Goal: Task Accomplishment & Management: Use online tool/utility

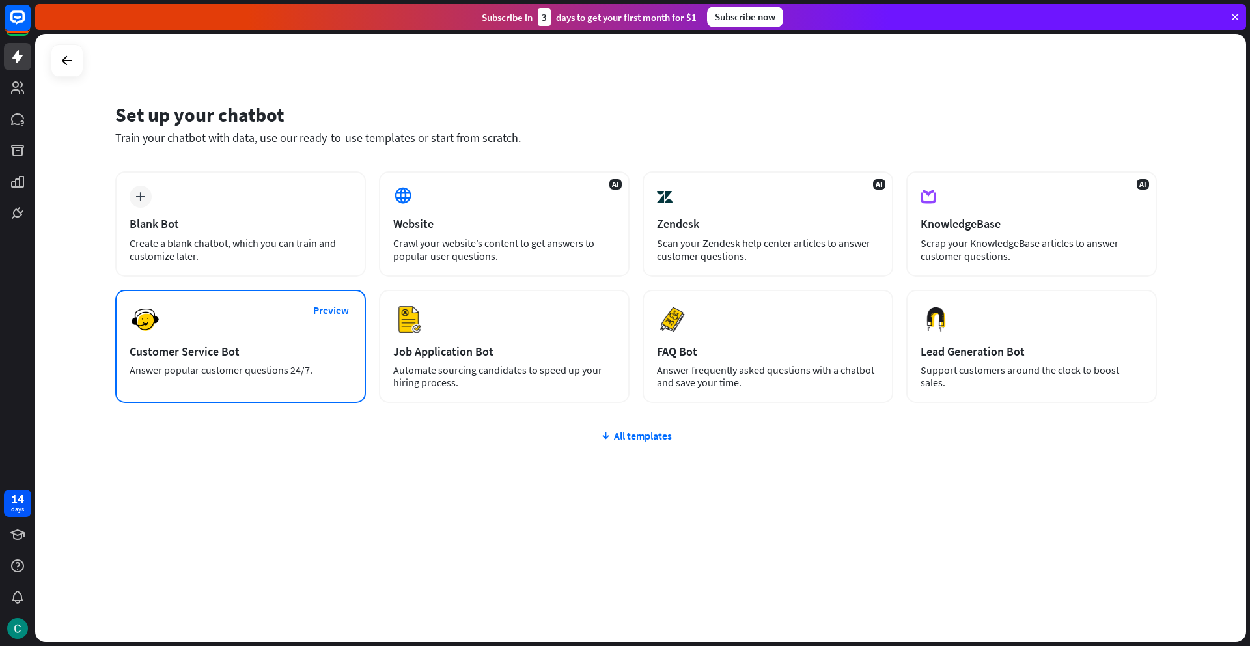
click at [219, 341] on div "Preview Customer Service Bot Answer popular customer questions 24/7." at bounding box center [240, 346] width 251 height 113
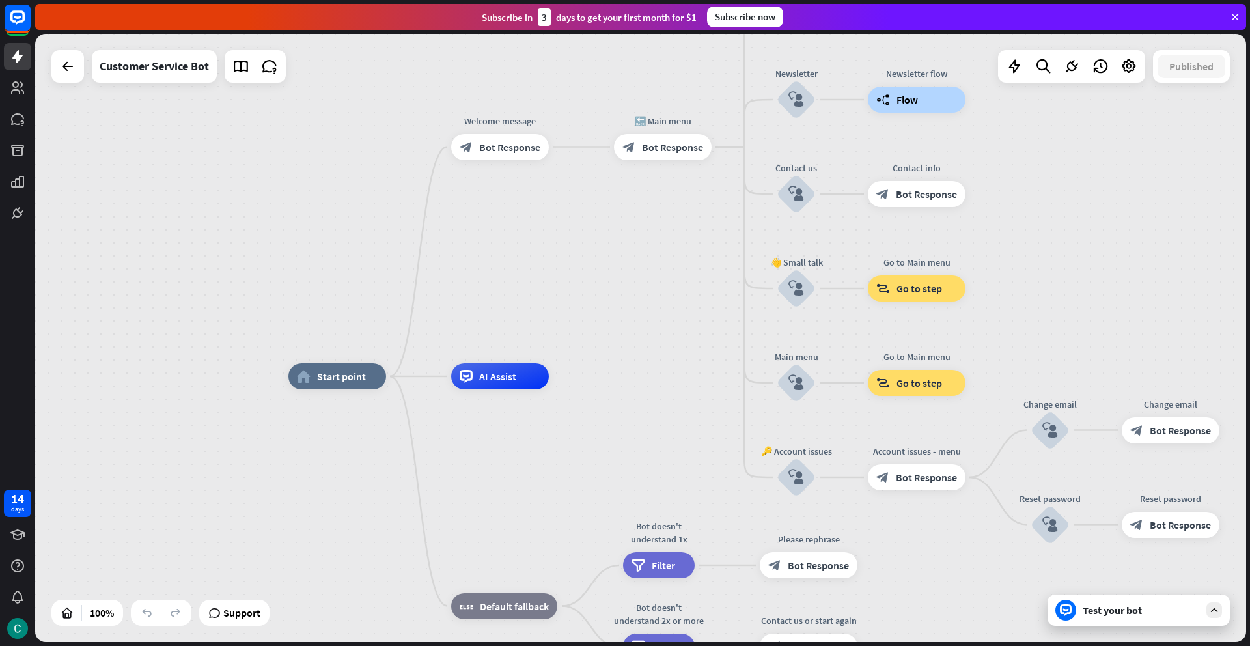
click at [1084, 611] on div "Test your bot" at bounding box center [1141, 610] width 117 height 13
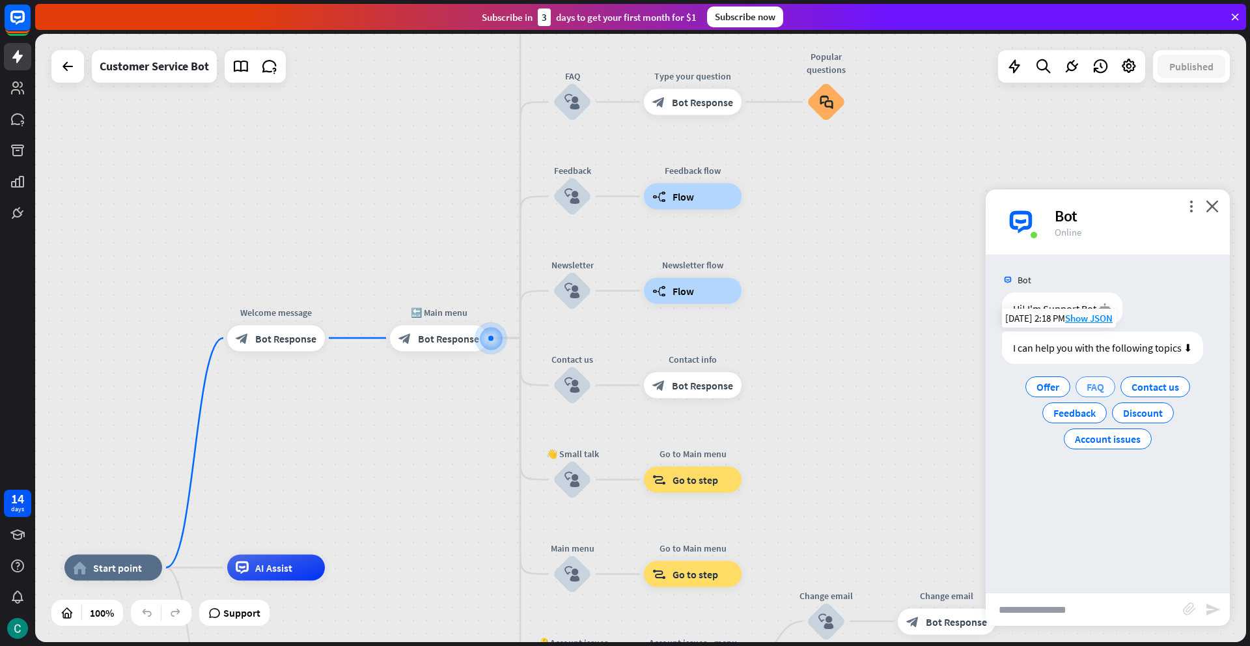
click at [1097, 387] on span "FAQ" at bounding box center [1096, 386] width 18 height 13
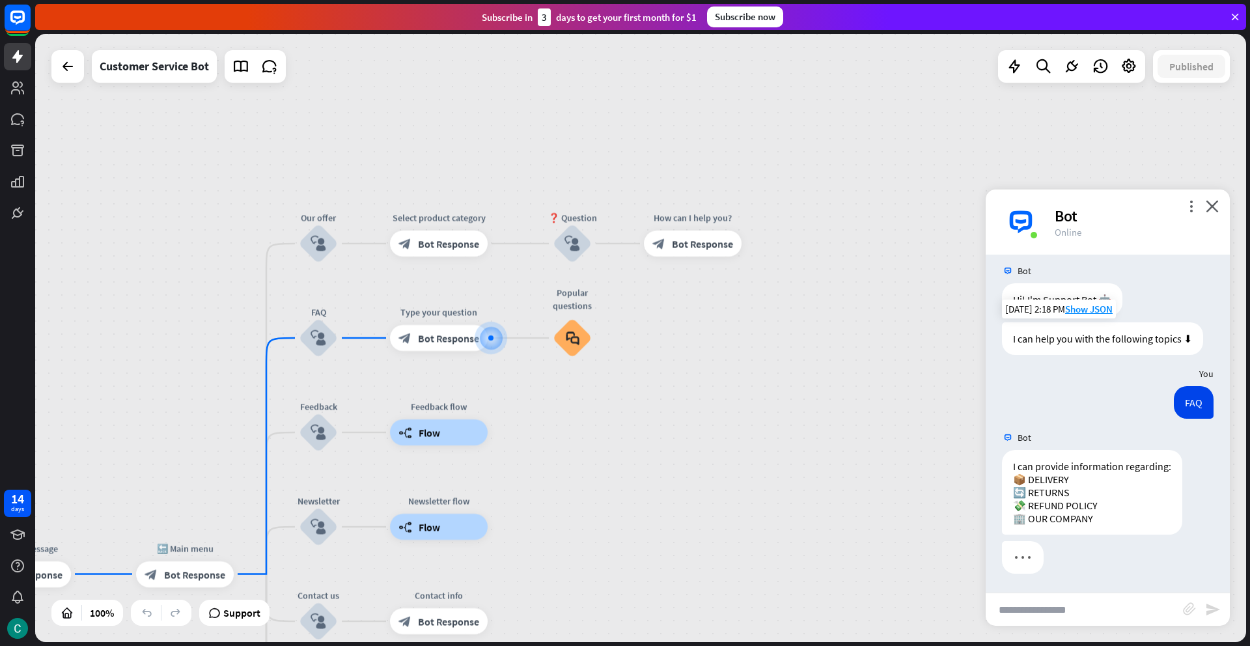
scroll to position [10, 0]
click at [1033, 613] on input "text" at bounding box center [1084, 609] width 197 height 33
type input "**********"
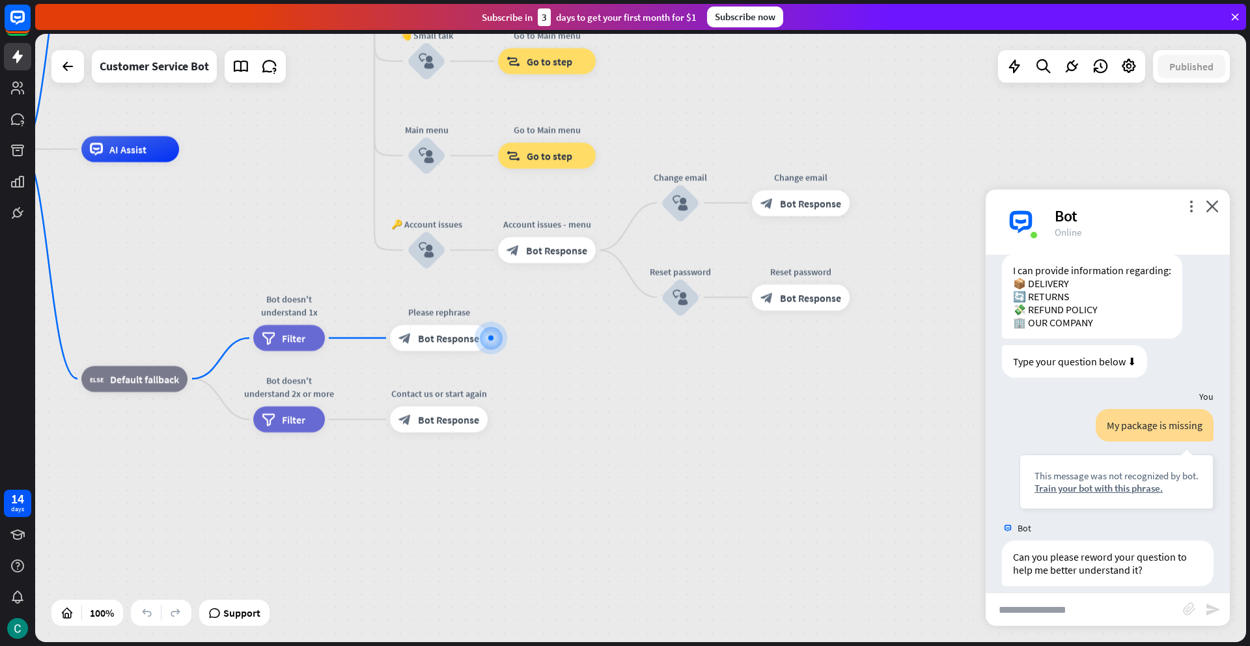
scroll to position [218, 0]
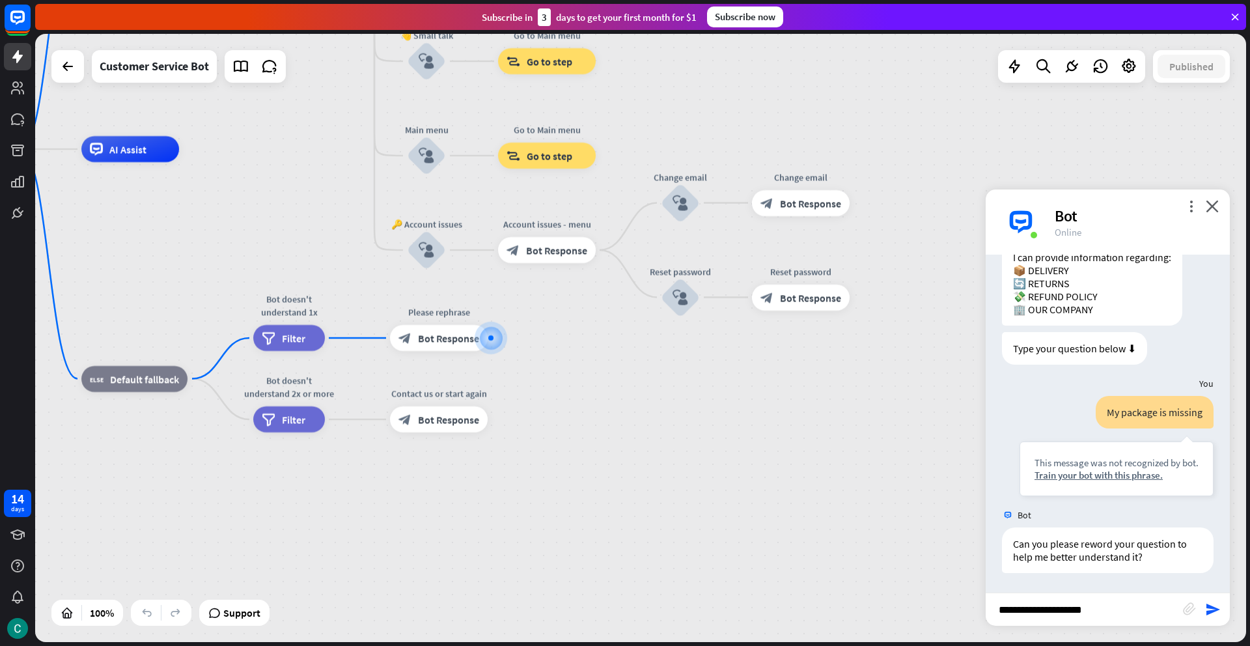
type input "**********"
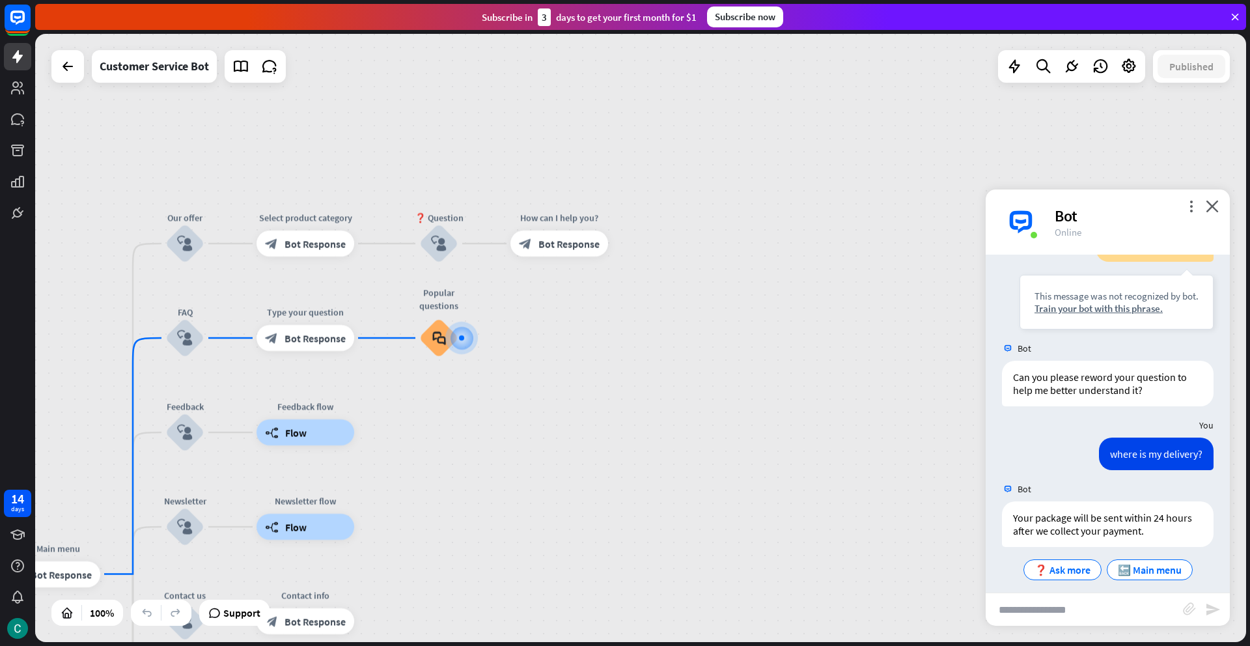
scroll to position [395, 0]
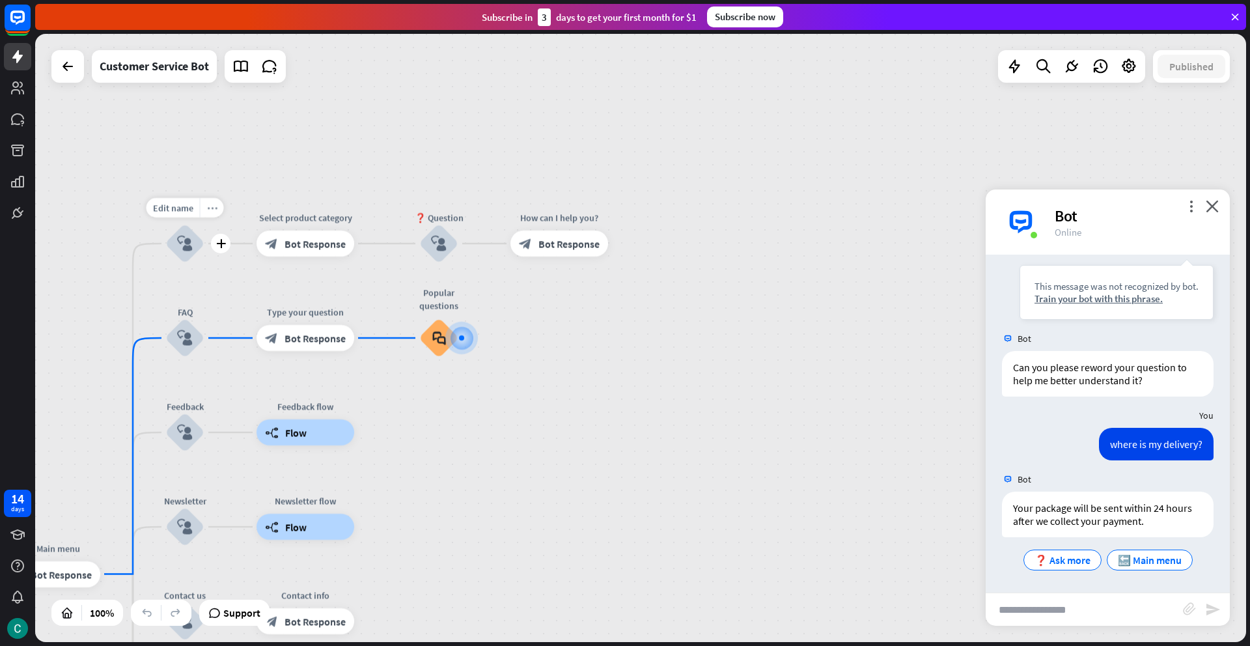
click at [208, 214] on div "more_horiz" at bounding box center [212, 208] width 24 height 20
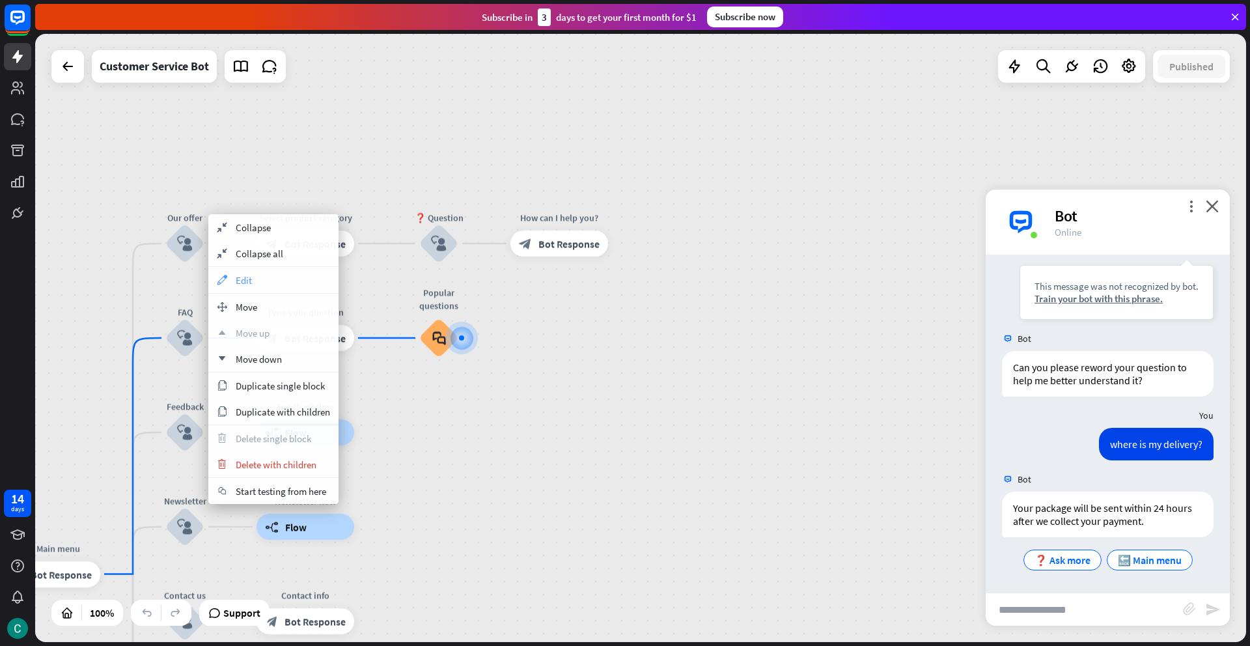
click at [247, 281] on span "Edit" at bounding box center [244, 280] width 16 height 12
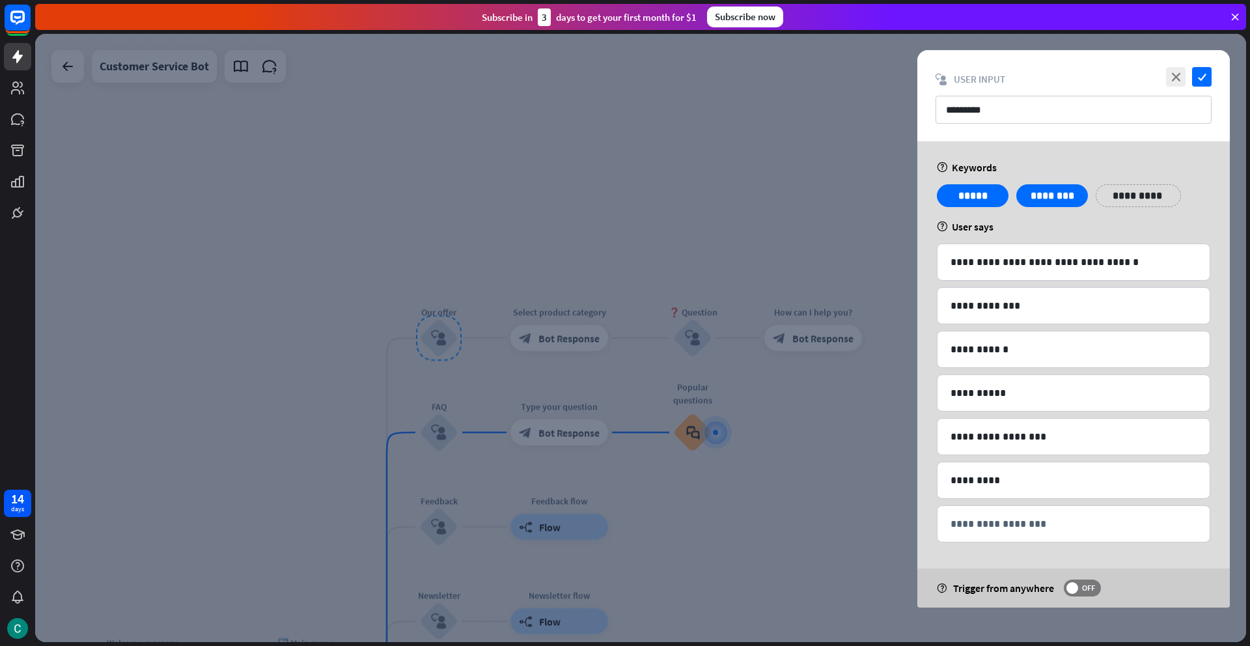
click at [441, 439] on div at bounding box center [640, 338] width 1211 height 608
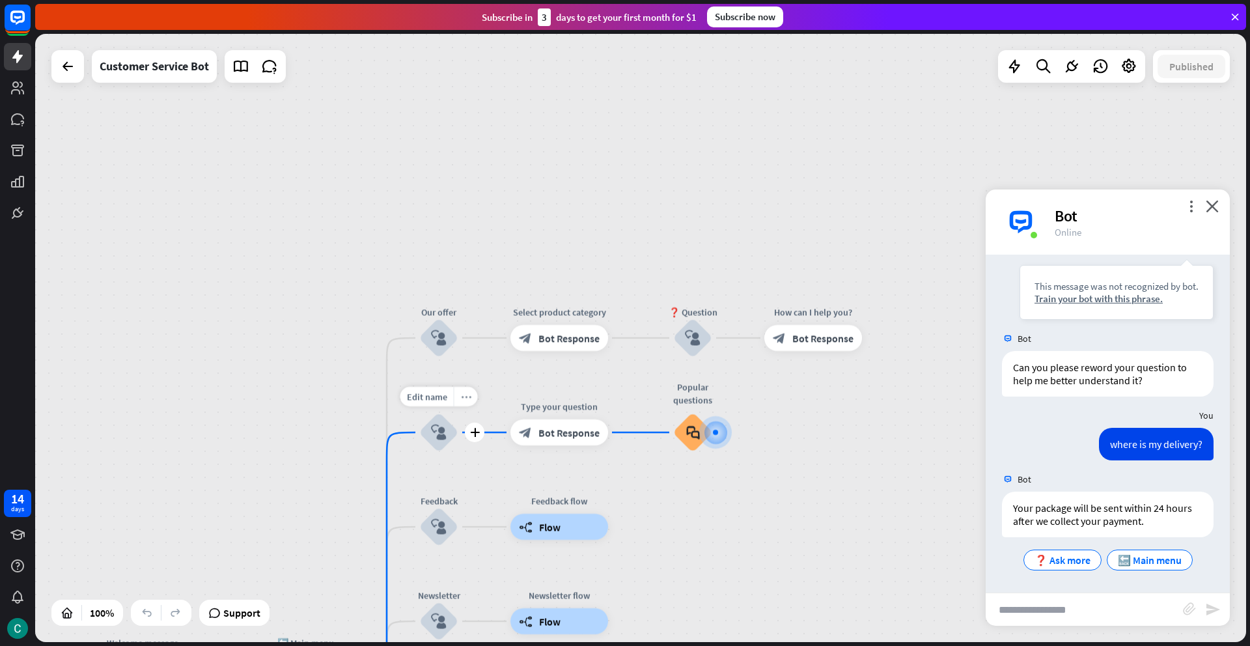
click at [465, 400] on icon "more_horiz" at bounding box center [466, 397] width 10 height 10
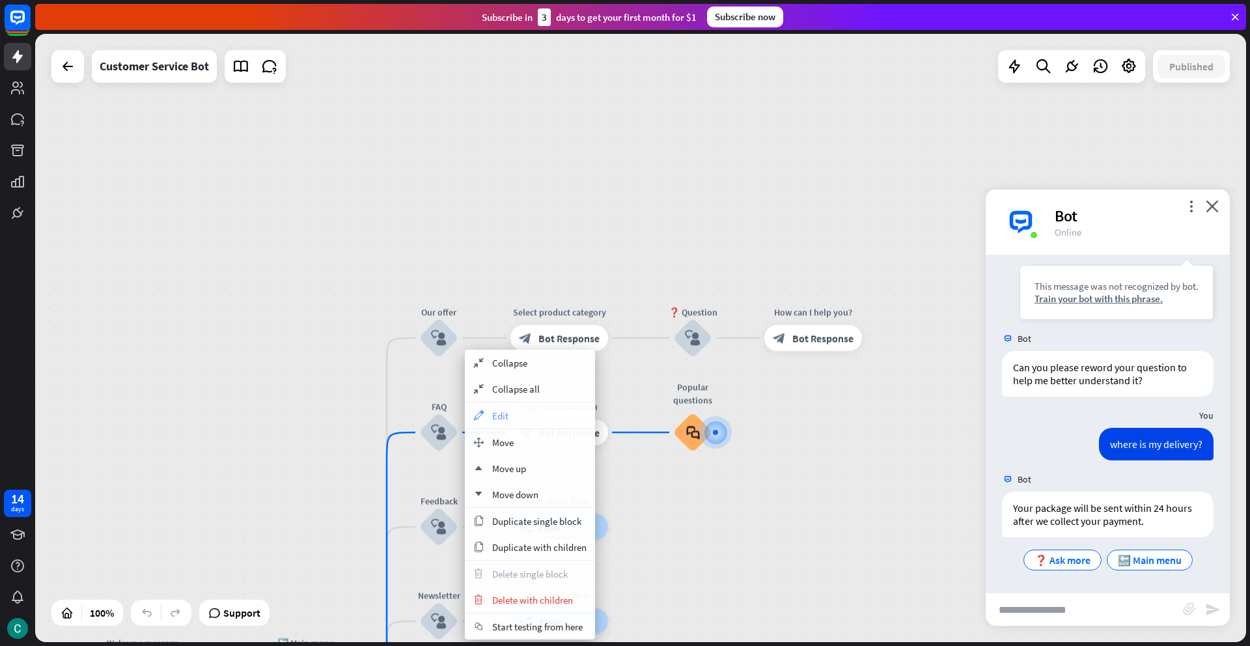
click at [495, 415] on span "Edit" at bounding box center [500, 416] width 16 height 12
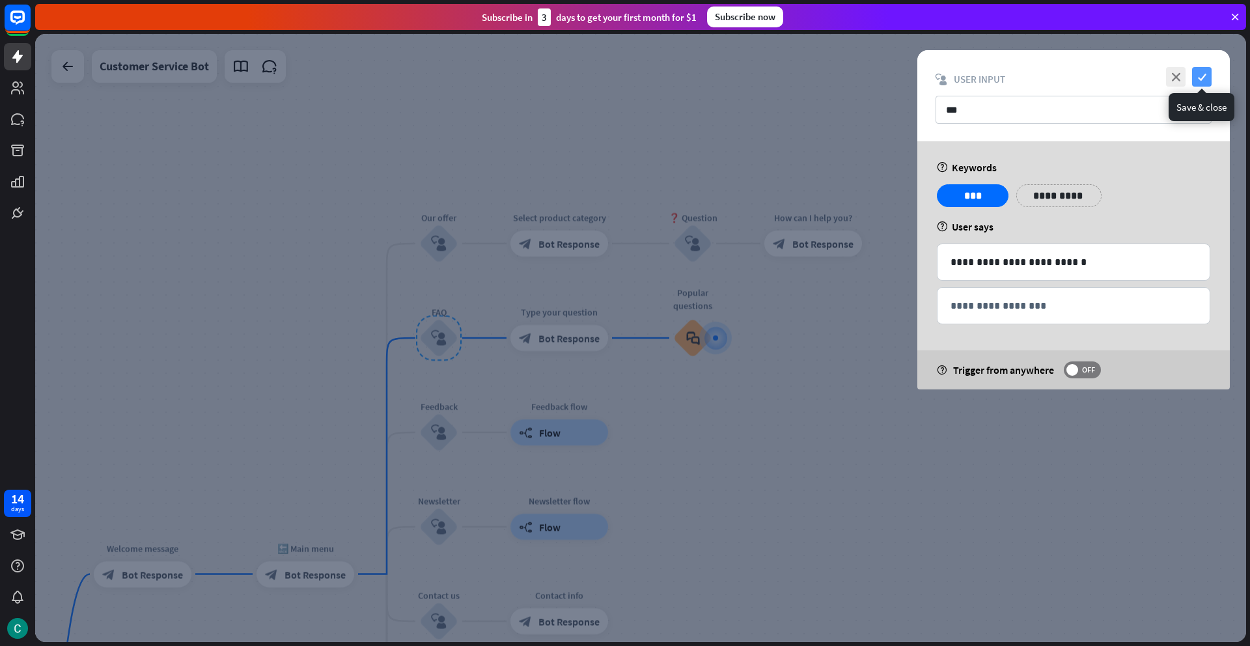
click at [1209, 80] on icon "check" at bounding box center [1202, 77] width 20 height 20
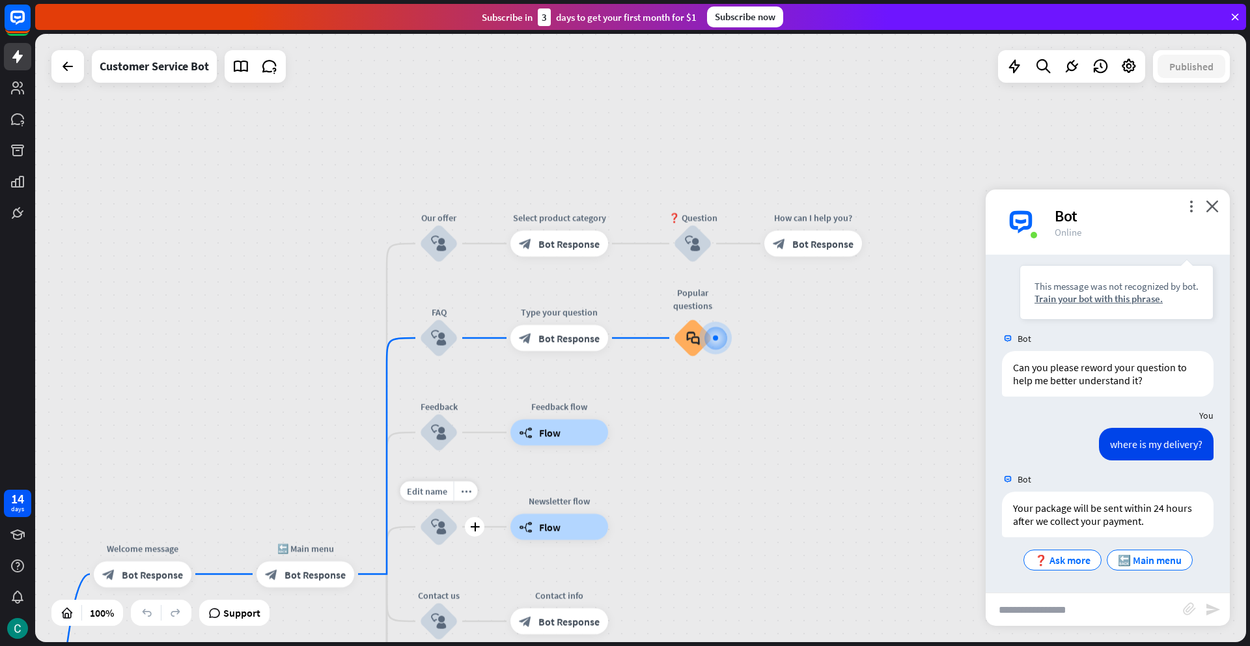
click at [438, 533] on icon "block_user_input" at bounding box center [439, 527] width 16 height 16
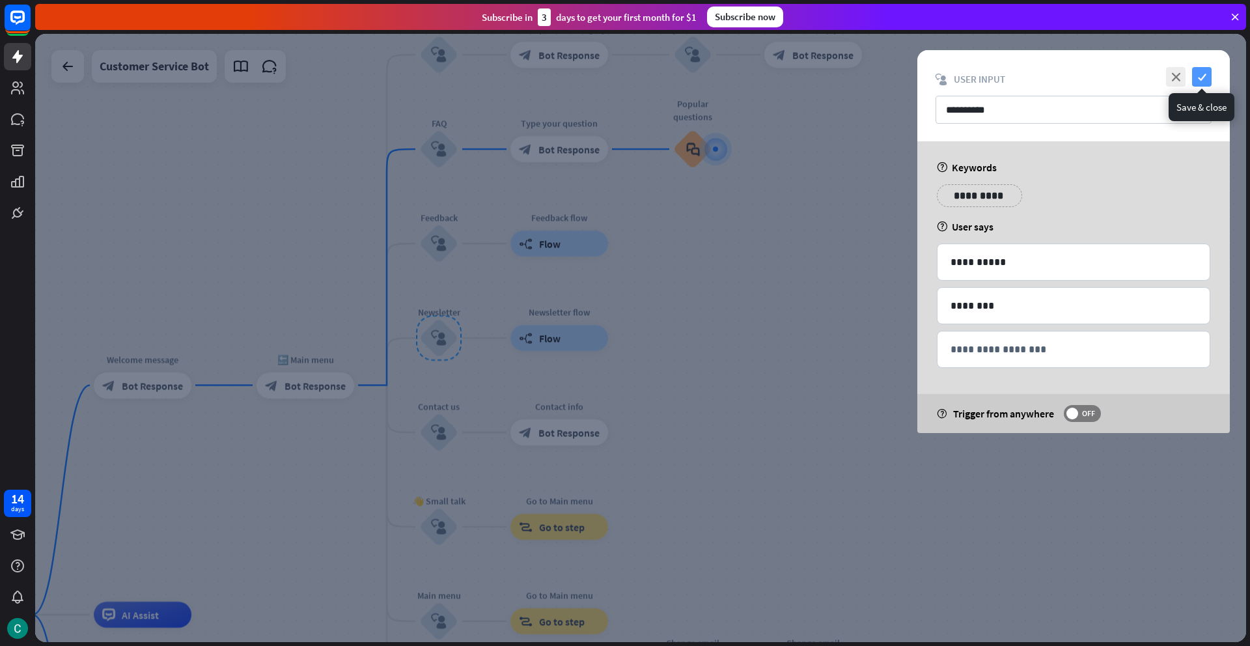
click at [1205, 79] on icon "check" at bounding box center [1202, 77] width 20 height 20
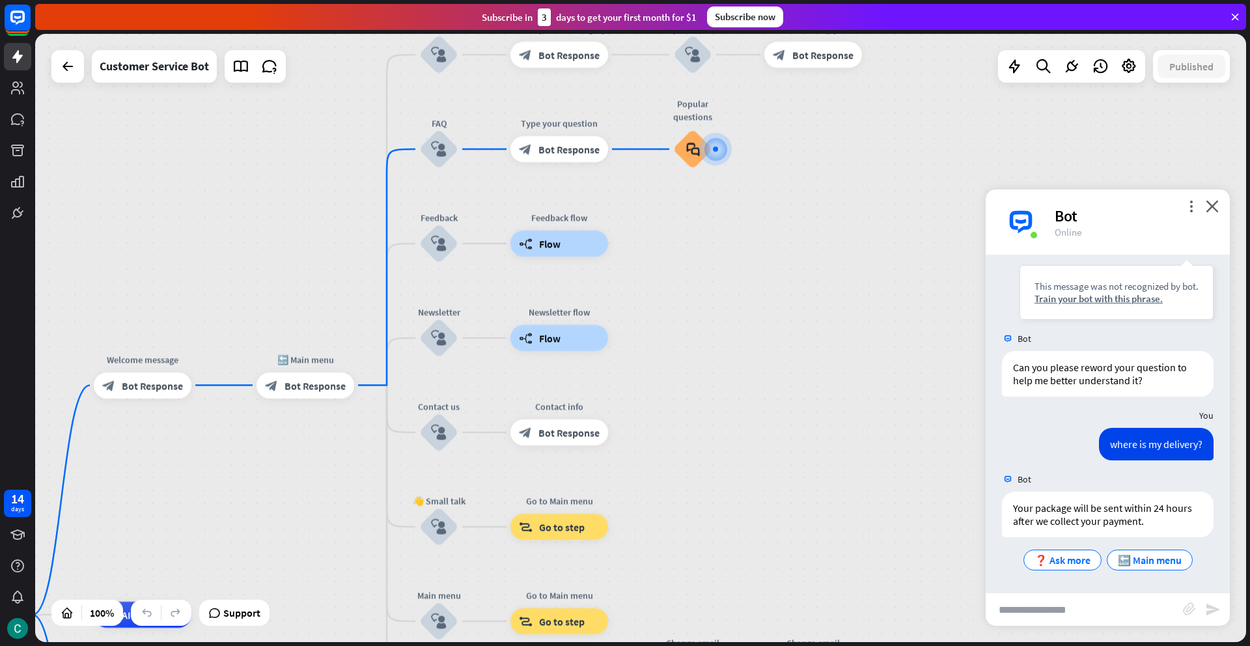
click at [74, 79] on div at bounding box center [67, 66] width 33 height 33
click at [70, 73] on icon at bounding box center [68, 67] width 16 height 16
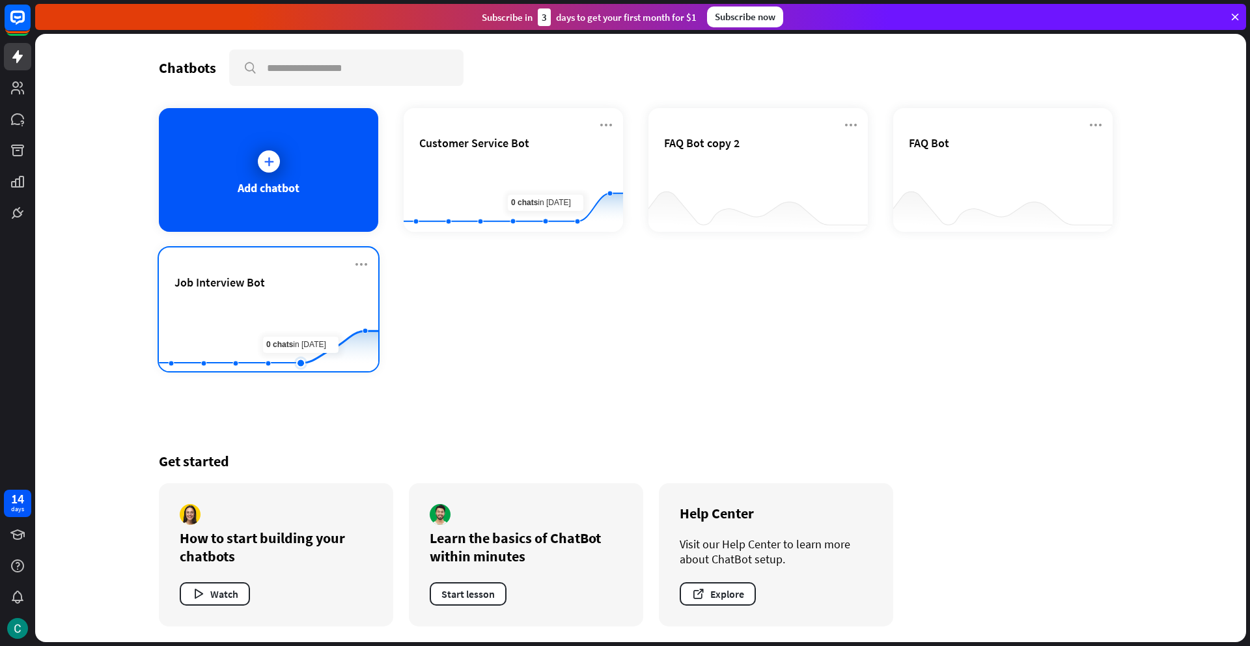
click at [287, 309] on rect at bounding box center [268, 338] width 219 height 81
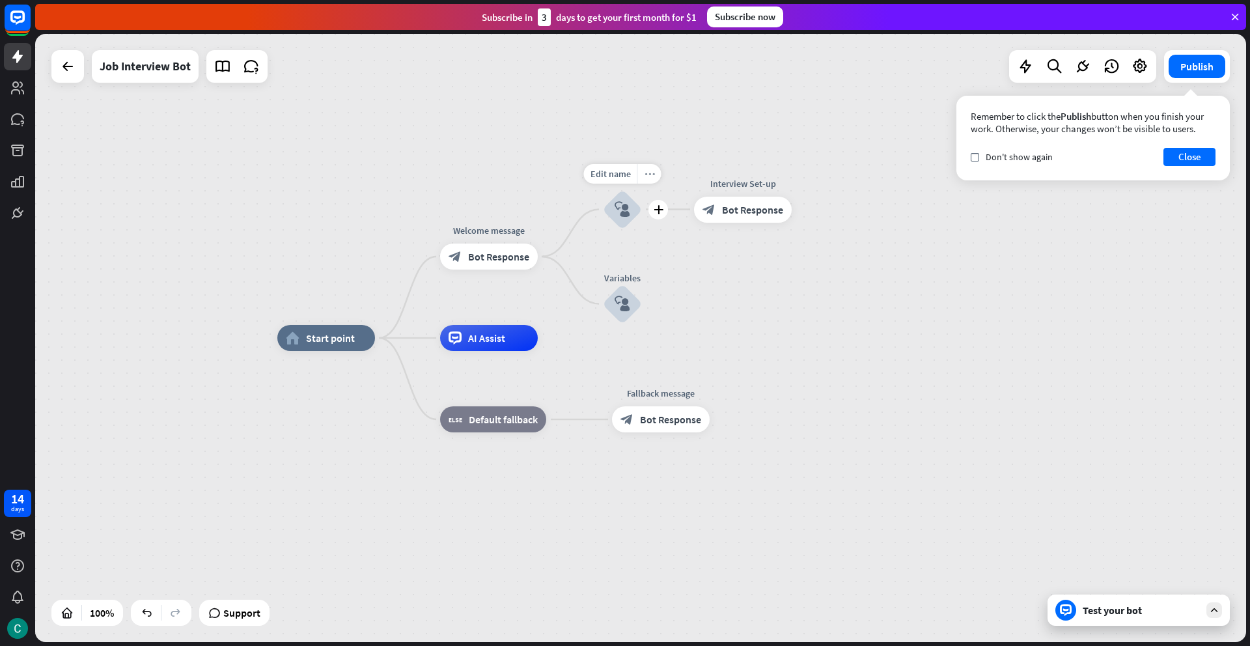
click at [645, 175] on icon "more_horiz" at bounding box center [650, 174] width 10 height 10
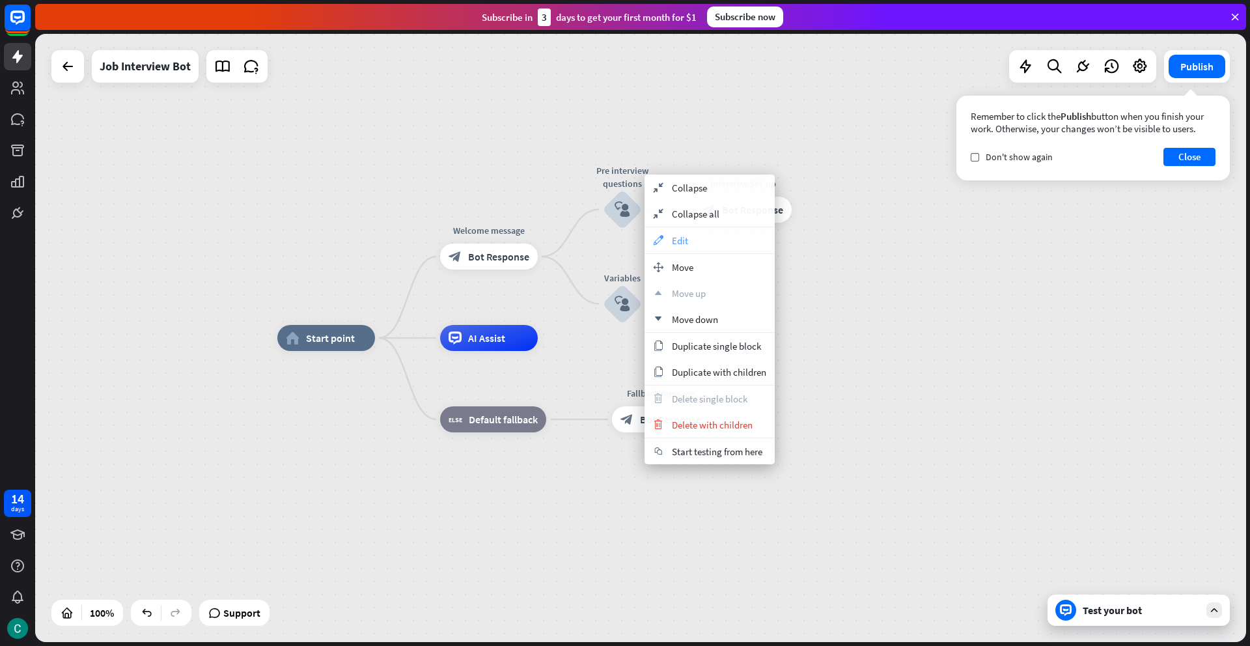
click at [677, 240] on span "Edit" at bounding box center [680, 240] width 16 height 12
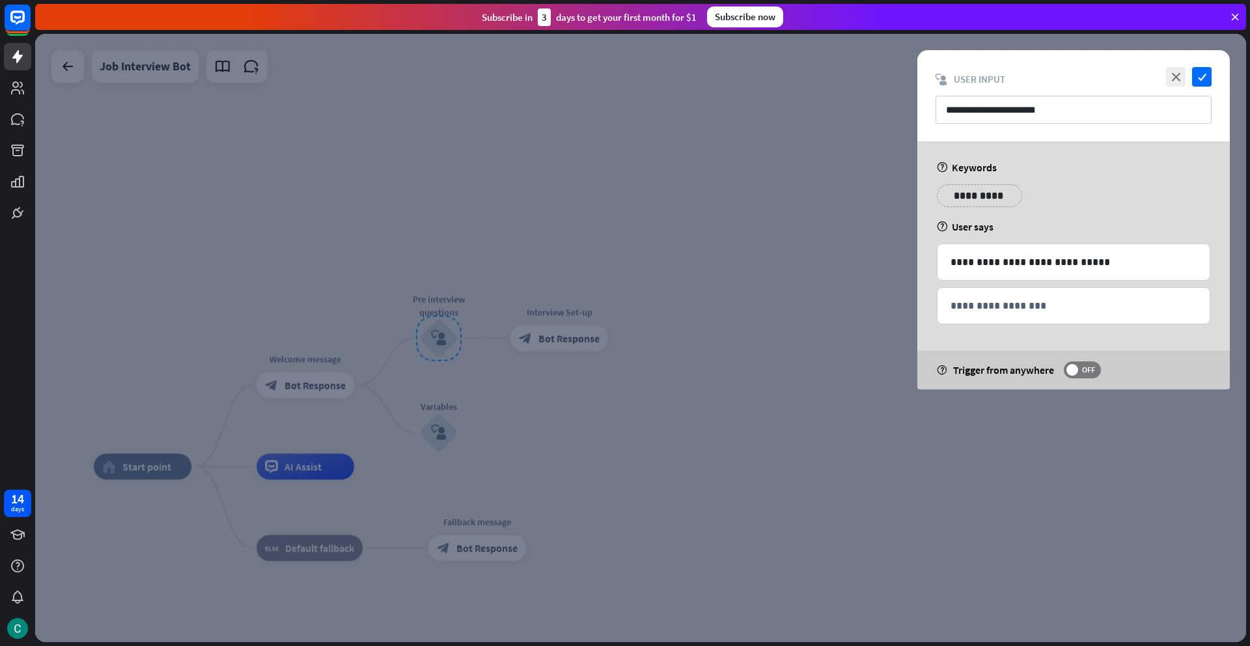
click at [559, 399] on div at bounding box center [640, 338] width 1211 height 608
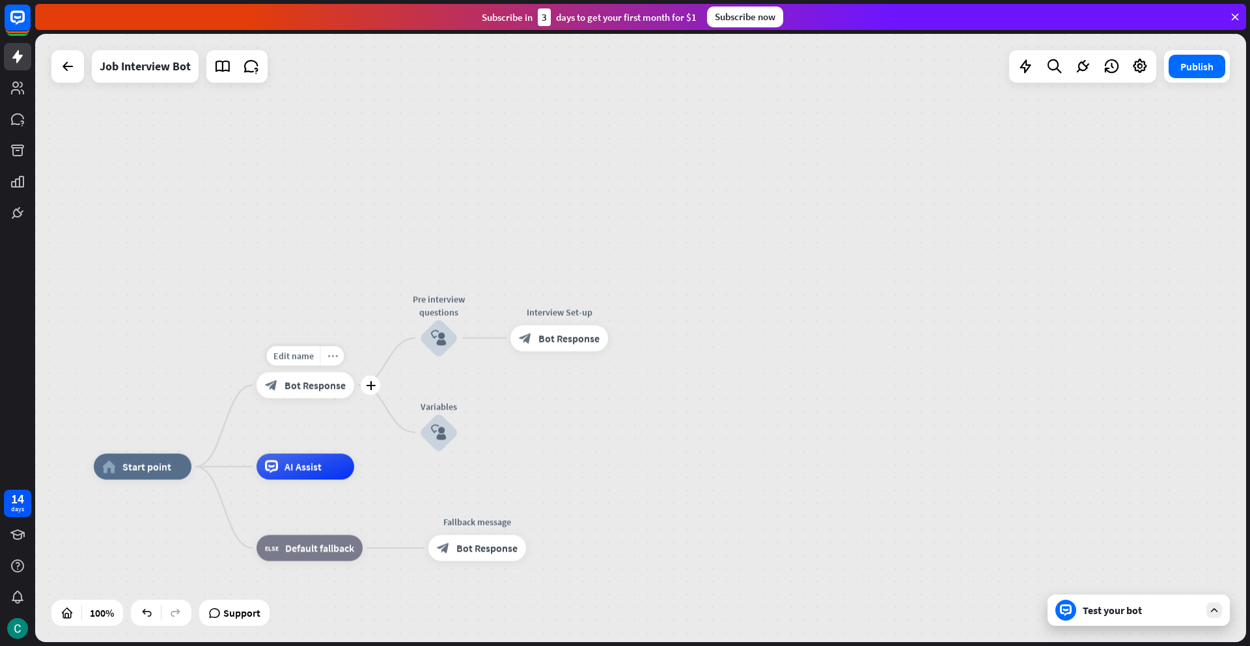
click at [332, 354] on icon "more_horiz" at bounding box center [333, 356] width 10 height 10
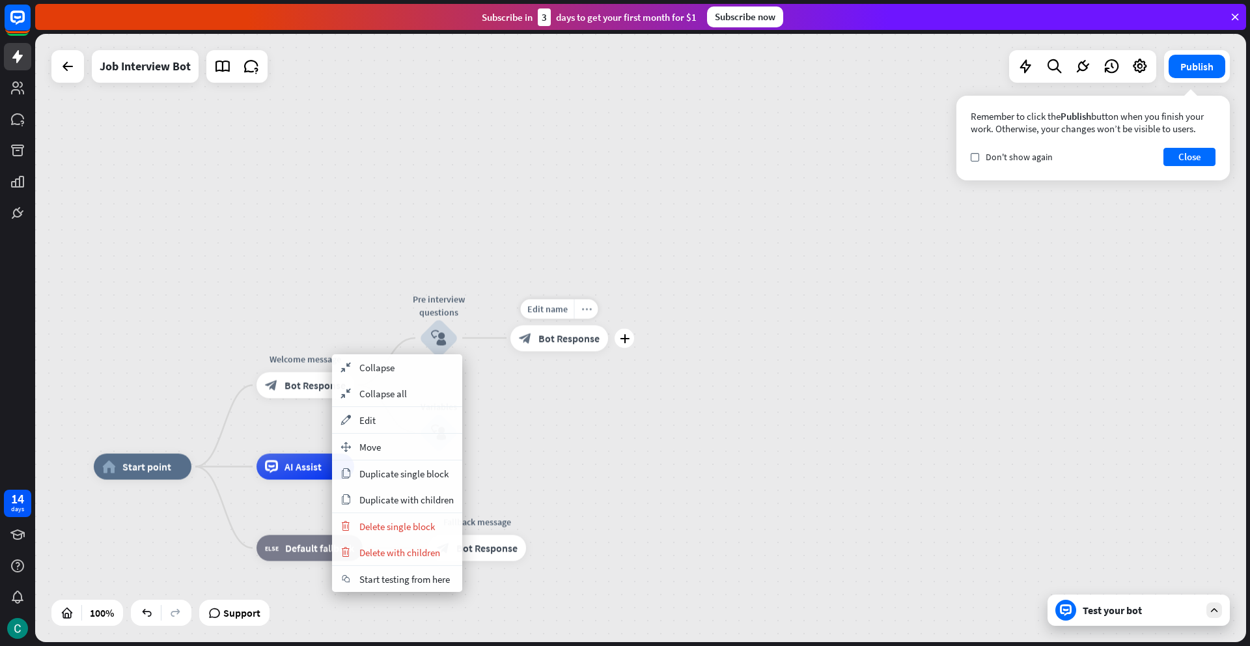
click at [585, 313] on icon "more_horiz" at bounding box center [586, 309] width 10 height 10
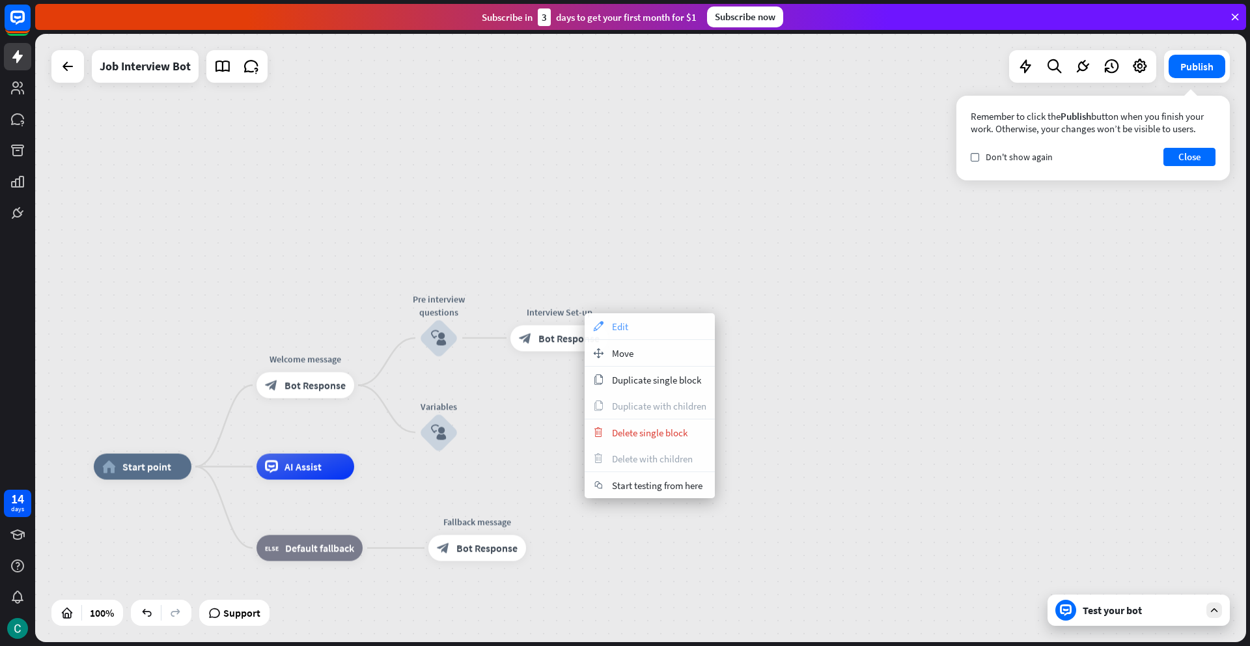
click at [623, 329] on span "Edit" at bounding box center [620, 326] width 16 height 12
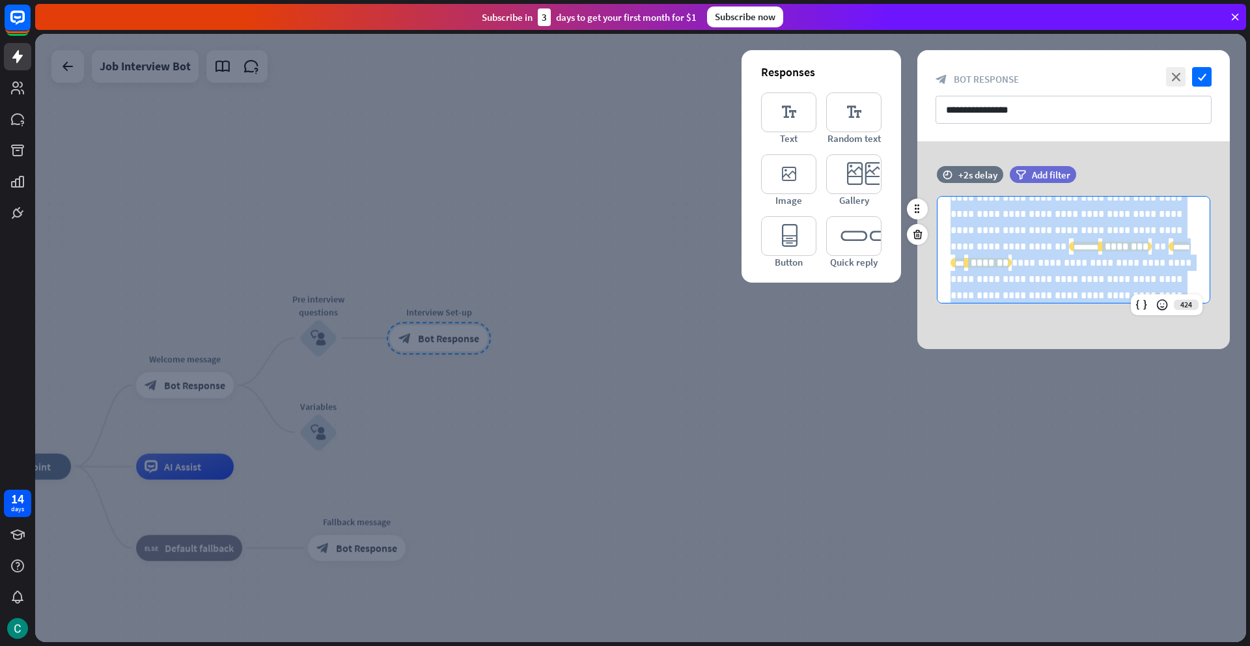
scroll to position [148, 0]
drag, startPoint x: 952, startPoint y: 218, endPoint x: 1001, endPoint y: 312, distance: 106.0
click at [1001, 312] on div "**********" at bounding box center [1073, 241] width 313 height 150
copy div "**********"
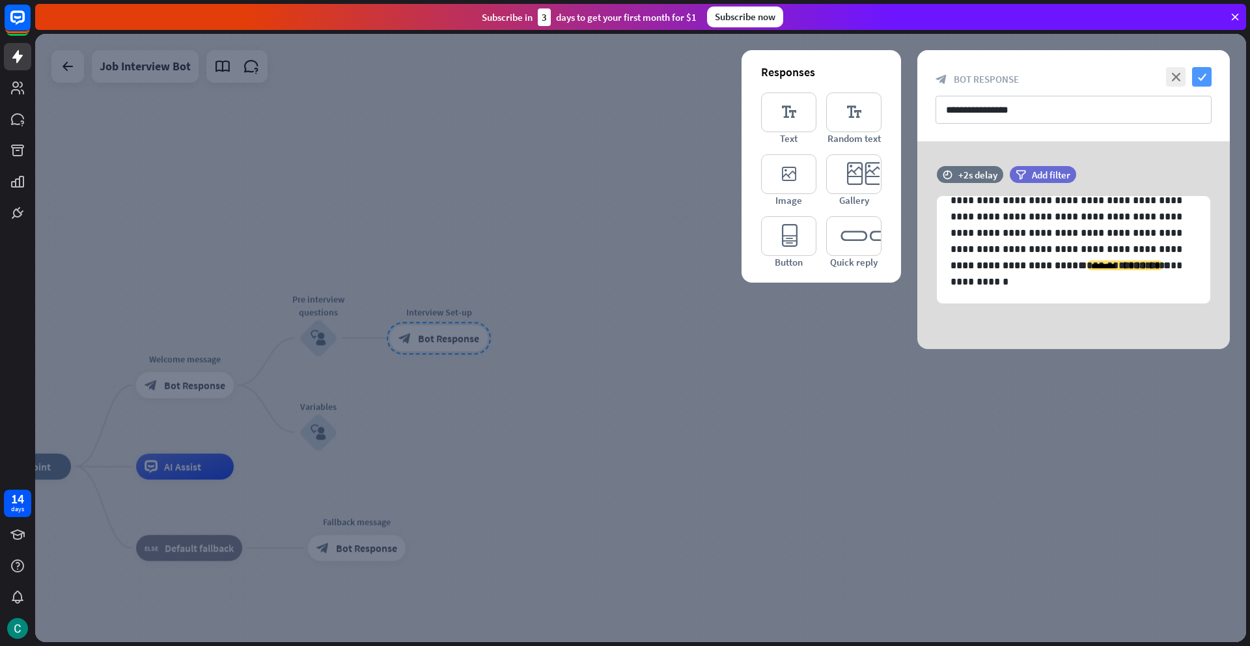
click at [1201, 79] on icon "check" at bounding box center [1202, 77] width 20 height 20
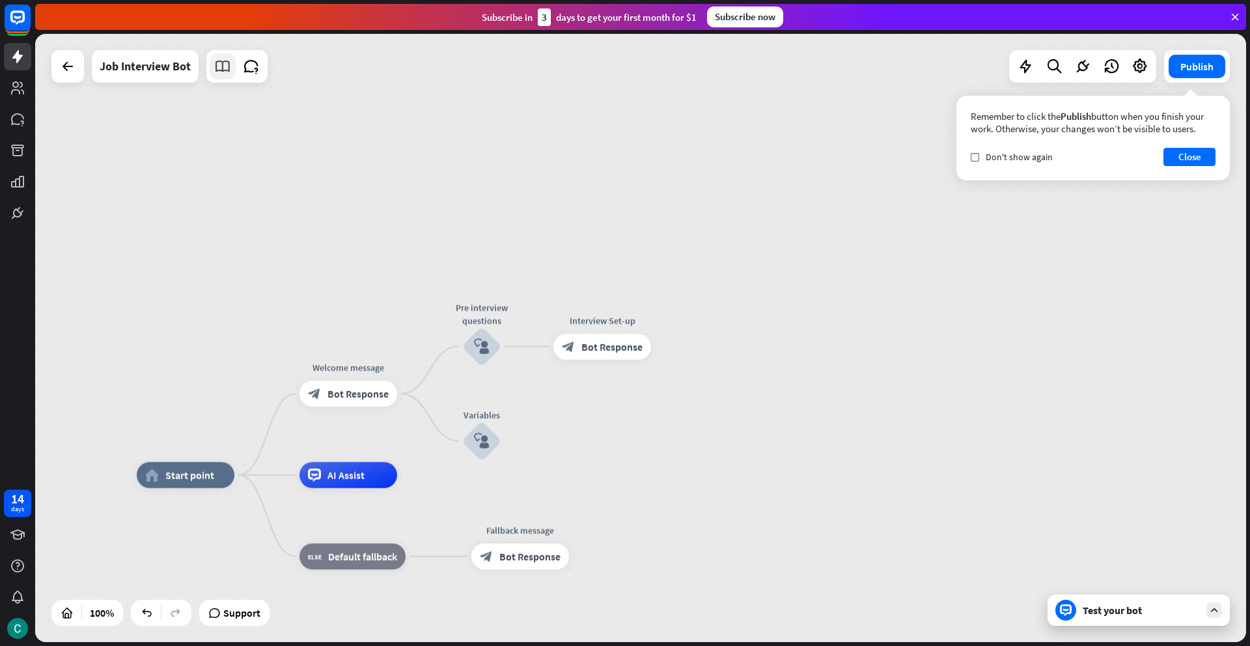
click at [223, 74] on icon at bounding box center [222, 66] width 17 height 17
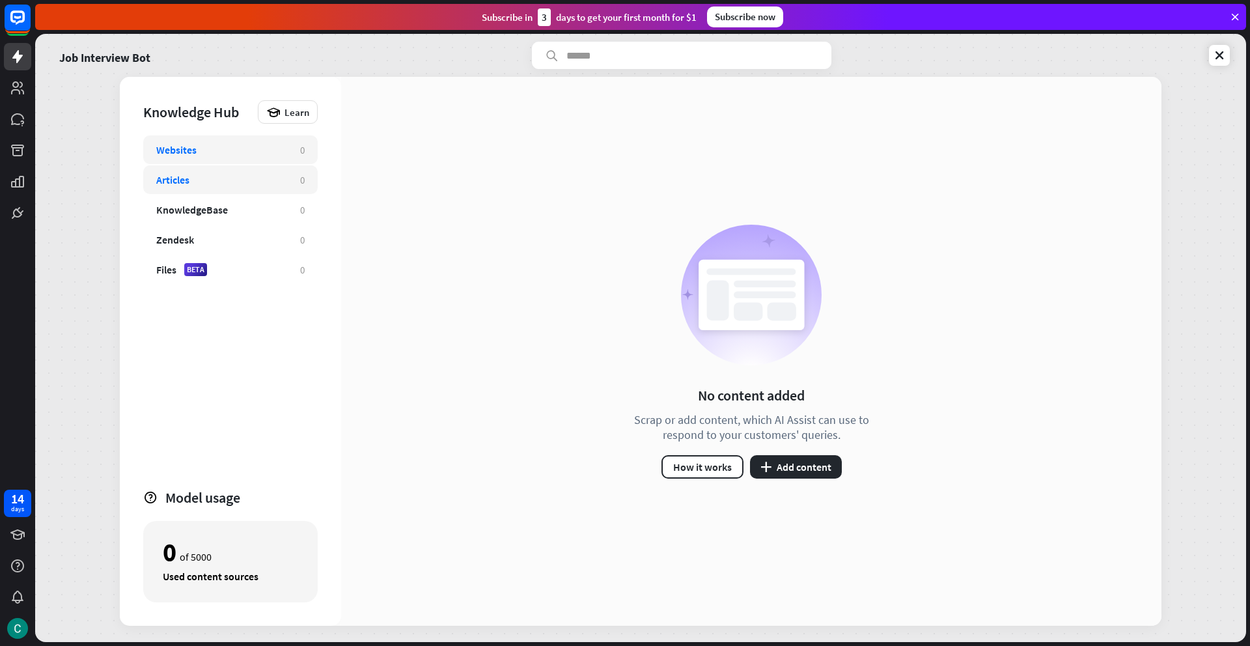
click at [192, 185] on div "Articles" at bounding box center [221, 179] width 131 height 13
click at [210, 156] on div "Websites" at bounding box center [221, 149] width 131 height 13
click at [699, 469] on button "How it works" at bounding box center [703, 466] width 82 height 23
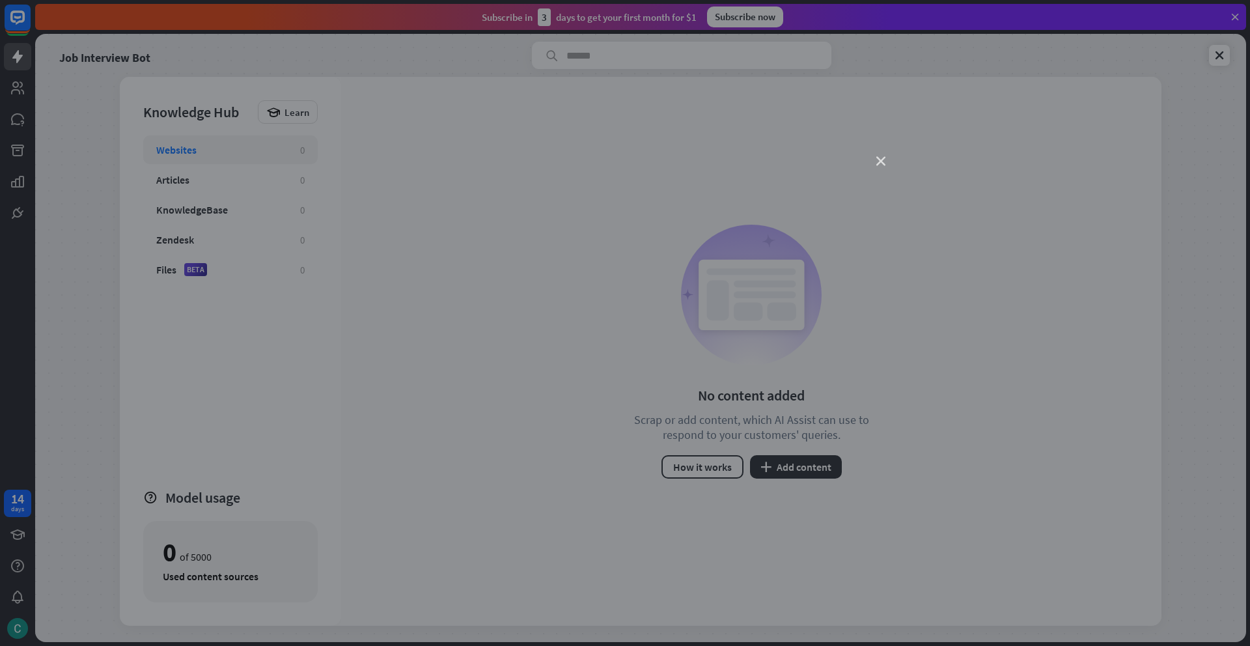
click at [882, 159] on icon "close" at bounding box center [880, 161] width 9 height 9
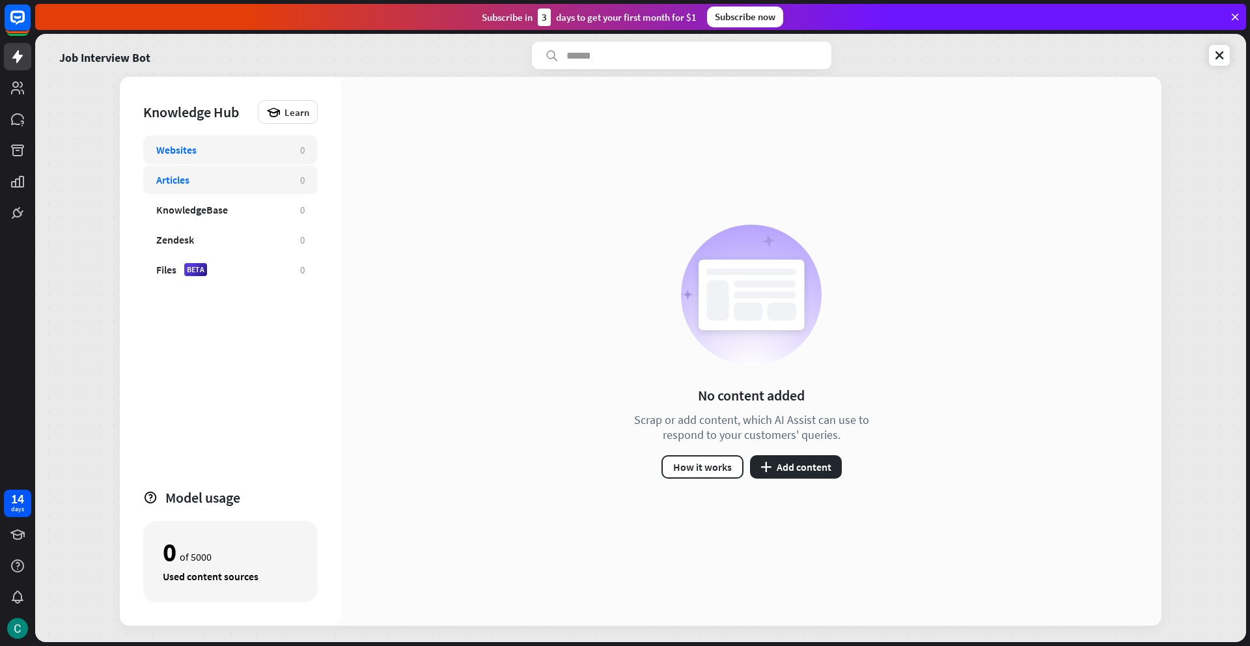
click at [227, 184] on div "Articles" at bounding box center [221, 179] width 131 height 13
click at [771, 469] on button "plus Add content" at bounding box center [796, 466] width 92 height 23
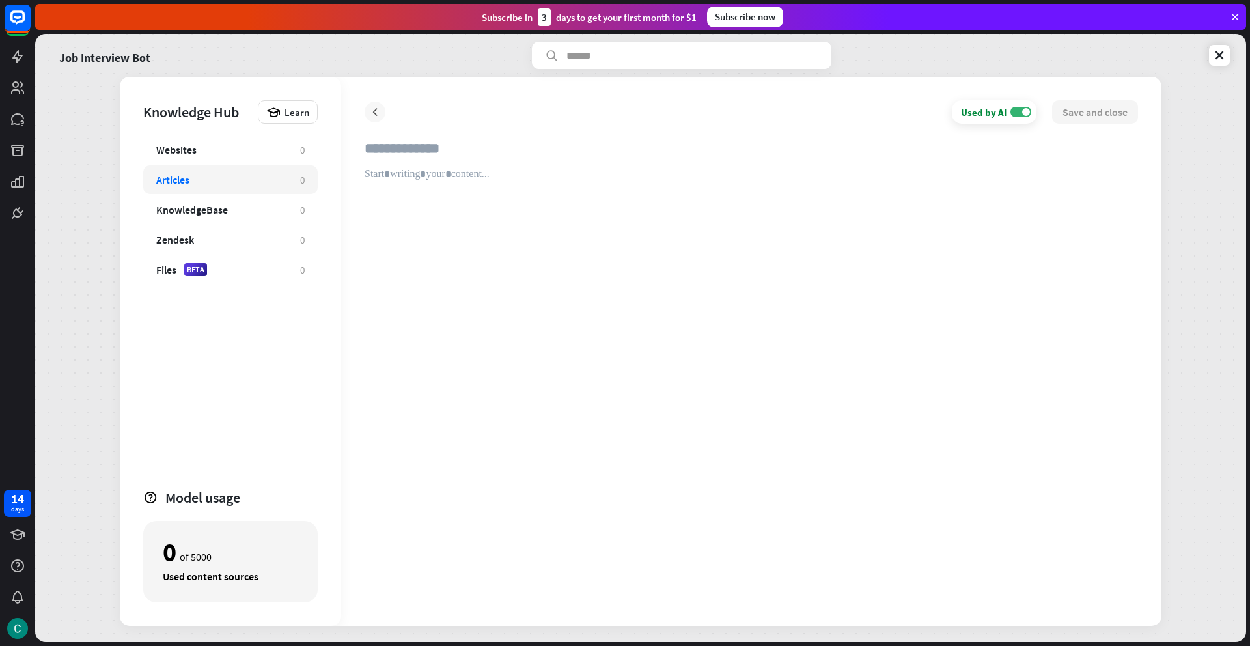
click at [378, 112] on icon at bounding box center [375, 111] width 13 height 13
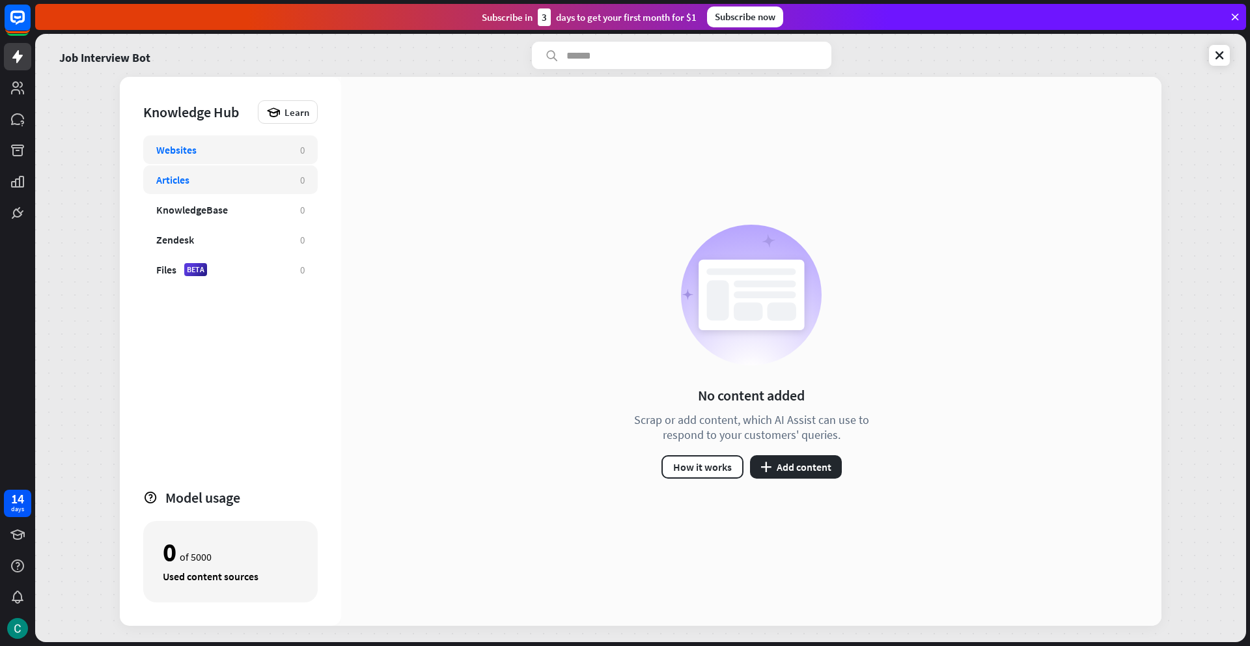
click at [270, 154] on div "Websites" at bounding box center [221, 149] width 131 height 13
click at [778, 476] on button "plus Add content" at bounding box center [796, 466] width 92 height 23
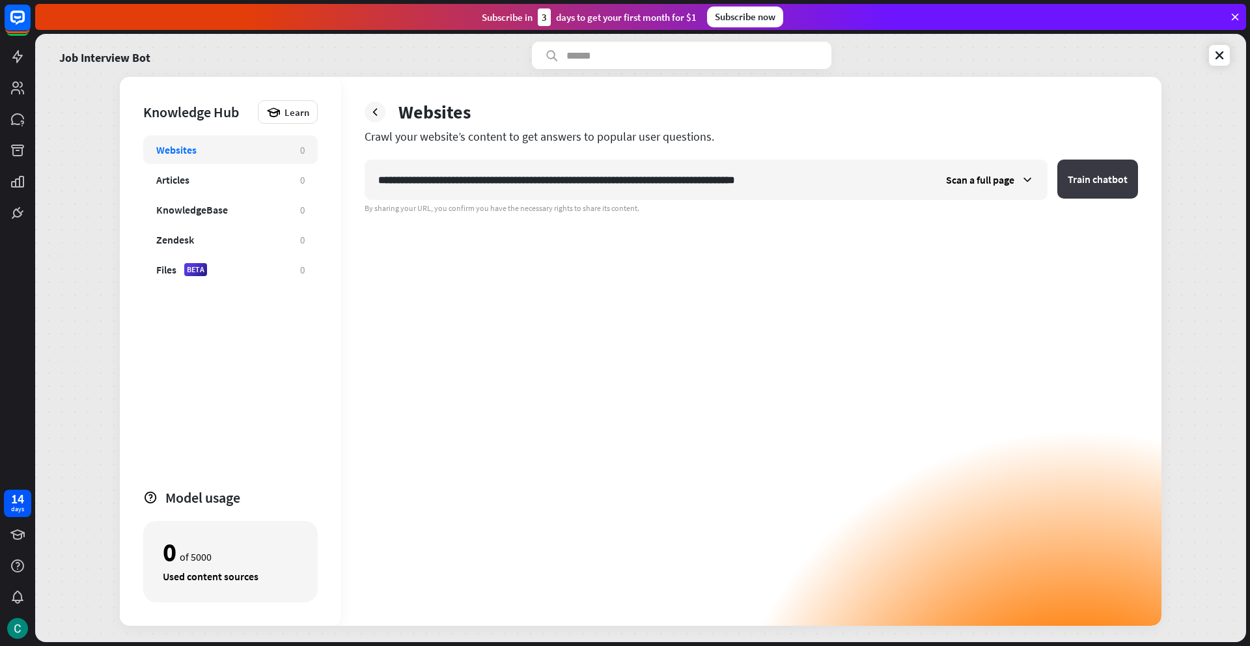
type input "**********"
click at [1090, 182] on button "Train chatbot" at bounding box center [1097, 179] width 81 height 39
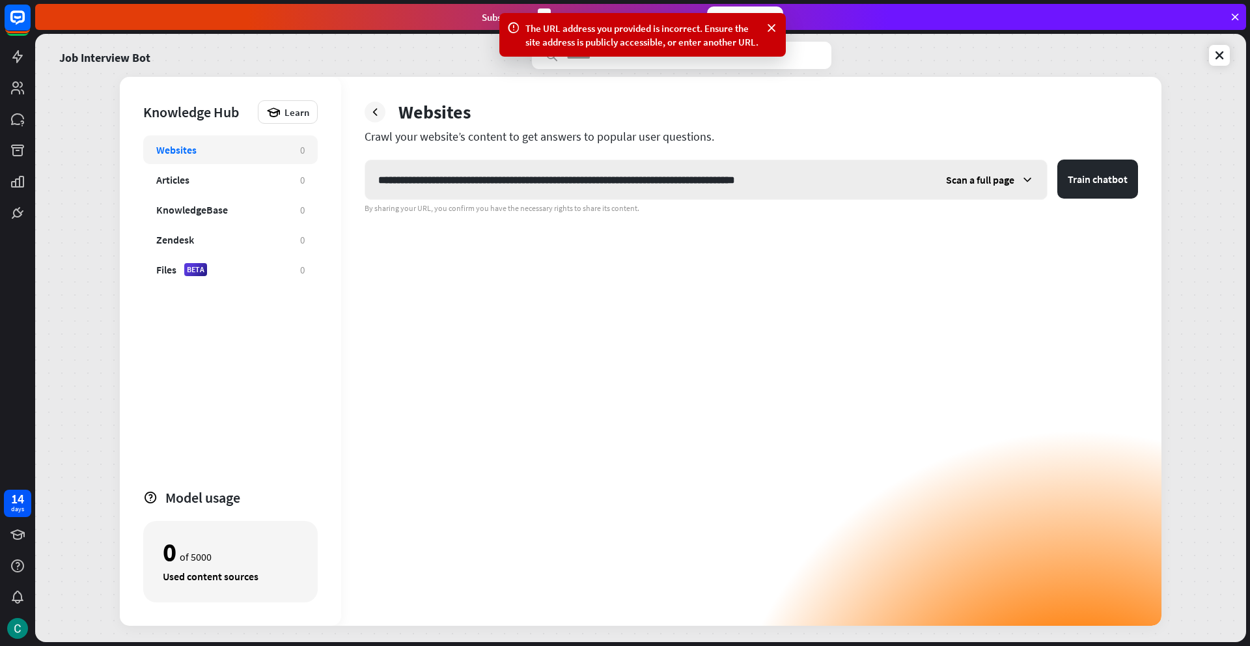
click at [1011, 180] on span "Scan a full page" at bounding box center [980, 179] width 68 height 13
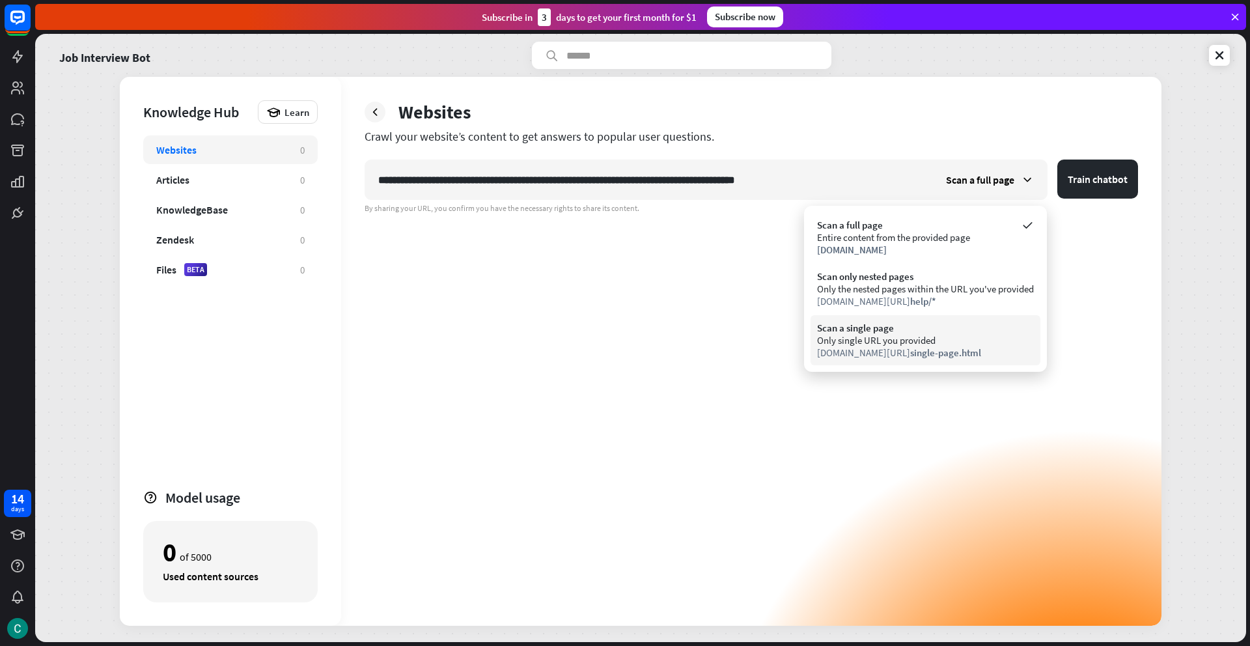
click at [910, 350] on span "single-page.html" at bounding box center [945, 352] width 71 height 12
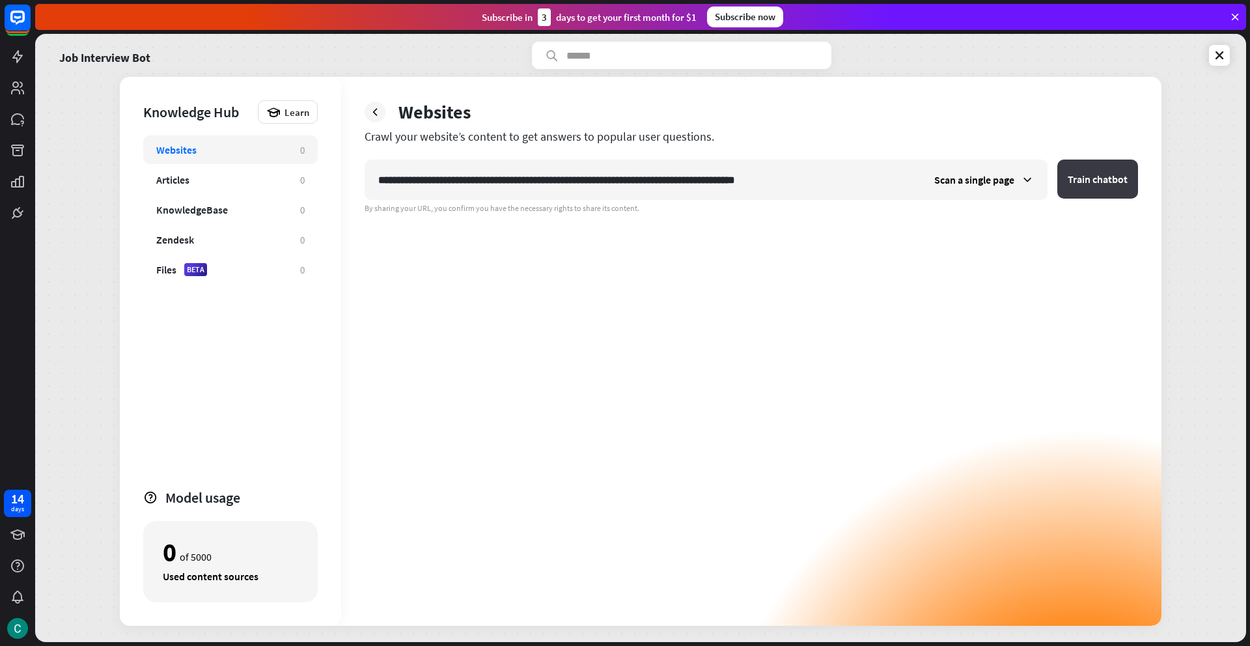
click at [1108, 176] on button "Train chatbot" at bounding box center [1097, 179] width 81 height 39
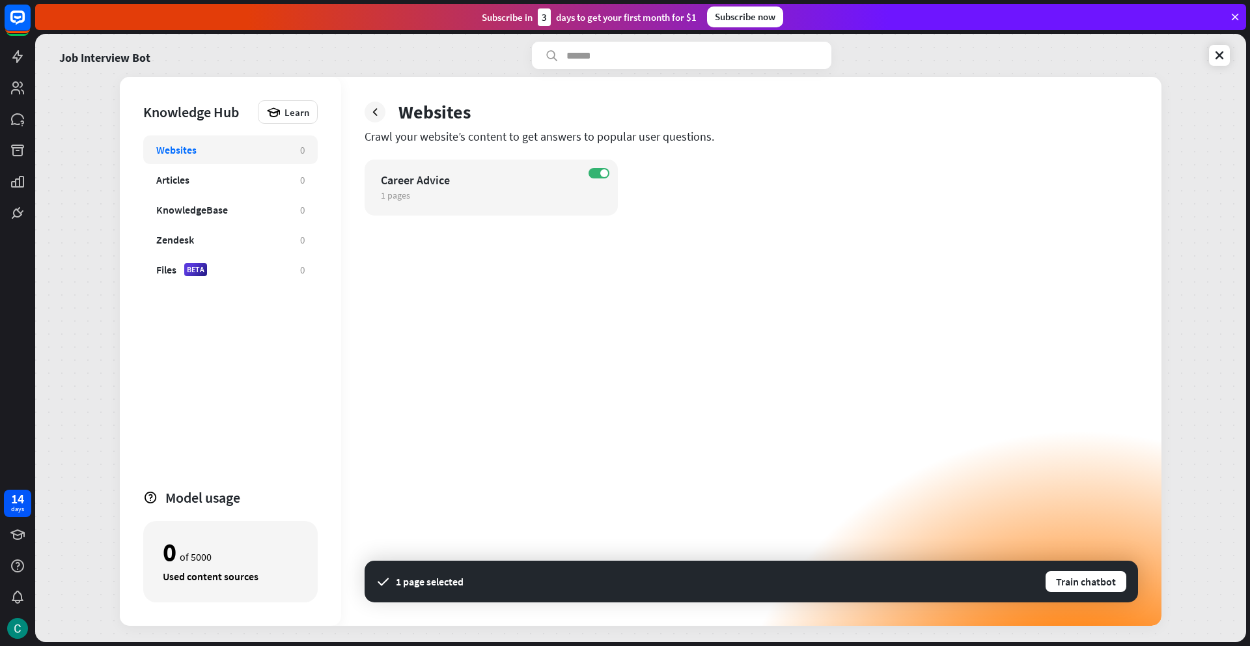
click at [206, 143] on div "Websites" at bounding box center [221, 149] width 131 height 13
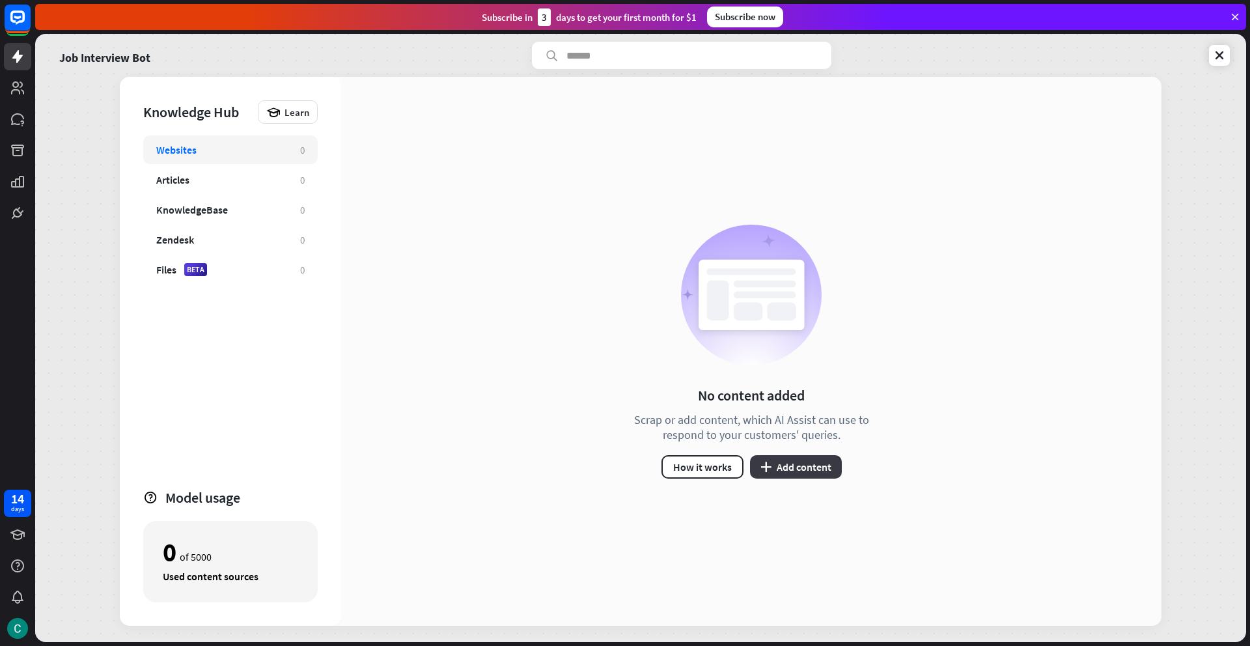
click at [771, 470] on button "plus Add content" at bounding box center [796, 466] width 92 height 23
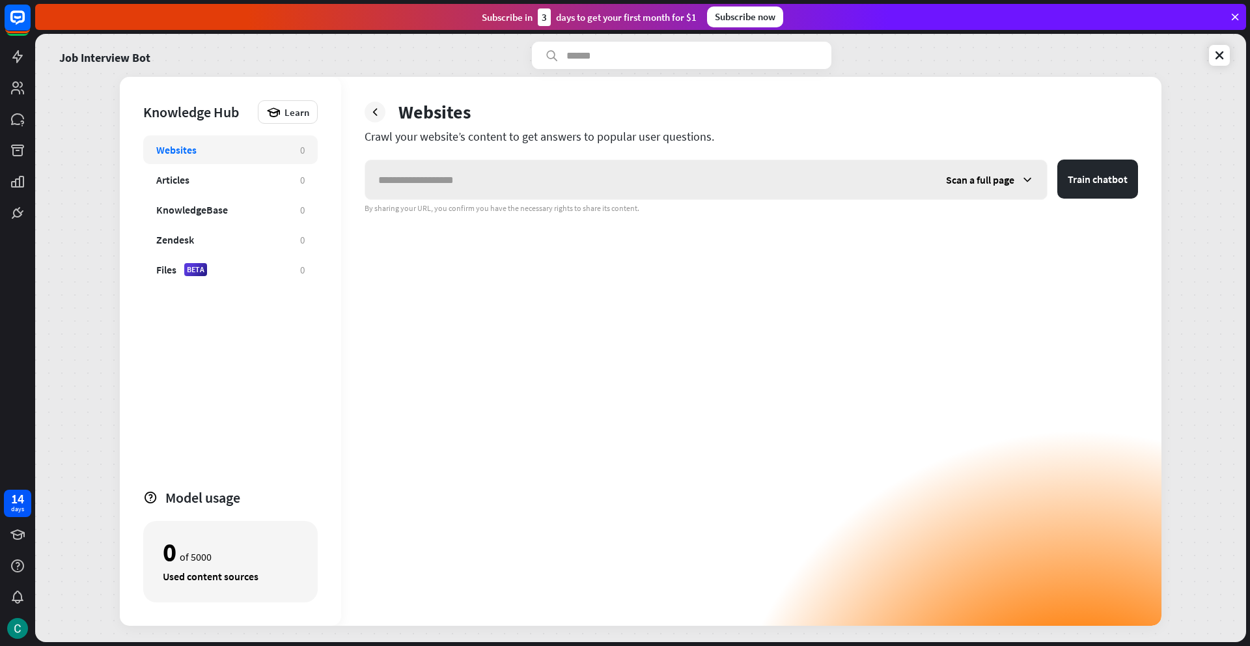
click at [1005, 181] on span "Scan a full page" at bounding box center [980, 179] width 68 height 13
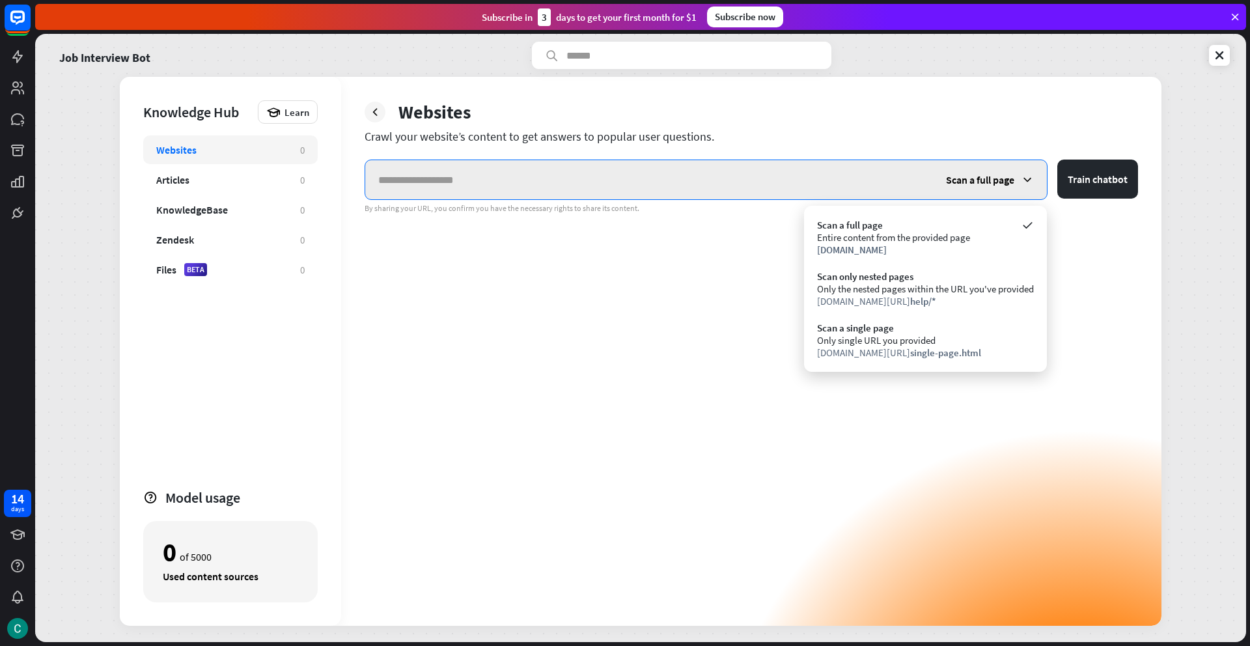
click at [764, 185] on input "text" at bounding box center [649, 179] width 568 height 39
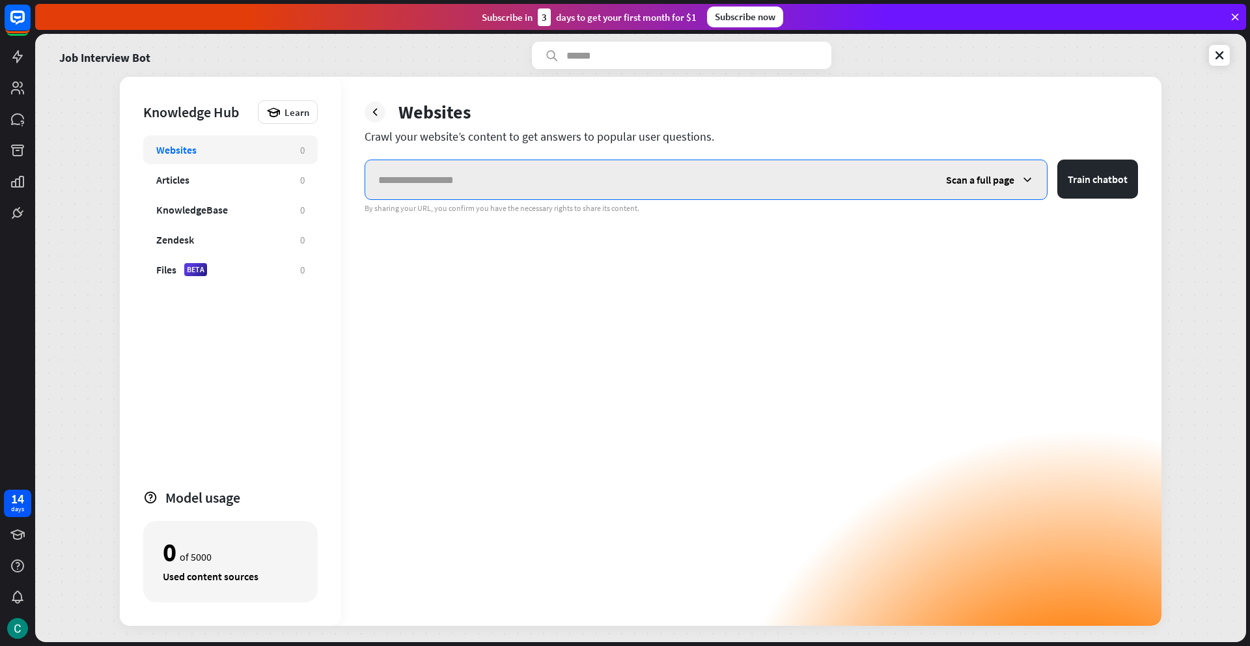
paste input "**********"
type input "**********"
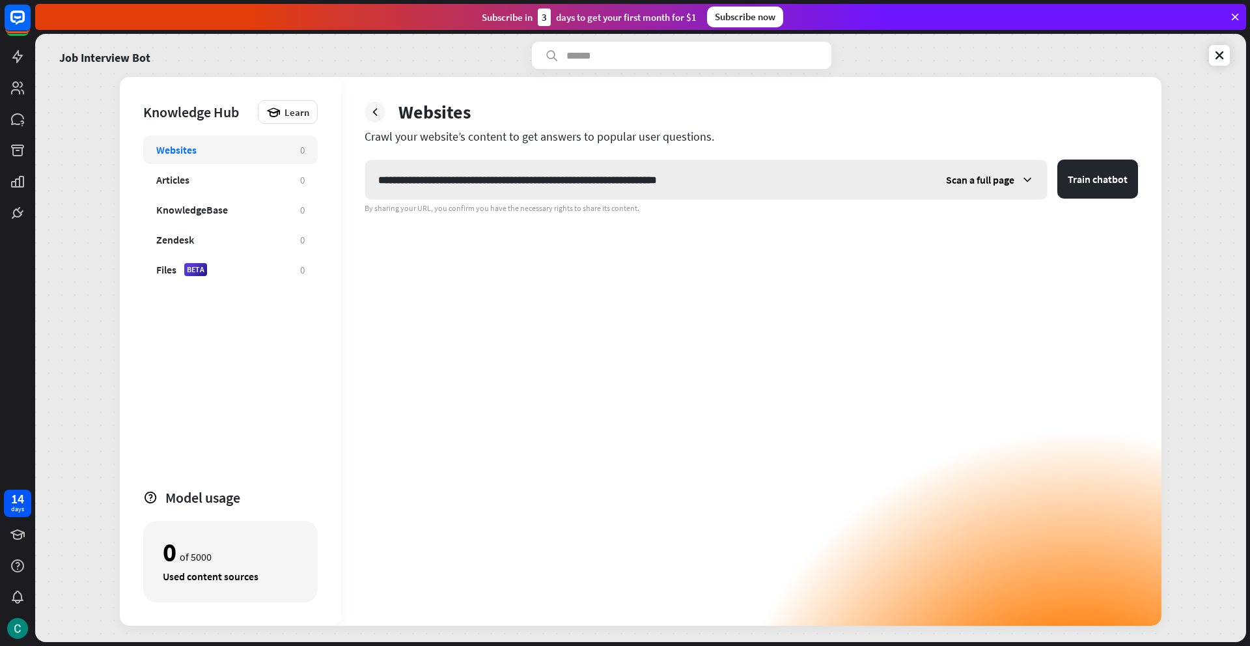
click at [975, 186] on span "Scan a full page" at bounding box center [980, 179] width 68 height 13
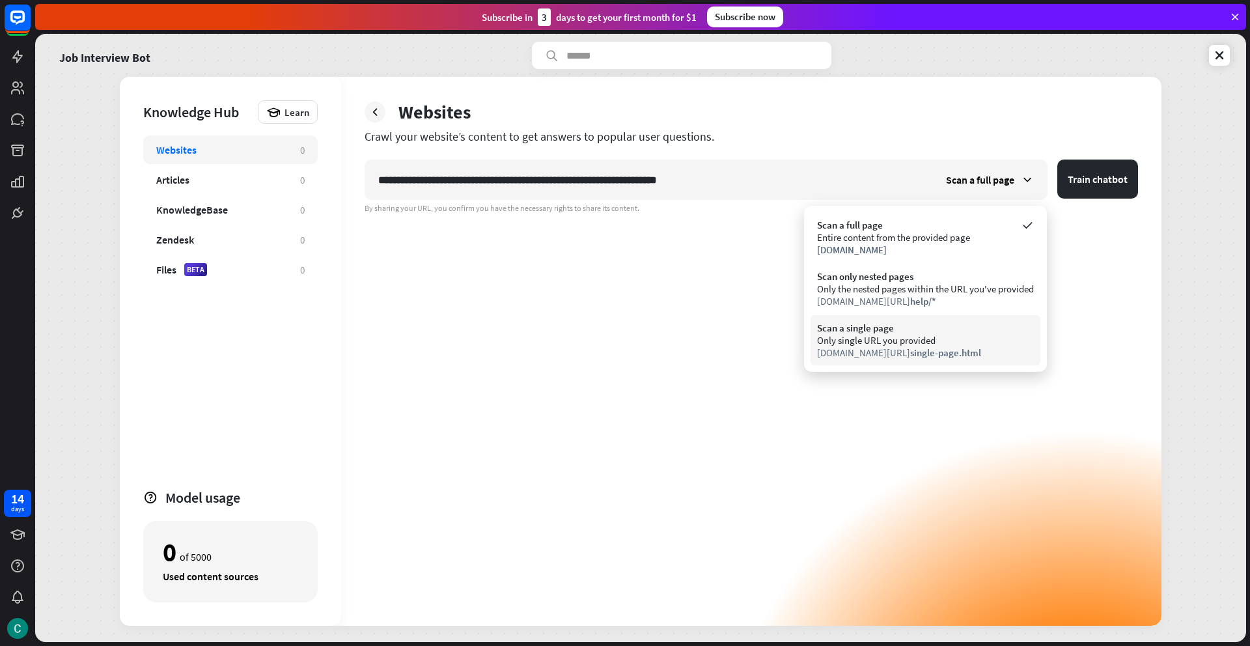
click at [927, 346] on span "single-page.html" at bounding box center [945, 352] width 71 height 12
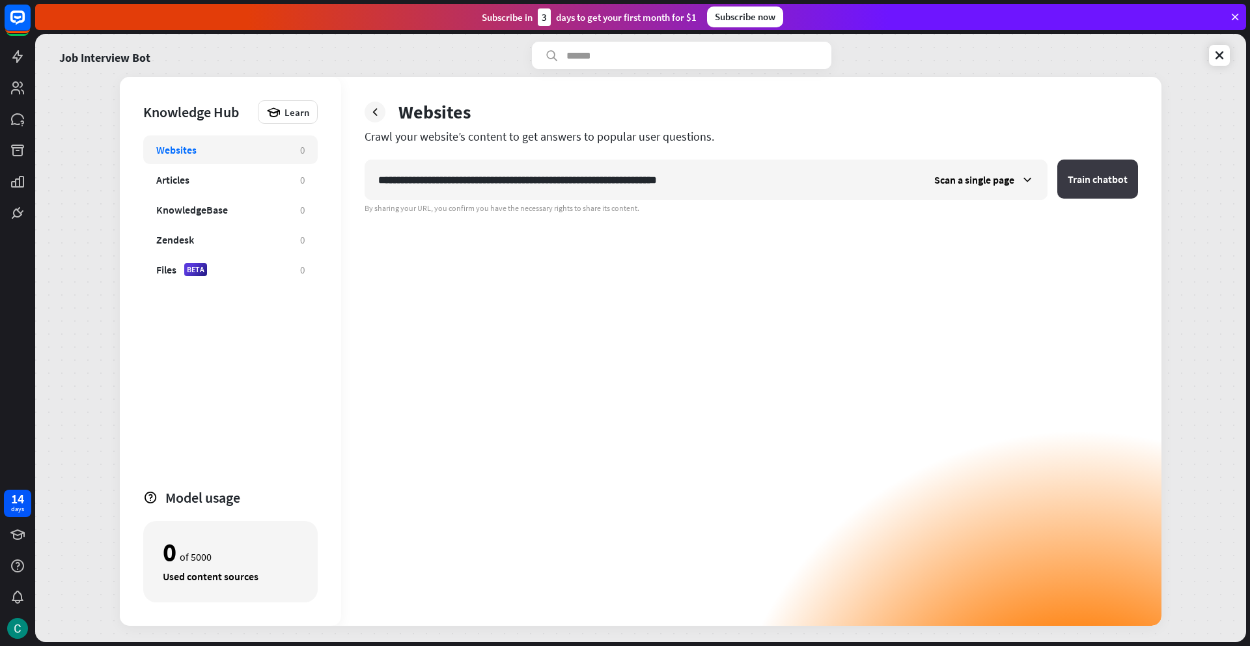
click at [1087, 178] on button "Train chatbot" at bounding box center [1097, 179] width 81 height 39
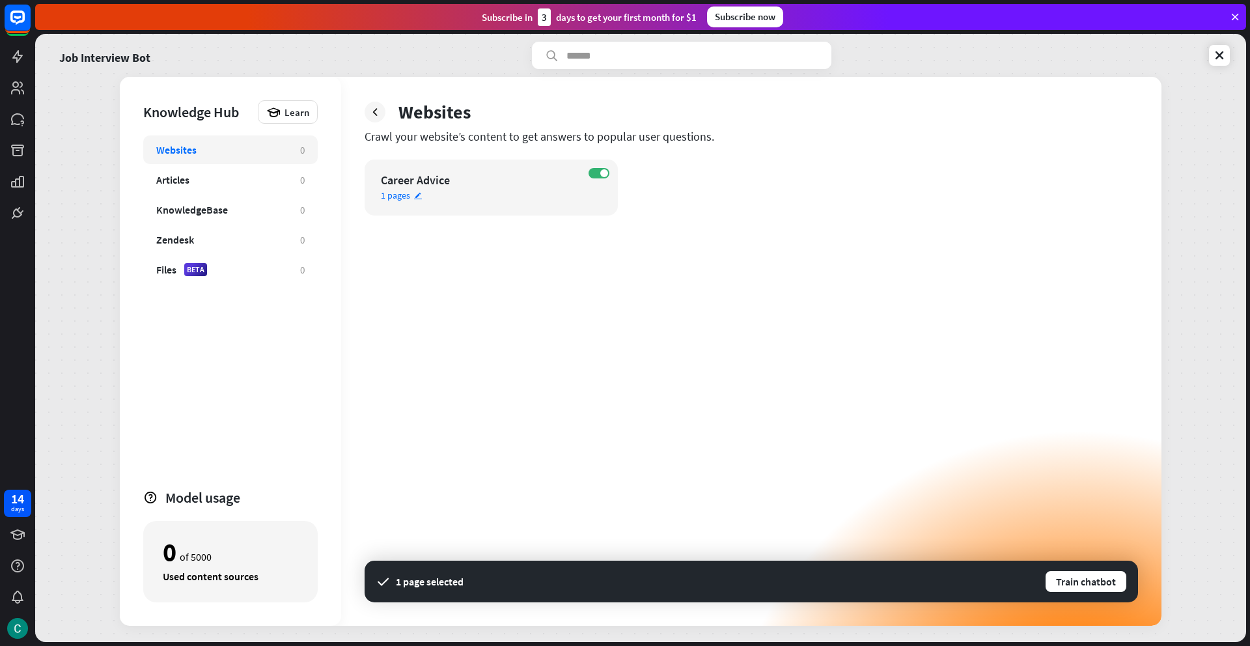
click at [546, 197] on div "1 pages edit" at bounding box center [480, 195] width 198 height 12
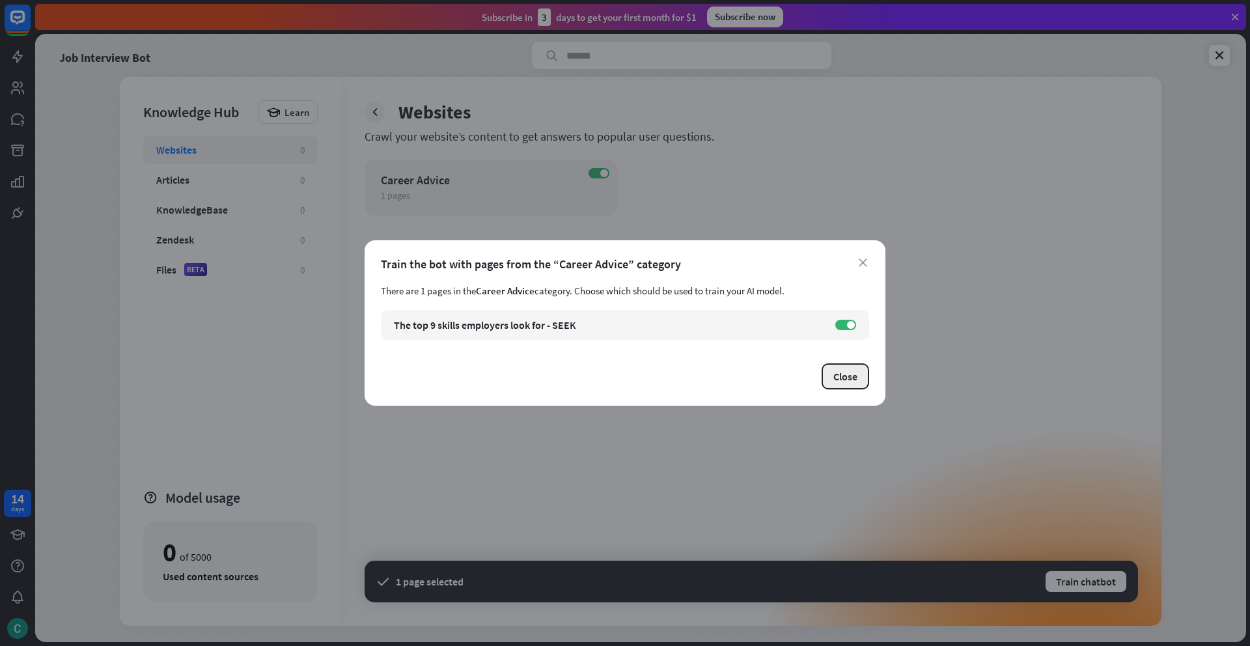
click at [837, 374] on button "Close" at bounding box center [846, 376] width 48 height 26
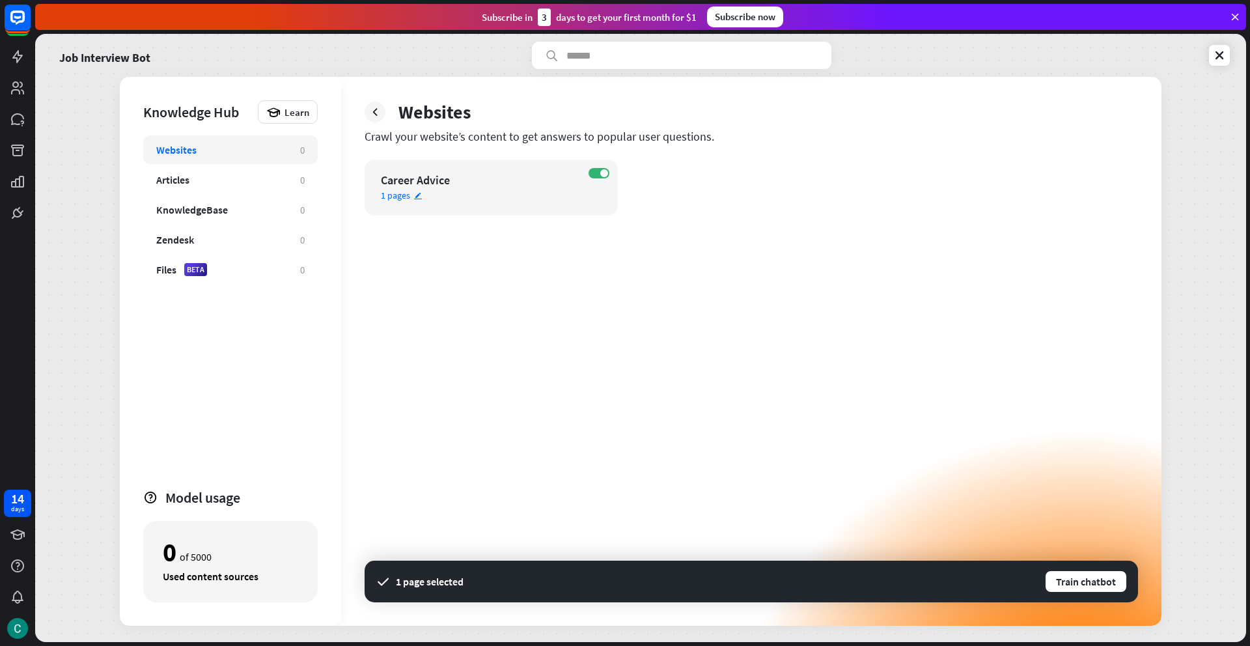
click at [544, 191] on div "1 pages edit" at bounding box center [480, 195] width 198 height 12
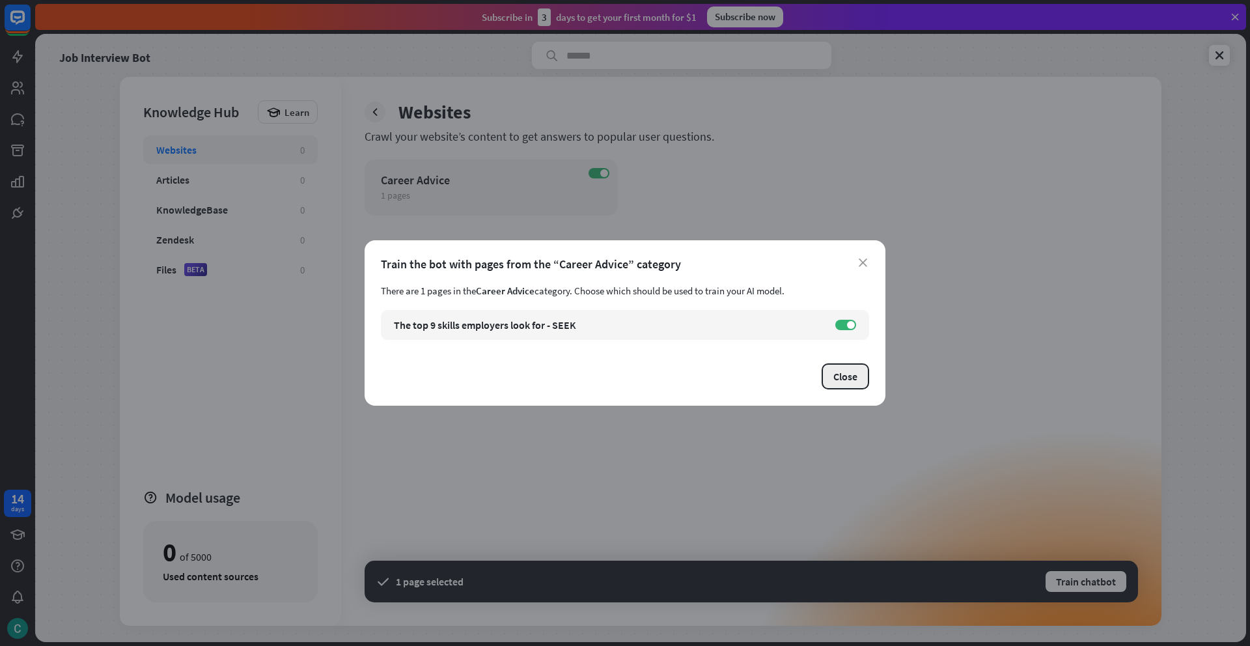
click at [825, 375] on button "Close" at bounding box center [846, 376] width 48 height 26
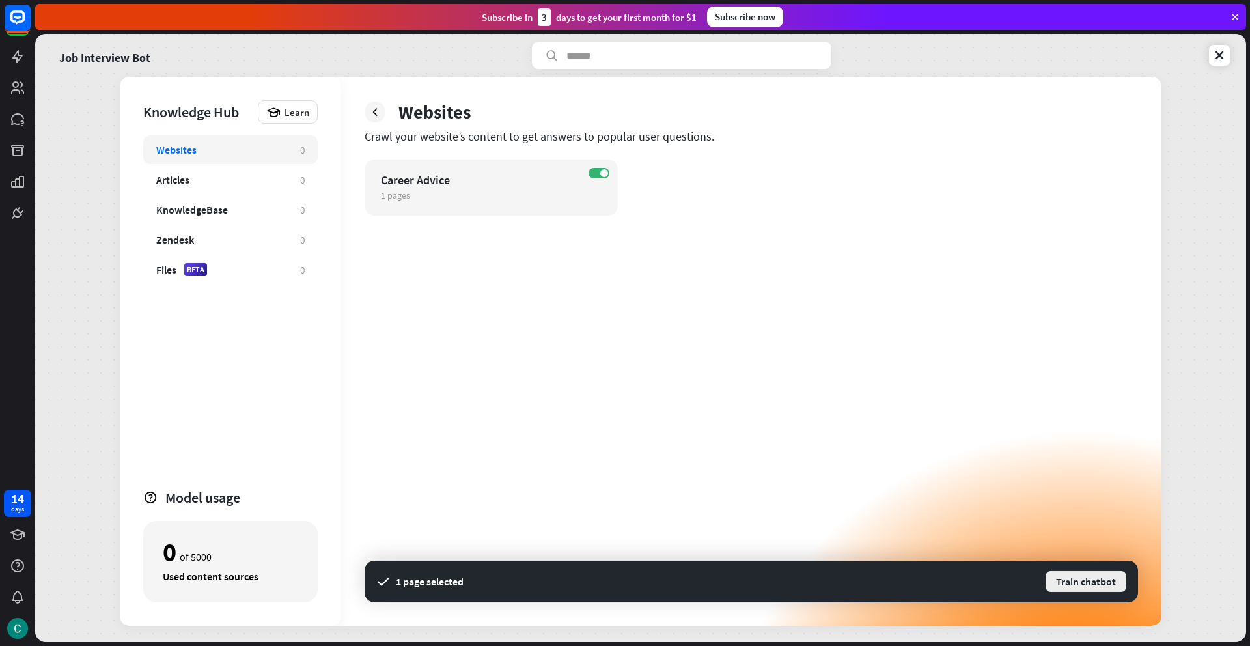
click at [1058, 578] on button "Train chatbot" at bounding box center [1085, 581] width 83 height 23
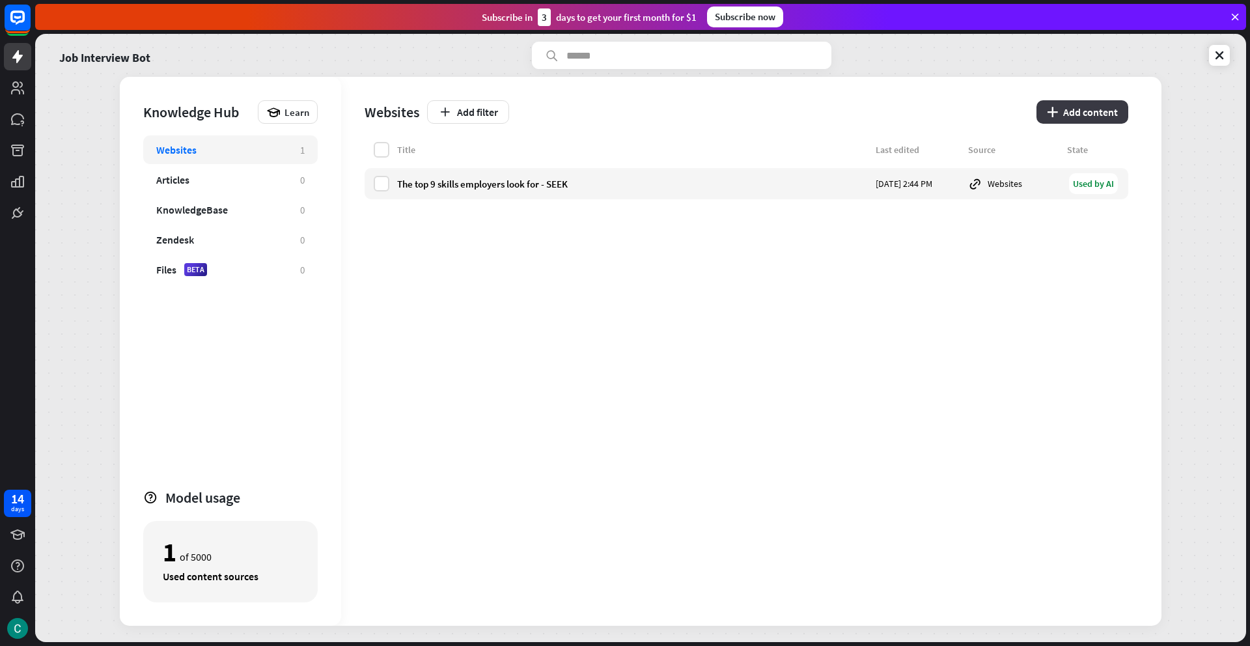
click at [1077, 117] on button "plus Add content" at bounding box center [1083, 111] width 92 height 23
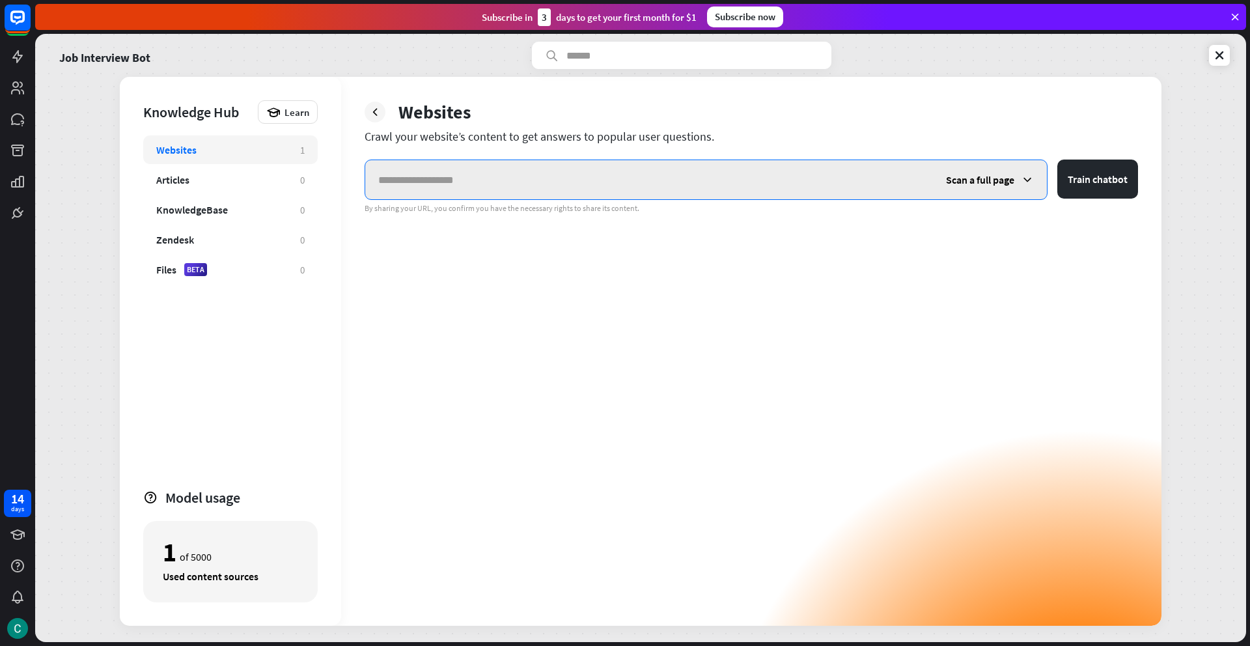
paste input "**********"
type input "**********"
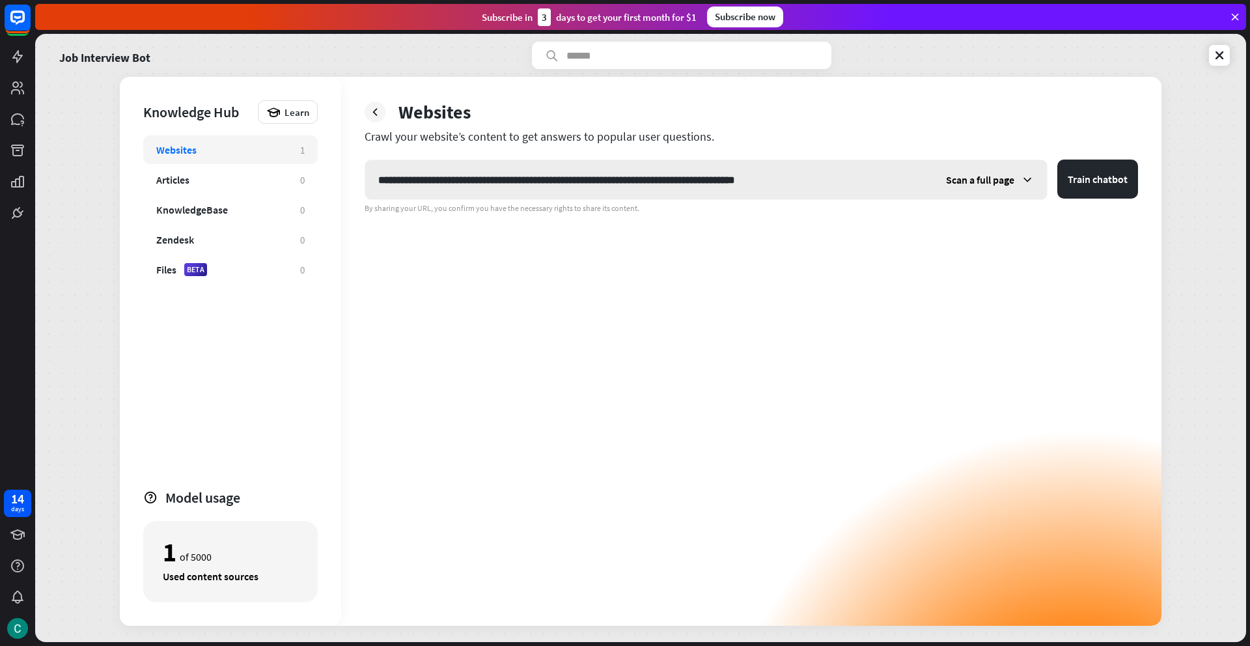
click at [981, 184] on span "Scan a full page" at bounding box center [980, 179] width 68 height 13
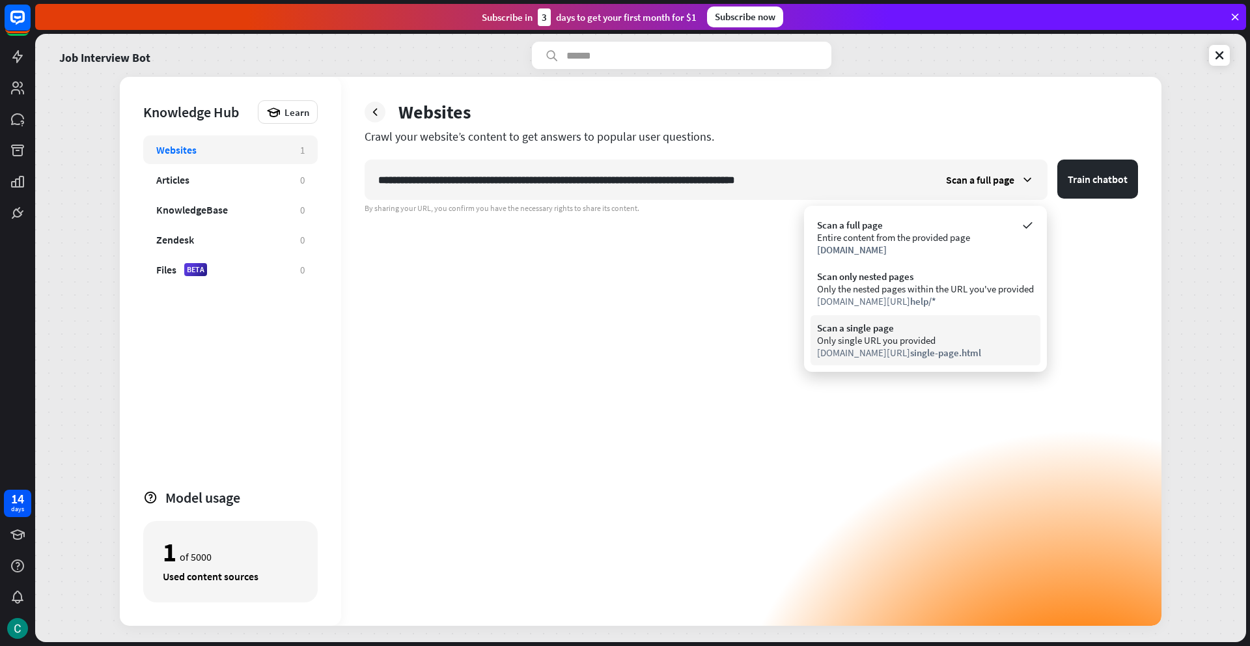
click at [936, 334] on div "Only single URL you provided" at bounding box center [925, 340] width 217 height 12
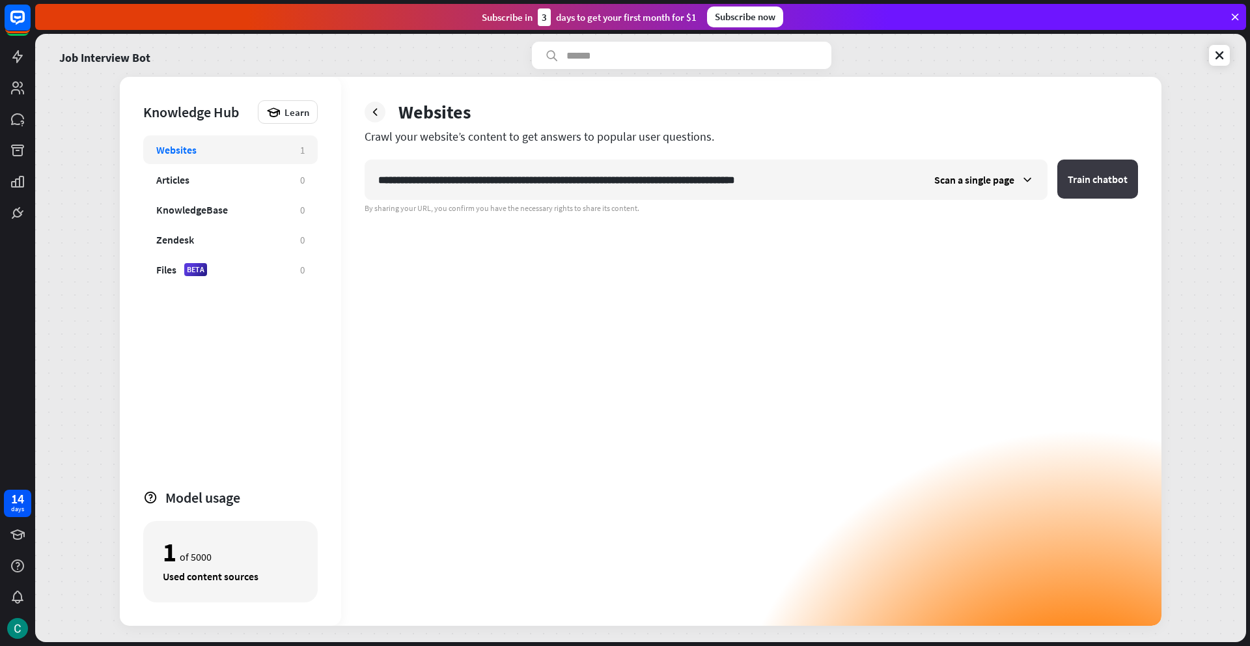
click at [1121, 186] on button "Train chatbot" at bounding box center [1097, 179] width 81 height 39
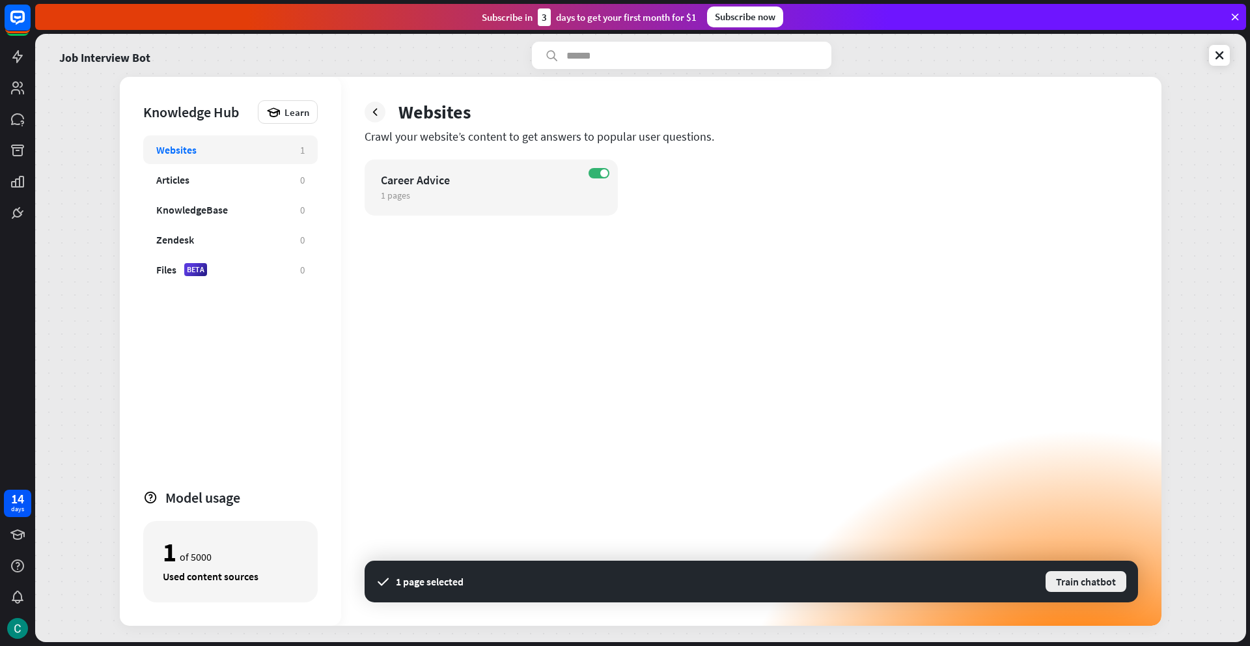
click at [1081, 577] on button "Train chatbot" at bounding box center [1085, 581] width 83 height 23
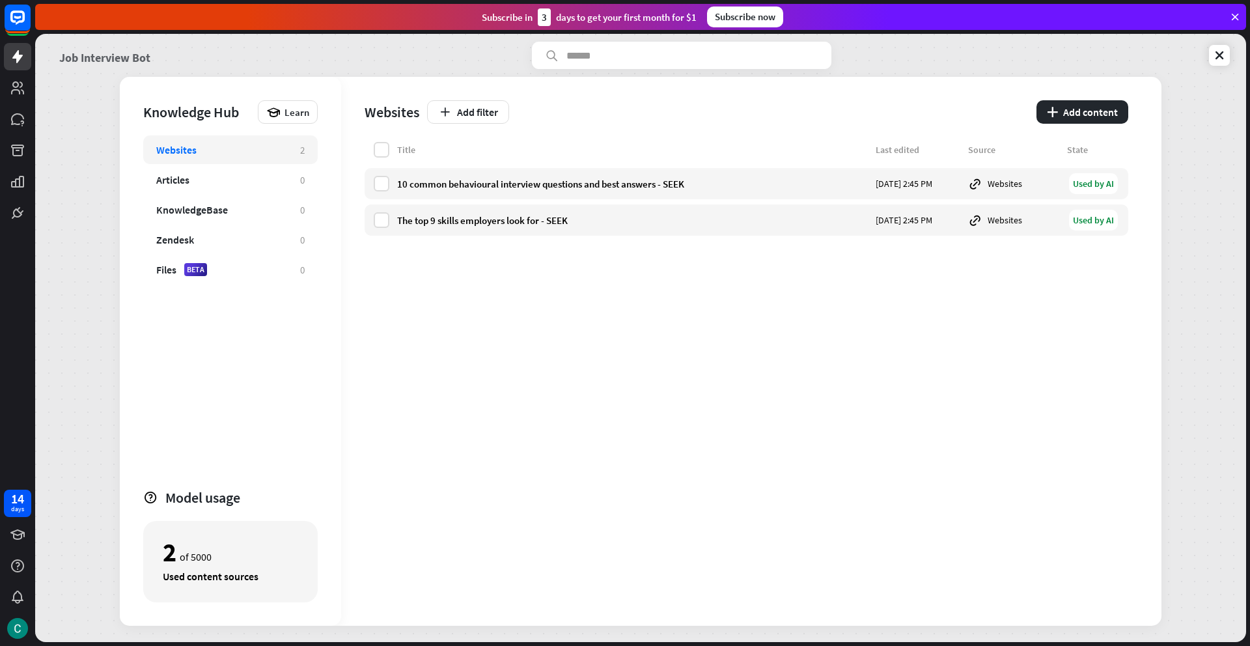
click at [99, 57] on link "Job Interview Bot" at bounding box center [104, 55] width 91 height 27
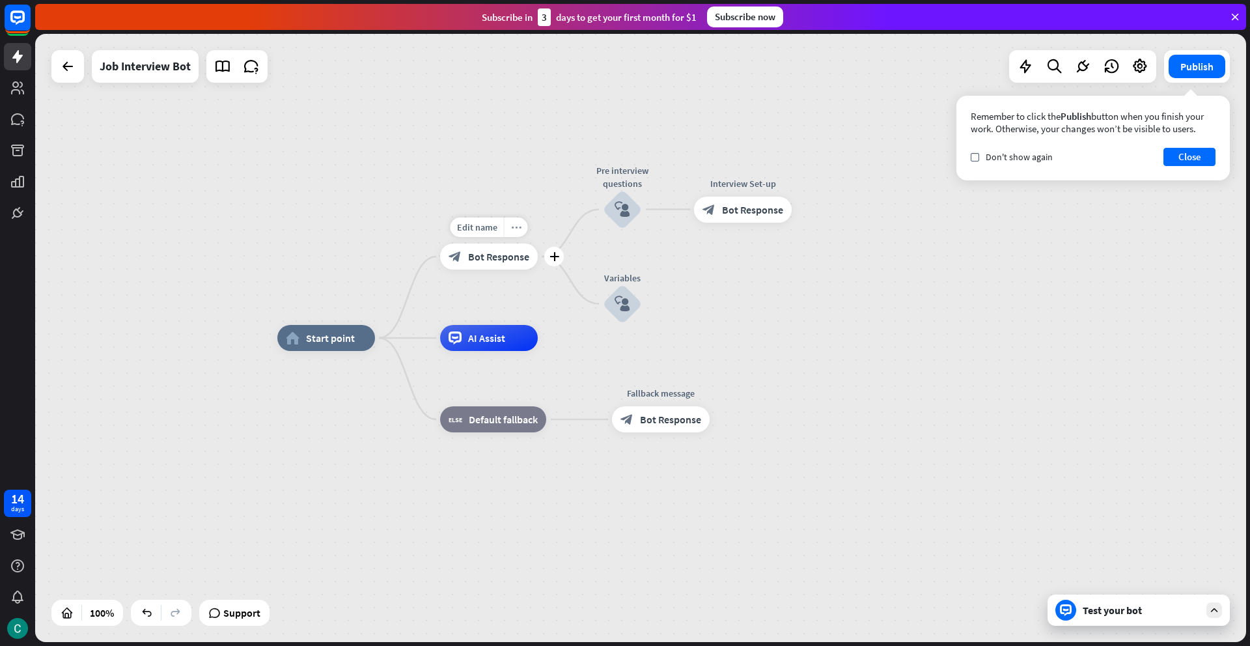
click at [515, 230] on icon "more_horiz" at bounding box center [516, 228] width 10 height 10
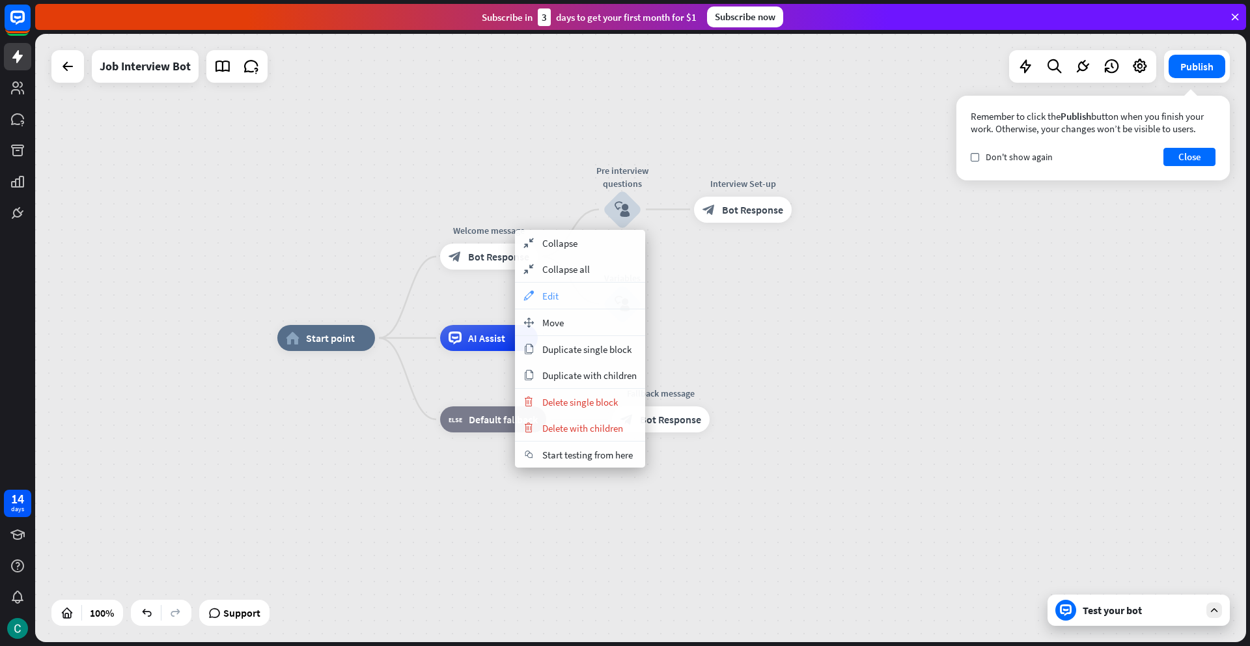
click at [544, 294] on span "Edit" at bounding box center [550, 296] width 16 height 12
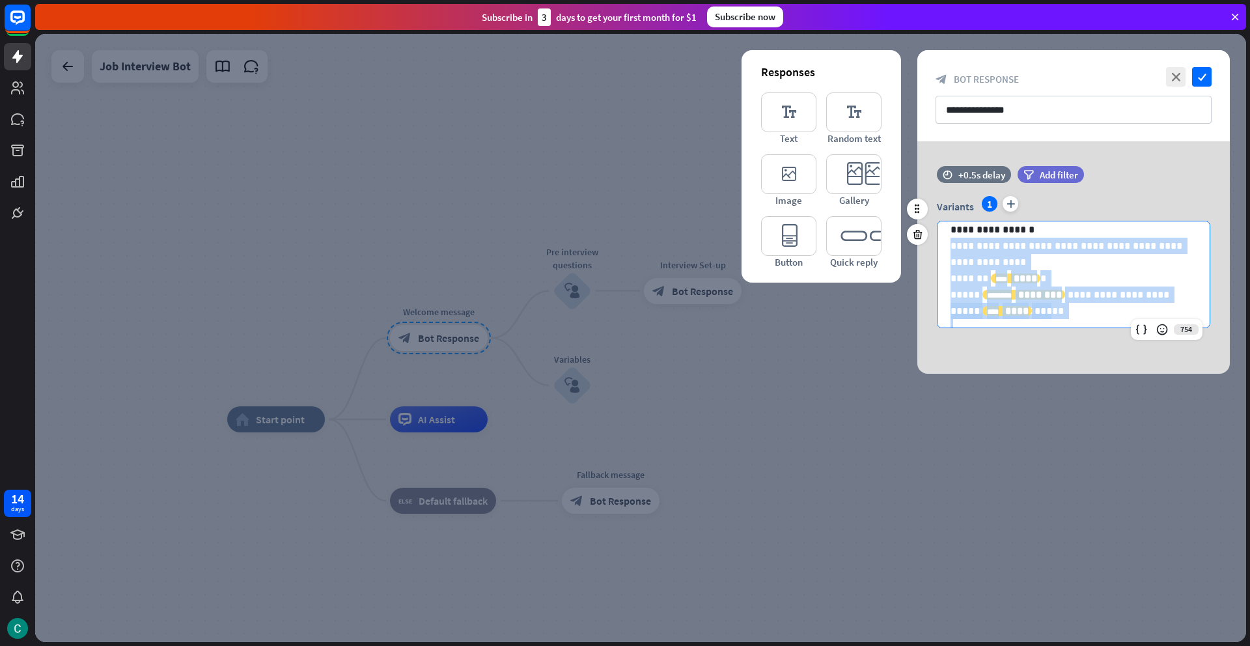
scroll to position [83, 0]
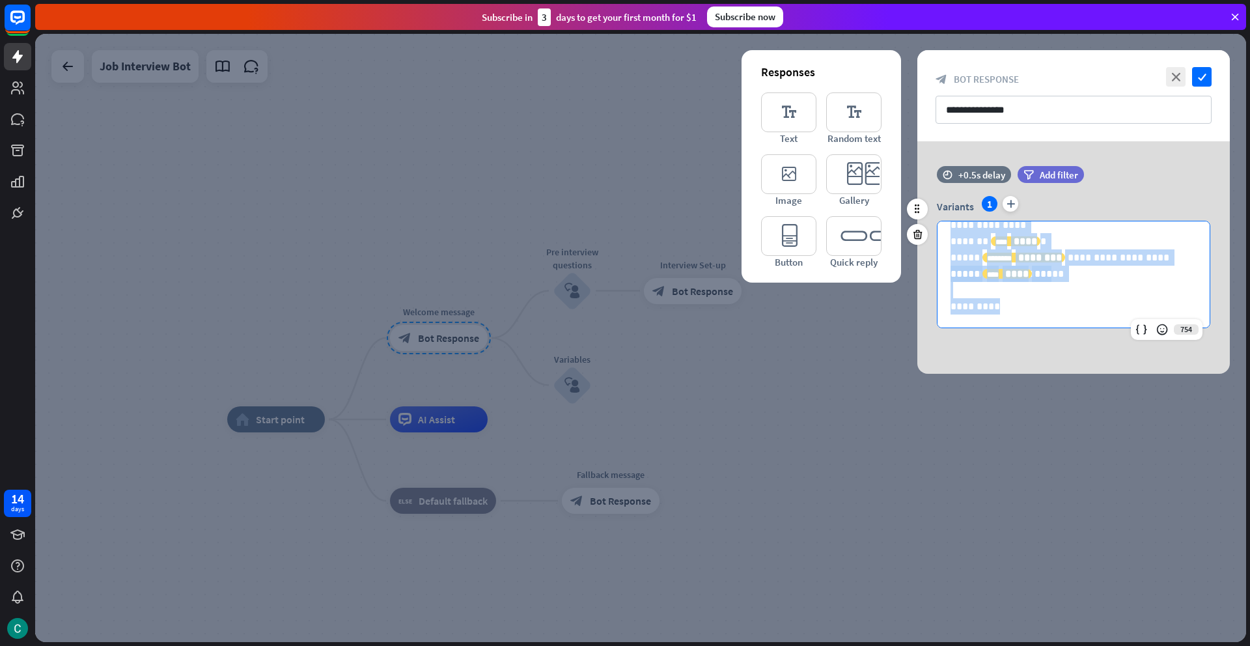
drag, startPoint x: 951, startPoint y: 268, endPoint x: 1074, endPoint y: 326, distance: 136.3
click at [1074, 326] on div "**********" at bounding box center [1074, 233] width 272 height 189
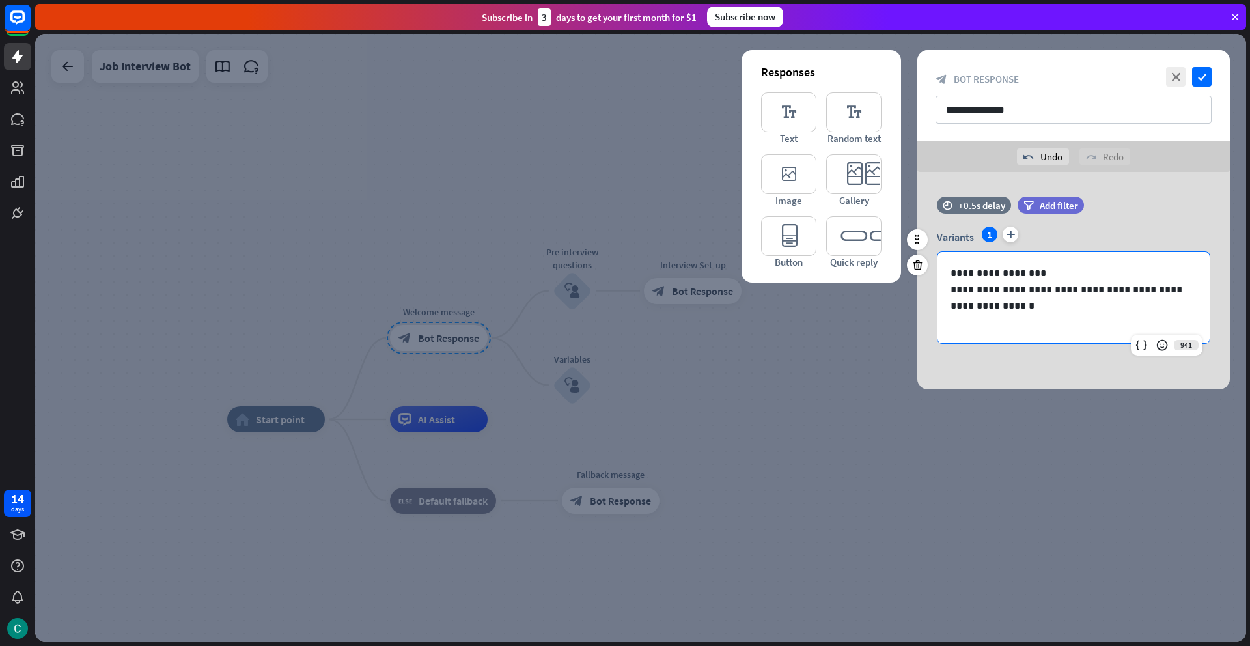
click at [1031, 305] on p "**********" at bounding box center [1074, 297] width 246 height 33
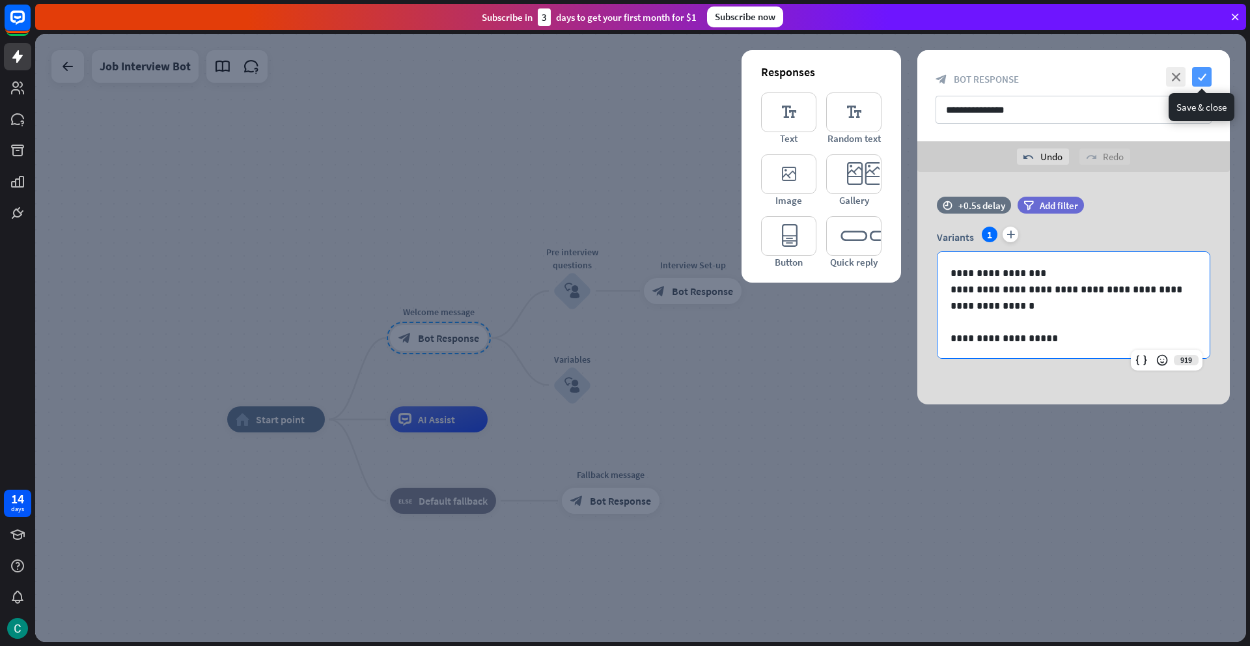
click at [1199, 69] on icon "check" at bounding box center [1202, 77] width 20 height 20
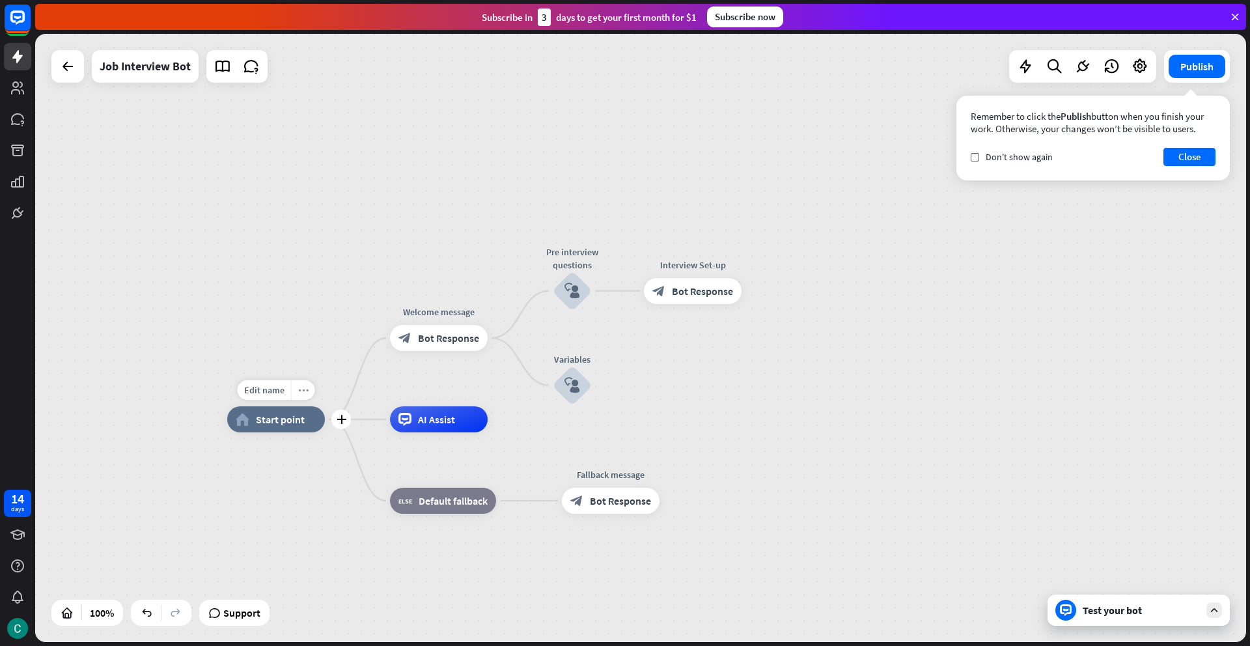
click at [304, 392] on icon "more_horiz" at bounding box center [303, 390] width 10 height 10
click at [336, 456] on span "Start testing from here" at bounding box center [376, 458] width 91 height 12
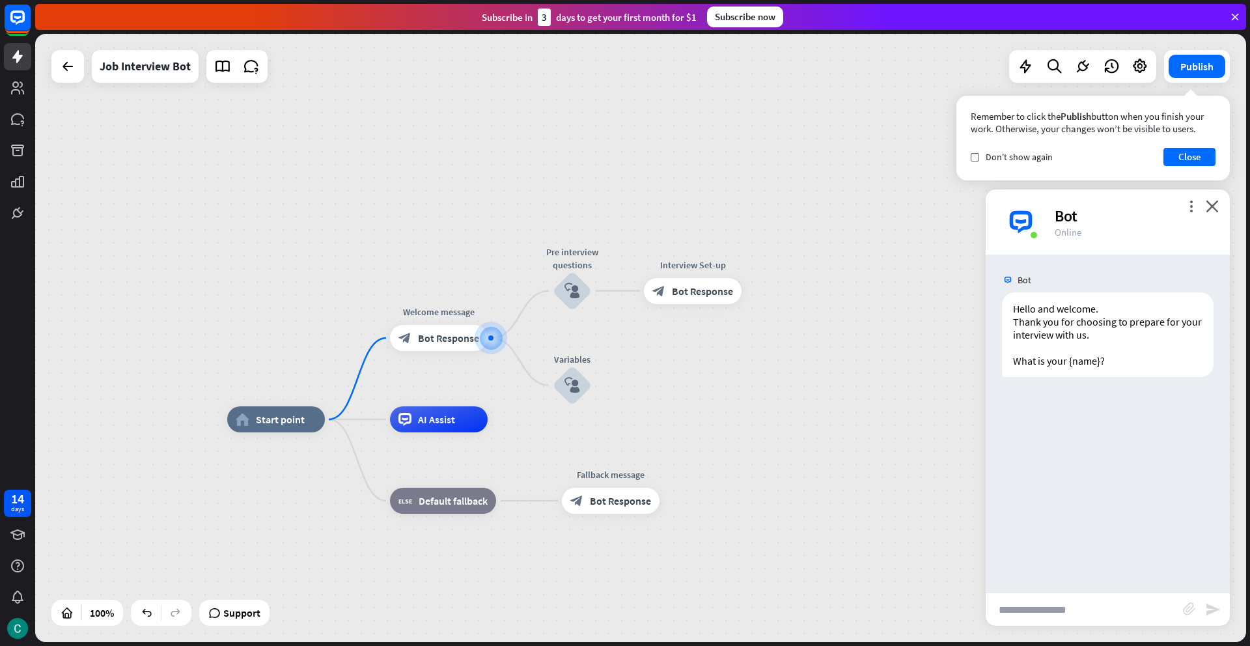
click at [1020, 612] on input "text" at bounding box center [1084, 609] width 197 height 33
type input "*****"
click at [1217, 614] on icon "send" at bounding box center [1213, 610] width 16 height 16
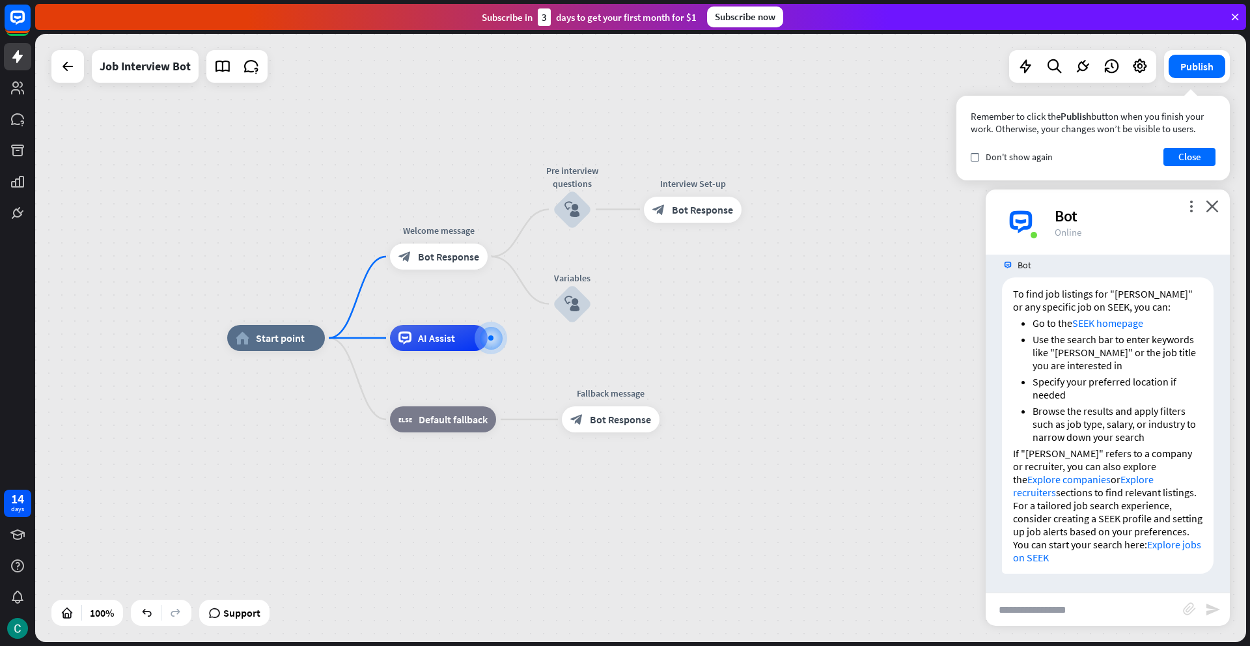
scroll to position [195, 0]
click at [1013, 614] on input "text" at bounding box center [1084, 609] width 197 height 33
type input "**********"
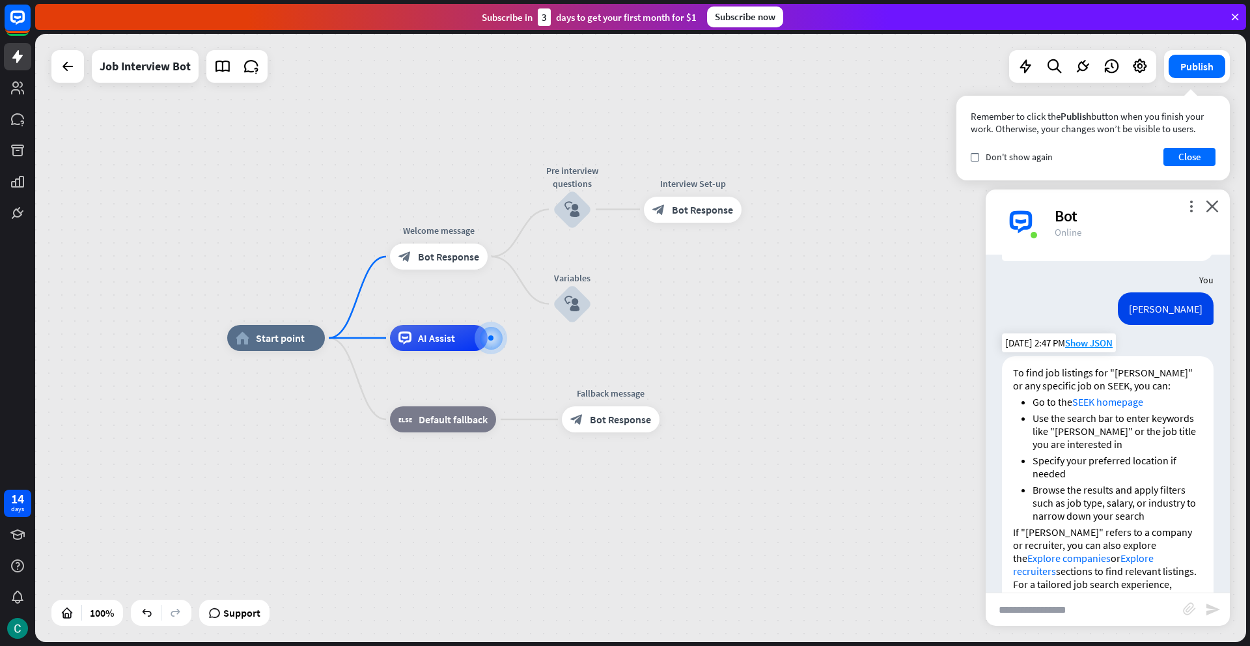
scroll to position [0, 0]
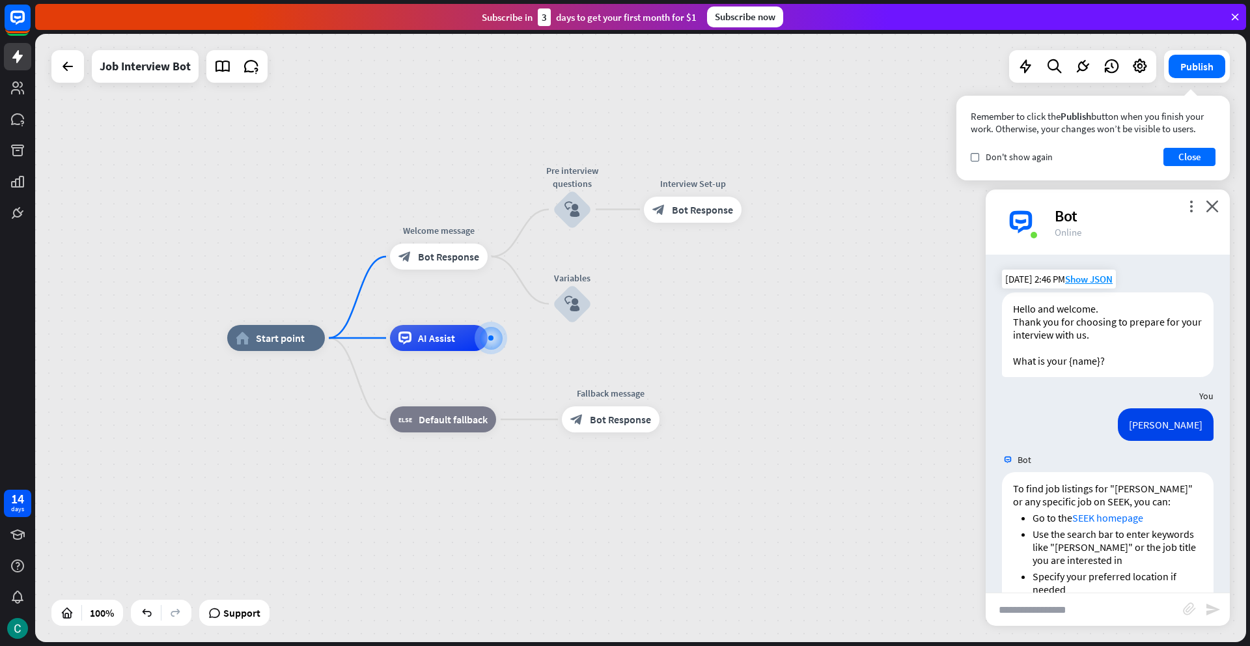
click at [1051, 363] on div "Hello and welcome. Thank you for choosing to prepare for your interview with us…" at bounding box center [1108, 334] width 212 height 85
click at [1217, 206] on icon "close" at bounding box center [1212, 206] width 13 height 12
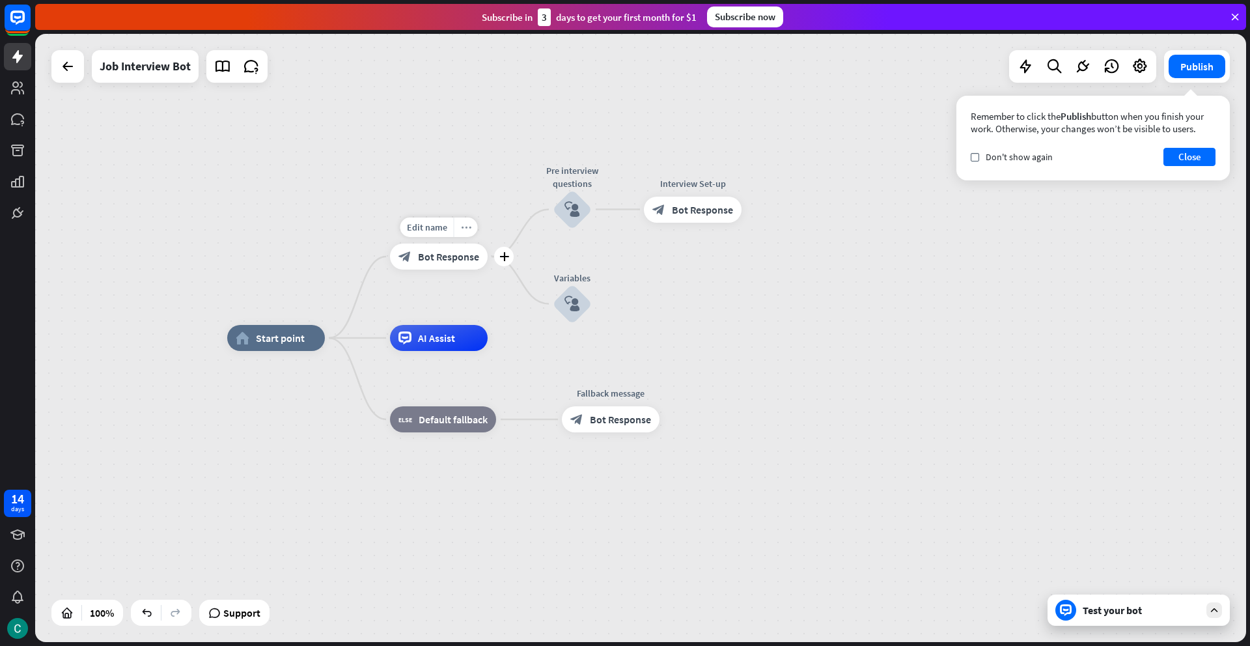
click at [471, 228] on div "more_horiz" at bounding box center [466, 227] width 24 height 20
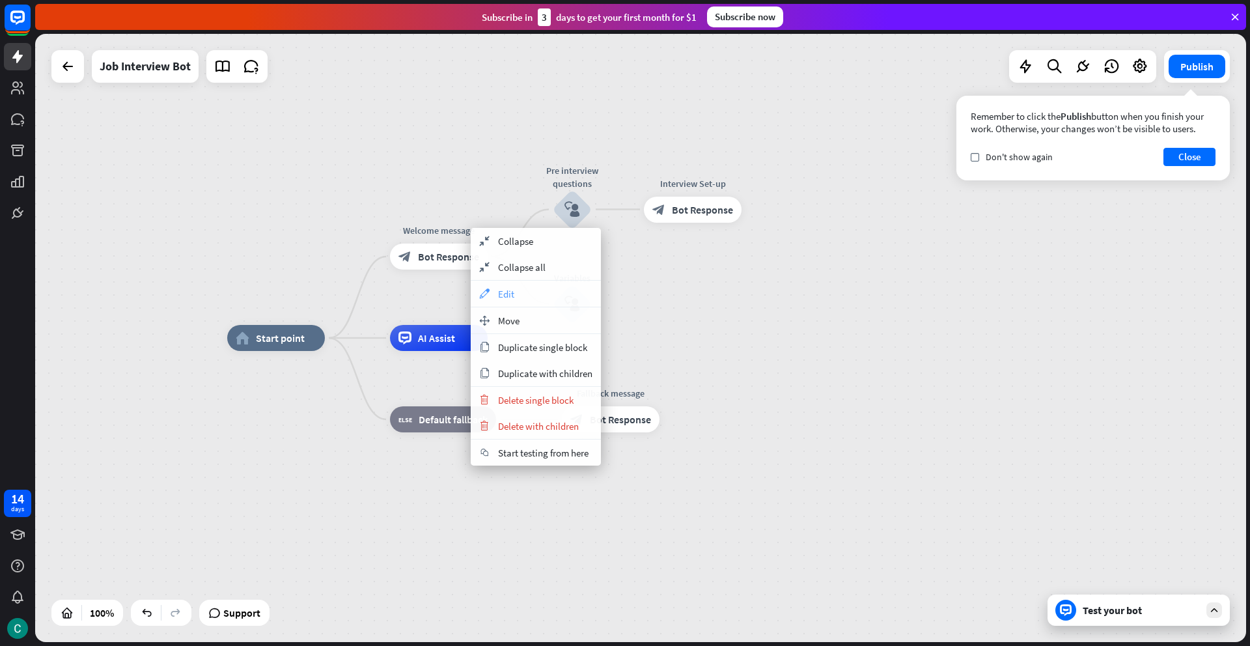
click at [503, 291] on span "Edit" at bounding box center [506, 294] width 16 height 12
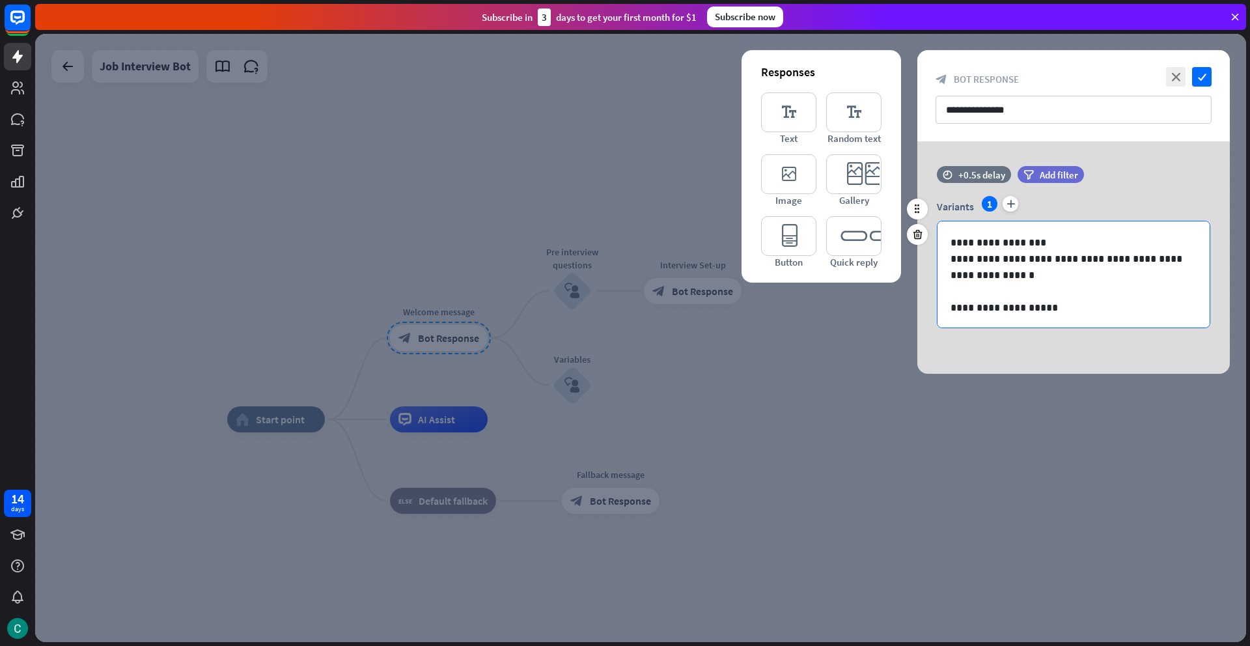
click at [982, 307] on p "**********" at bounding box center [1074, 308] width 246 height 16
drag, startPoint x: 953, startPoint y: 307, endPoint x: 1059, endPoint y: 307, distance: 106.8
click at [1059, 307] on p "**********" at bounding box center [1074, 308] width 246 height 16
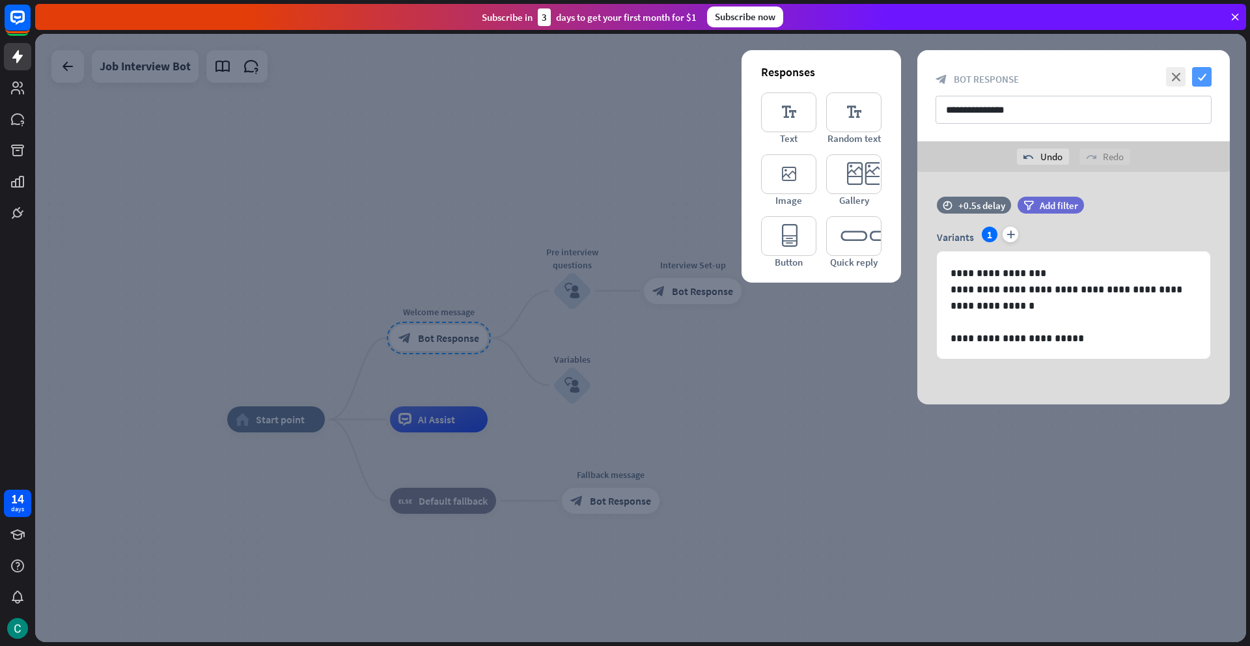
click at [1201, 79] on icon "check" at bounding box center [1202, 77] width 20 height 20
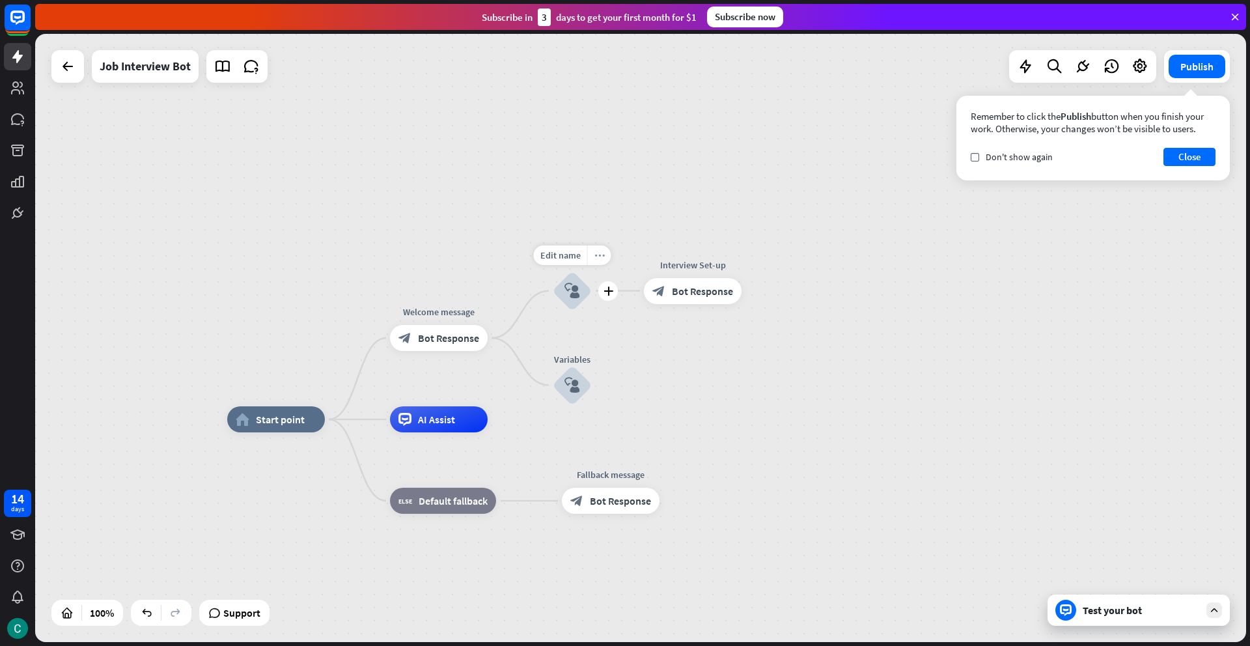
click at [597, 259] on icon "more_horiz" at bounding box center [600, 255] width 10 height 10
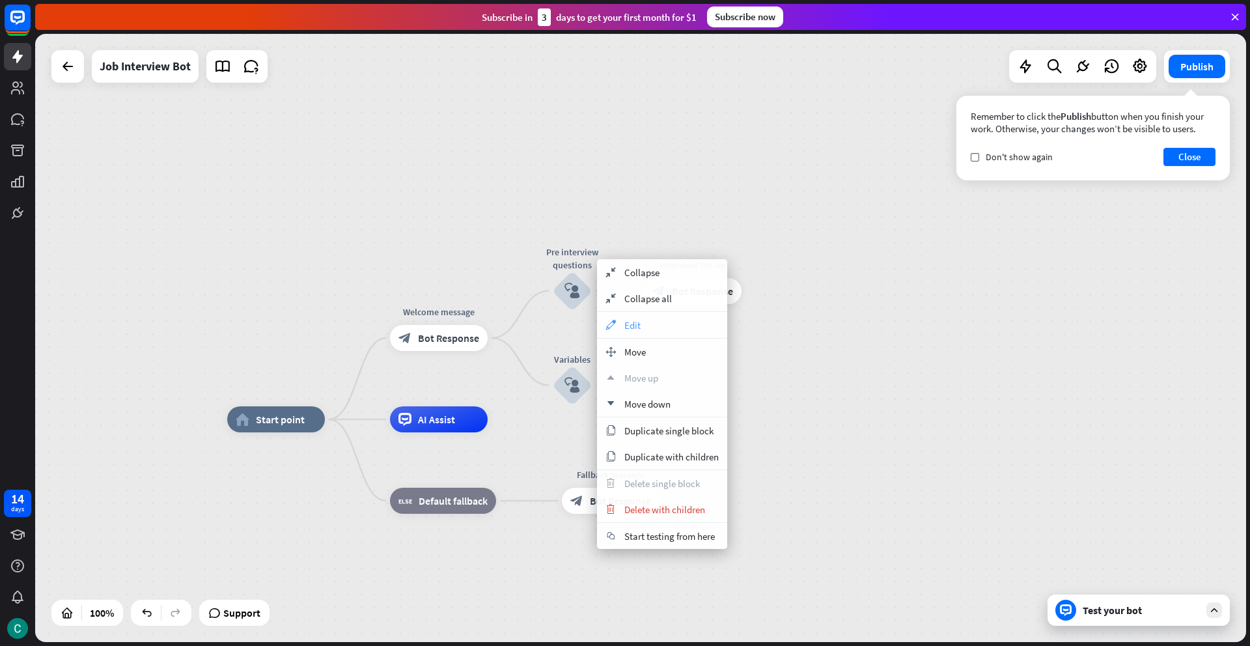
click at [624, 322] on span "Edit" at bounding box center [632, 325] width 16 height 12
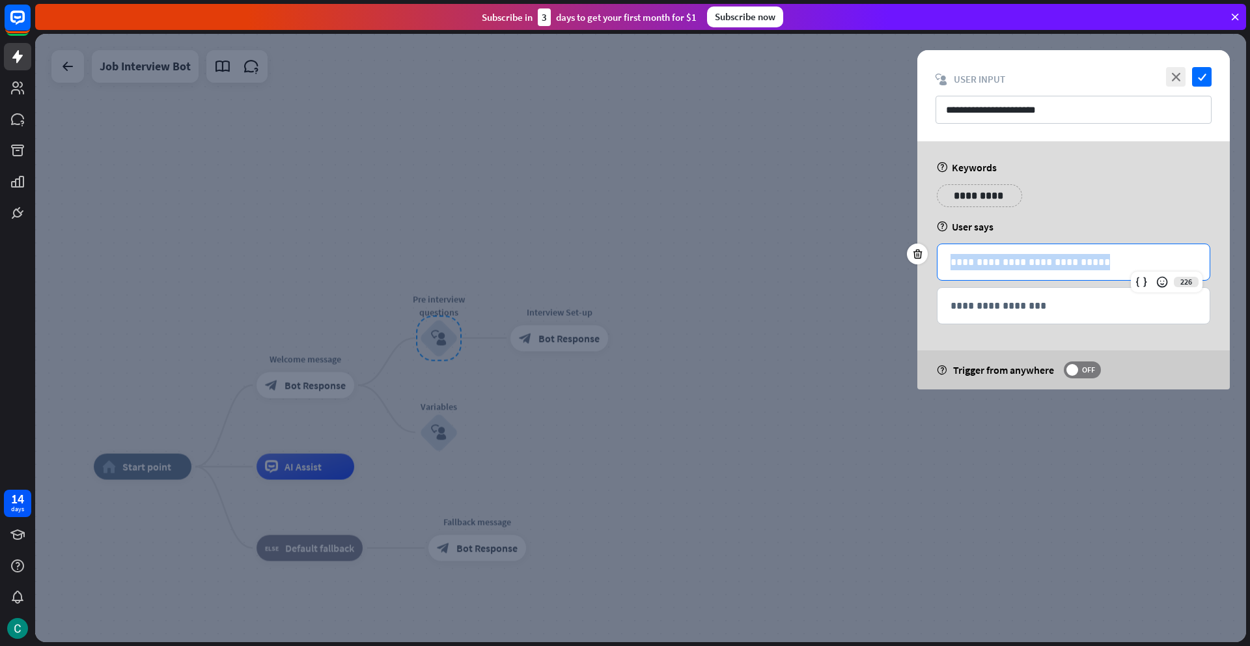
drag, startPoint x: 1099, startPoint y: 261, endPoint x: 938, endPoint y: 259, distance: 160.9
click at [938, 259] on div "**********" at bounding box center [1074, 262] width 272 height 36
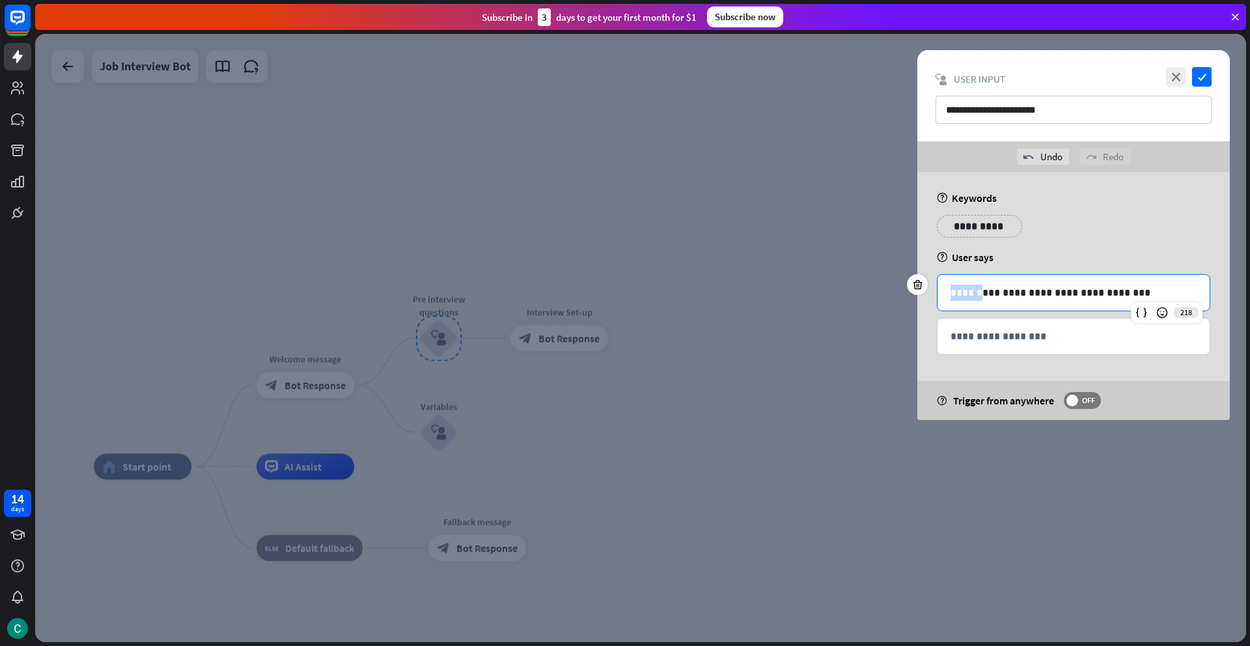
drag, startPoint x: 973, startPoint y: 294, endPoint x: 935, endPoint y: 293, distance: 37.8
click at [935, 293] on div "**********" at bounding box center [1073, 296] width 313 height 248
click at [962, 334] on p "**********" at bounding box center [1074, 336] width 246 height 16
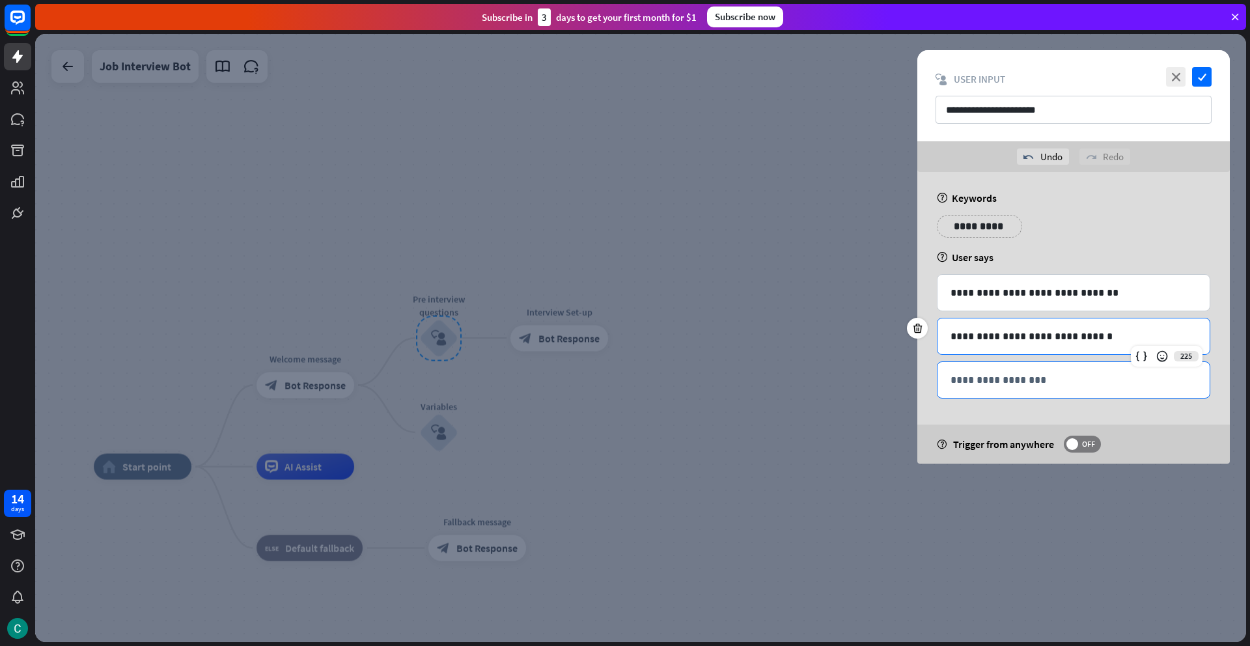
click at [973, 379] on p "**********" at bounding box center [1074, 380] width 246 height 16
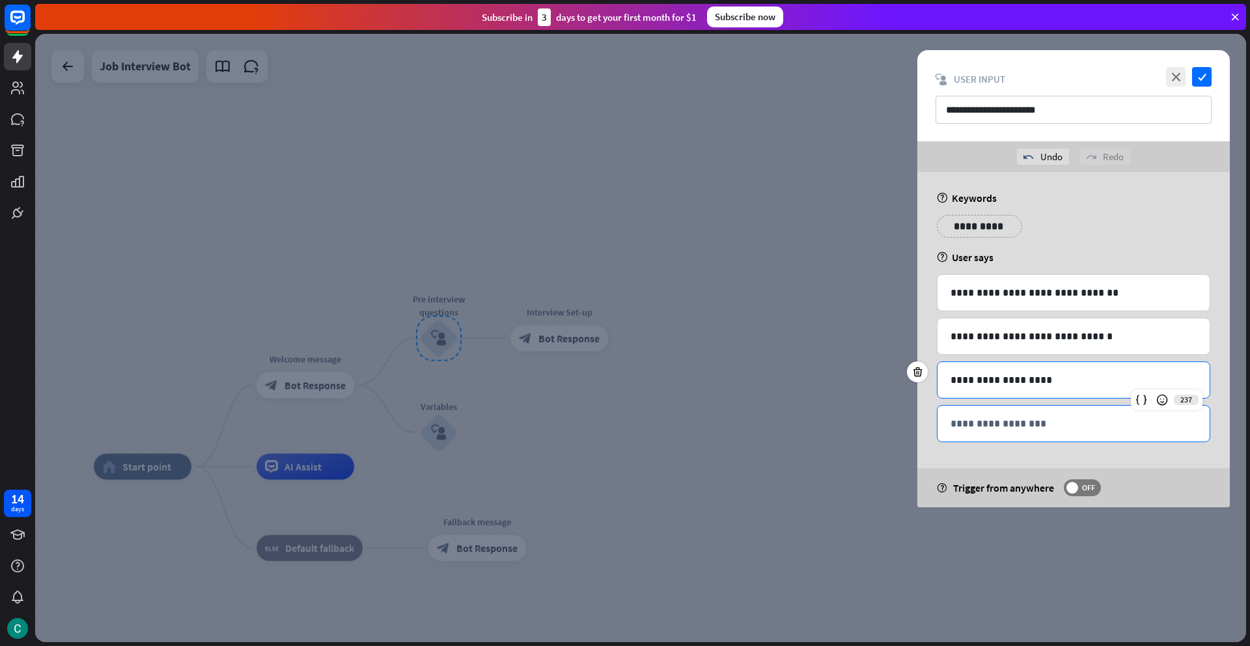
click at [952, 430] on p "**********" at bounding box center [1074, 423] width 246 height 16
click at [1199, 83] on icon "check" at bounding box center [1202, 77] width 20 height 20
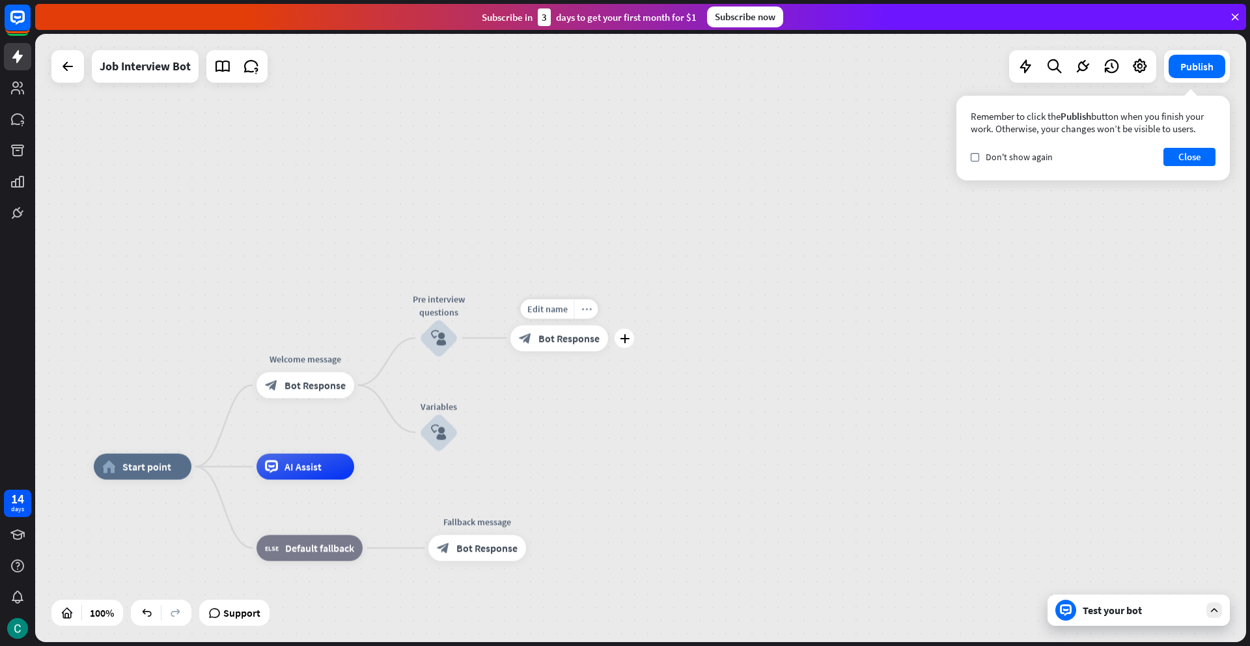
click at [588, 313] on icon "more_horiz" at bounding box center [586, 309] width 10 height 10
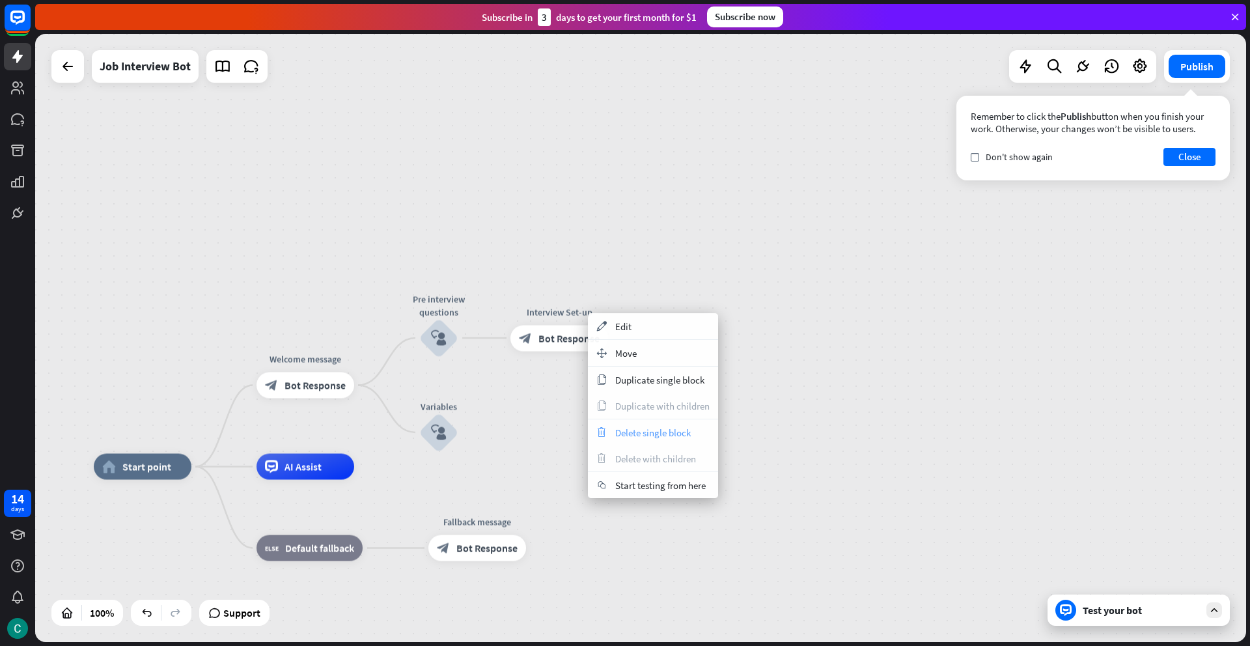
click at [609, 425] on div "trash Delete single block" at bounding box center [653, 432] width 130 height 26
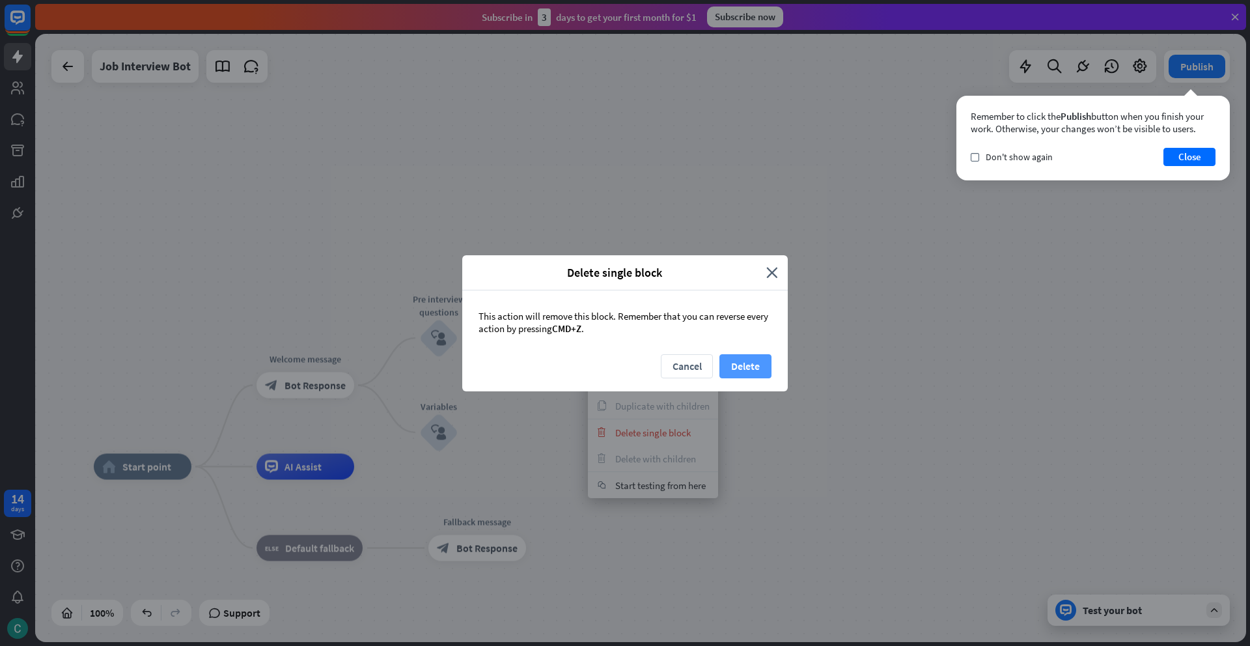
click at [747, 368] on button "Delete" at bounding box center [746, 366] width 52 height 24
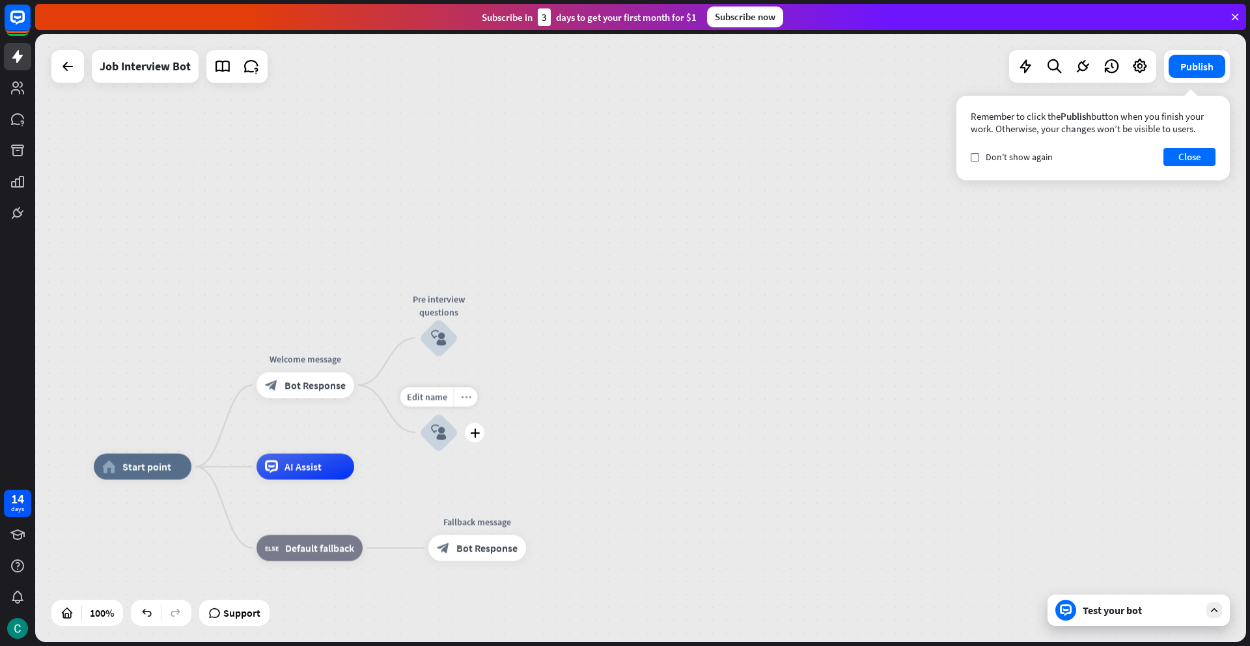
click at [465, 403] on div "more_horiz" at bounding box center [466, 397] width 24 height 20
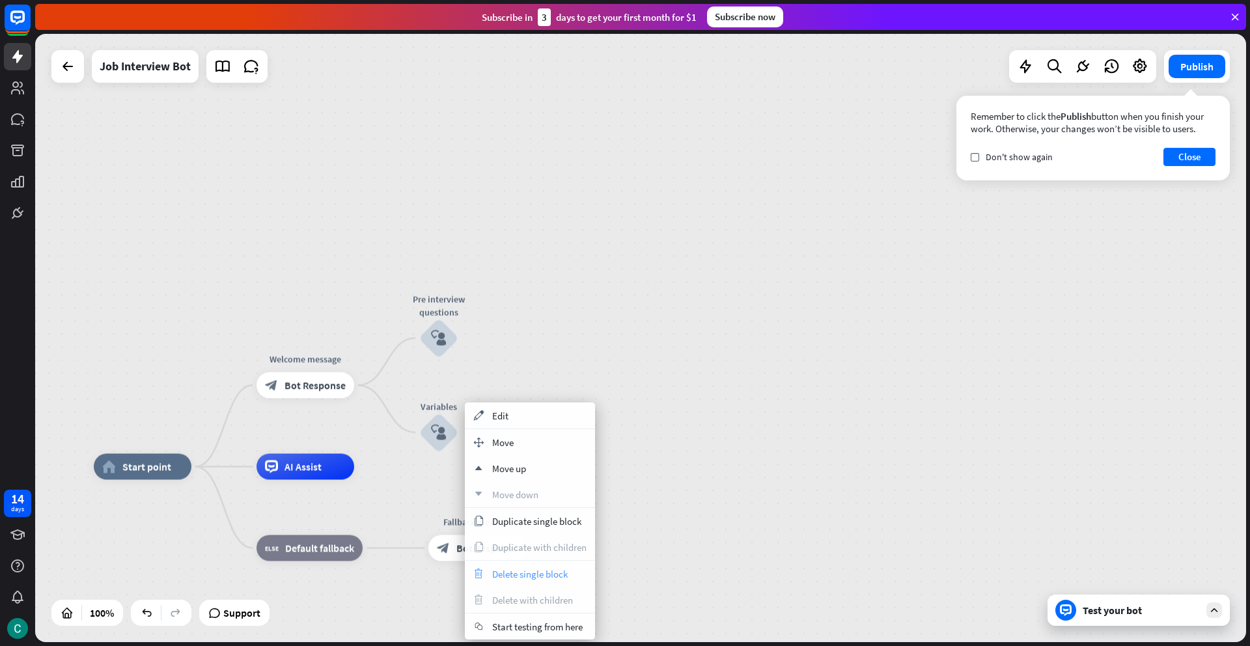
click at [515, 570] on span "Delete single block" at bounding box center [530, 574] width 76 height 12
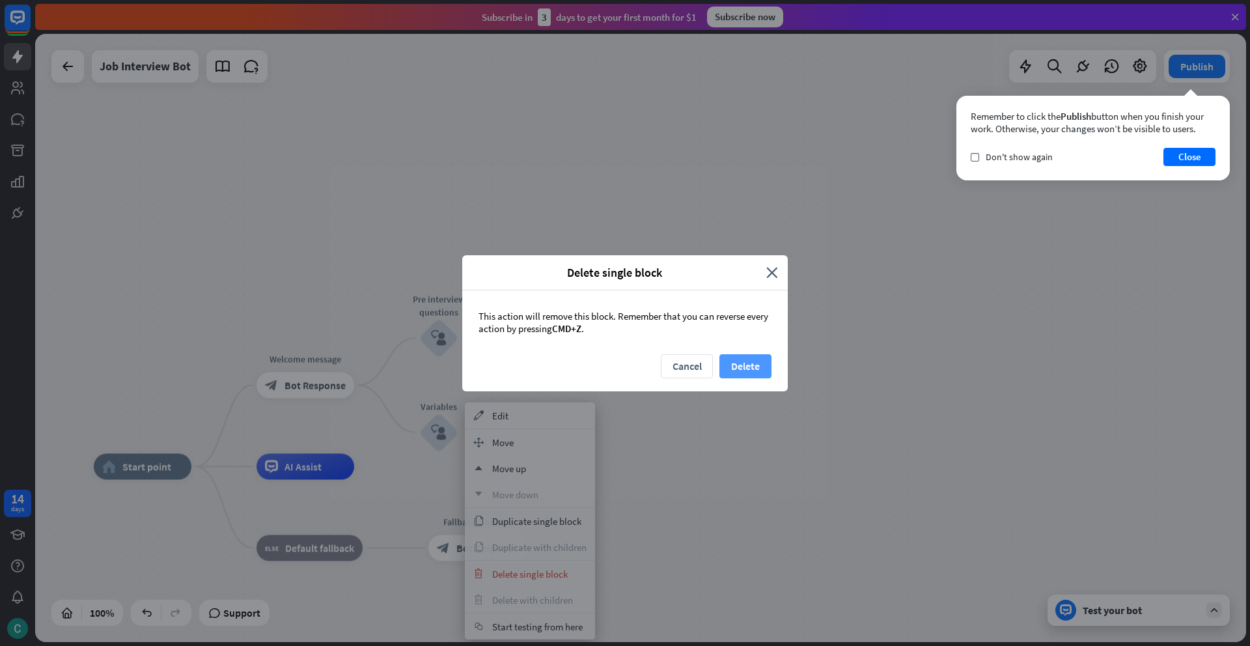
click at [742, 368] on button "Delete" at bounding box center [746, 366] width 52 height 24
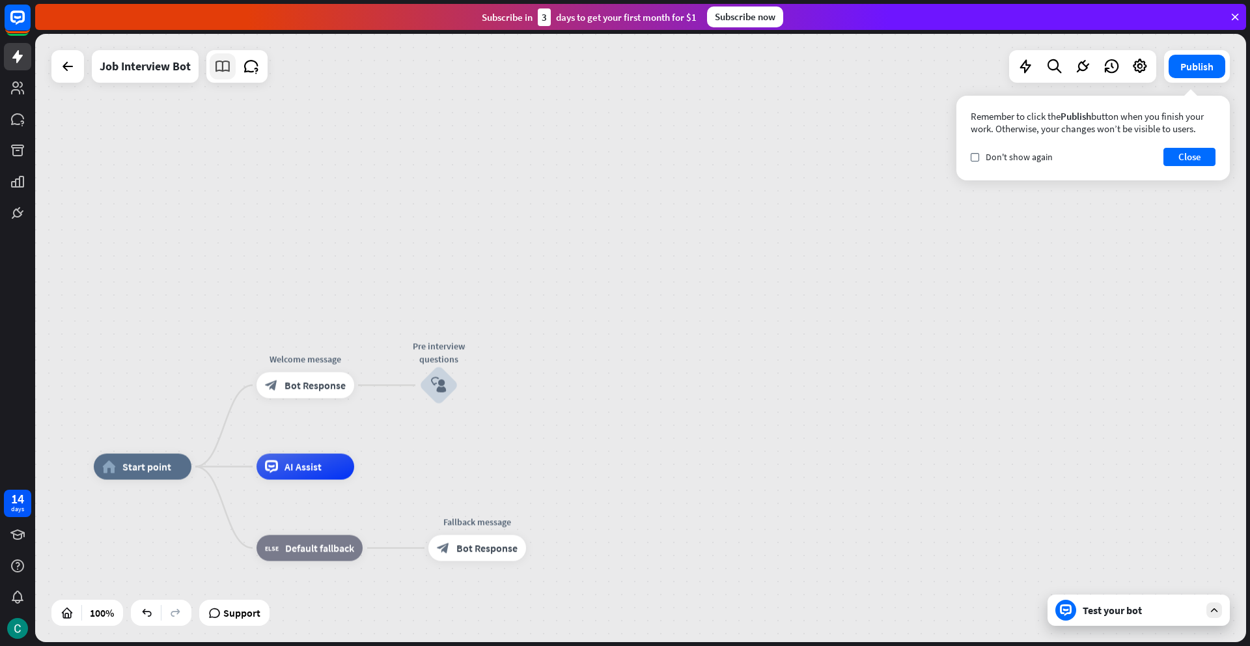
click at [229, 66] on icon at bounding box center [222, 66] width 17 height 17
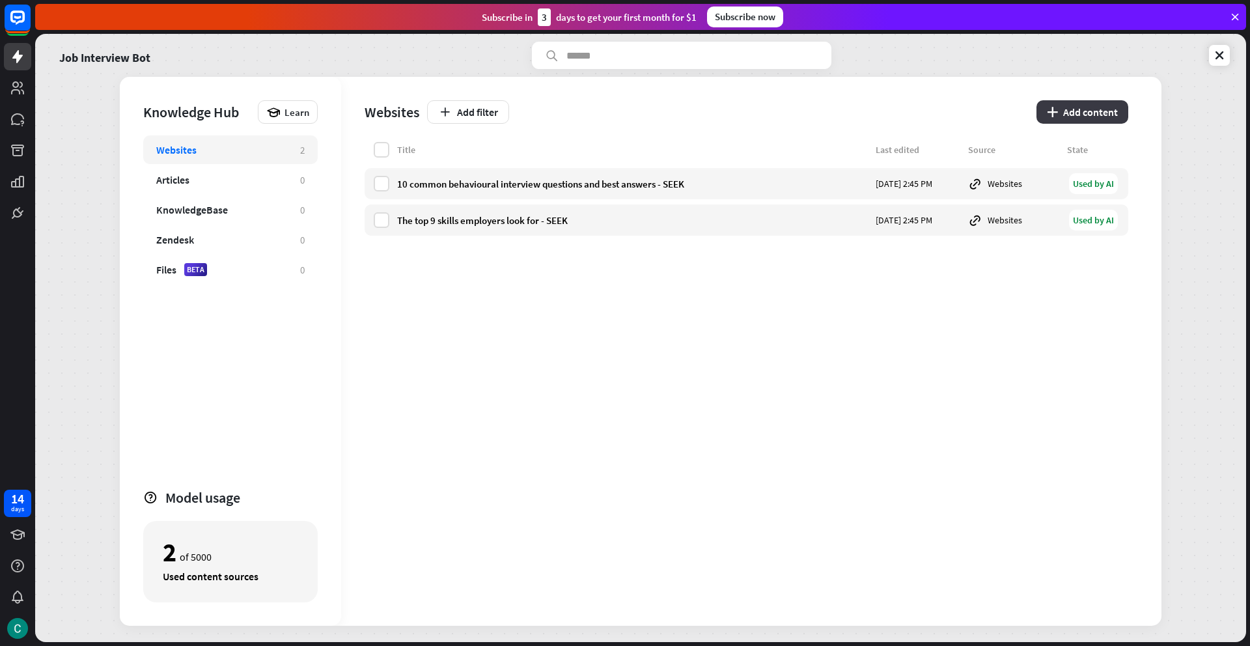
click at [1089, 112] on button "plus Add content" at bounding box center [1083, 111] width 92 height 23
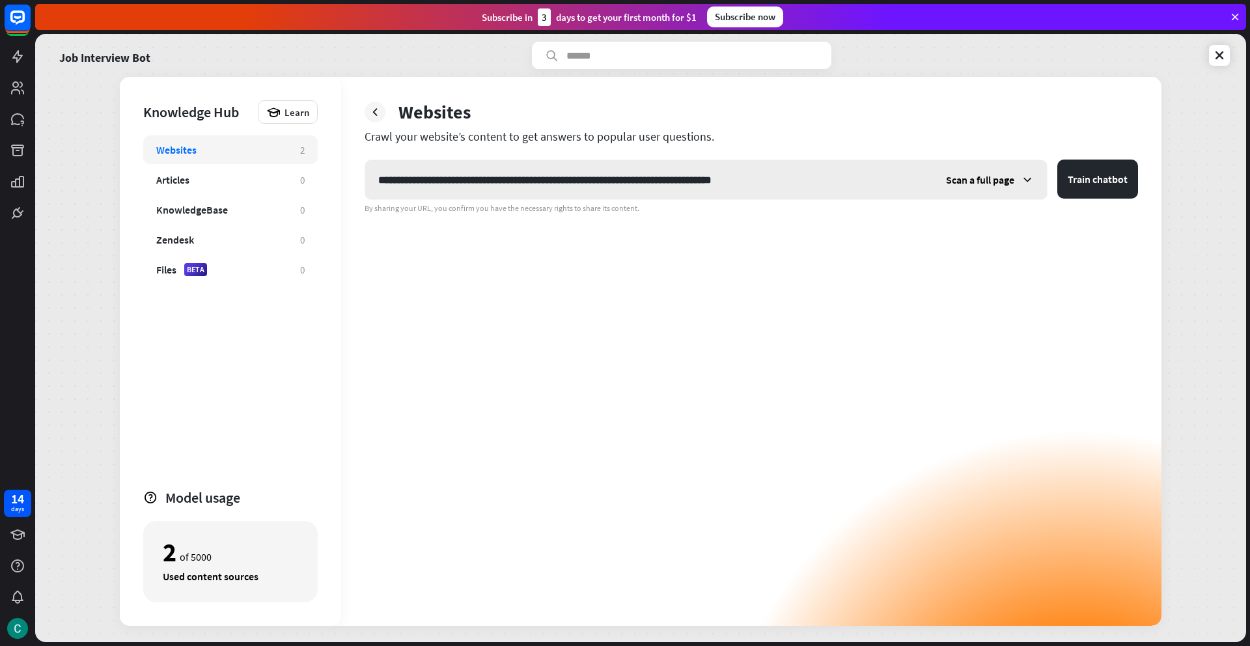
click at [975, 183] on span "Scan a full page" at bounding box center [980, 179] width 68 height 13
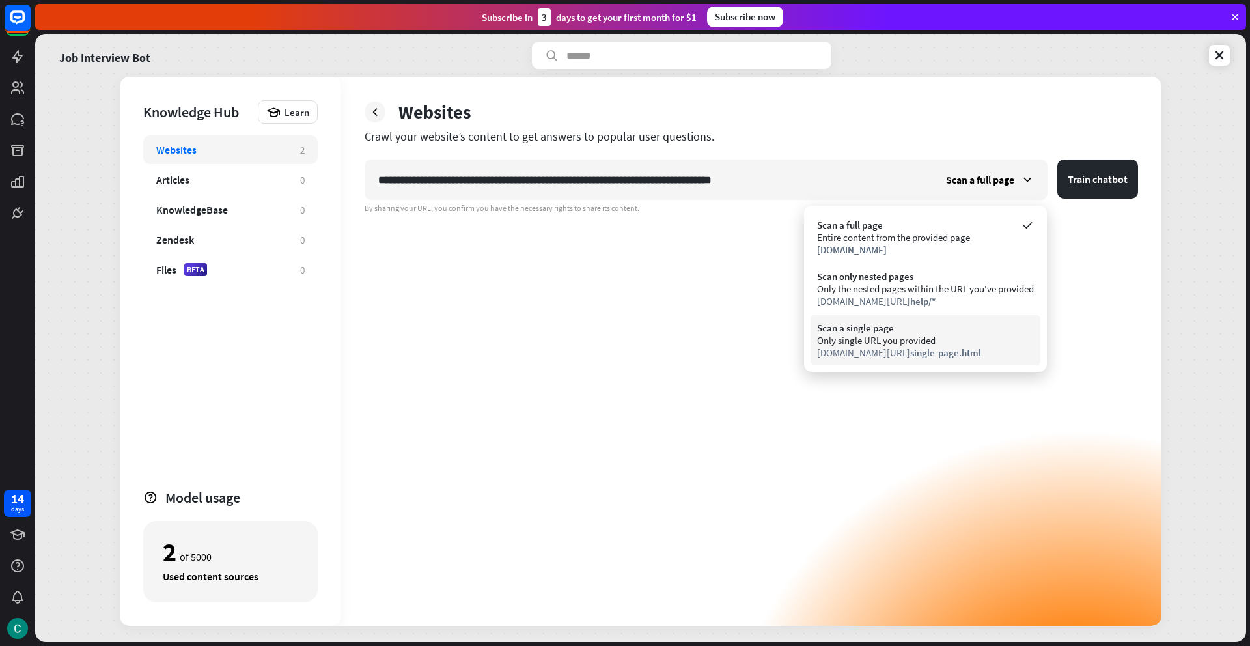
click at [896, 341] on div "Only single URL you provided" at bounding box center [925, 340] width 217 height 12
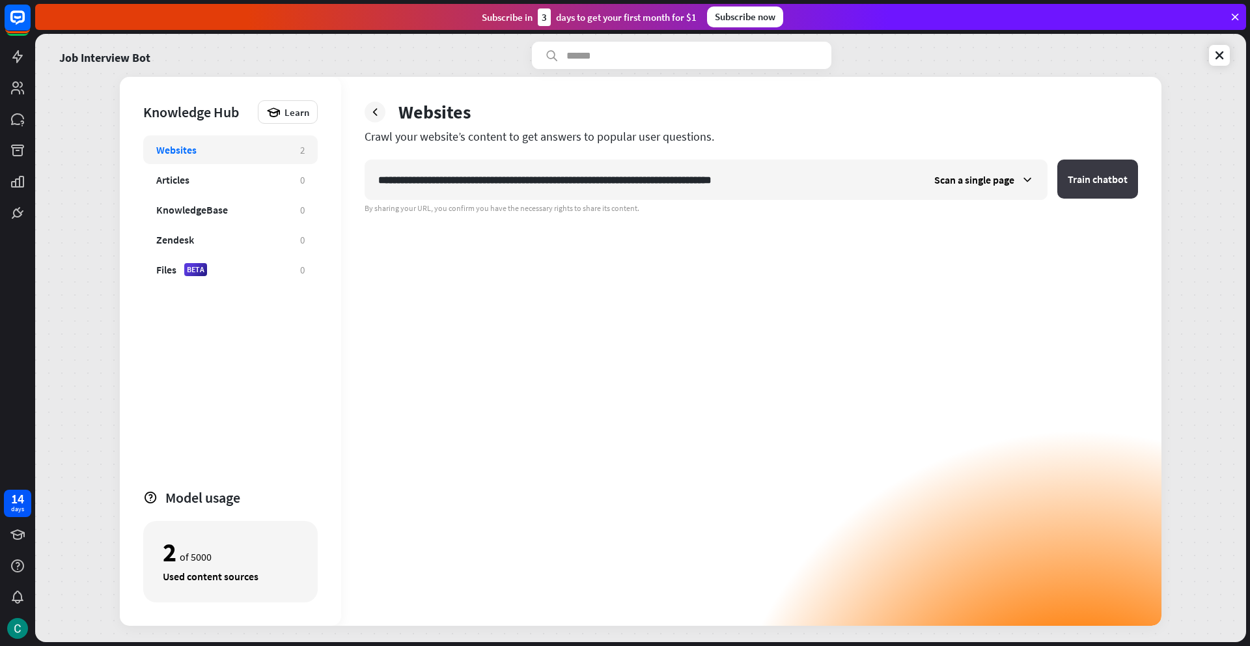
click at [1111, 185] on button "Train chatbot" at bounding box center [1097, 179] width 81 height 39
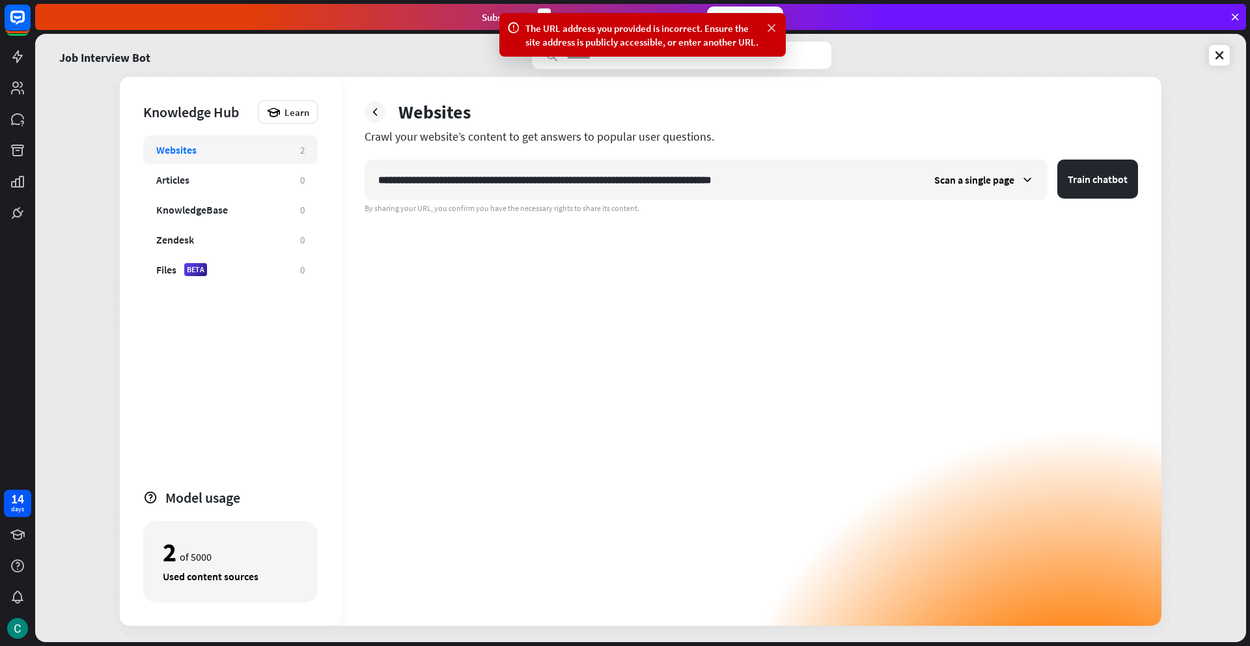
click at [772, 27] on icon at bounding box center [771, 28] width 13 height 14
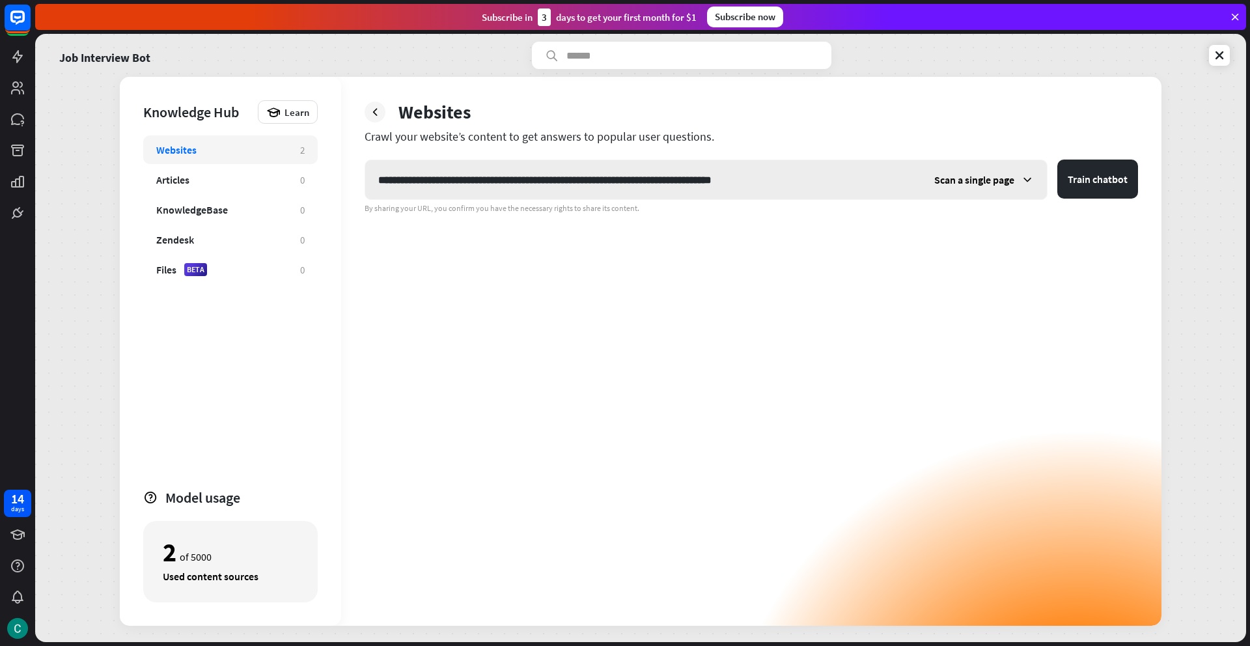
click at [953, 175] on span "Scan a single page" at bounding box center [974, 179] width 80 height 13
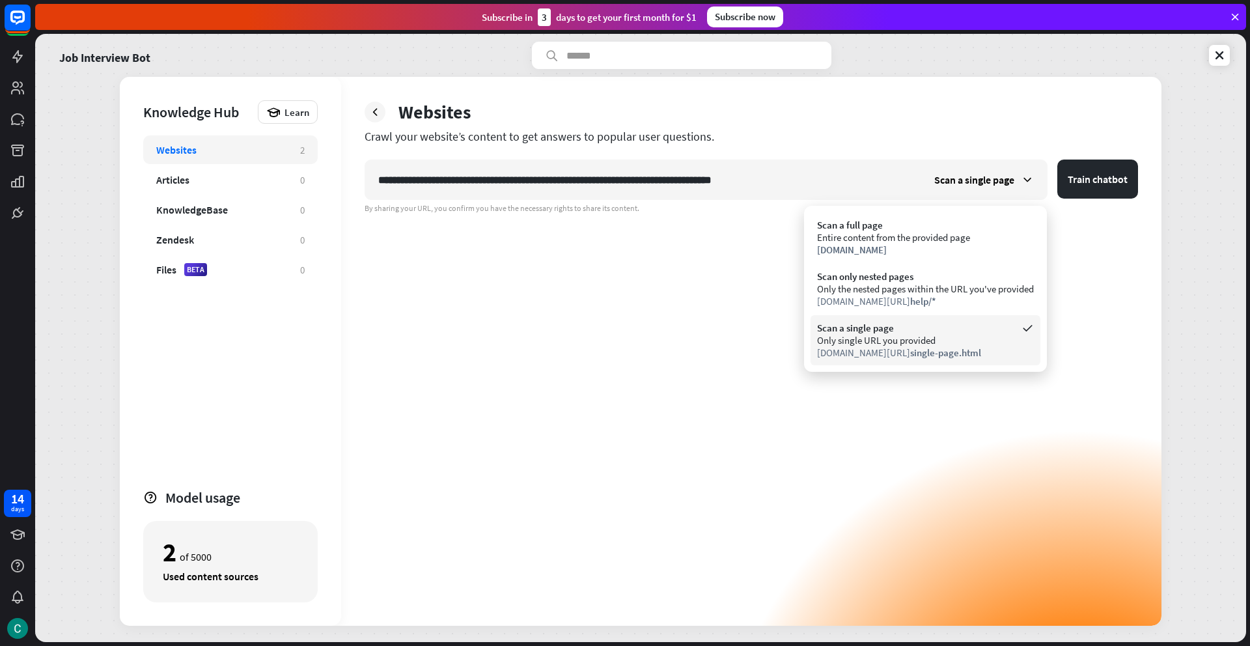
click at [890, 345] on div "Only single URL you provided" at bounding box center [925, 340] width 217 height 12
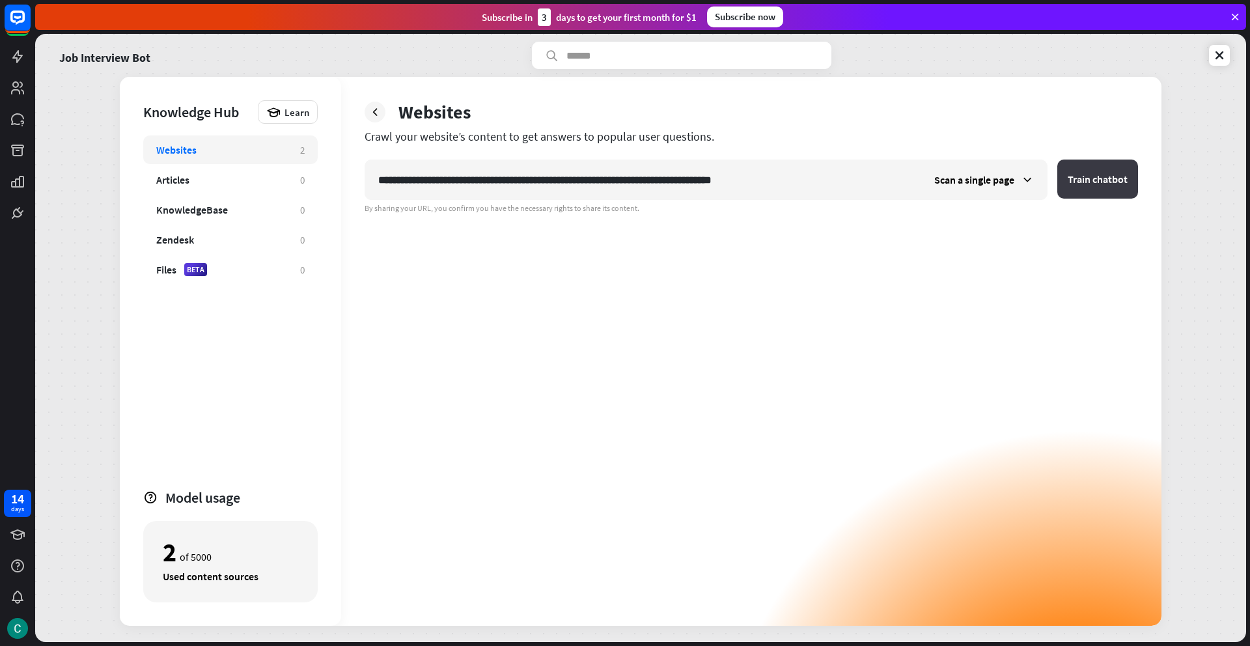
click at [1085, 187] on button "Train chatbot" at bounding box center [1097, 179] width 81 height 39
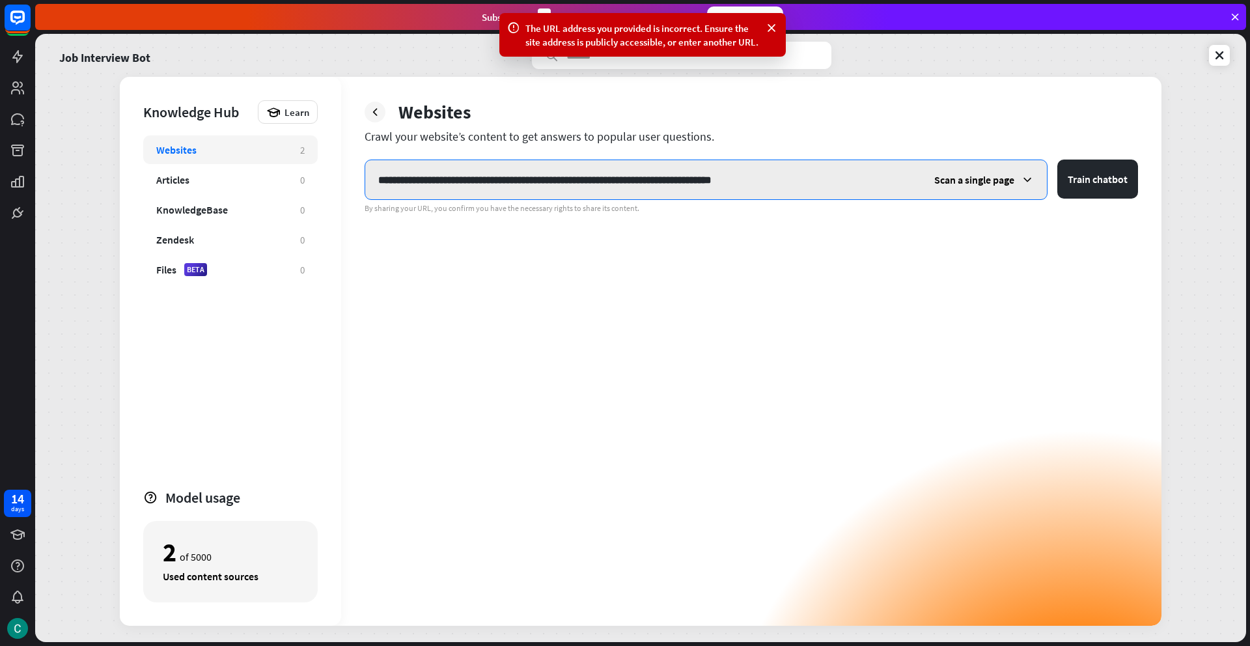
click at [826, 190] on input "**********" at bounding box center [643, 179] width 556 height 39
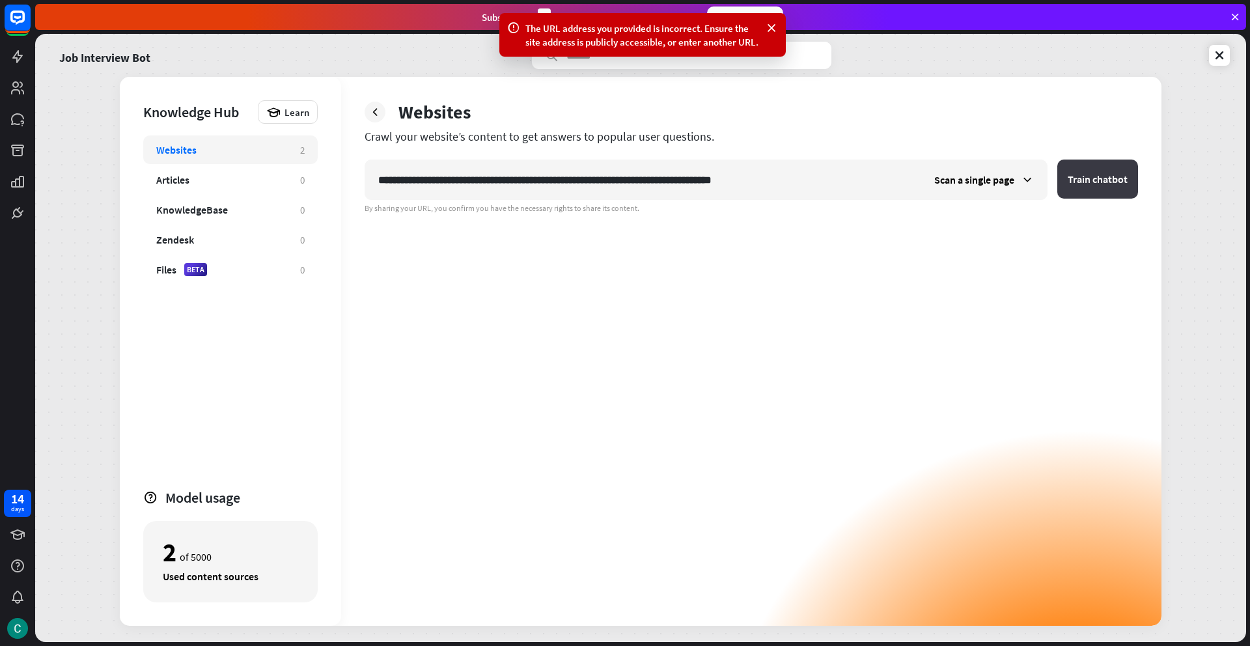
click at [1084, 179] on button "Train chatbot" at bounding box center [1097, 179] width 81 height 39
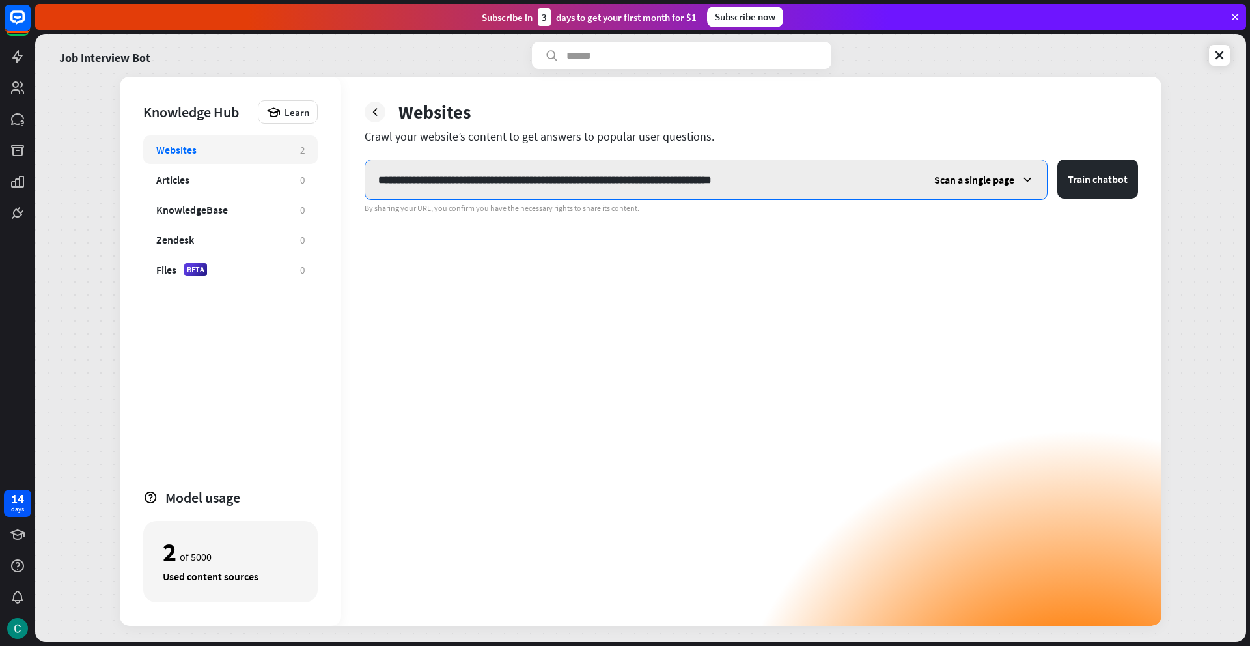
click at [578, 178] on input "**********" at bounding box center [643, 179] width 556 height 39
drag, startPoint x: 809, startPoint y: 182, endPoint x: 495, endPoint y: 164, distance: 315.0
click at [495, 164] on input "**********" at bounding box center [643, 179] width 556 height 39
paste input "**********"
type input "**********"
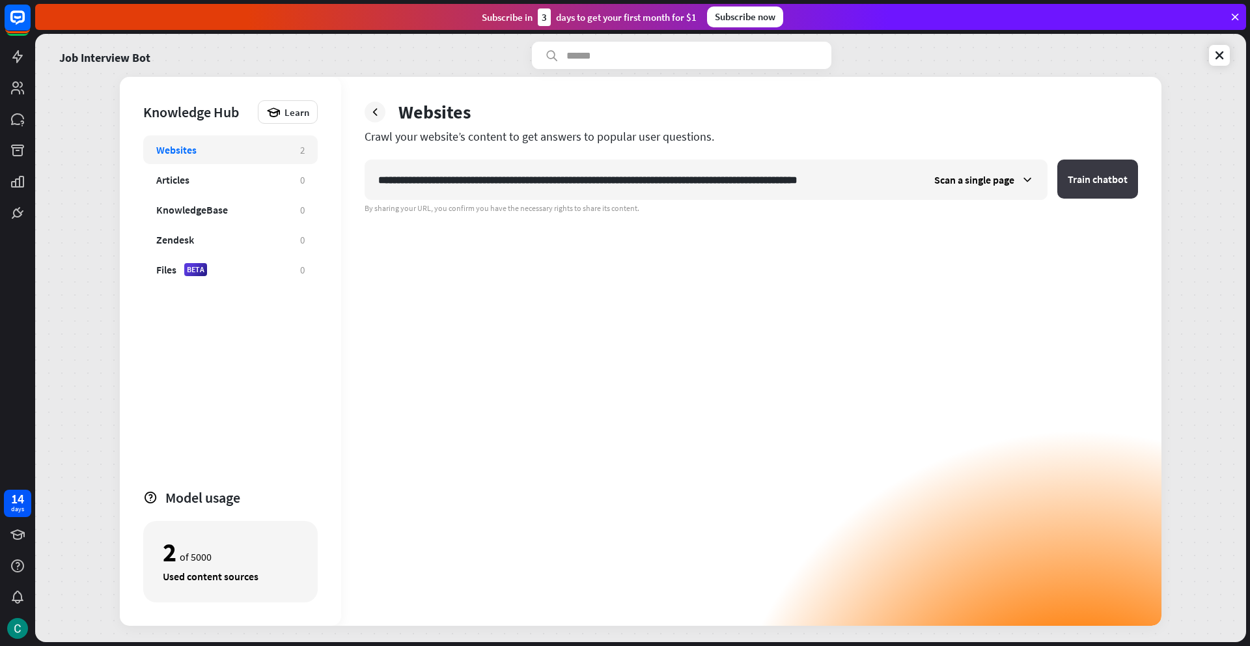
click at [1089, 180] on button "Train chatbot" at bounding box center [1097, 179] width 81 height 39
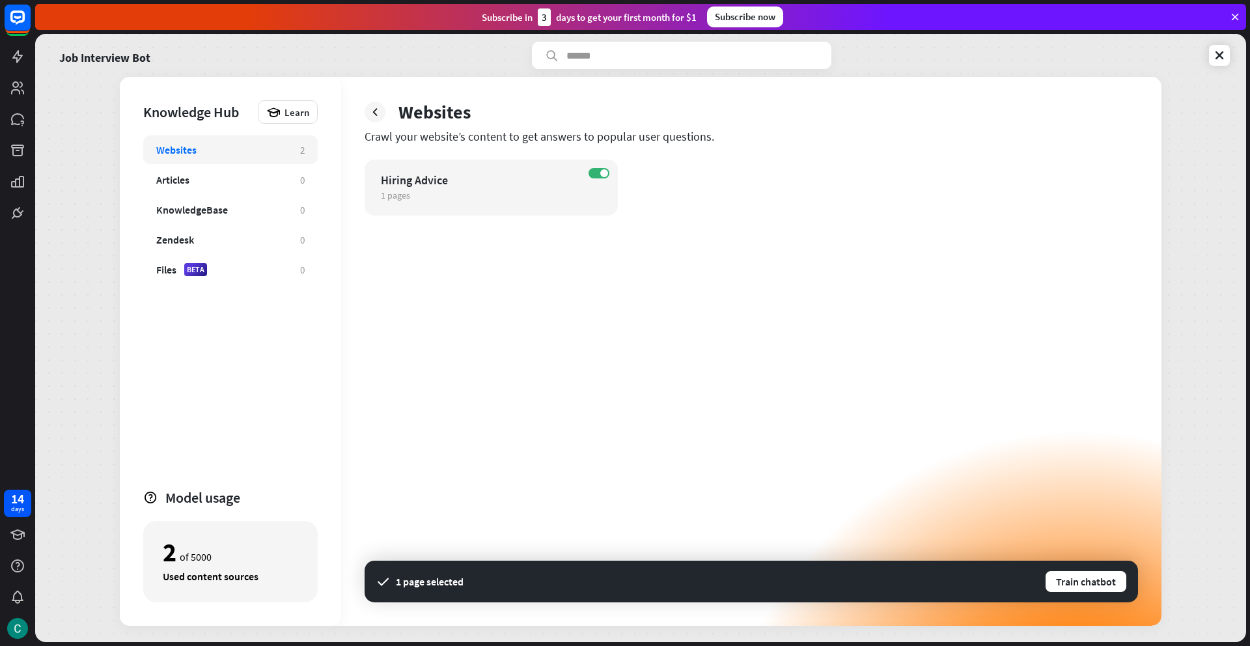
click at [229, 151] on div "Websites" at bounding box center [221, 149] width 131 height 13
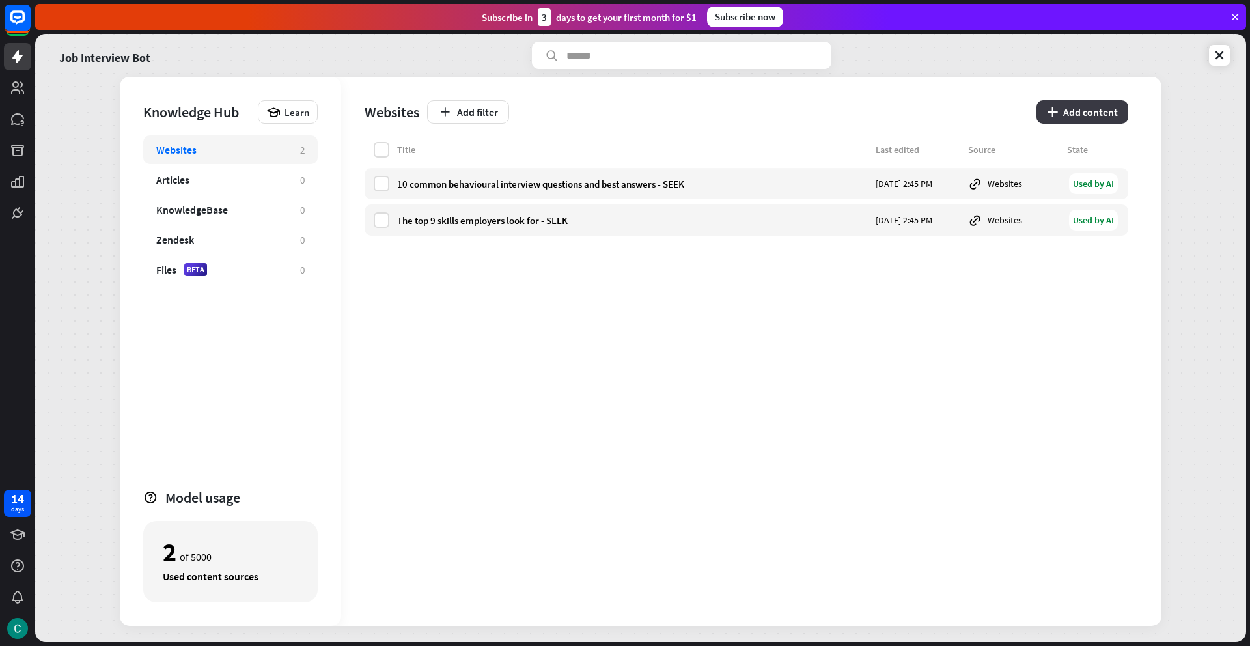
click at [1088, 111] on button "plus Add content" at bounding box center [1083, 111] width 92 height 23
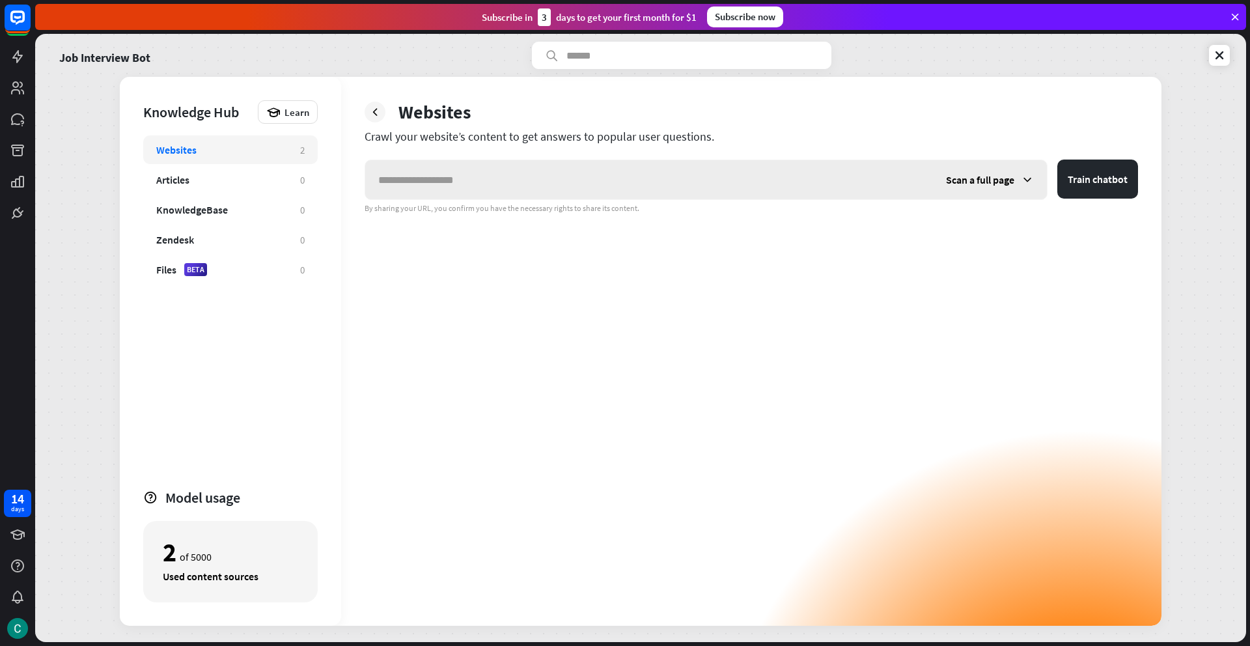
click at [848, 188] on input "text" at bounding box center [649, 179] width 568 height 39
type input "**********"
click at [1005, 183] on span "Scan a full page" at bounding box center [980, 179] width 68 height 13
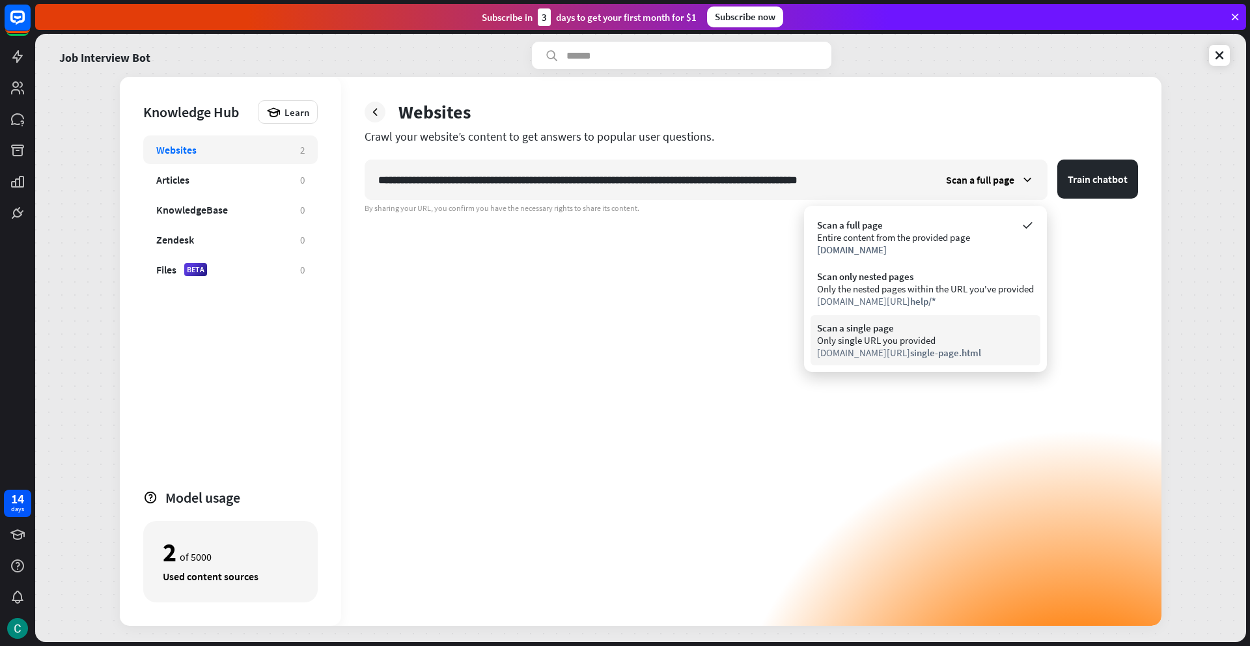
click at [932, 351] on span "single-page.html" at bounding box center [945, 352] width 71 height 12
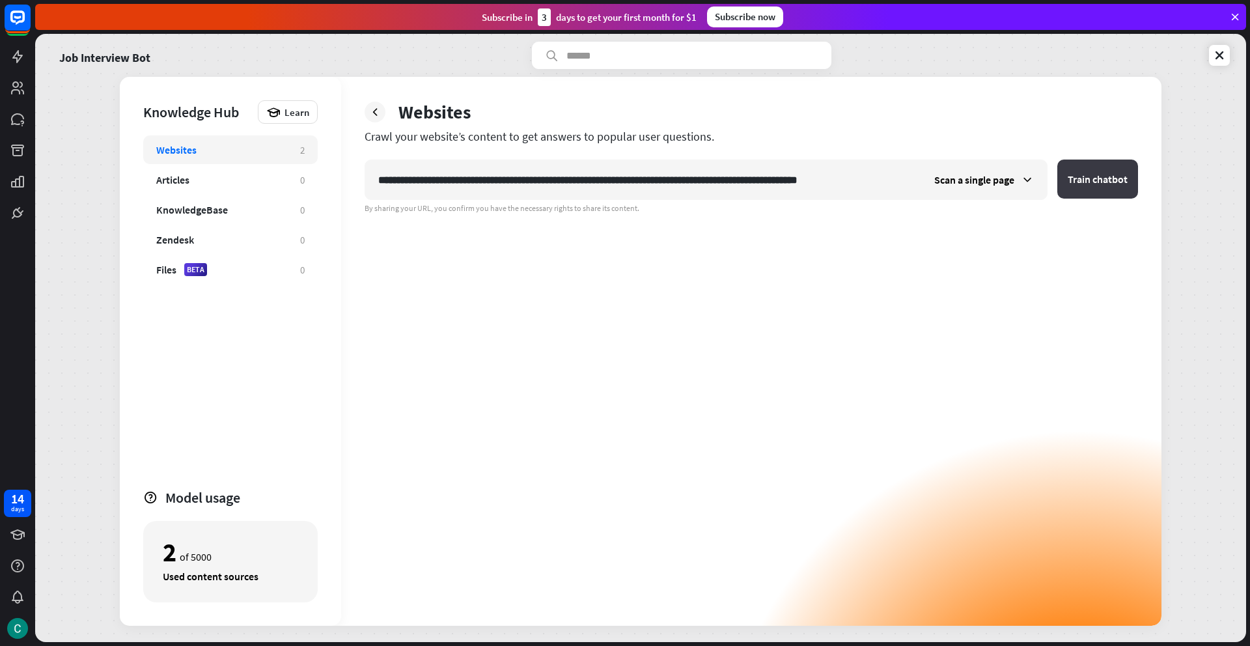
click at [1095, 188] on button "Train chatbot" at bounding box center [1097, 179] width 81 height 39
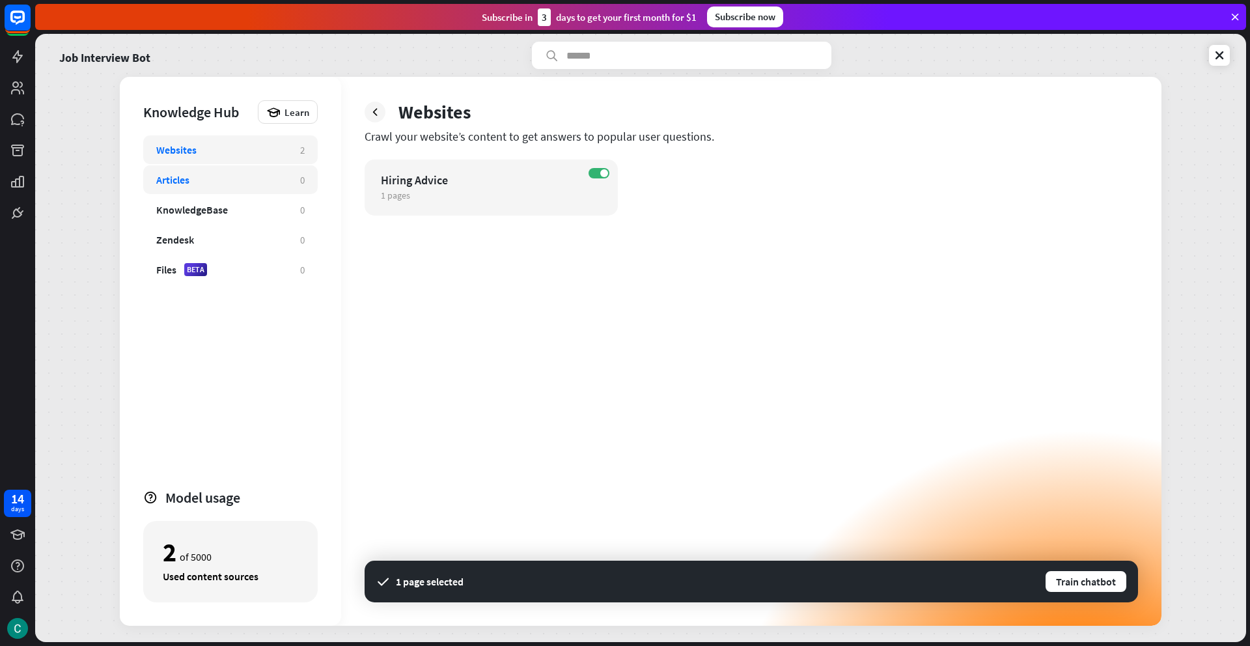
click at [254, 176] on div "Articles" at bounding box center [221, 179] width 131 height 13
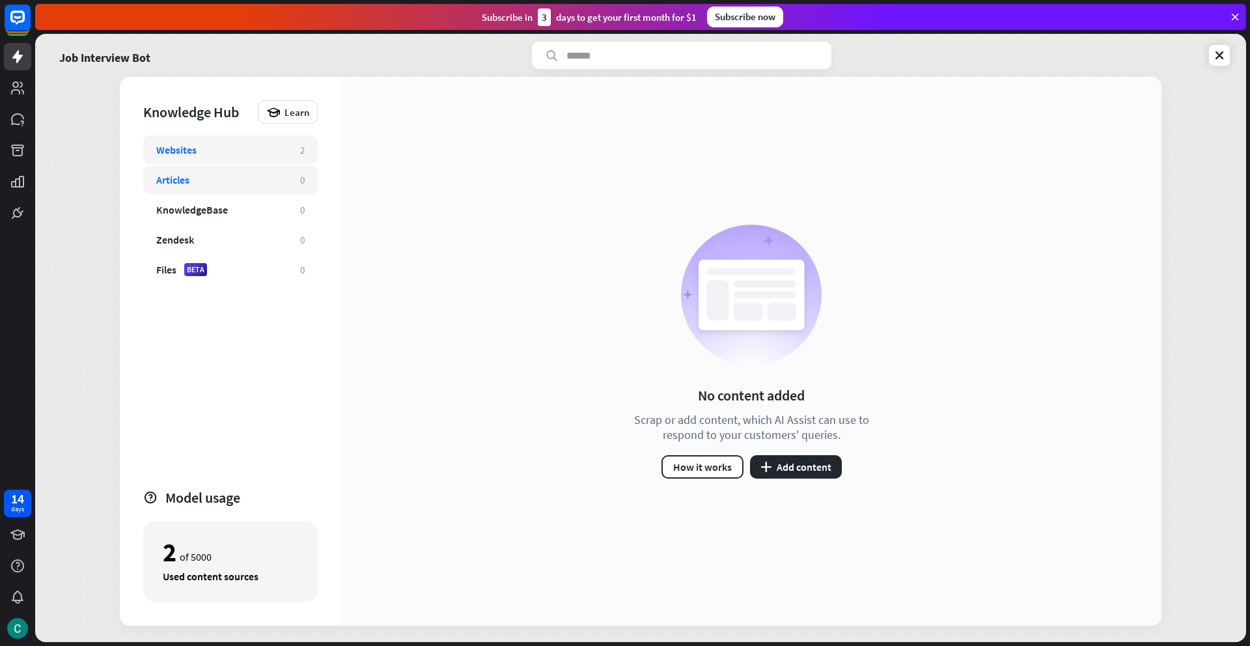
click at [256, 149] on div "Websites" at bounding box center [221, 149] width 131 height 13
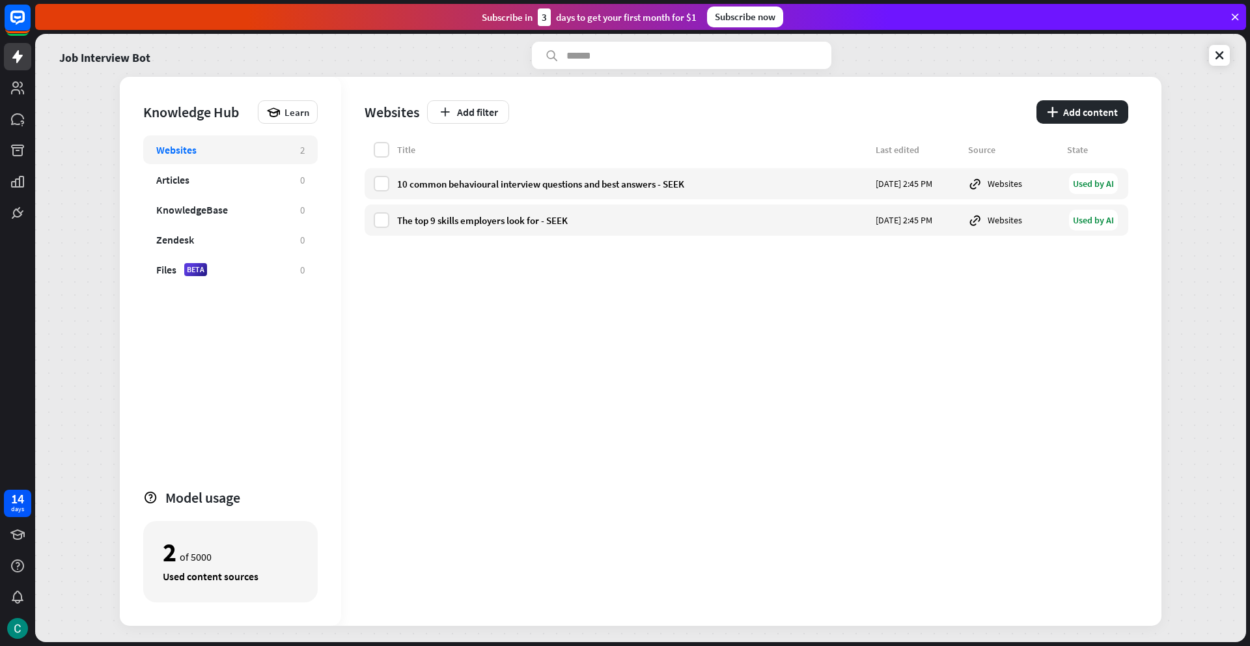
click at [447, 308] on div "Title Last edited Source State 10 common behavioural interview questions and be…" at bounding box center [747, 384] width 764 height 484
click at [285, 158] on div "Websites 2" at bounding box center [230, 149] width 175 height 29
click at [1058, 115] on icon "plus" at bounding box center [1052, 112] width 11 height 10
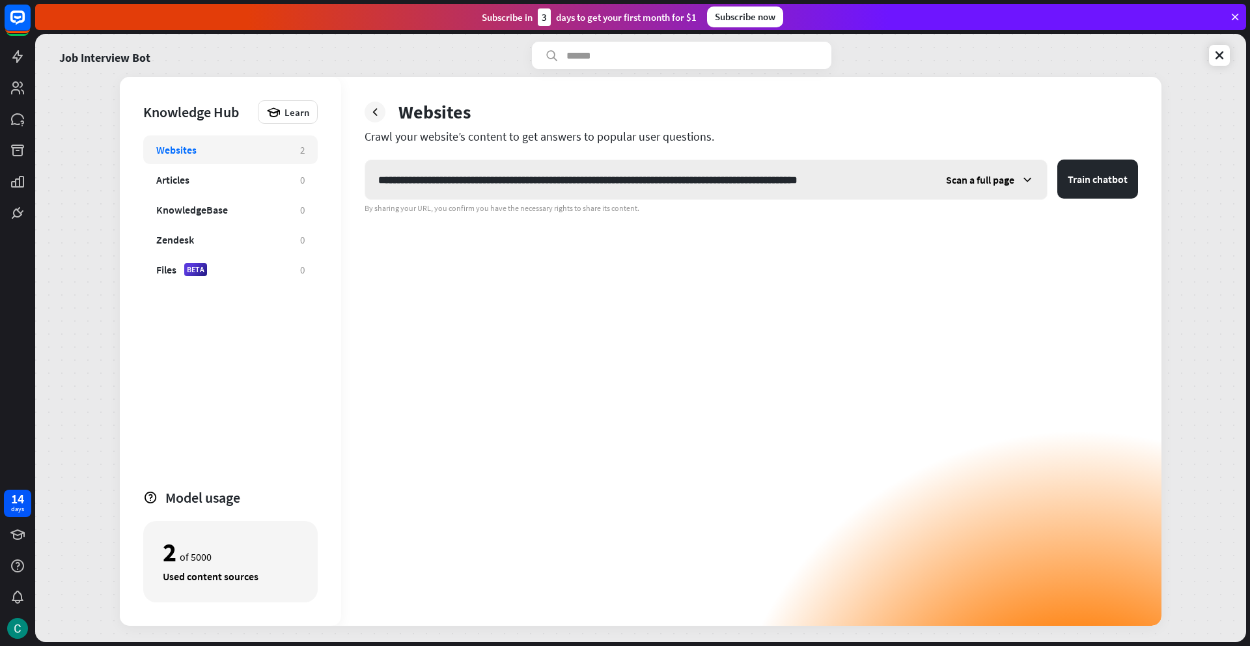
type input "**********"
click at [991, 183] on span "Scan a full page" at bounding box center [980, 179] width 68 height 13
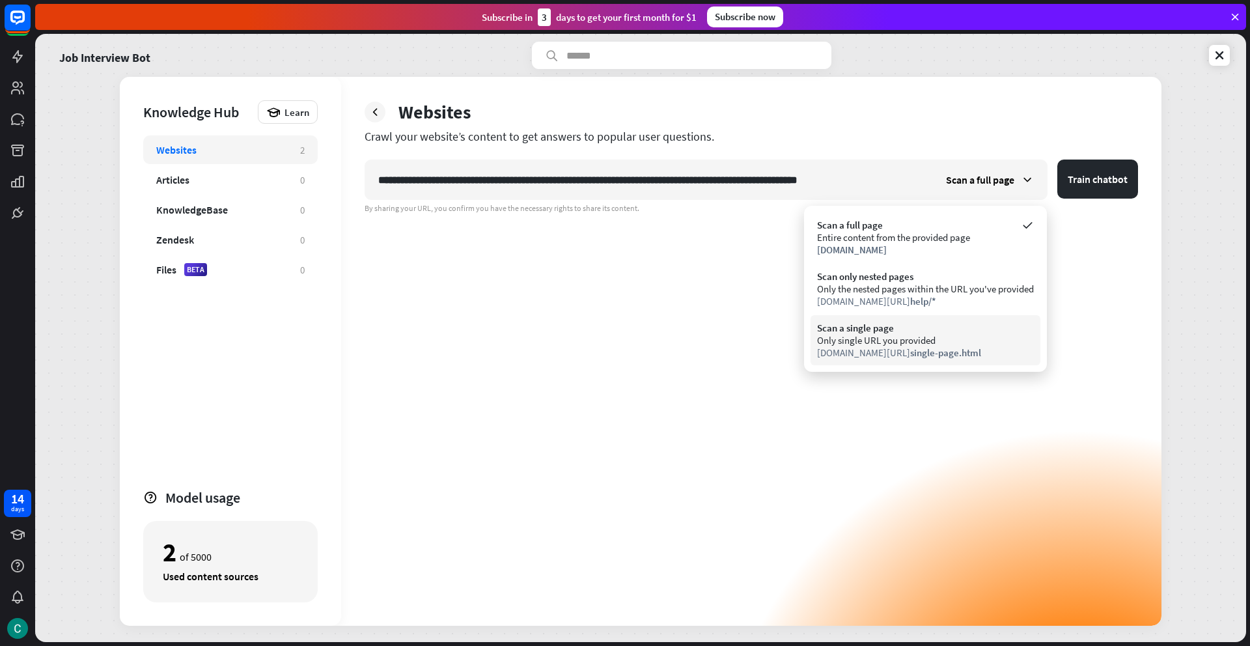
click at [946, 343] on div "Only single URL you provided" at bounding box center [925, 340] width 217 height 12
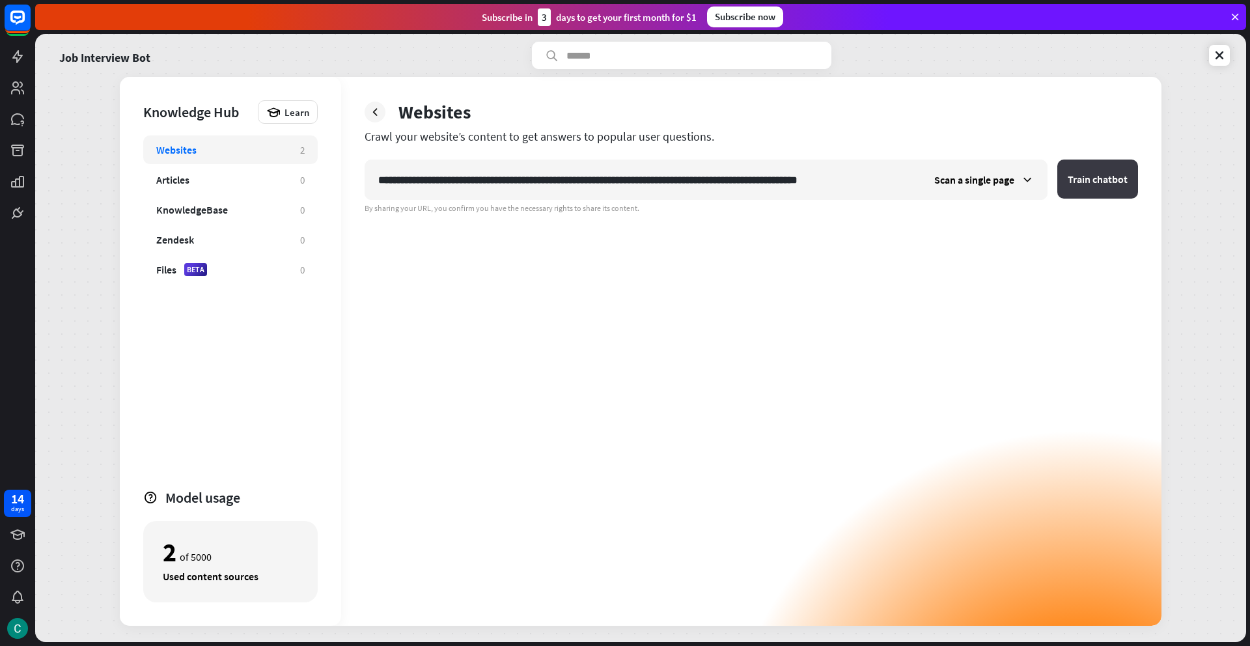
click at [1102, 186] on button "Train chatbot" at bounding box center [1097, 179] width 81 height 39
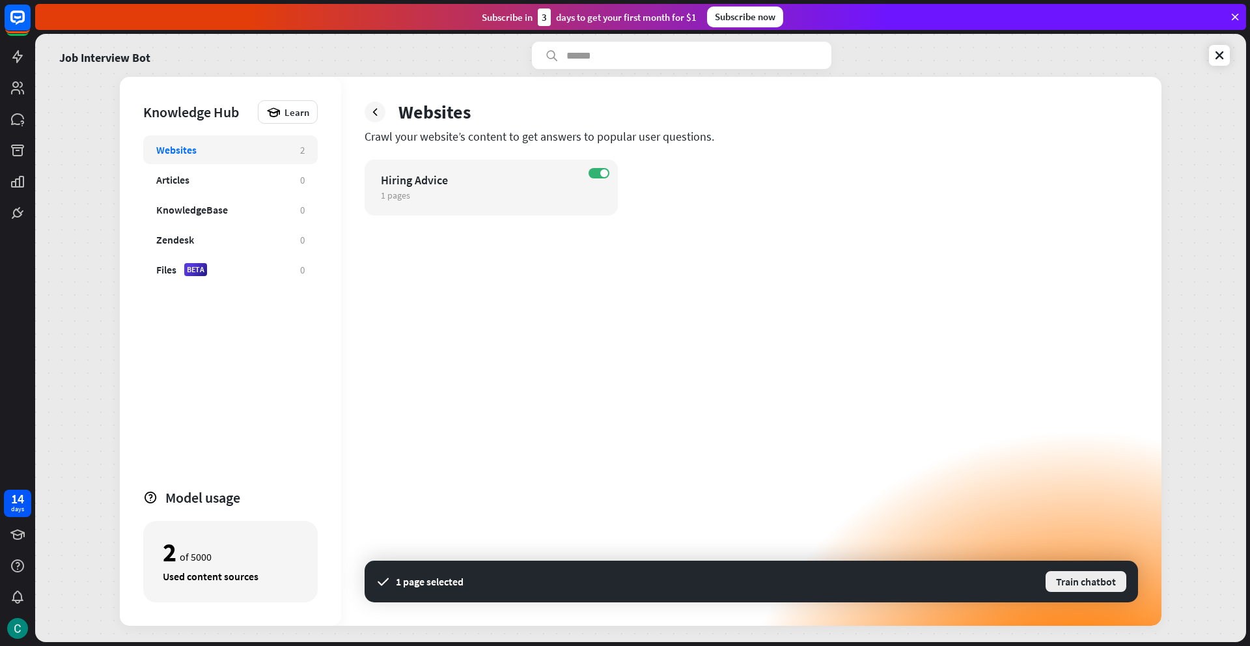
click at [1080, 587] on button "Train chatbot" at bounding box center [1085, 581] width 83 height 23
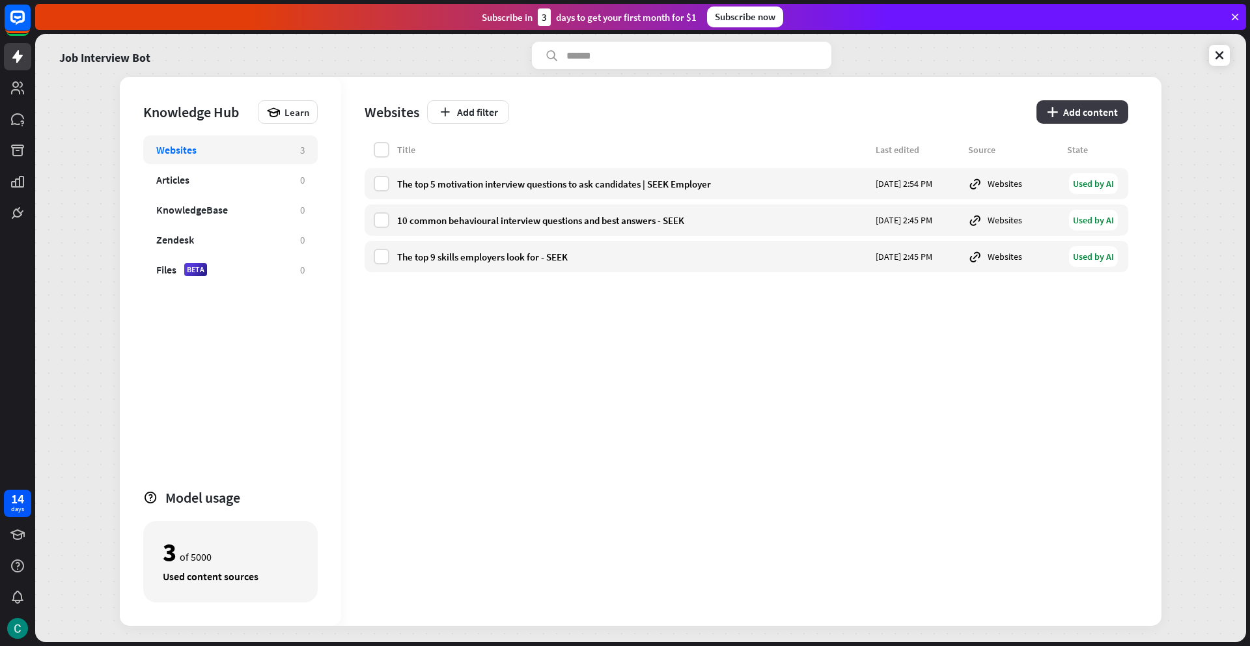
click at [1088, 111] on button "plus Add content" at bounding box center [1083, 111] width 92 height 23
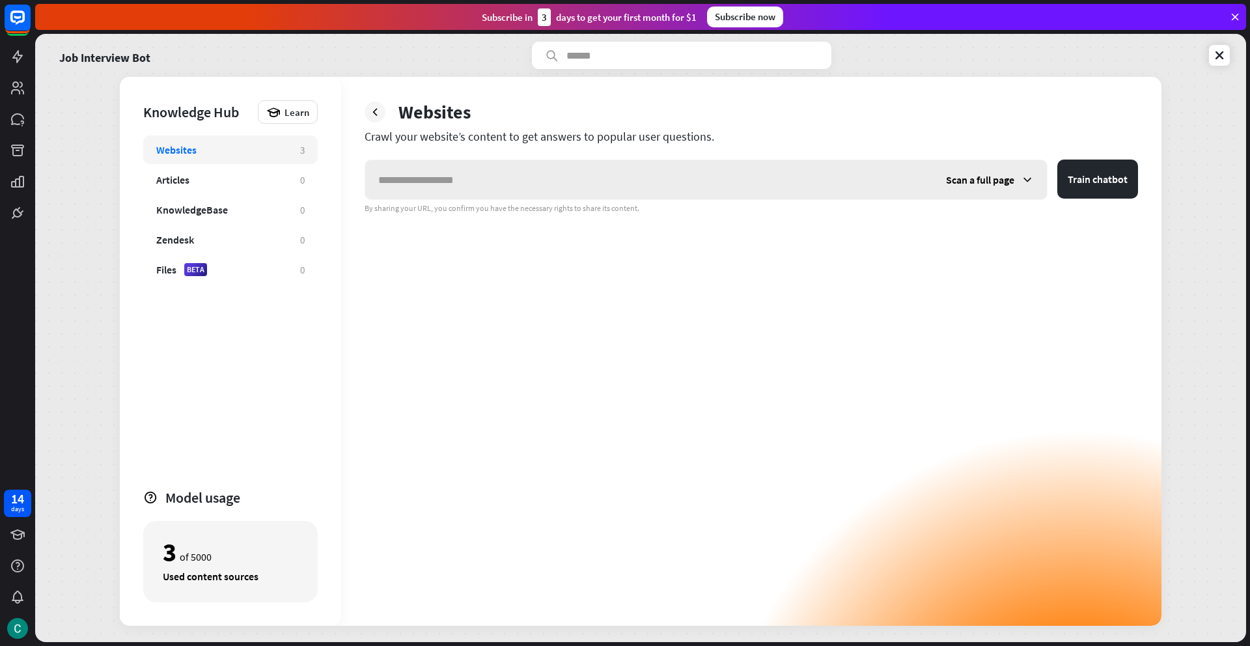
click at [836, 184] on input "text" at bounding box center [649, 179] width 568 height 39
type input "**********"
click at [984, 178] on span "Scan a full page" at bounding box center [980, 179] width 68 height 13
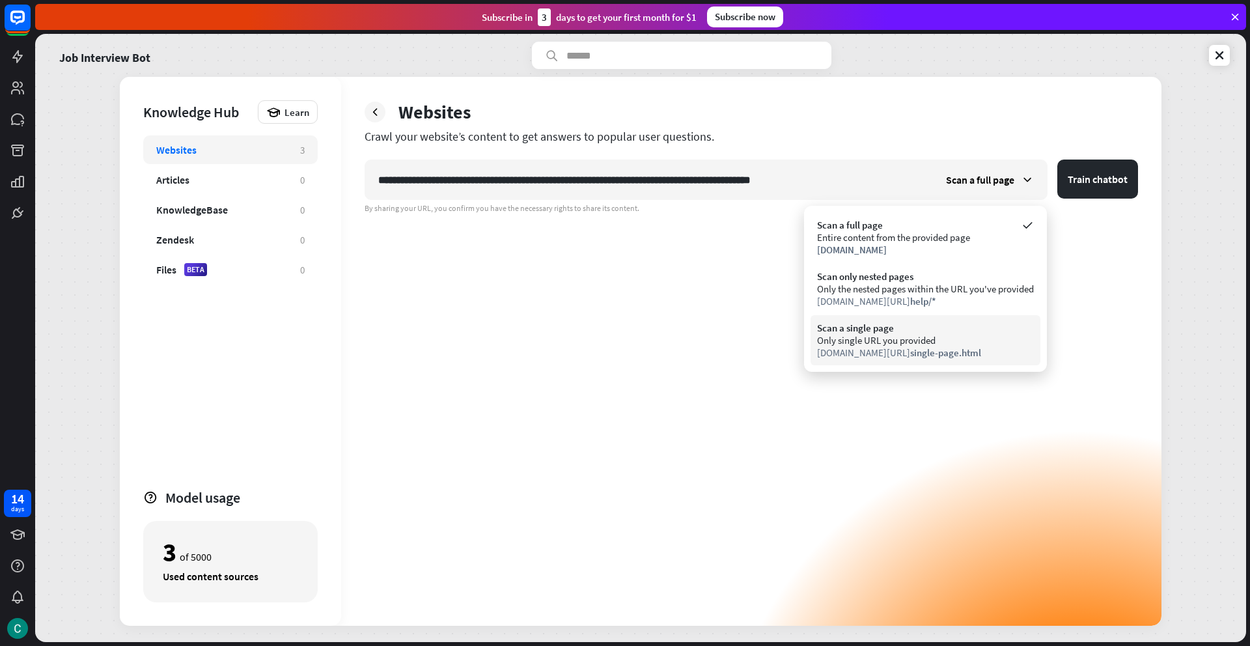
click at [887, 347] on div "[DOMAIN_NAME][URL] single-page.html" at bounding box center [925, 352] width 217 height 12
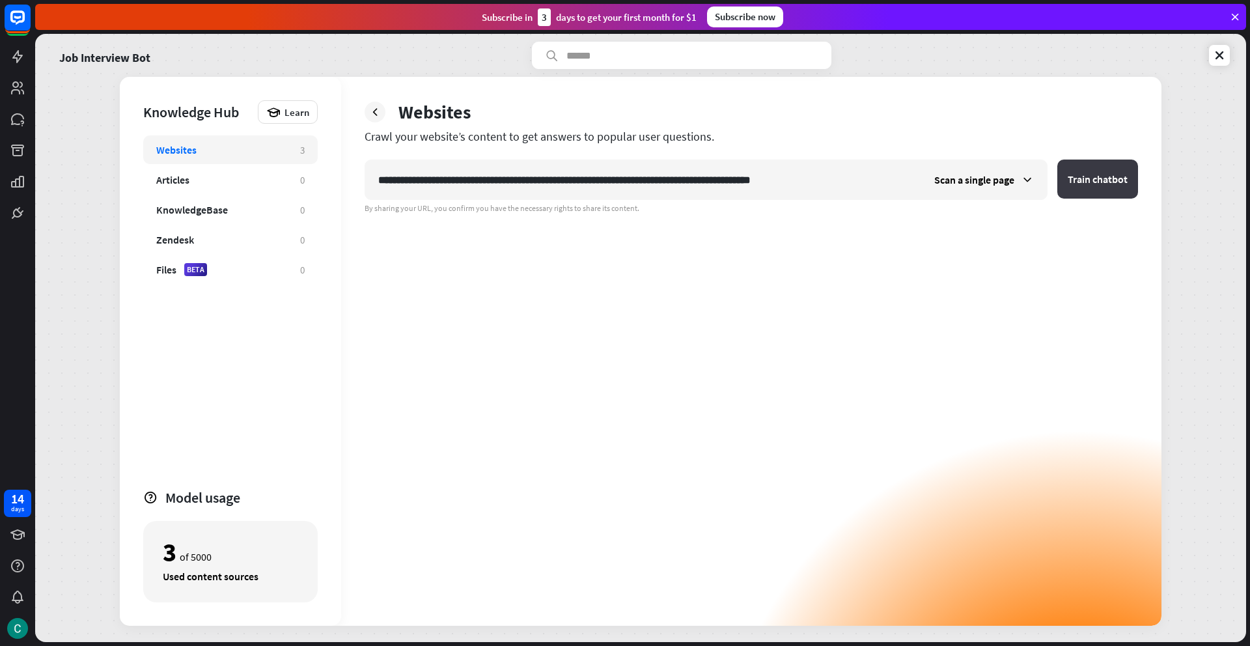
click at [1099, 182] on button "Train chatbot" at bounding box center [1097, 179] width 81 height 39
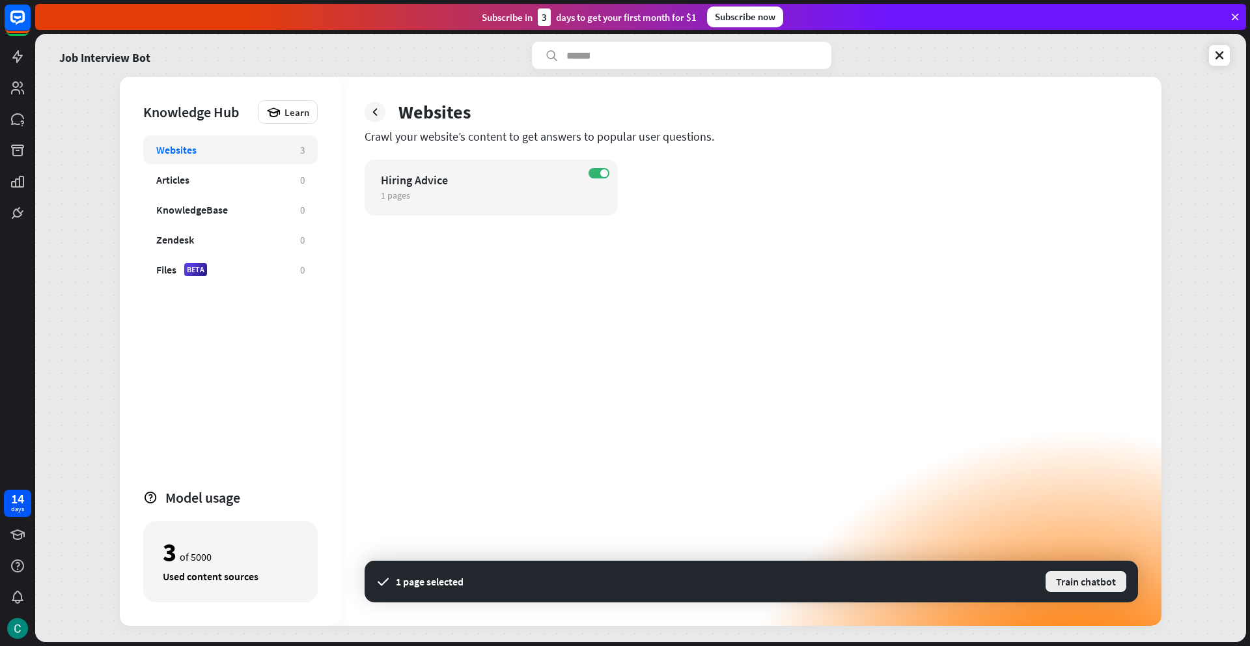
click at [1084, 581] on button "Train chatbot" at bounding box center [1085, 581] width 83 height 23
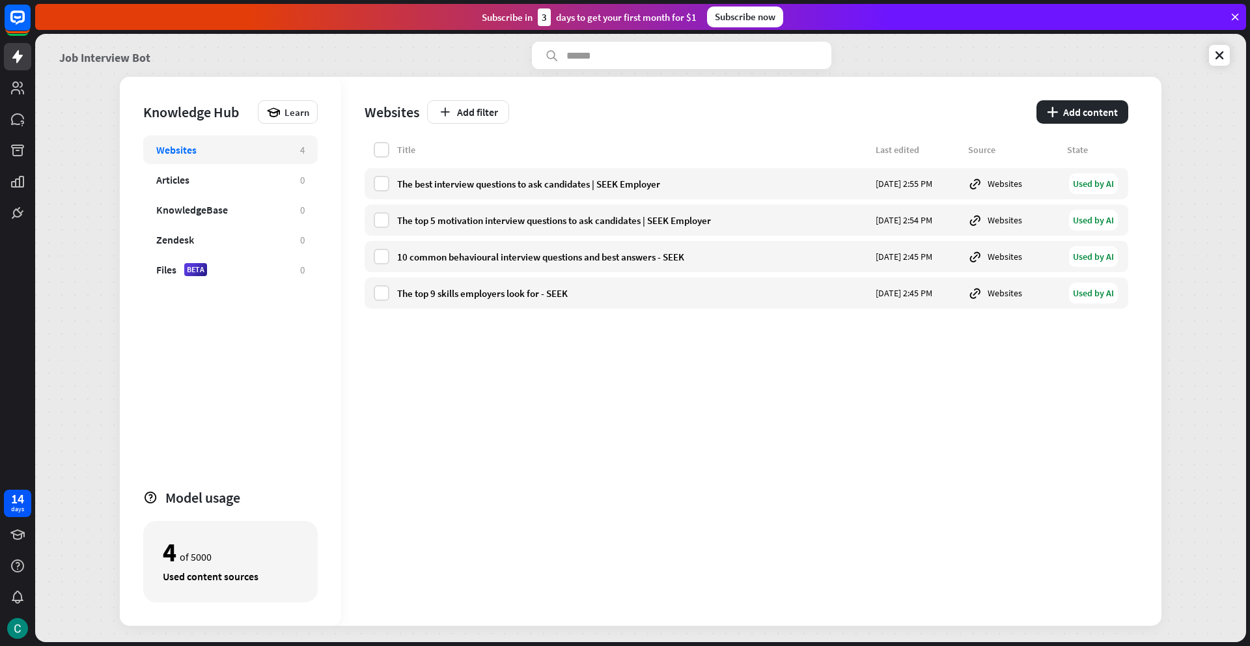
click at [84, 57] on link "Job Interview Bot" at bounding box center [104, 55] width 91 height 27
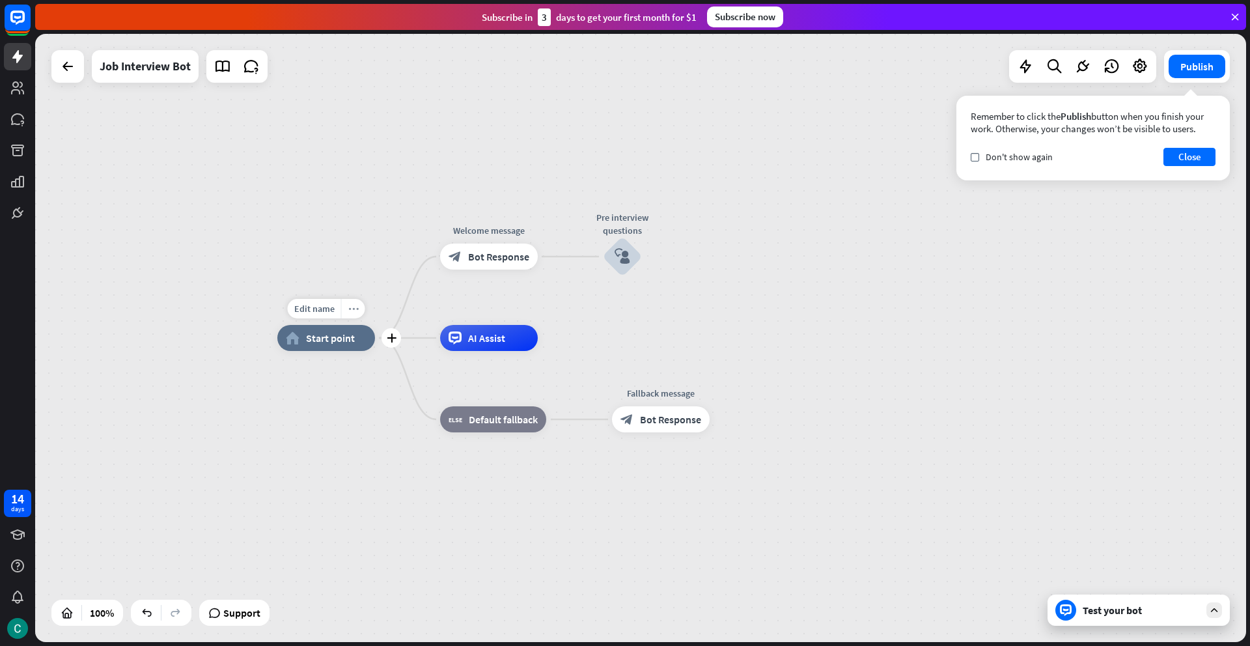
click at [349, 311] on icon "more_horiz" at bounding box center [353, 309] width 10 height 10
click at [378, 377] on span "Start testing from here" at bounding box center [421, 377] width 91 height 12
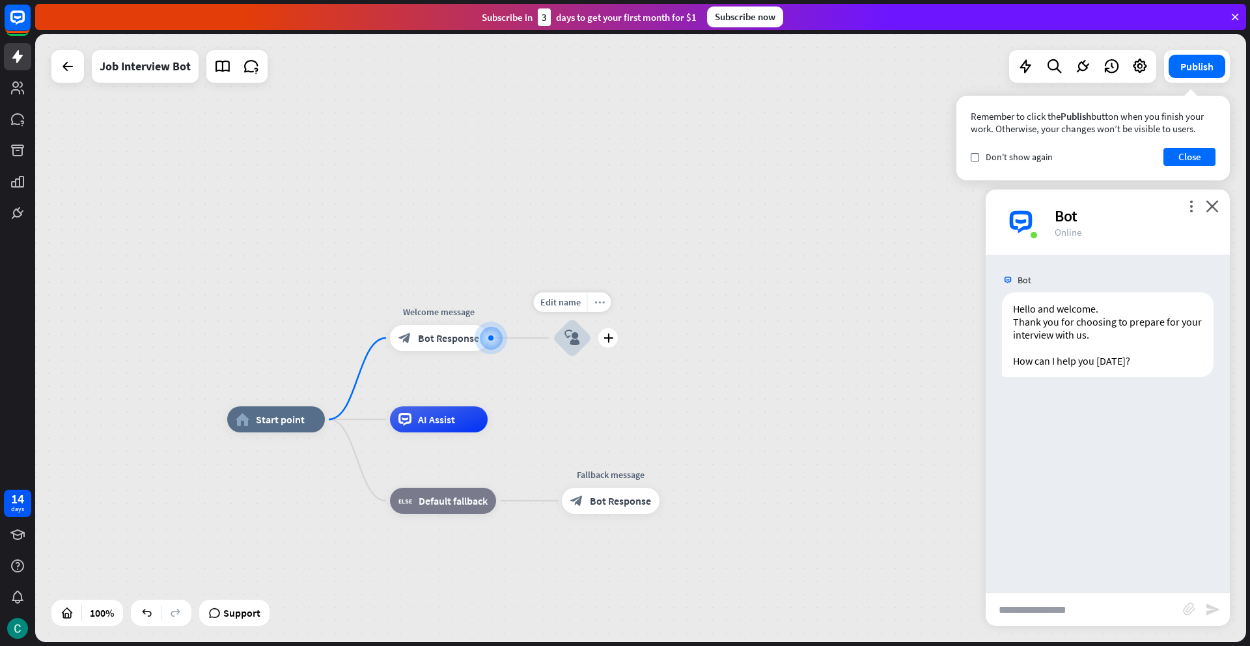
click at [597, 301] on icon "more_horiz" at bounding box center [600, 303] width 10 height 10
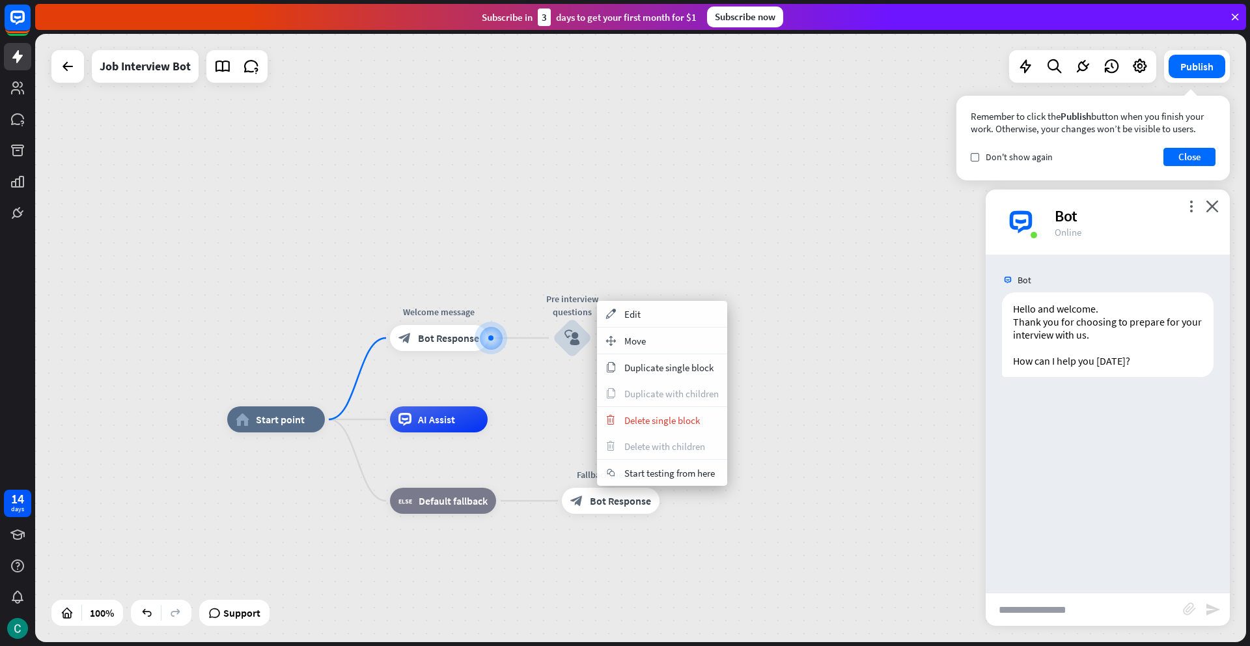
click at [1019, 607] on input "text" at bounding box center [1084, 609] width 197 height 33
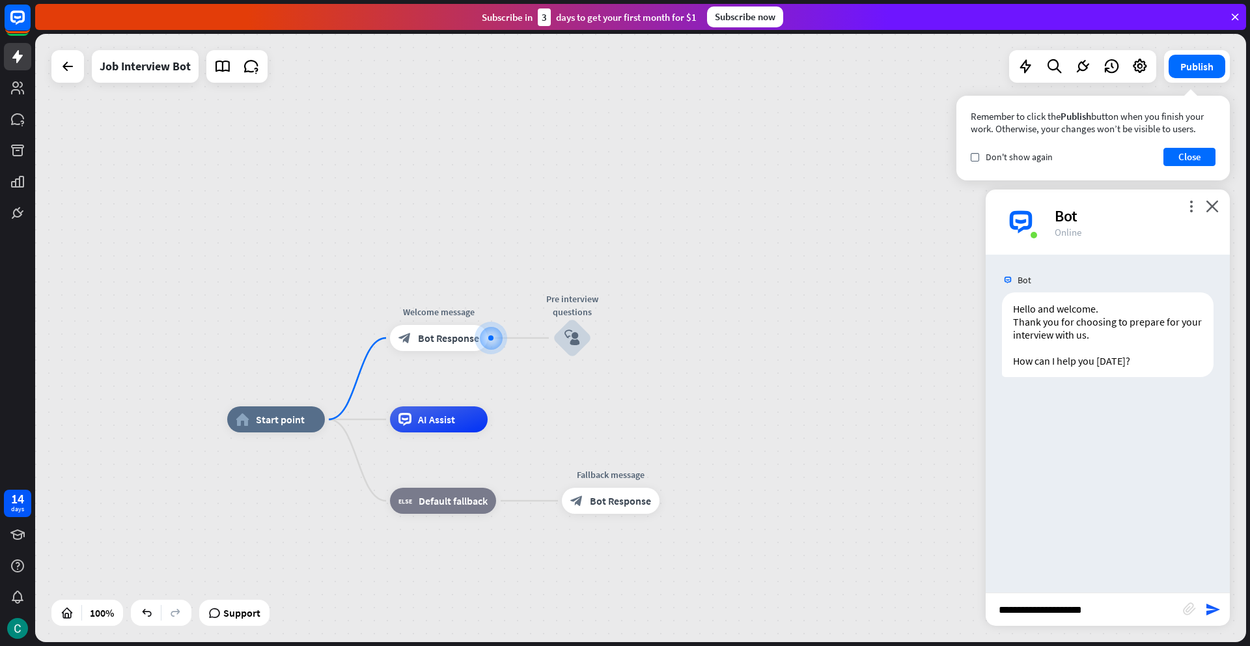
type input "**********"
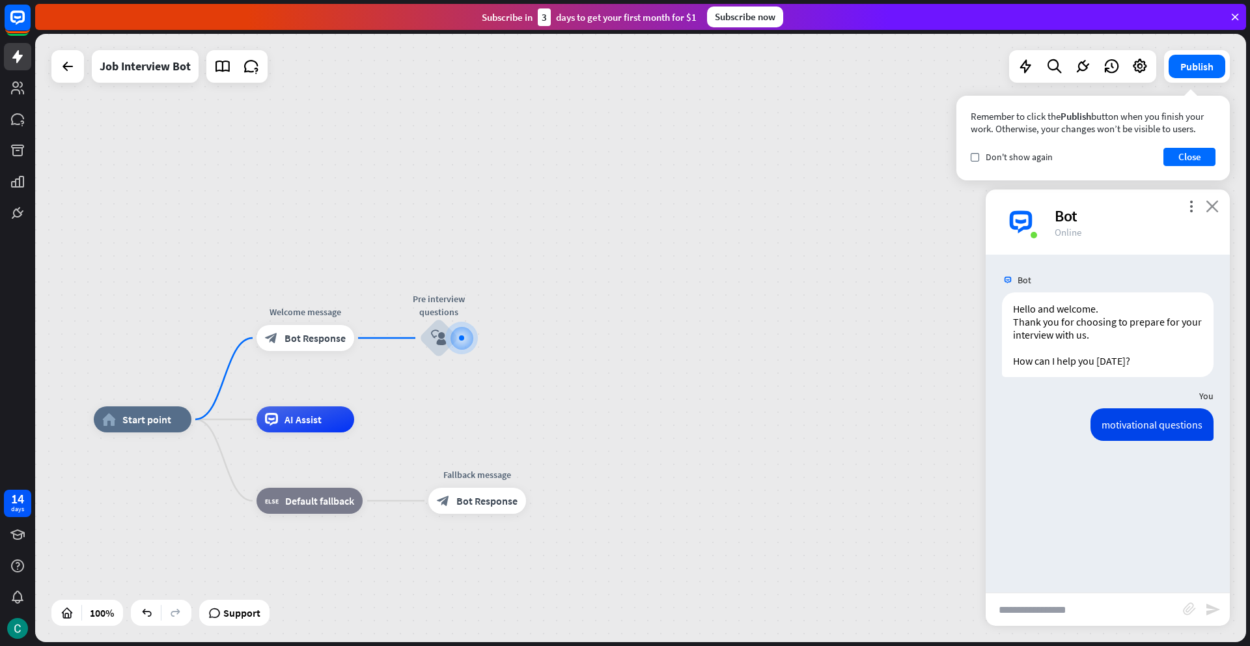
click at [1212, 208] on icon "close" at bounding box center [1212, 206] width 13 height 12
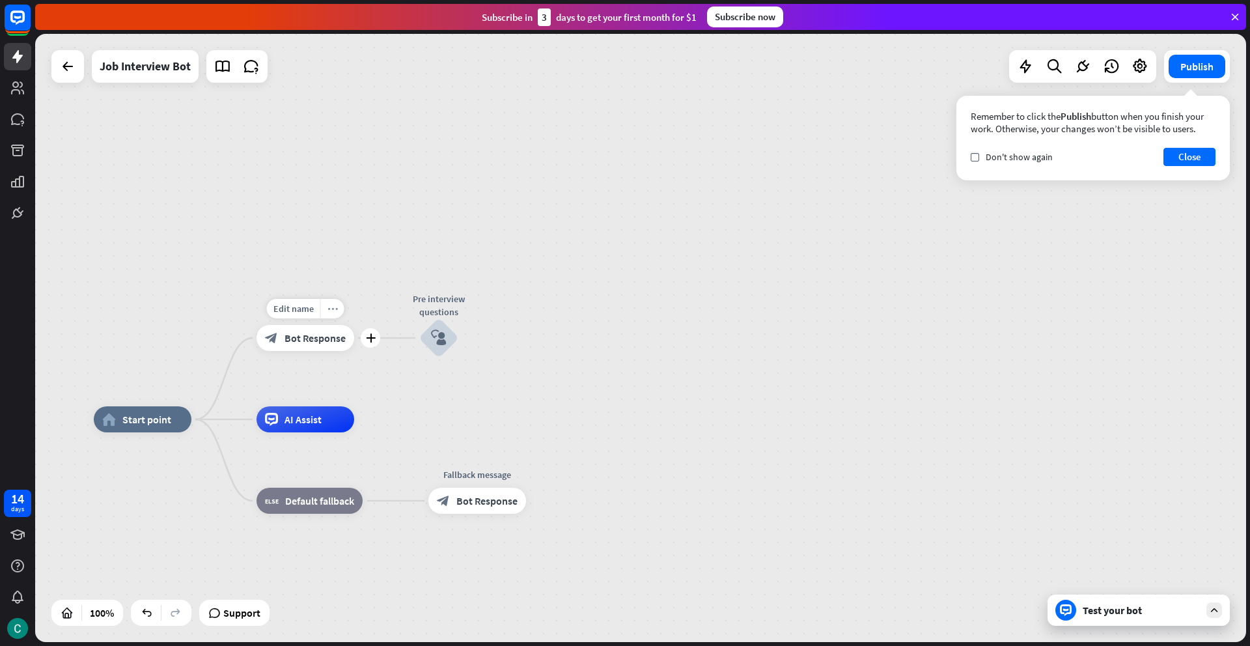
click at [334, 309] on icon "more_horiz" at bounding box center [333, 309] width 10 height 10
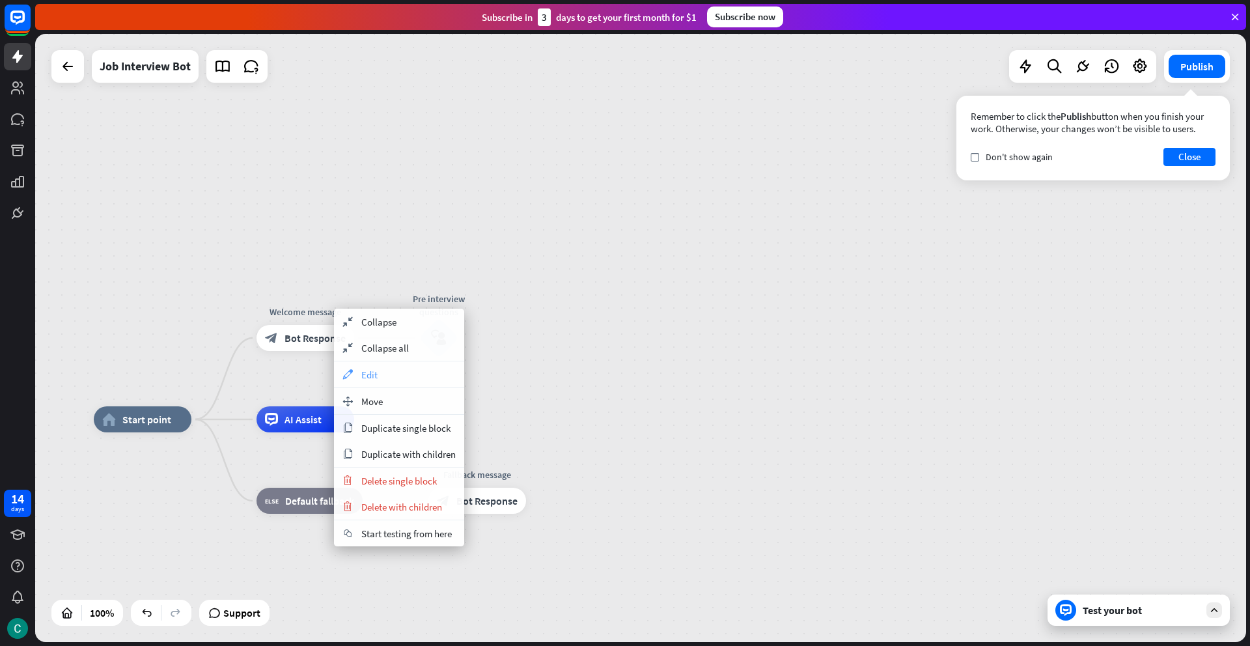
click at [371, 374] on span "Edit" at bounding box center [369, 375] width 16 height 12
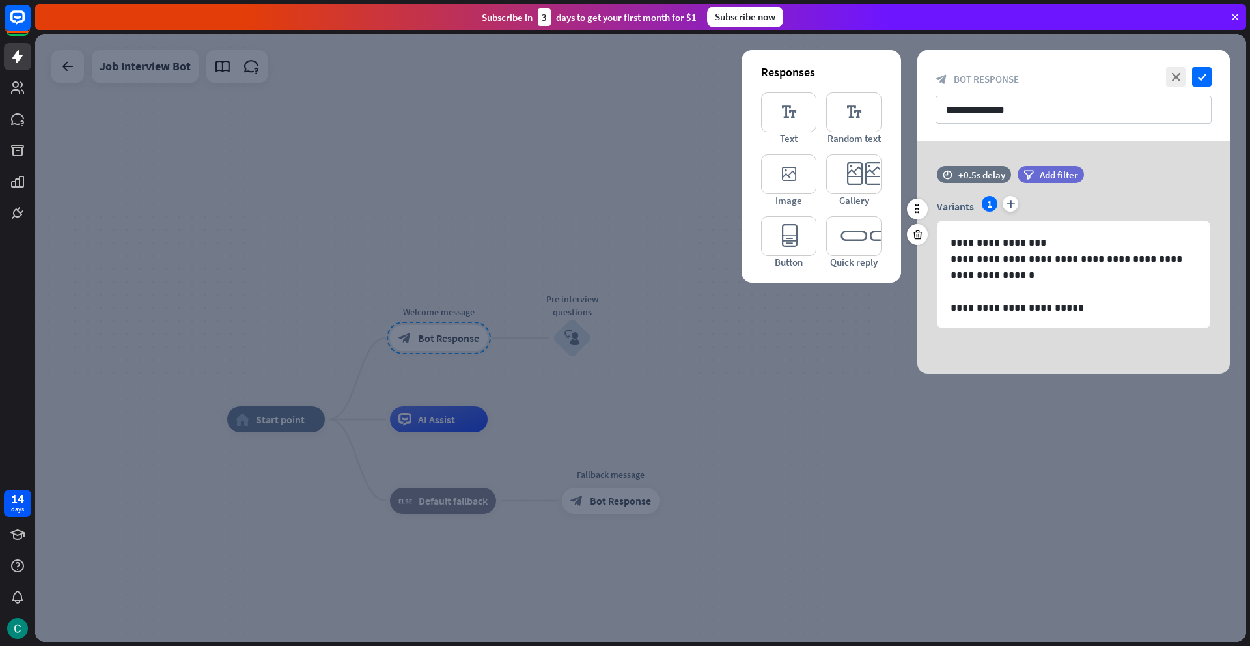
click at [1052, 340] on div "**********" at bounding box center [1073, 253] width 313 height 175
click at [1203, 77] on icon "check" at bounding box center [1202, 77] width 20 height 20
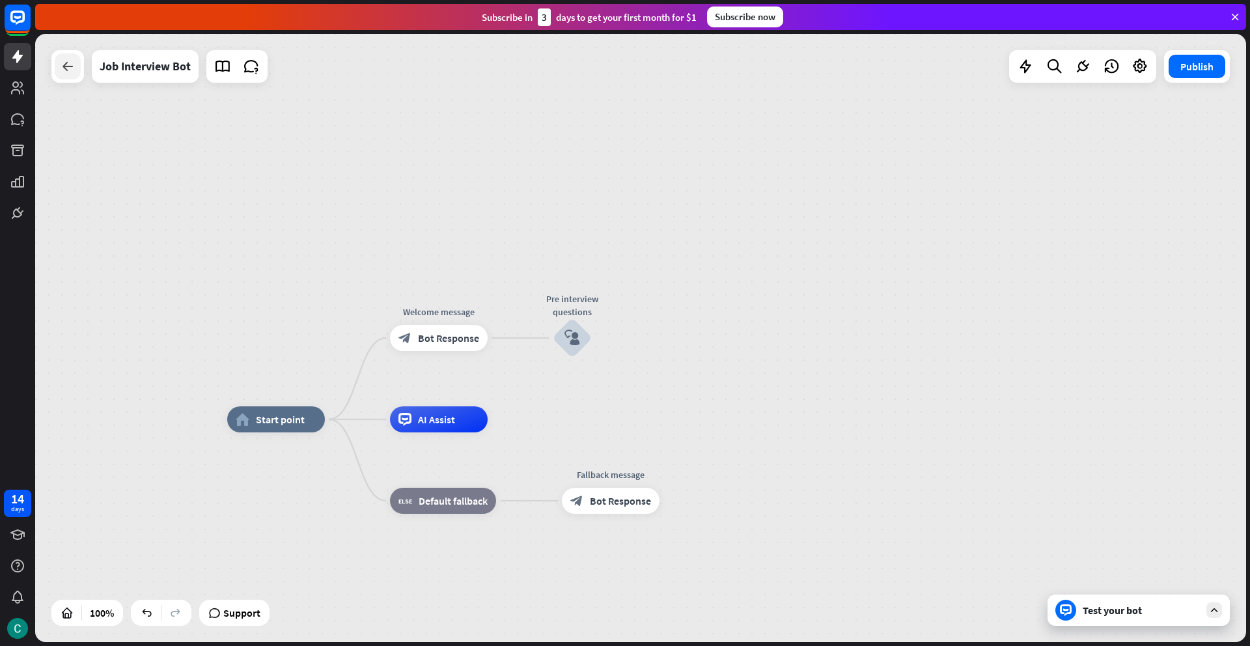
click at [68, 76] on div at bounding box center [68, 66] width 26 height 26
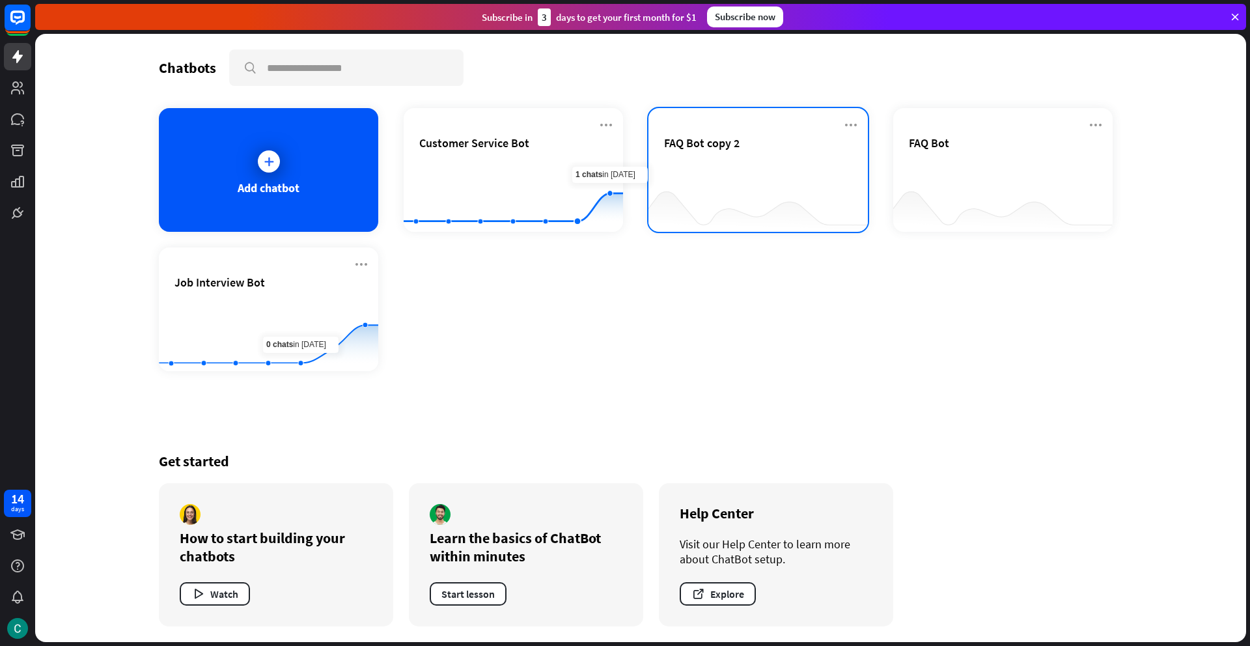
click at [703, 169] on div "FAQ Bot copy 2" at bounding box center [758, 158] width 188 height 46
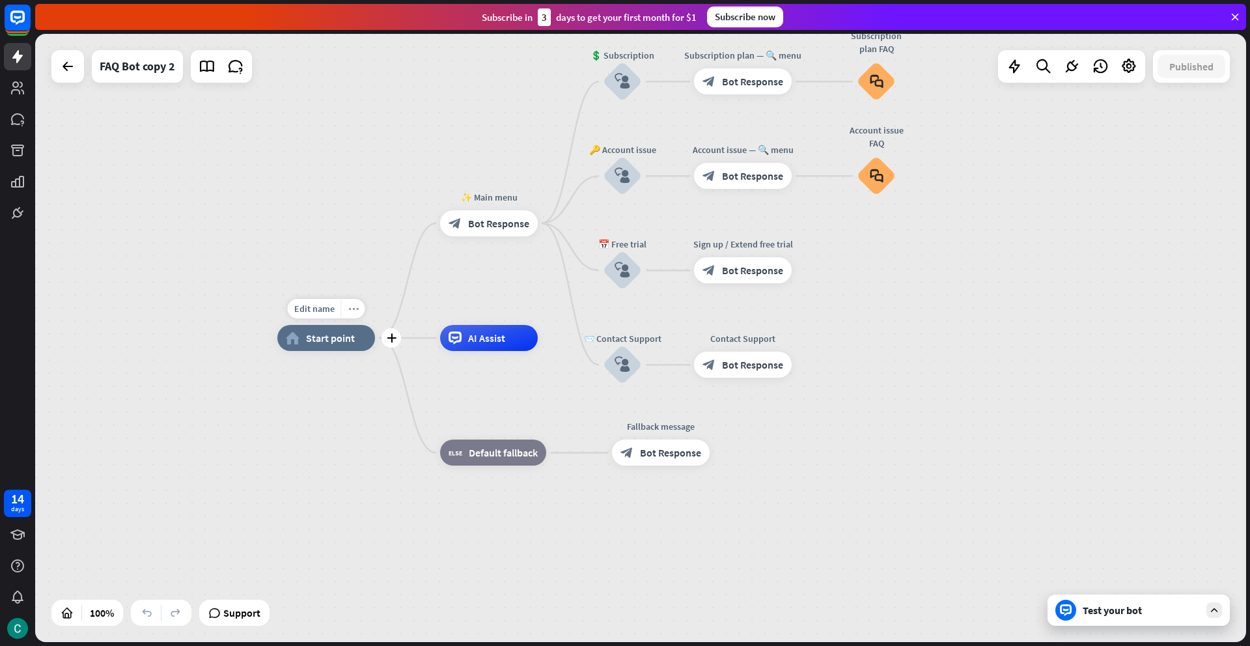
click at [356, 309] on icon "more_horiz" at bounding box center [353, 309] width 10 height 10
click at [376, 380] on div "chat Start testing from here" at bounding box center [421, 374] width 130 height 26
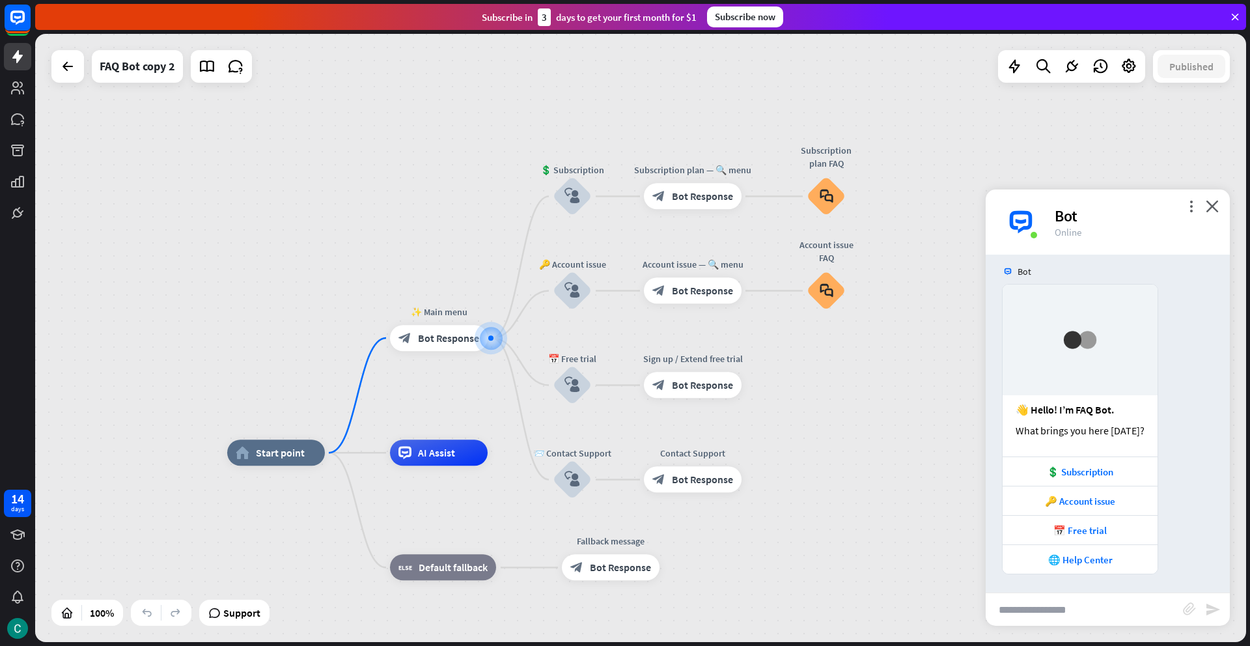
scroll to position [10, 0]
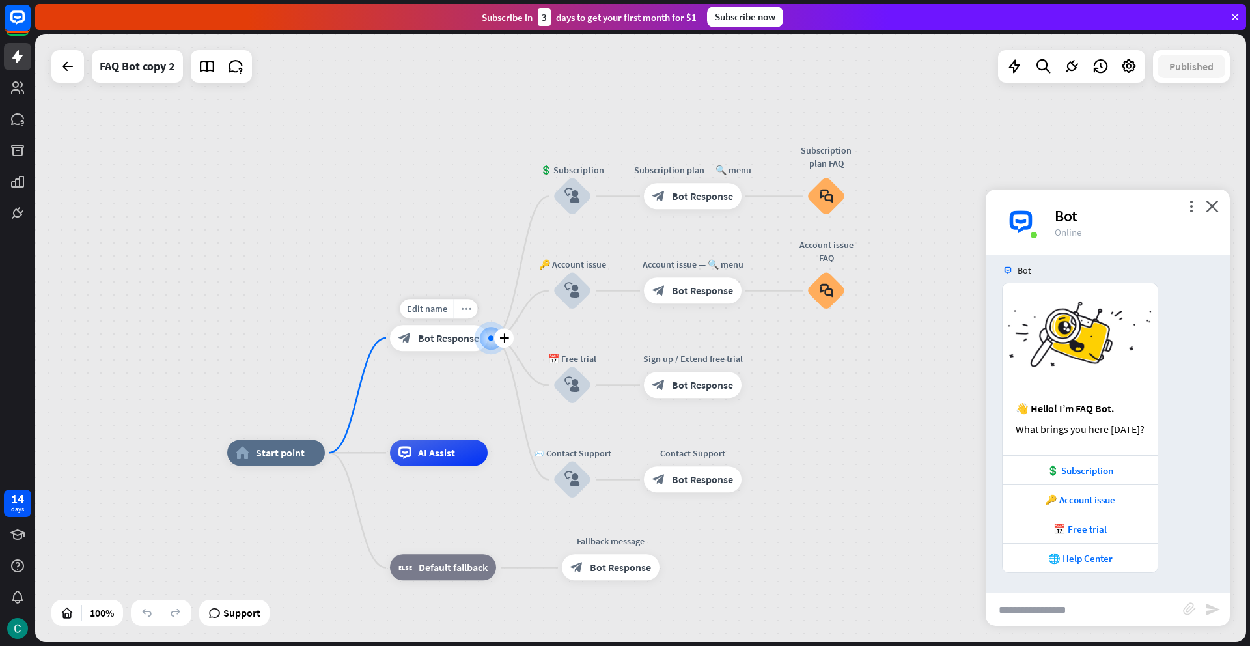
click at [465, 309] on icon "more_horiz" at bounding box center [466, 309] width 10 height 10
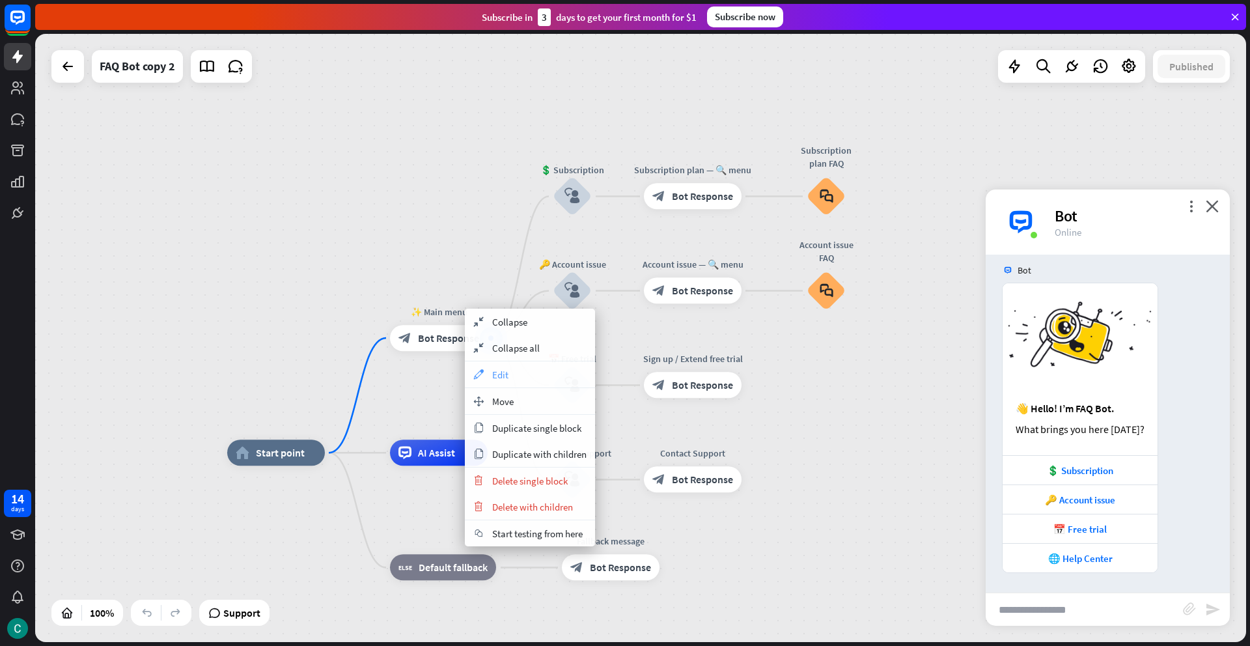
click at [486, 372] on div "appearance Edit" at bounding box center [530, 374] width 130 height 26
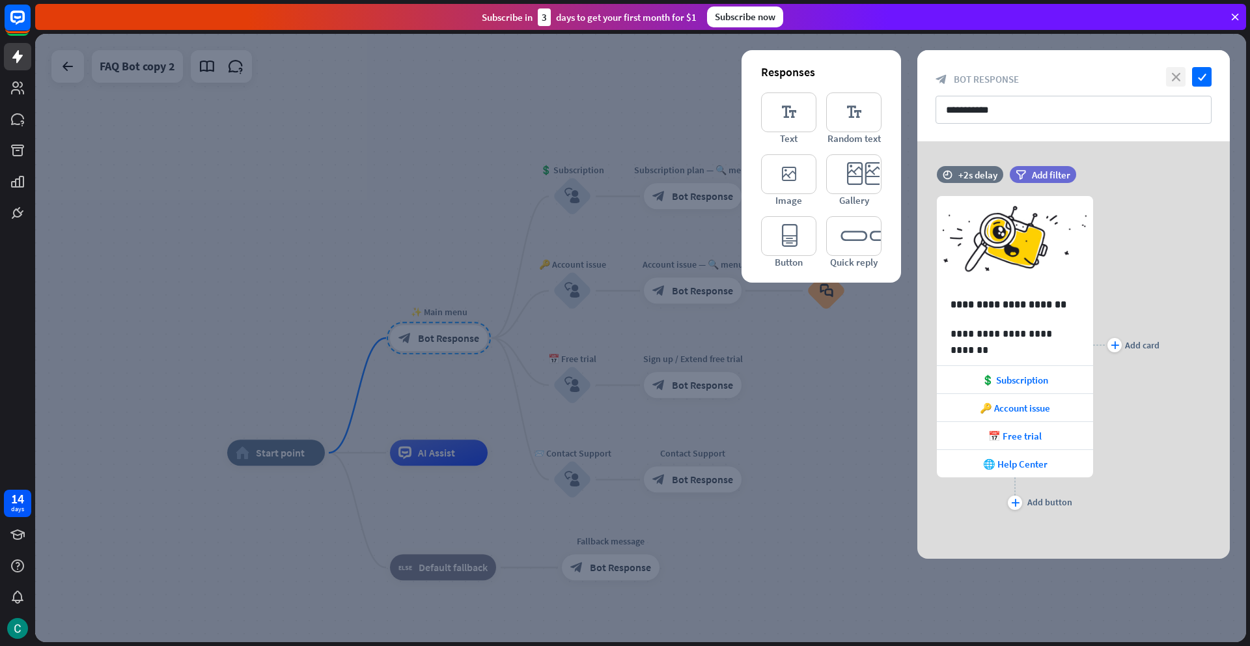
click at [1178, 73] on icon "close" at bounding box center [1176, 77] width 20 height 20
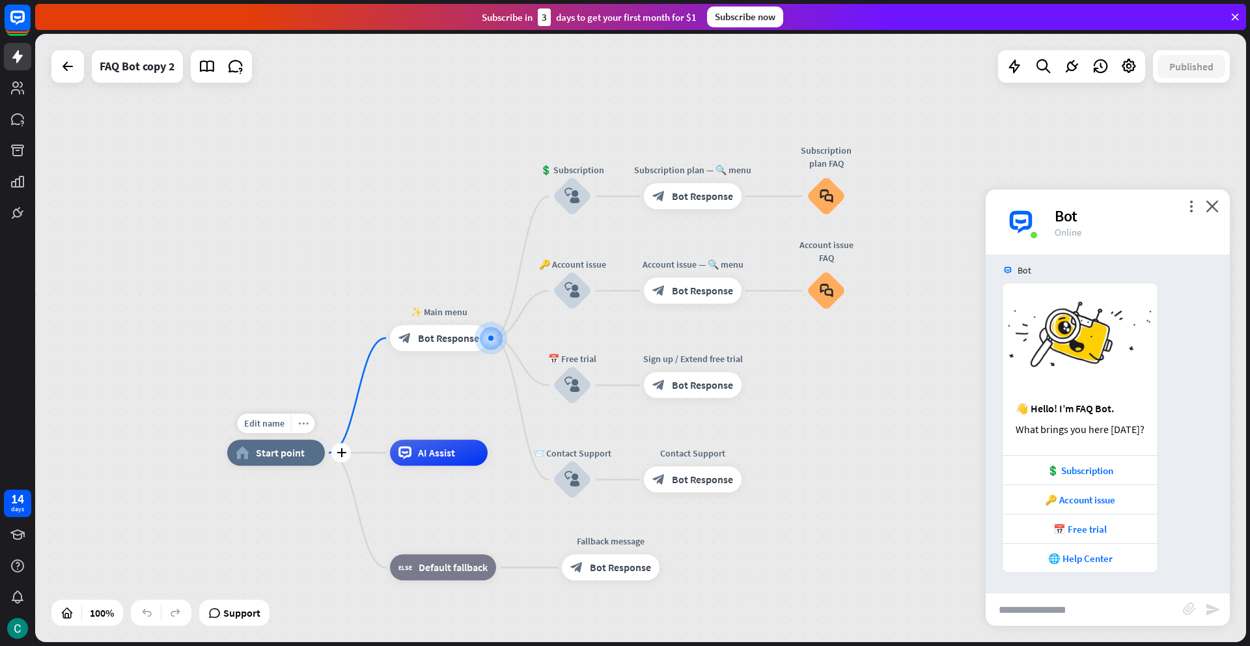
click at [307, 423] on icon "more_horiz" at bounding box center [303, 424] width 10 height 10
click at [298, 447] on span "Start point" at bounding box center [280, 452] width 49 height 13
click at [272, 426] on span "Edit name" at bounding box center [264, 423] width 40 height 12
click at [277, 455] on span "Start point" at bounding box center [280, 452] width 49 height 13
click at [466, 309] on icon "more_horiz" at bounding box center [466, 309] width 10 height 10
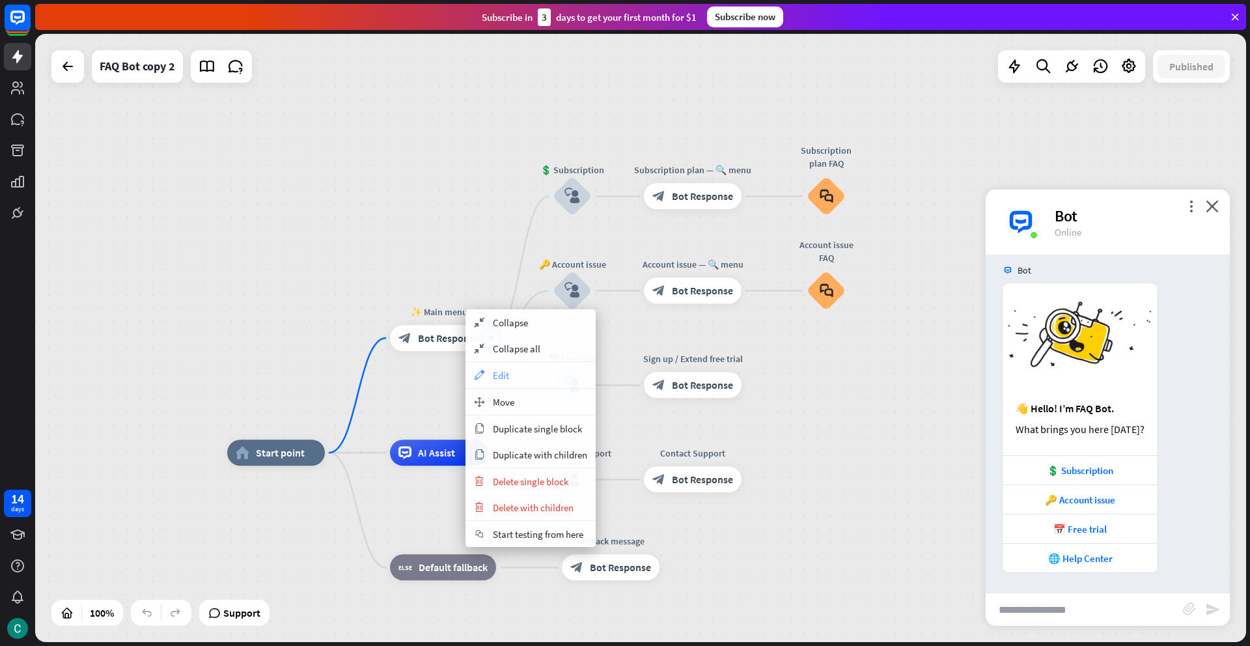
click at [479, 376] on icon "appearance" at bounding box center [479, 375] width 14 height 10
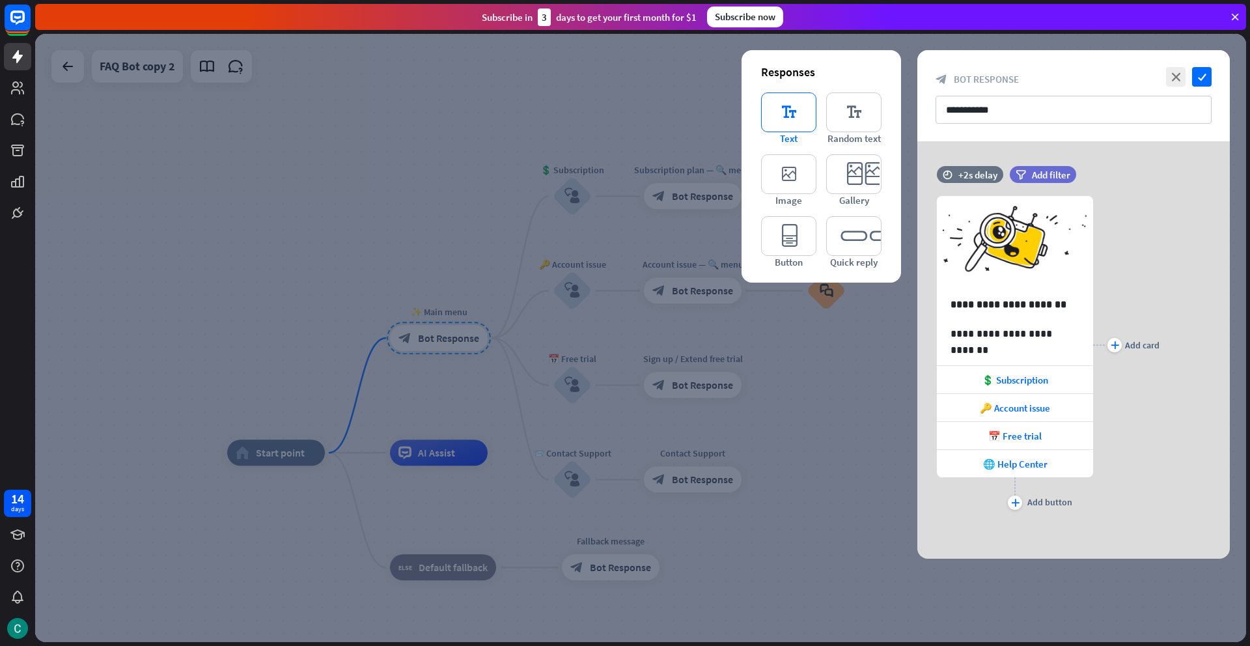
click at [782, 116] on icon "editor_text" at bounding box center [788, 112] width 55 height 40
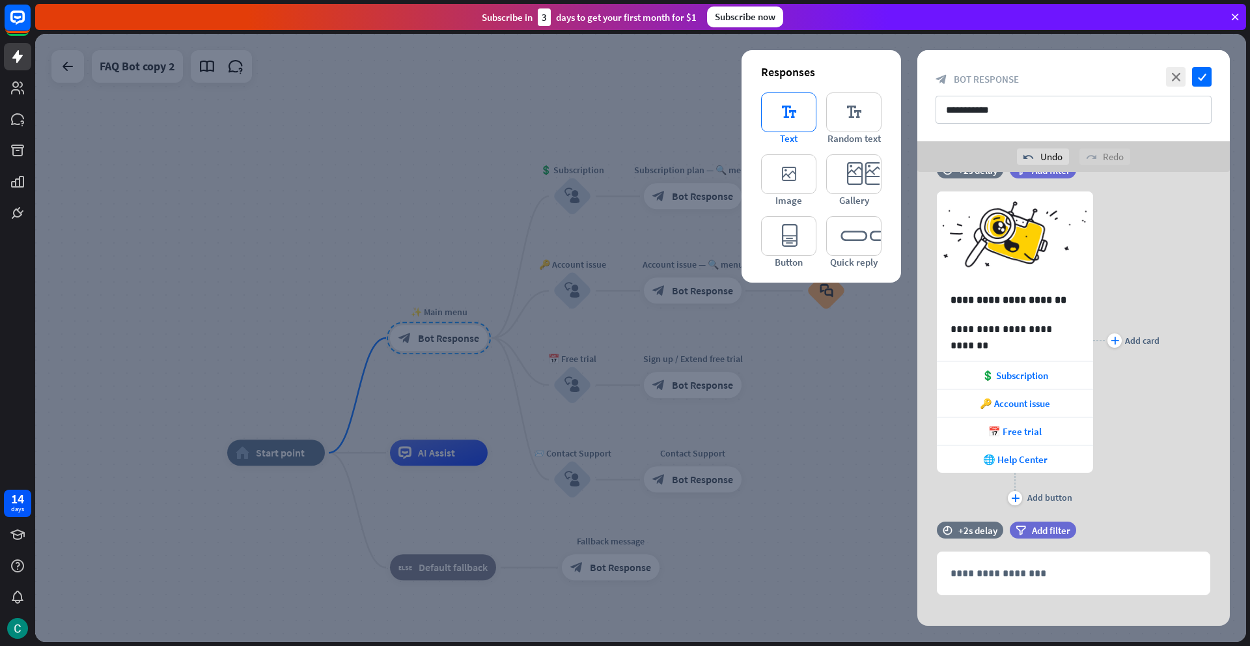
scroll to position [50, 0]
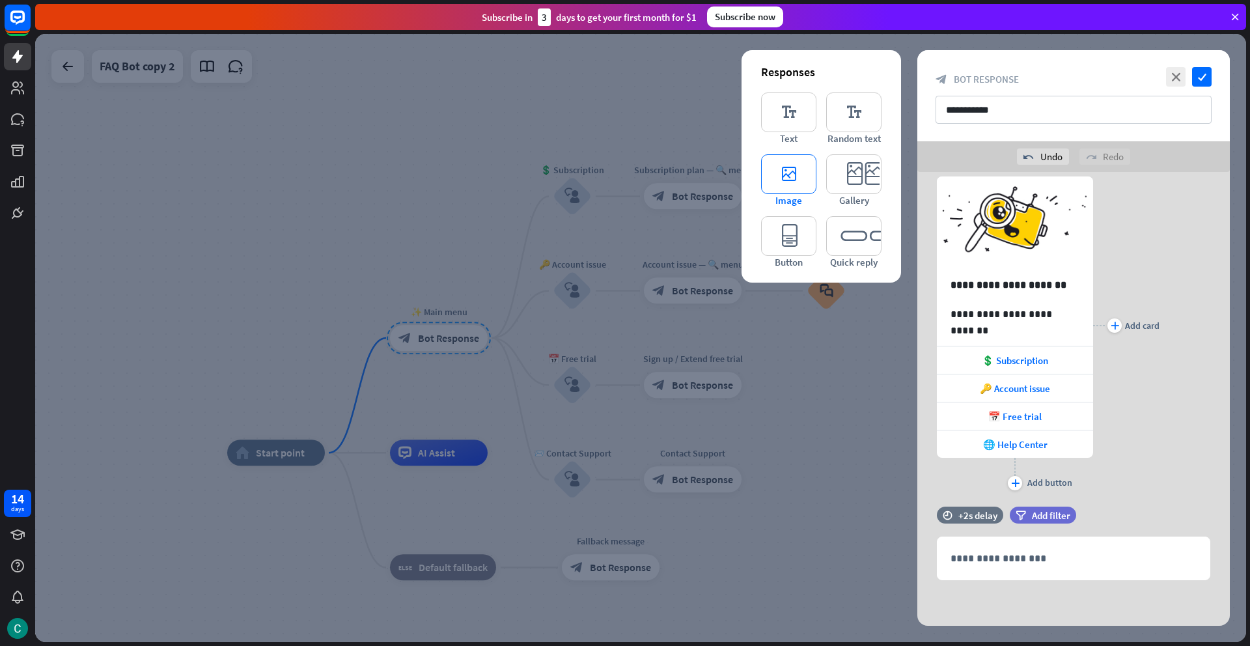
click at [779, 176] on icon "editor_image" at bounding box center [788, 174] width 55 height 40
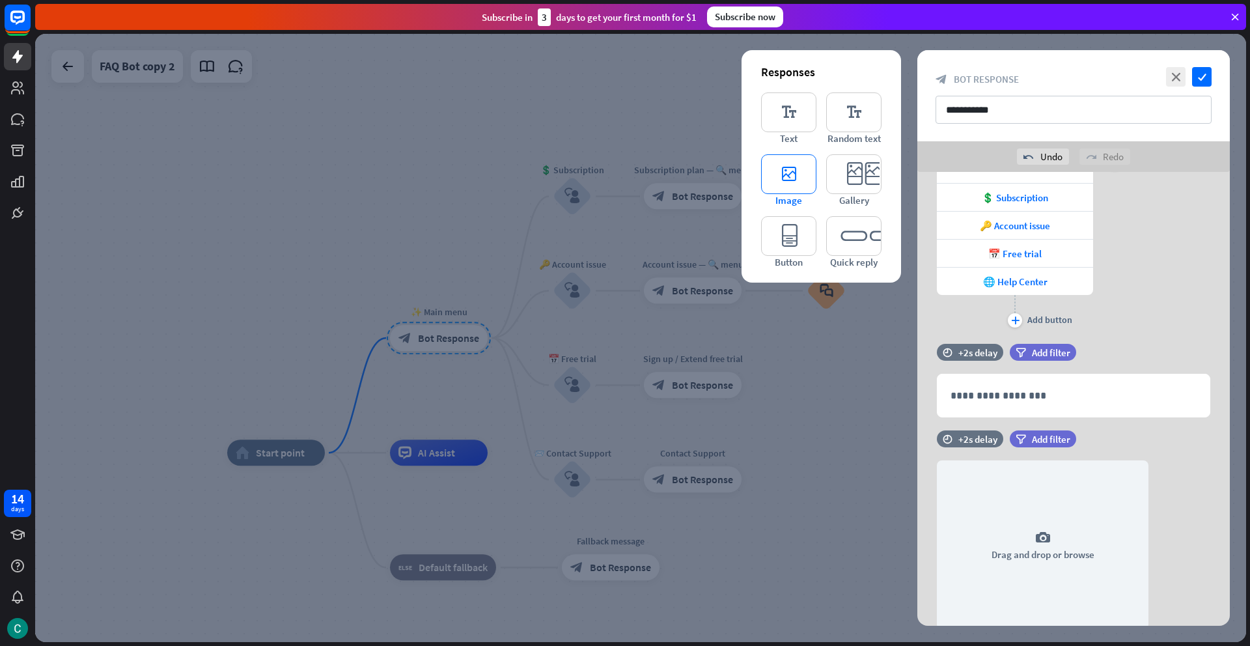
scroll to position [262, 0]
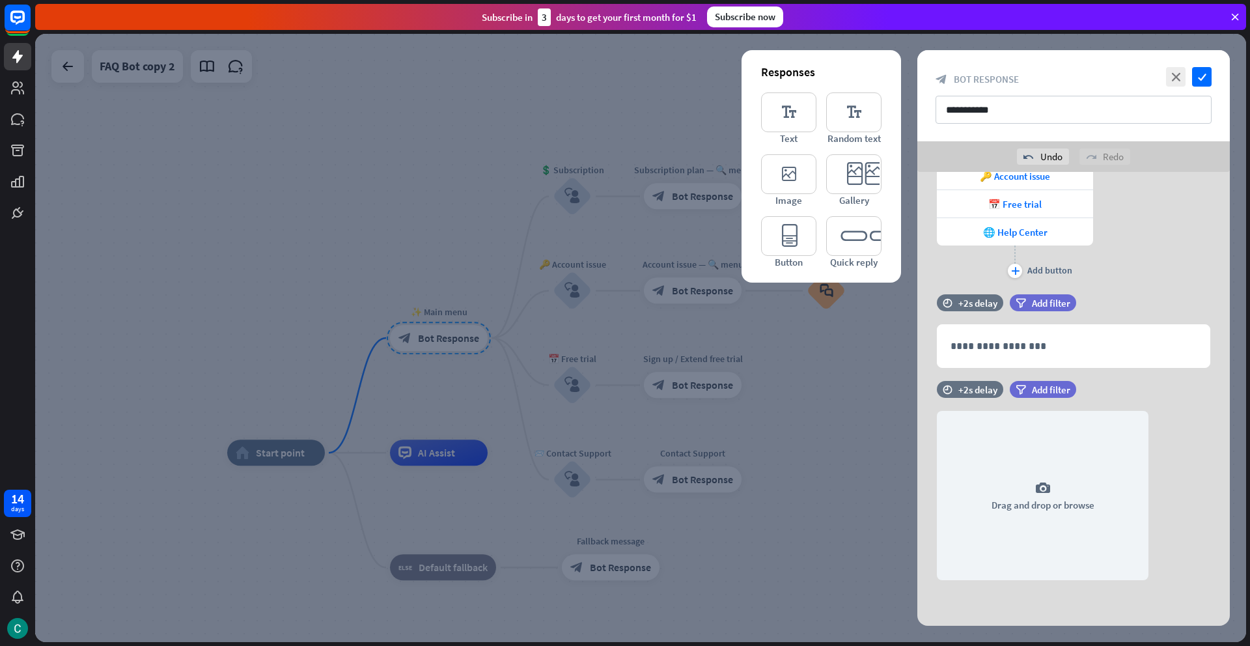
click at [788, 371] on div at bounding box center [640, 338] width 1211 height 608
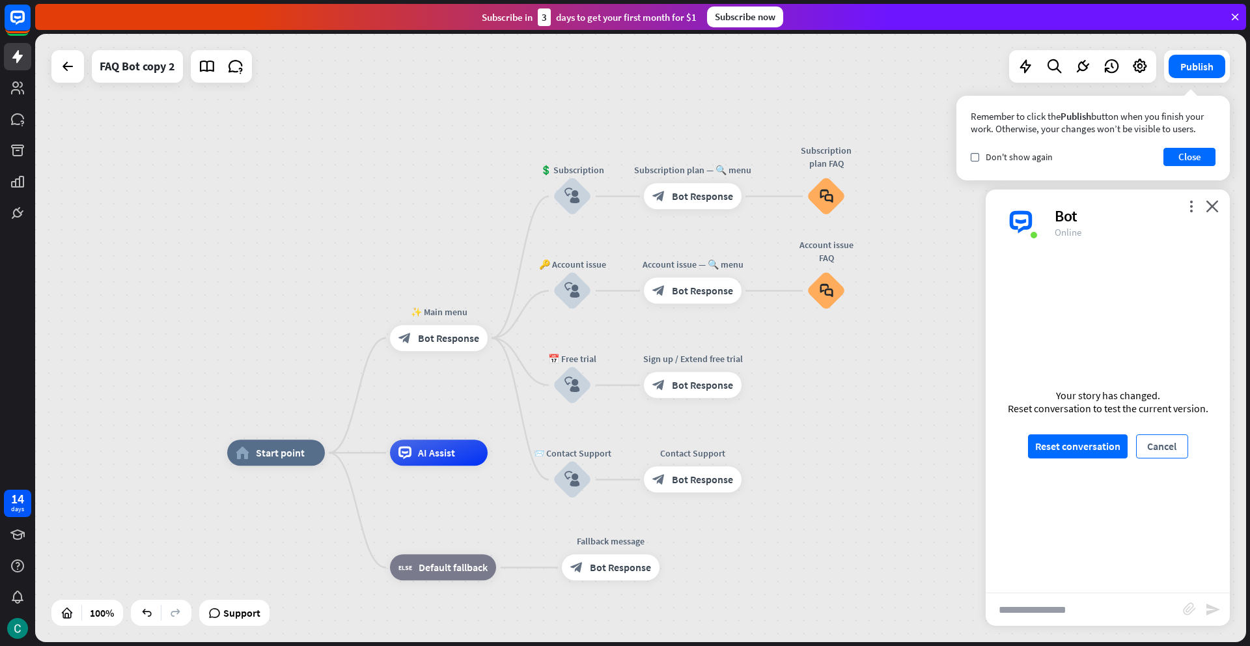
click at [1149, 447] on button "Cancel" at bounding box center [1162, 446] width 52 height 24
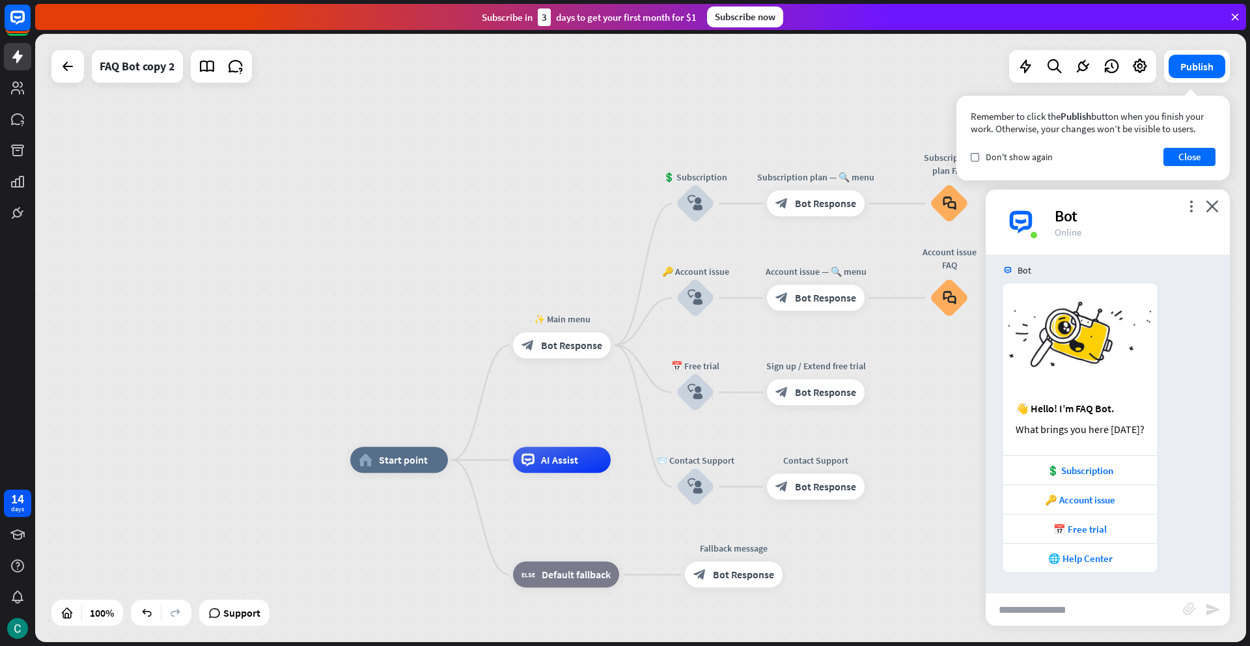
click at [968, 426] on div "home_2 Start point ✨ Main menu block_bot_response Bot Response 💲 Subscription b…" at bounding box center [640, 338] width 1211 height 608
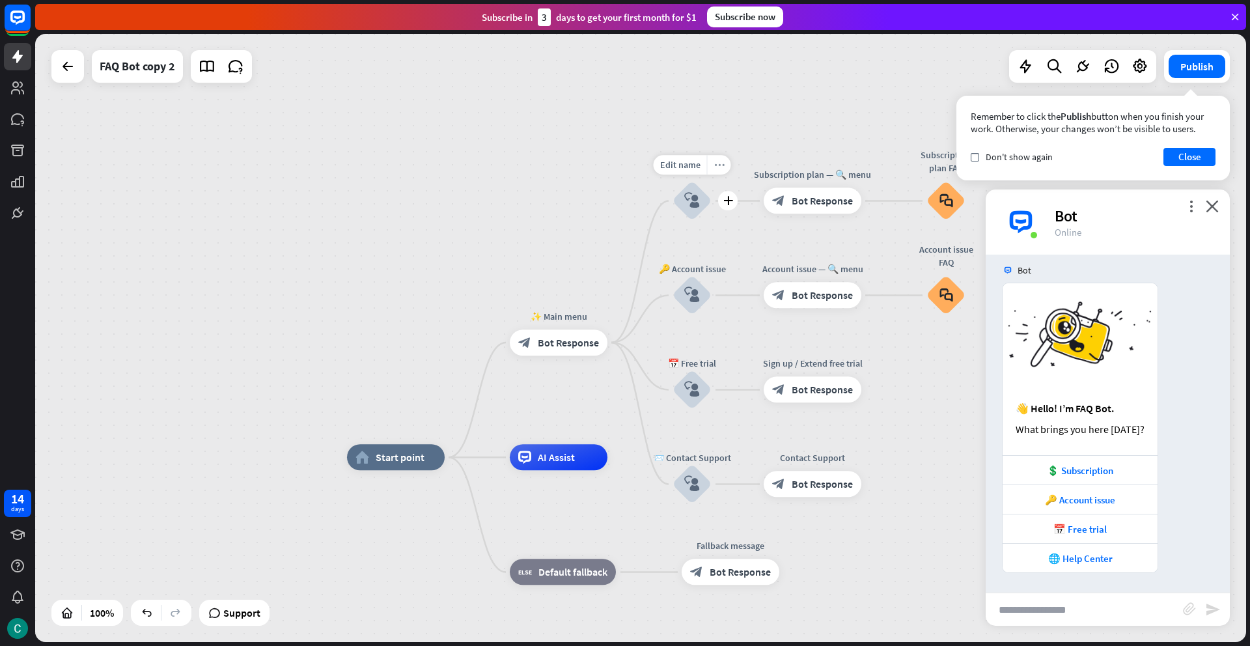
click at [722, 167] on icon "more_horiz" at bounding box center [719, 165] width 10 height 10
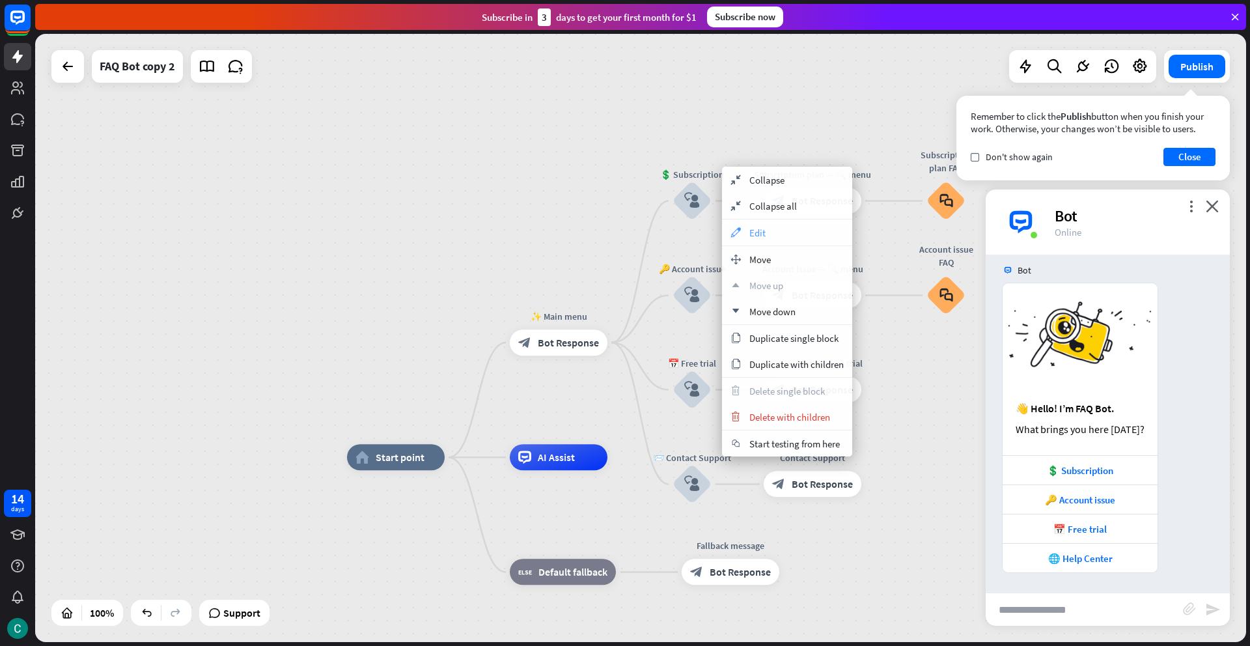
click at [748, 234] on div "appearance Edit" at bounding box center [787, 232] width 130 height 26
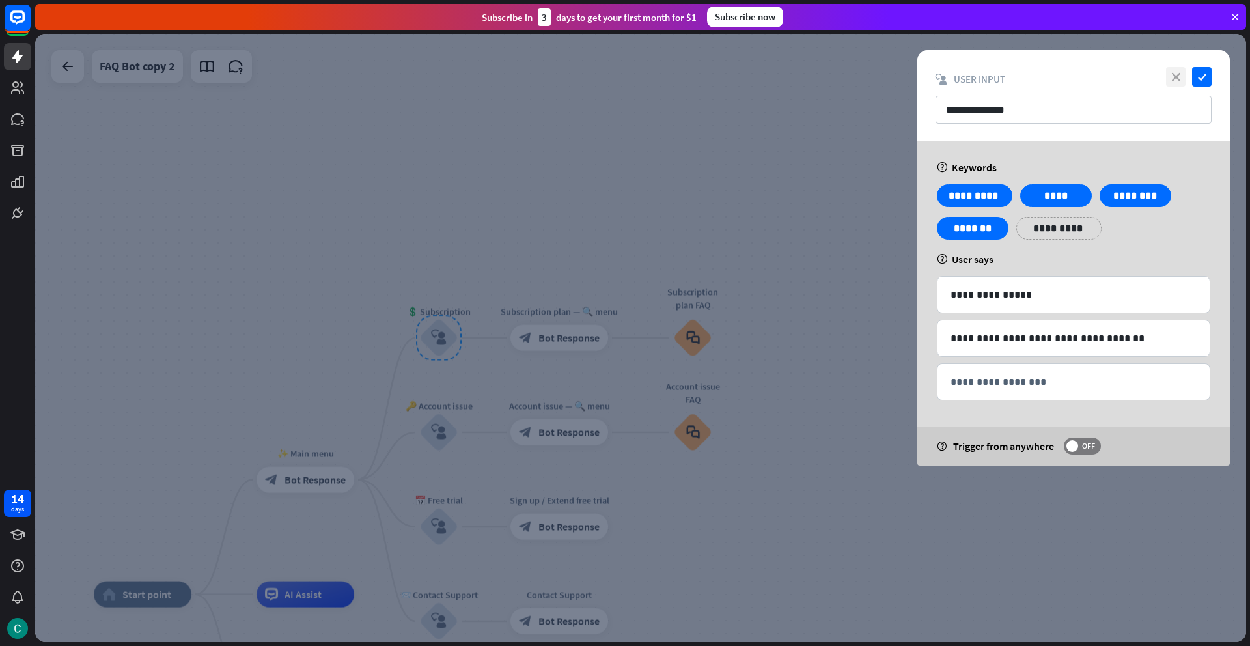
click at [1181, 77] on icon "close" at bounding box center [1176, 77] width 20 height 20
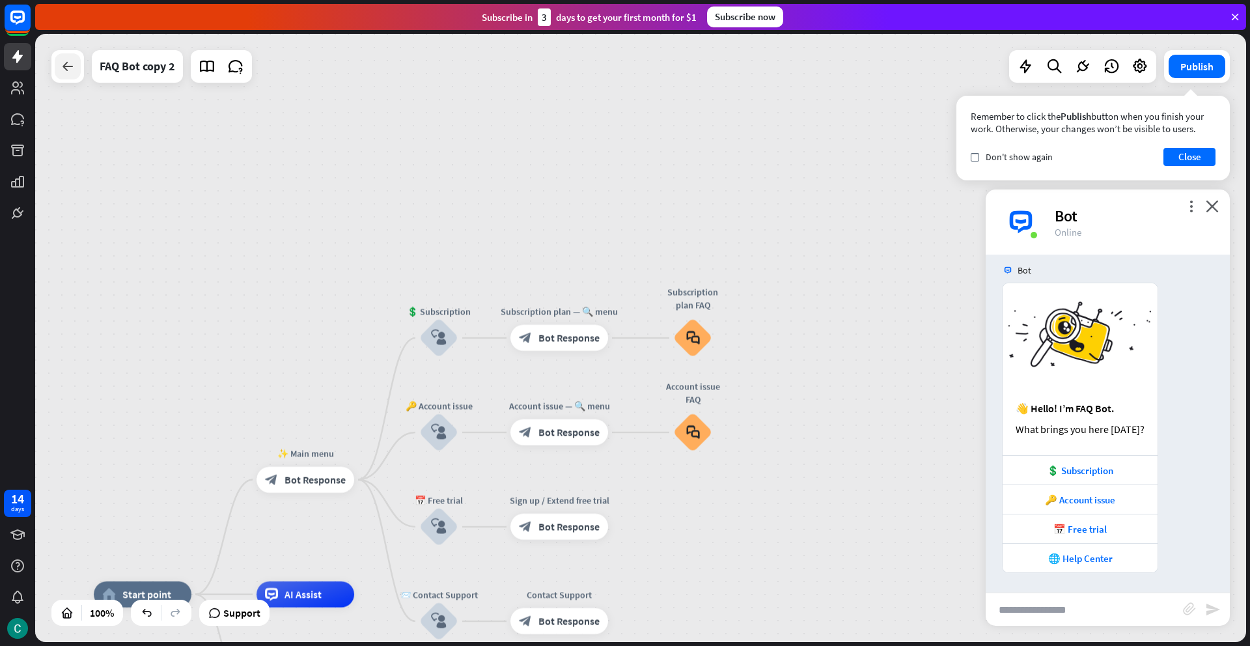
click at [75, 72] on icon at bounding box center [68, 67] width 16 height 16
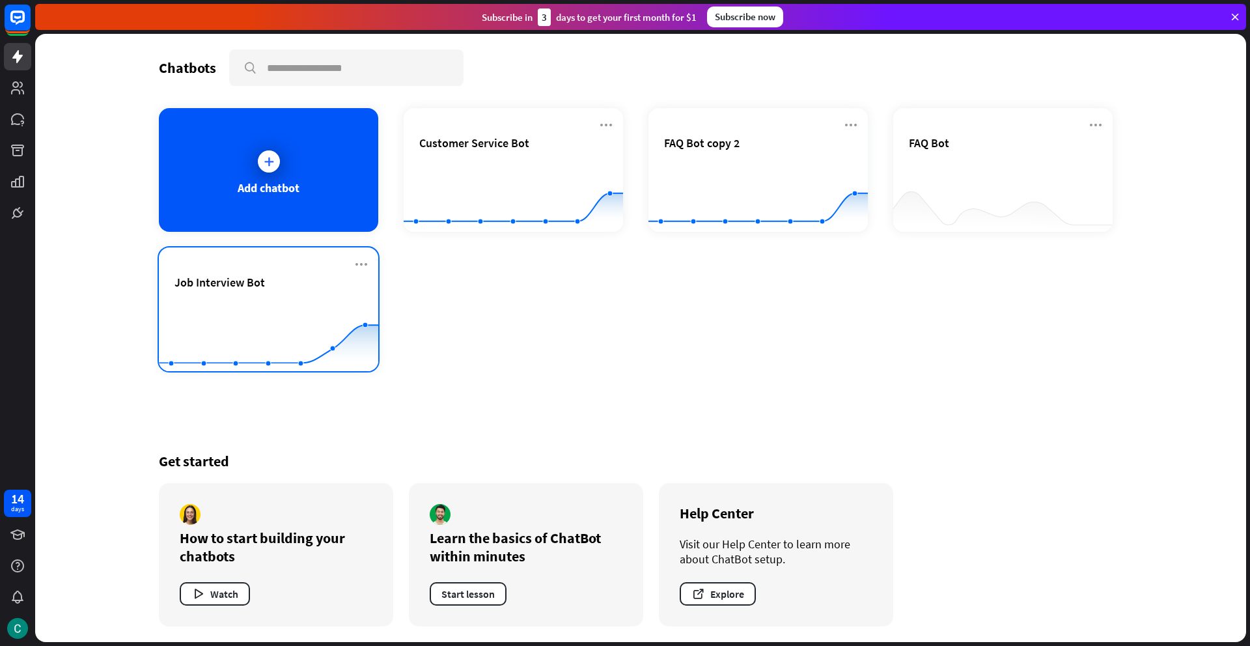
click at [232, 288] on span "Job Interview Bot" at bounding box center [220, 282] width 91 height 15
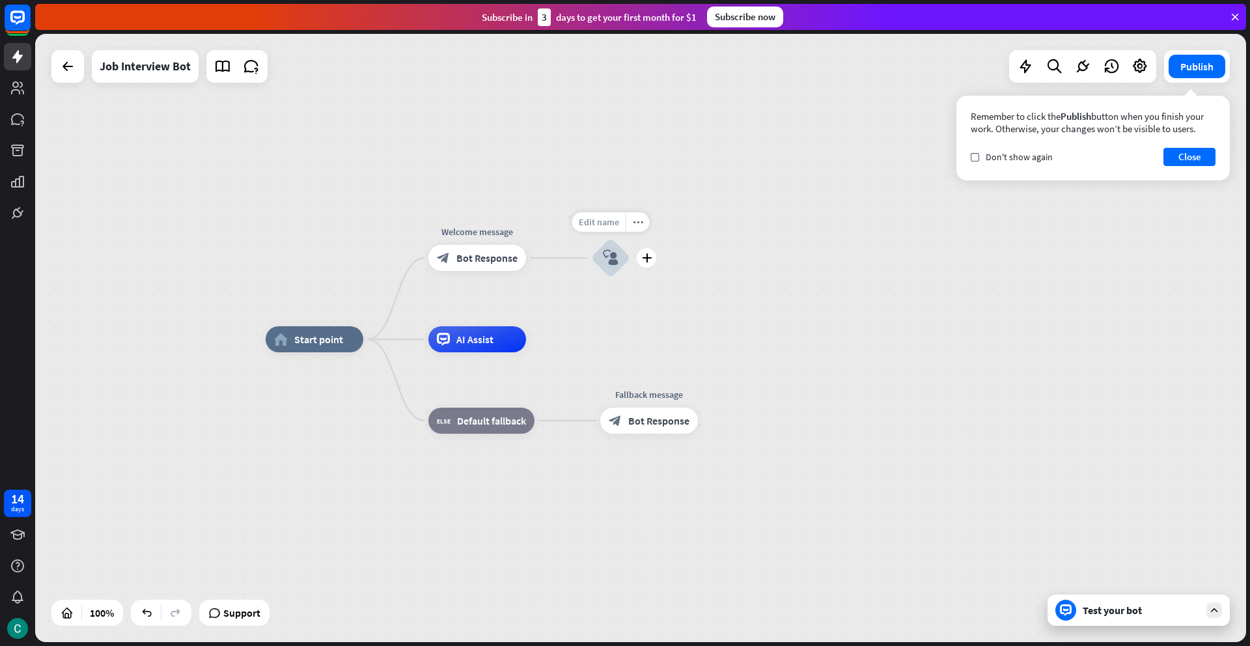
click at [614, 221] on span "Edit name" at bounding box center [599, 222] width 40 height 12
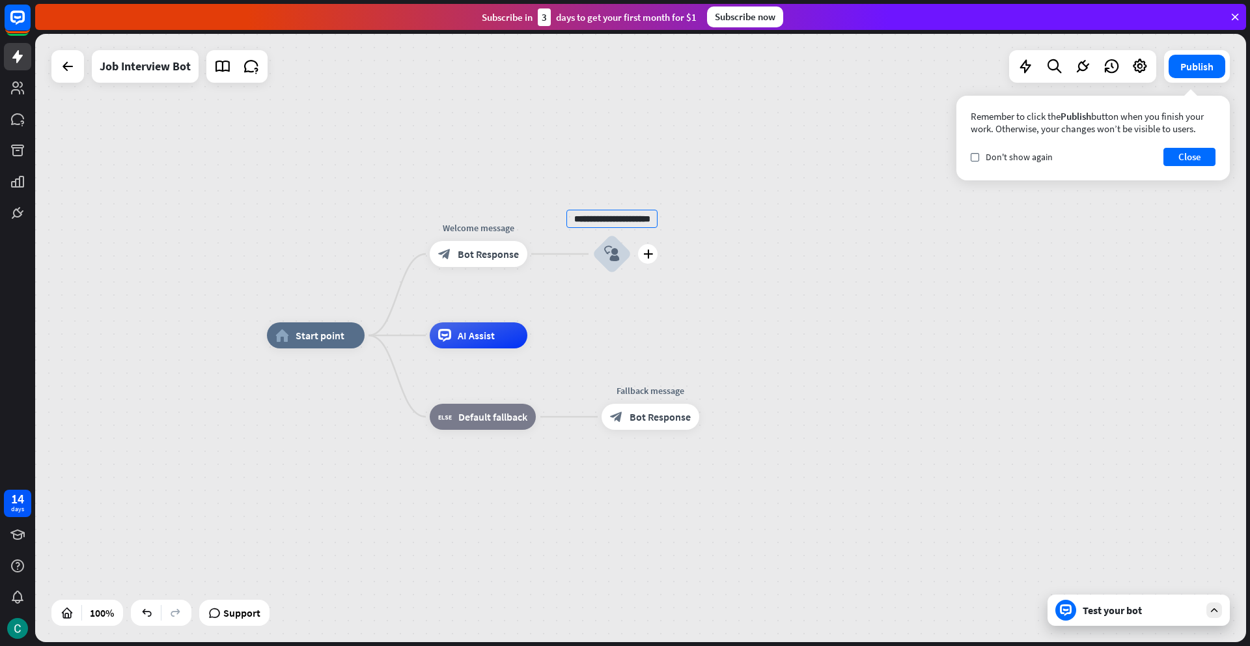
scroll to position [0, 16]
drag, startPoint x: 572, startPoint y: 222, endPoint x: 664, endPoint y: 221, distance: 92.5
click at [664, 221] on div "**********" at bounding box center [640, 338] width 1211 height 608
type input "*"
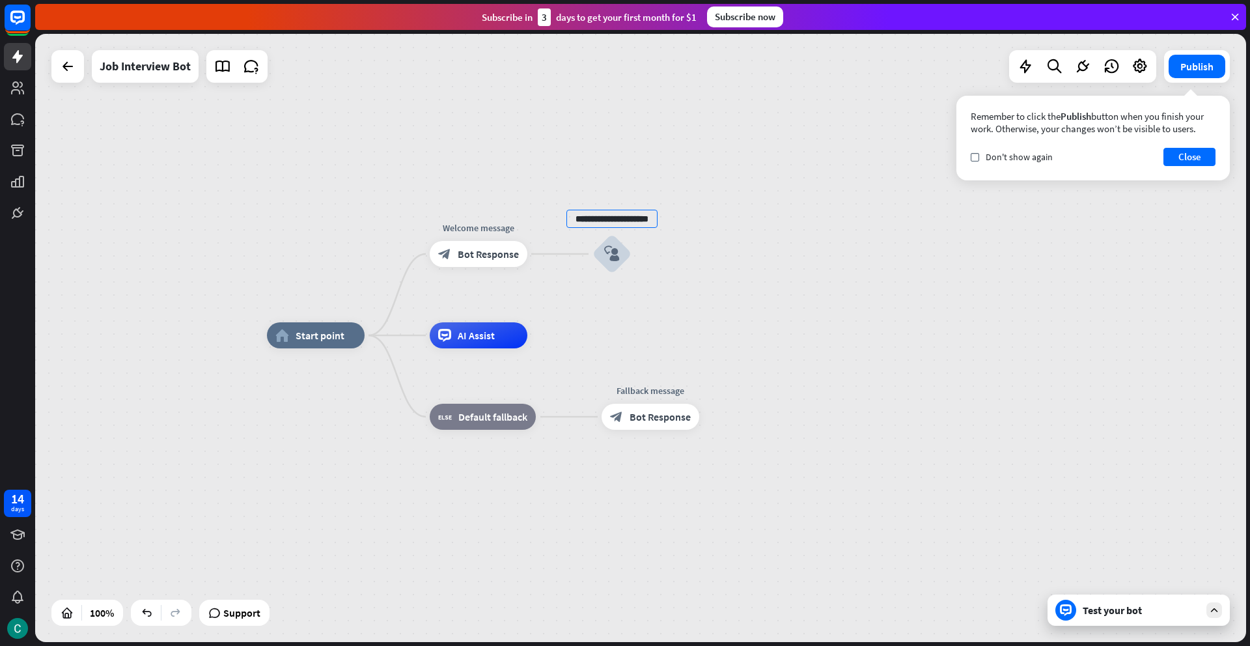
scroll to position [0, 13]
type input "**********"
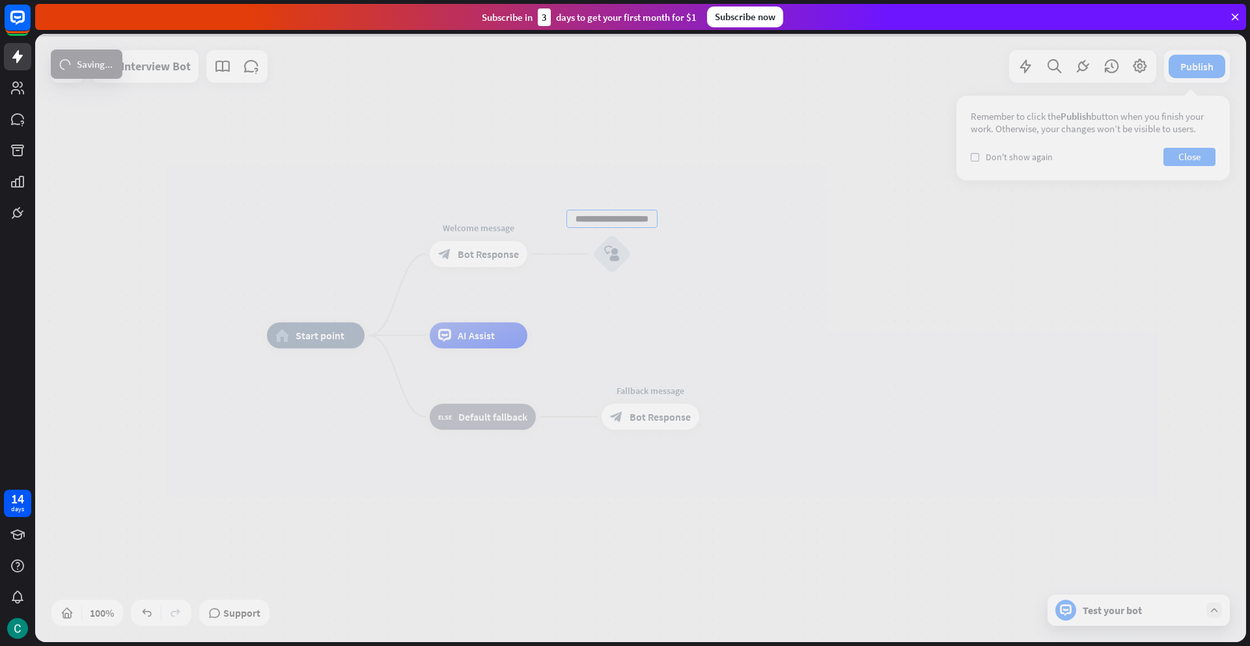
click at [664, 292] on div "**********" at bounding box center [640, 338] width 1211 height 608
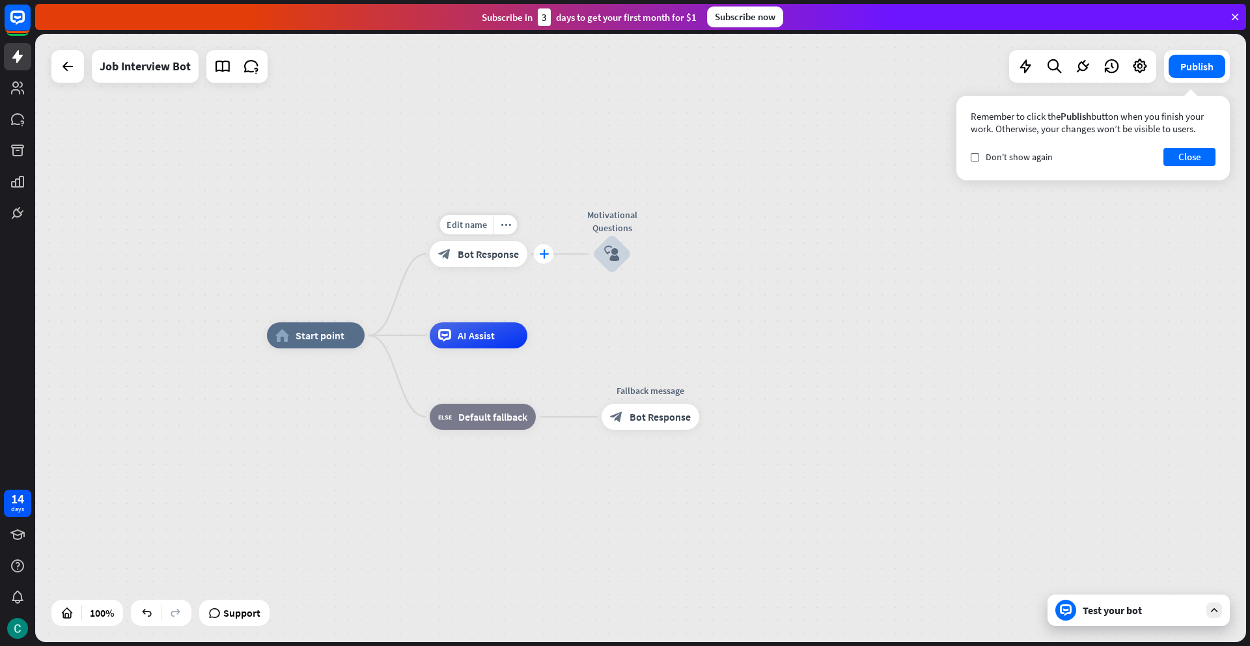
click at [543, 257] on icon "plus" at bounding box center [544, 253] width 10 height 9
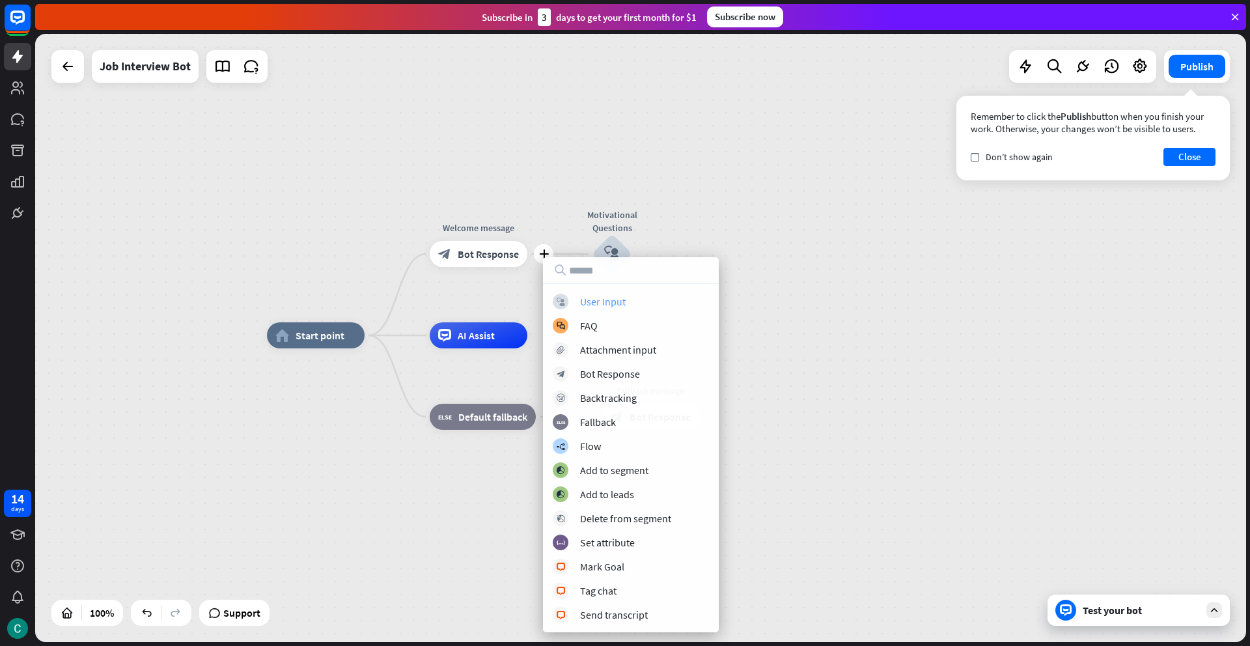
click at [606, 303] on div "User Input" at bounding box center [603, 301] width 46 height 13
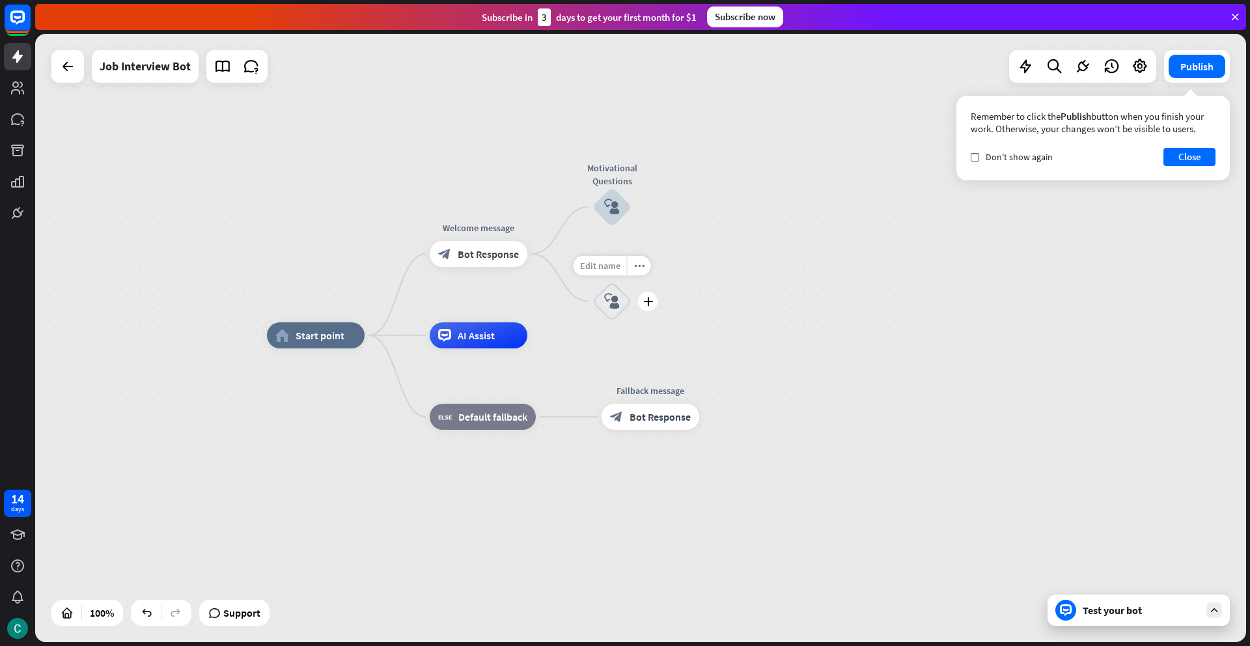
click at [600, 265] on span "Edit name" at bounding box center [600, 266] width 40 height 12
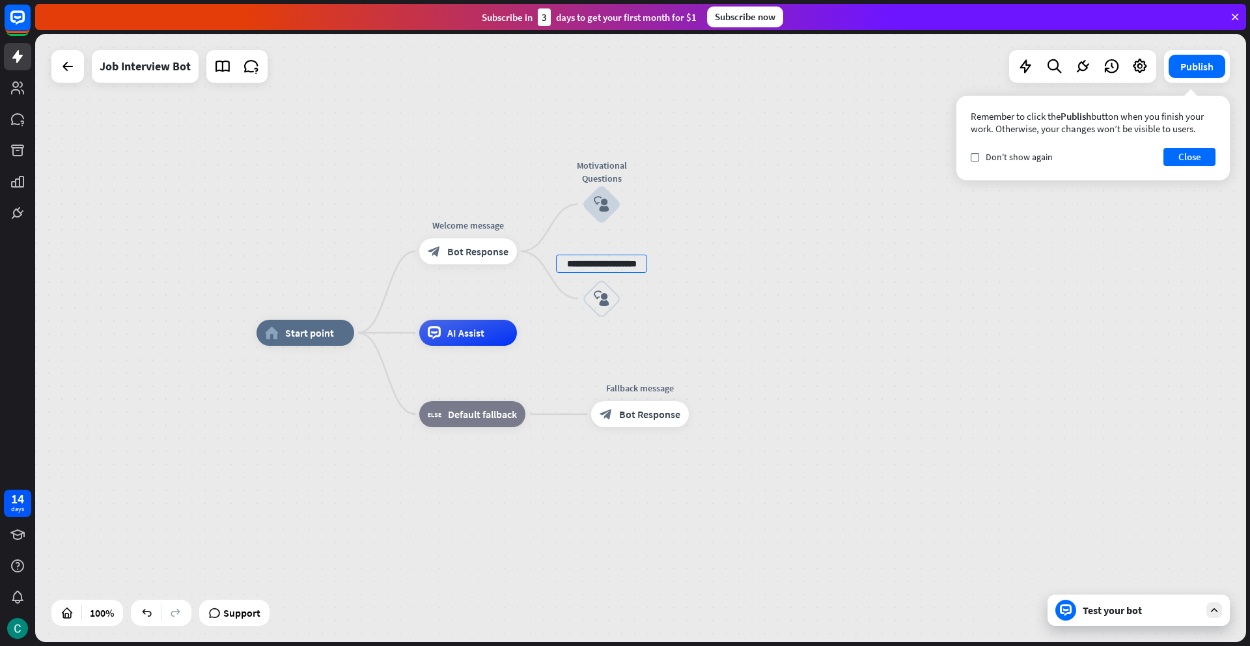
type input "**********"
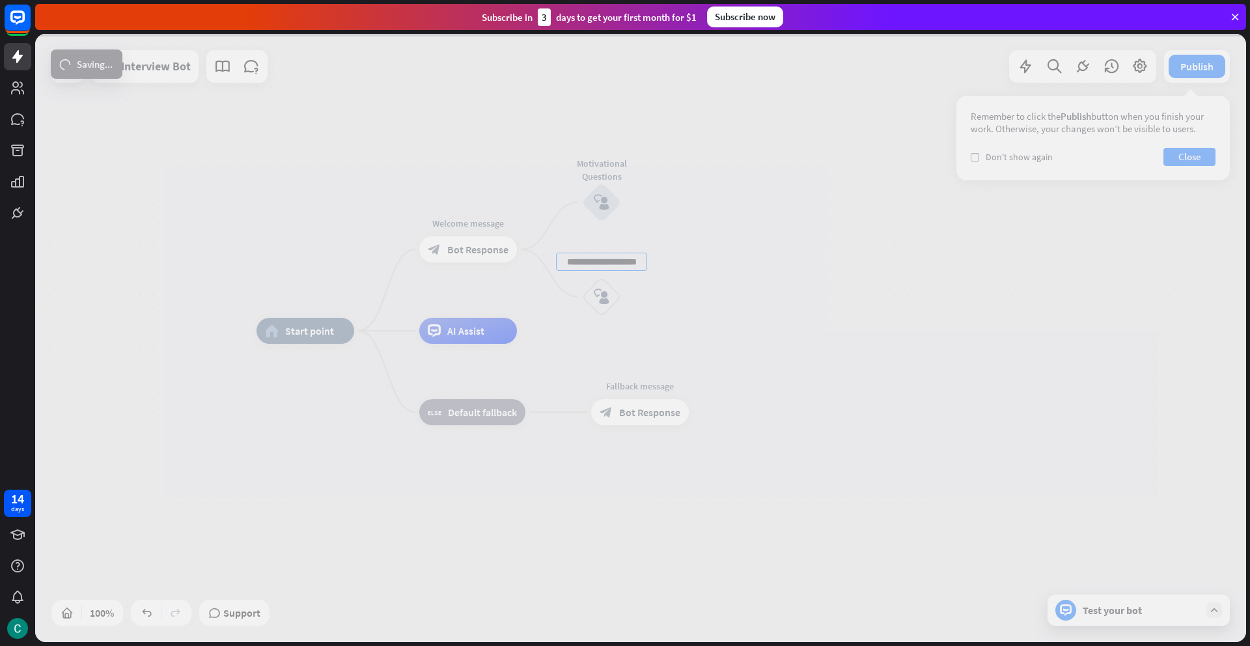
click at [703, 334] on div "**********" at bounding box center [640, 338] width 1211 height 608
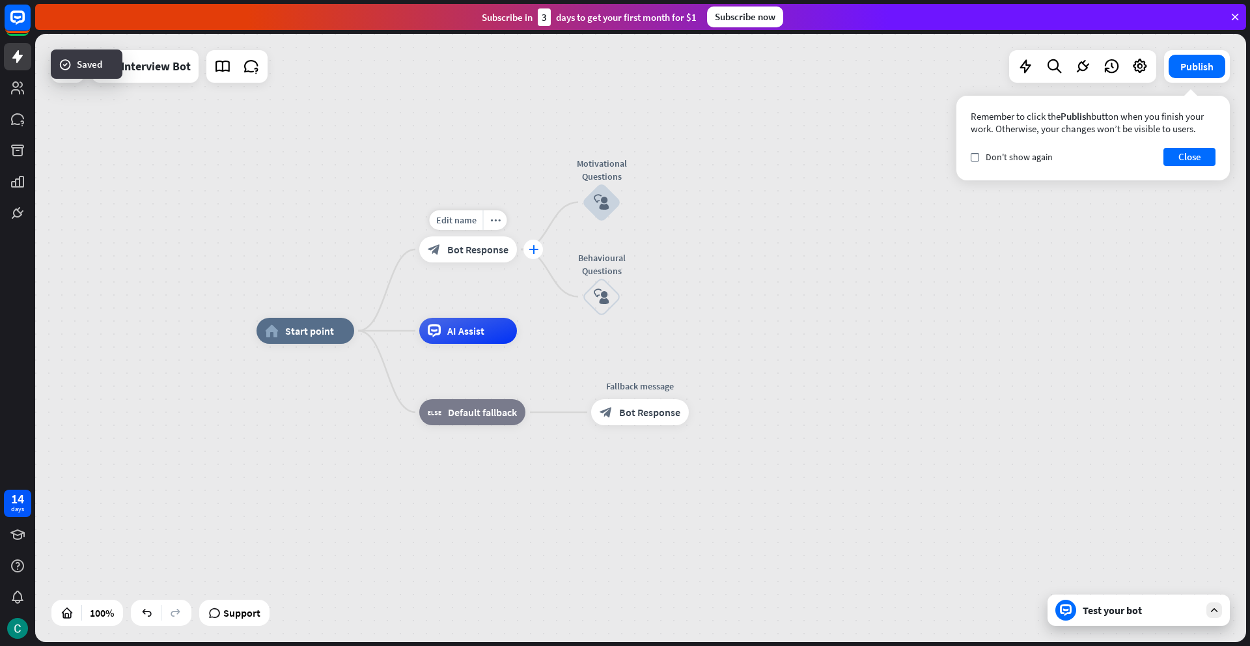
click at [535, 258] on div "plus" at bounding box center [534, 250] width 20 height 20
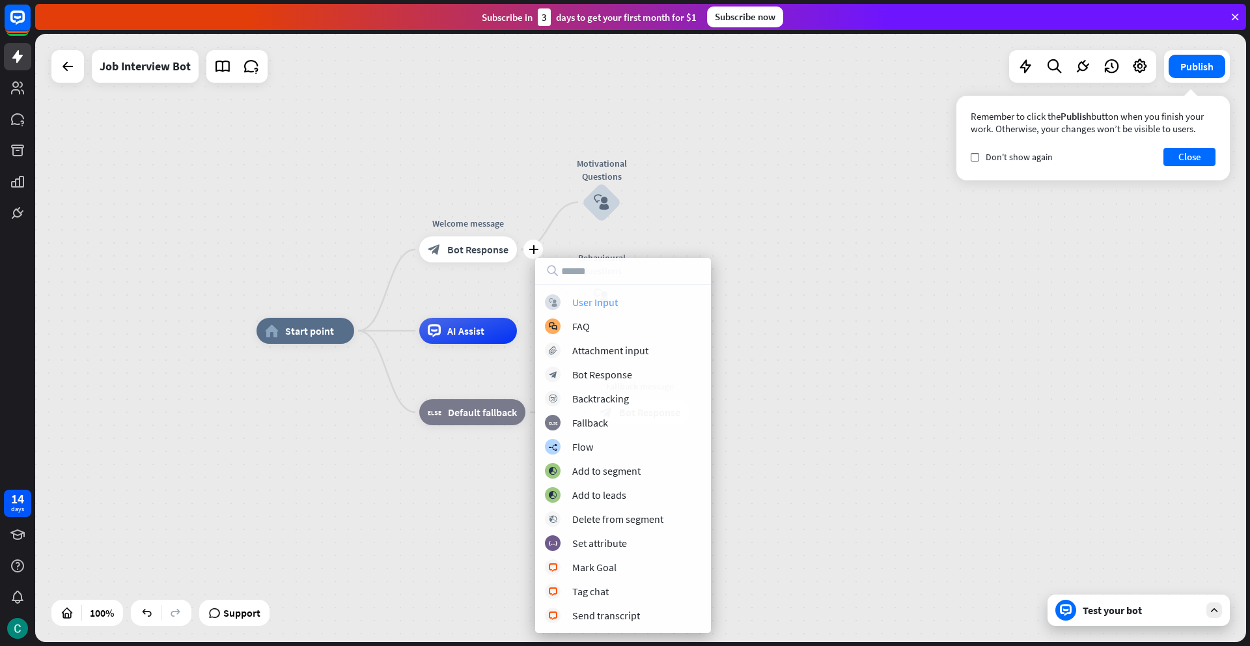
click at [585, 304] on div "User Input" at bounding box center [595, 302] width 46 height 13
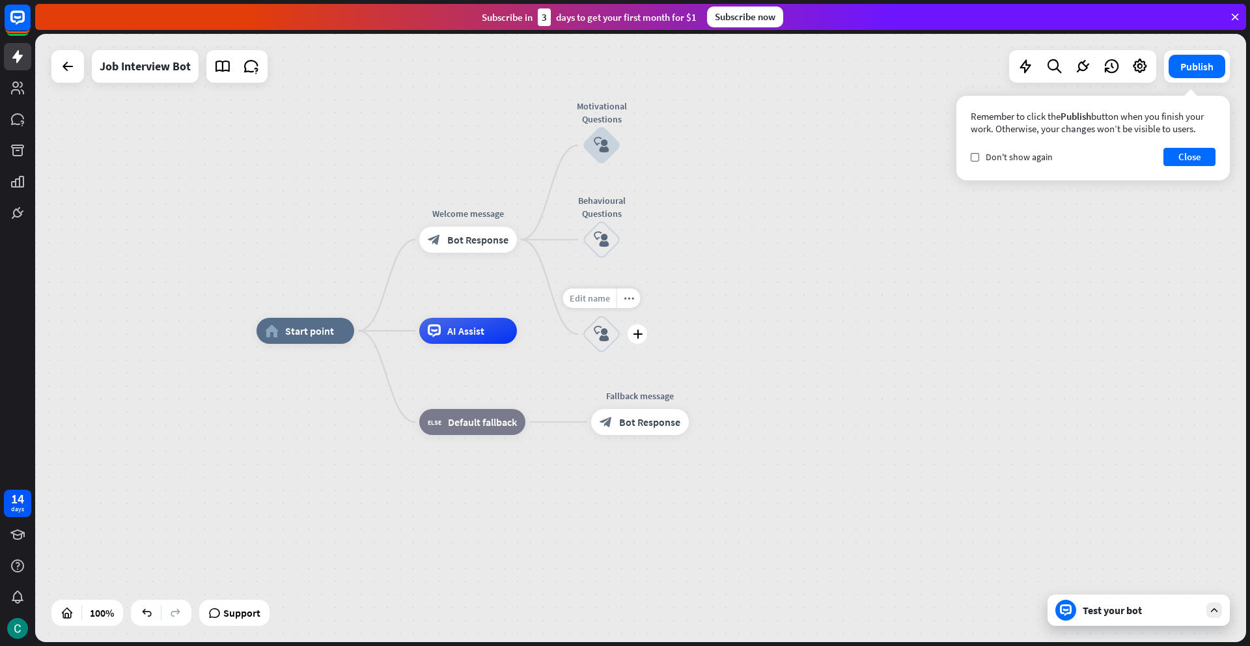
click at [594, 298] on span "Edit name" at bounding box center [590, 298] width 40 height 12
type input "**********"
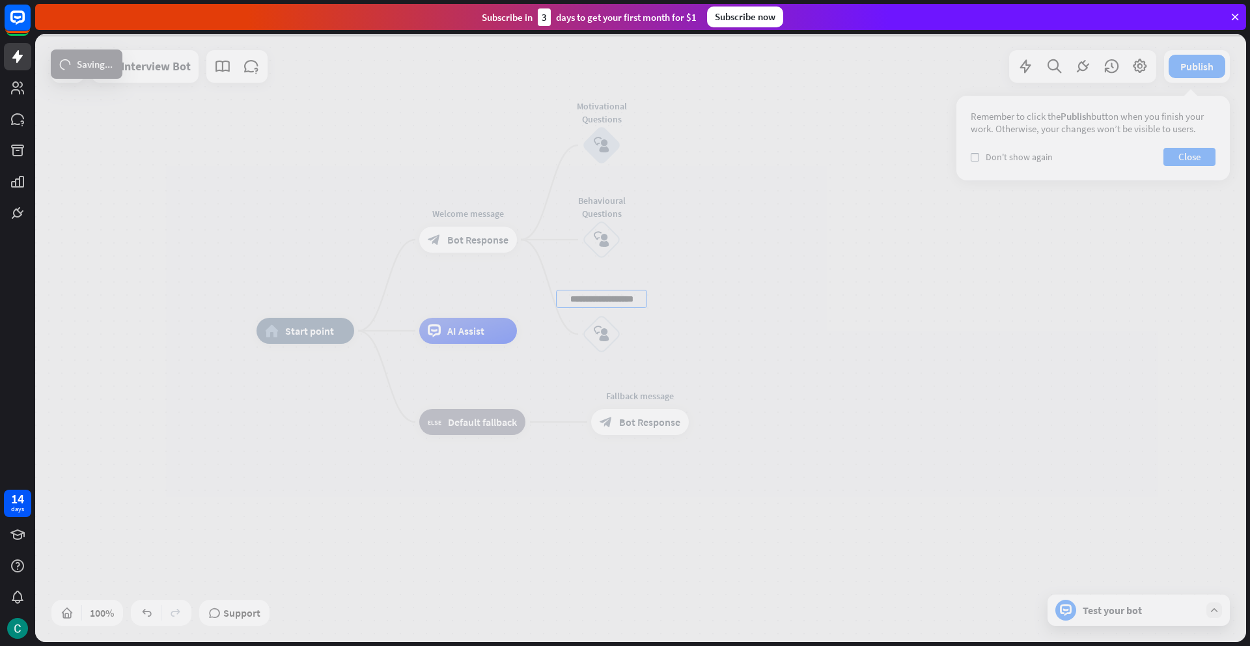
click at [703, 353] on div "**********" at bounding box center [640, 338] width 1211 height 608
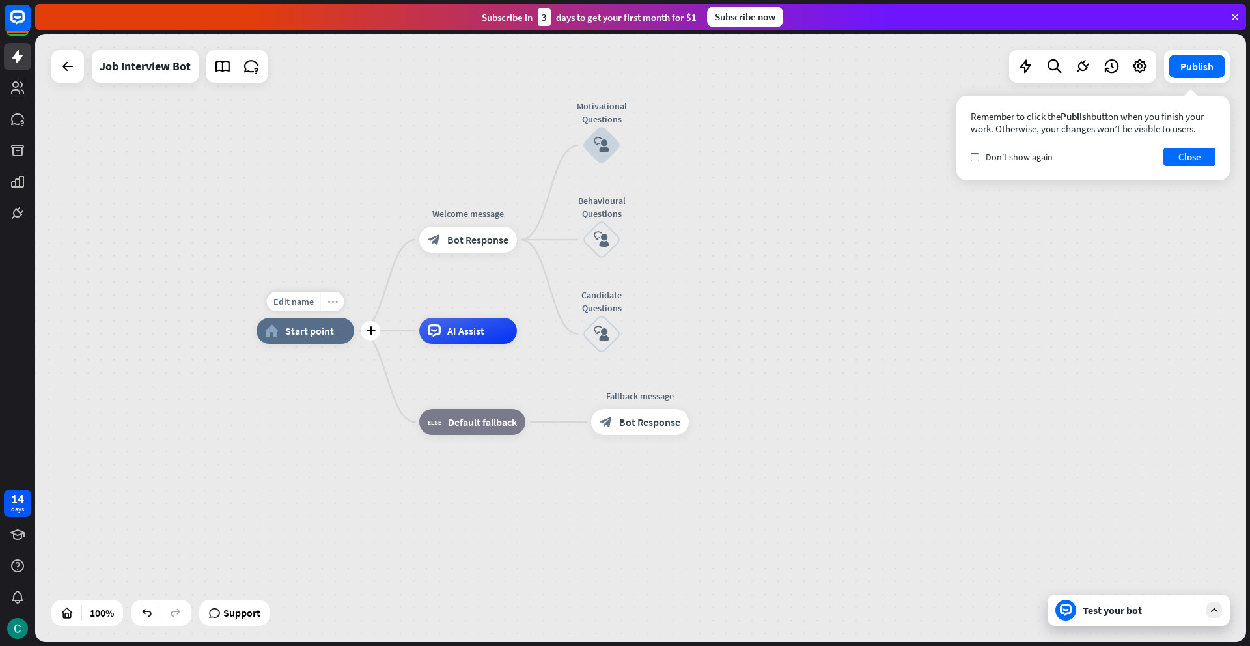
click at [332, 304] on icon "more_horiz" at bounding box center [333, 302] width 10 height 10
click at [348, 371] on icon "chat" at bounding box center [346, 370] width 14 height 8
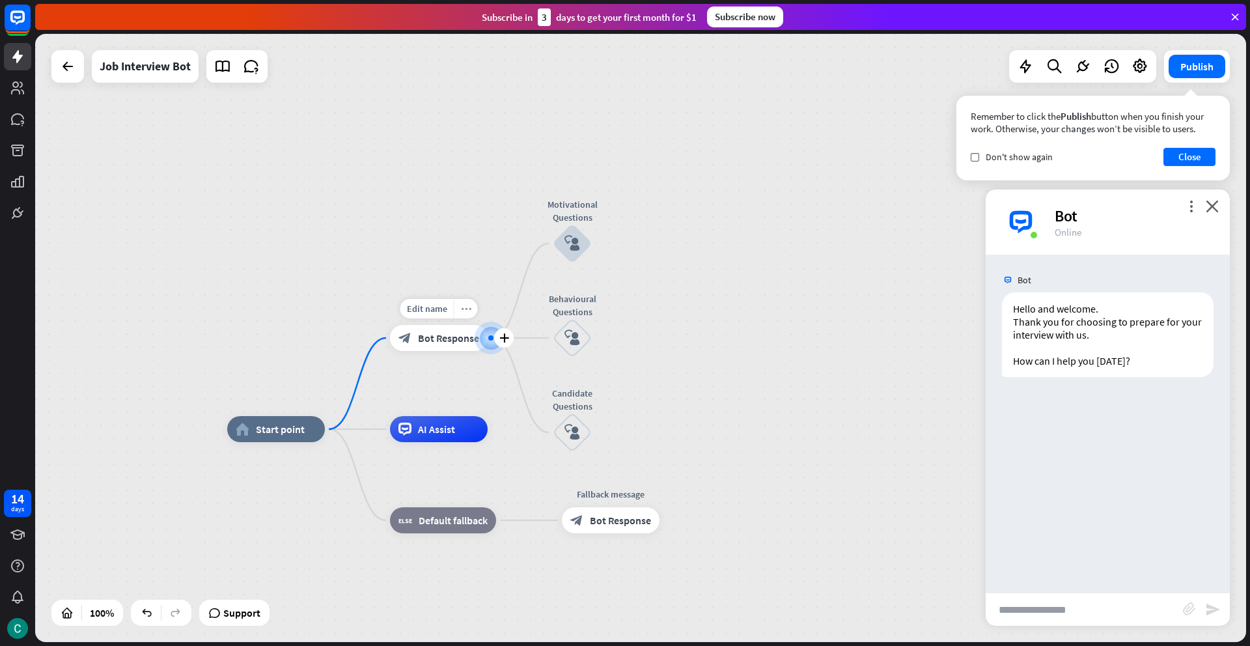
click at [464, 311] on icon "more_horiz" at bounding box center [466, 309] width 10 height 10
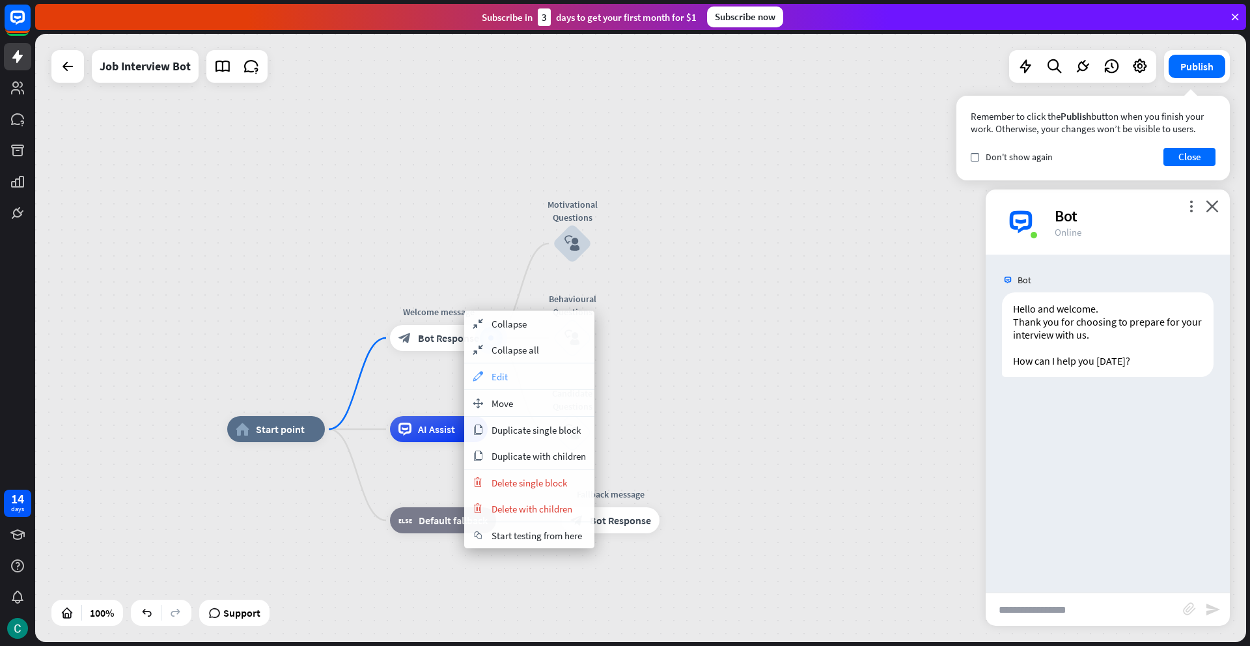
click at [486, 374] on div "appearance Edit" at bounding box center [529, 376] width 130 height 26
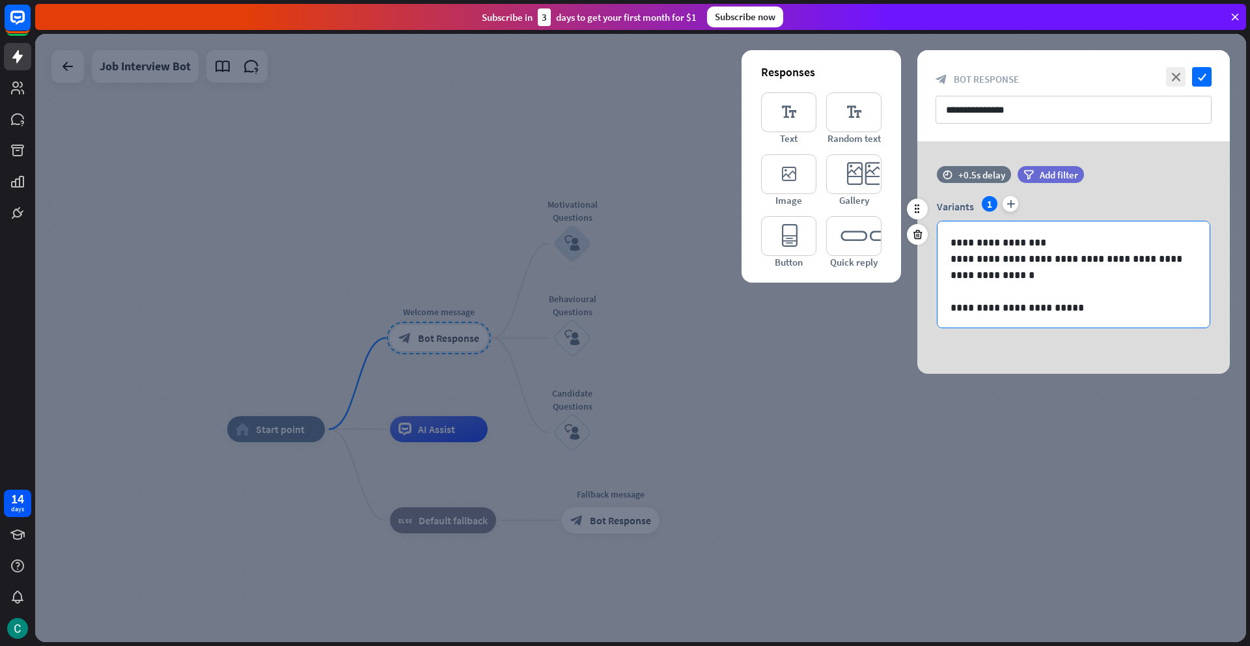
click at [1068, 307] on p "**********" at bounding box center [1074, 308] width 246 height 16
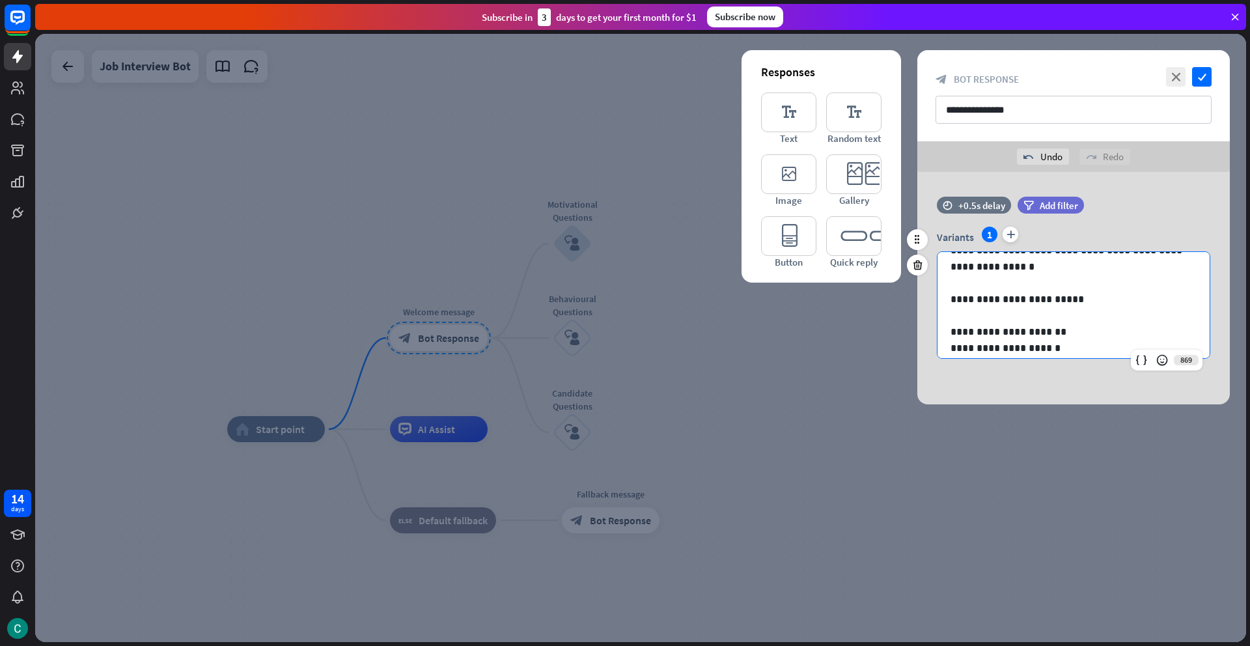
scroll to position [55, 0]
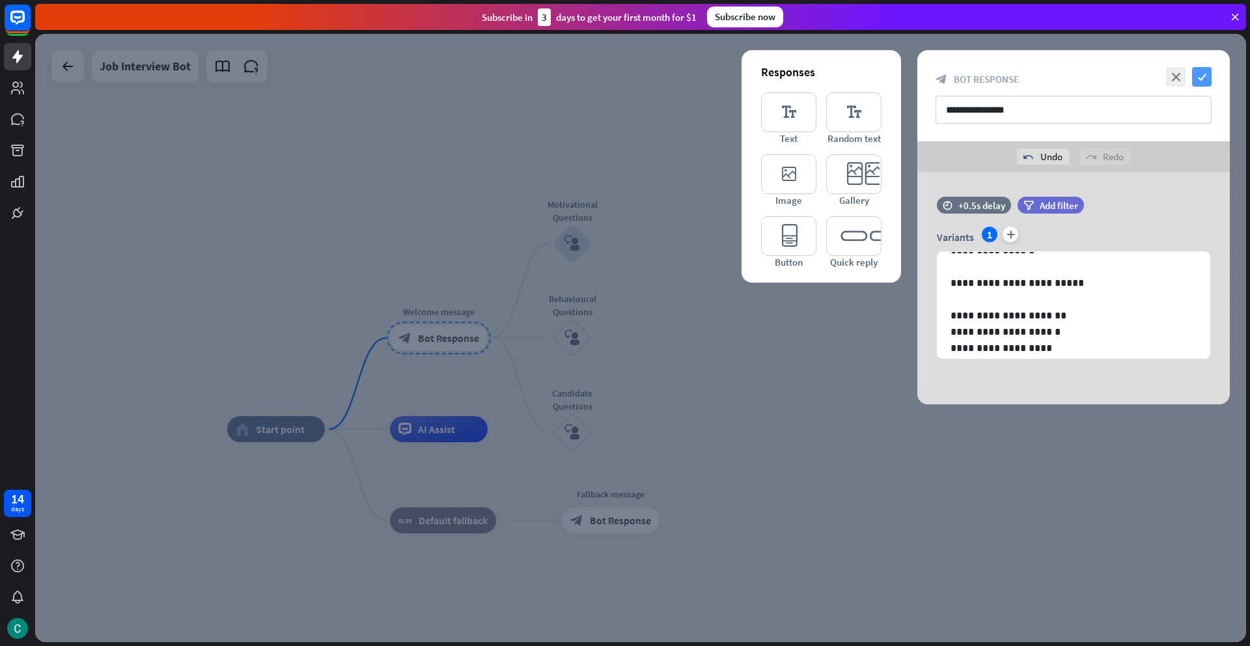
click at [1205, 76] on icon "check" at bounding box center [1202, 77] width 20 height 20
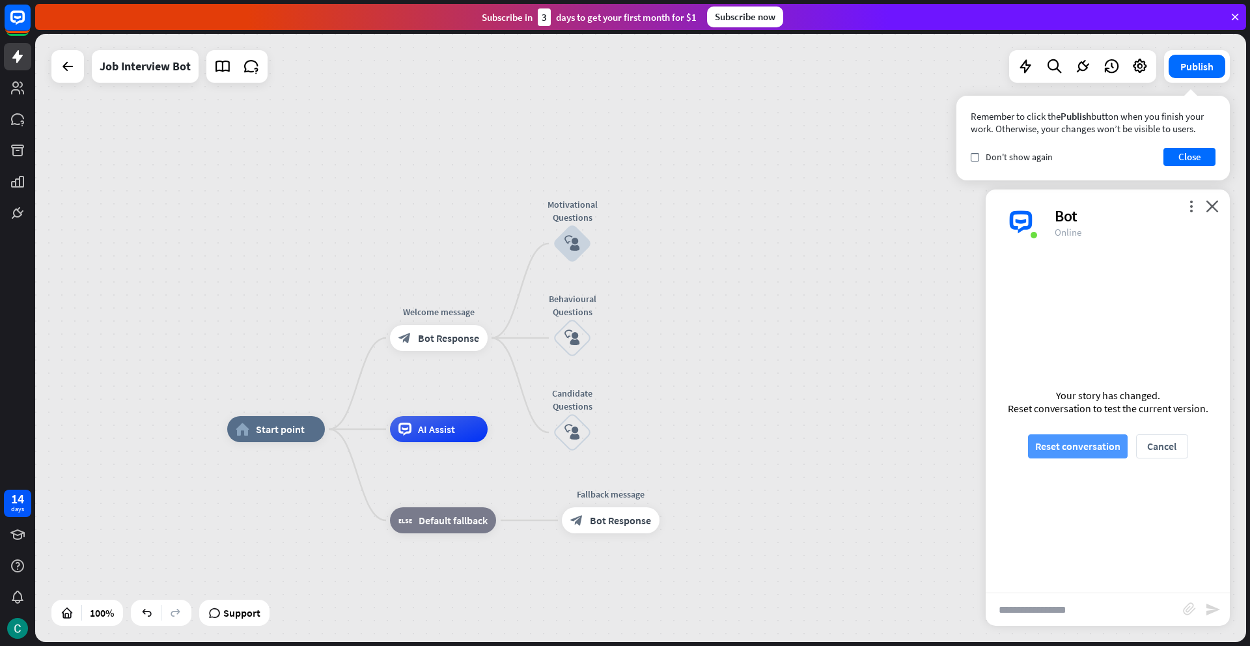
click at [1048, 448] on button "Reset conversation" at bounding box center [1078, 446] width 100 height 24
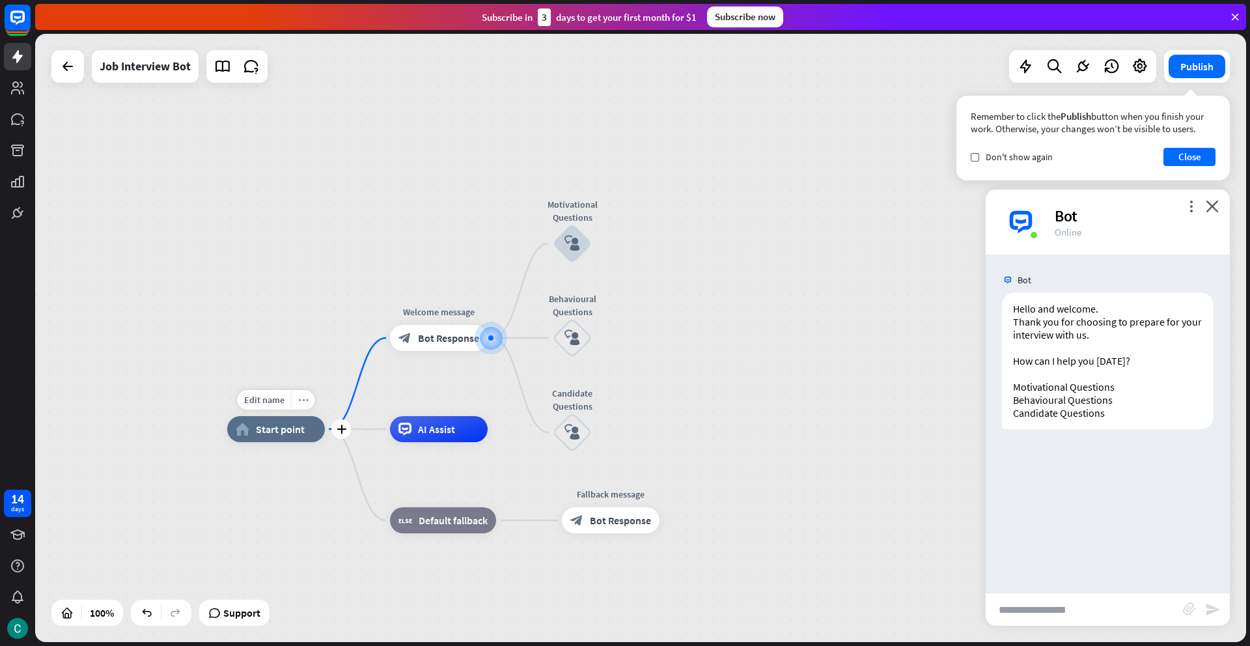
click at [306, 405] on div "more_horiz" at bounding box center [303, 400] width 24 height 20
click at [1069, 615] on input "text" at bounding box center [1084, 609] width 197 height 33
type input "**********"
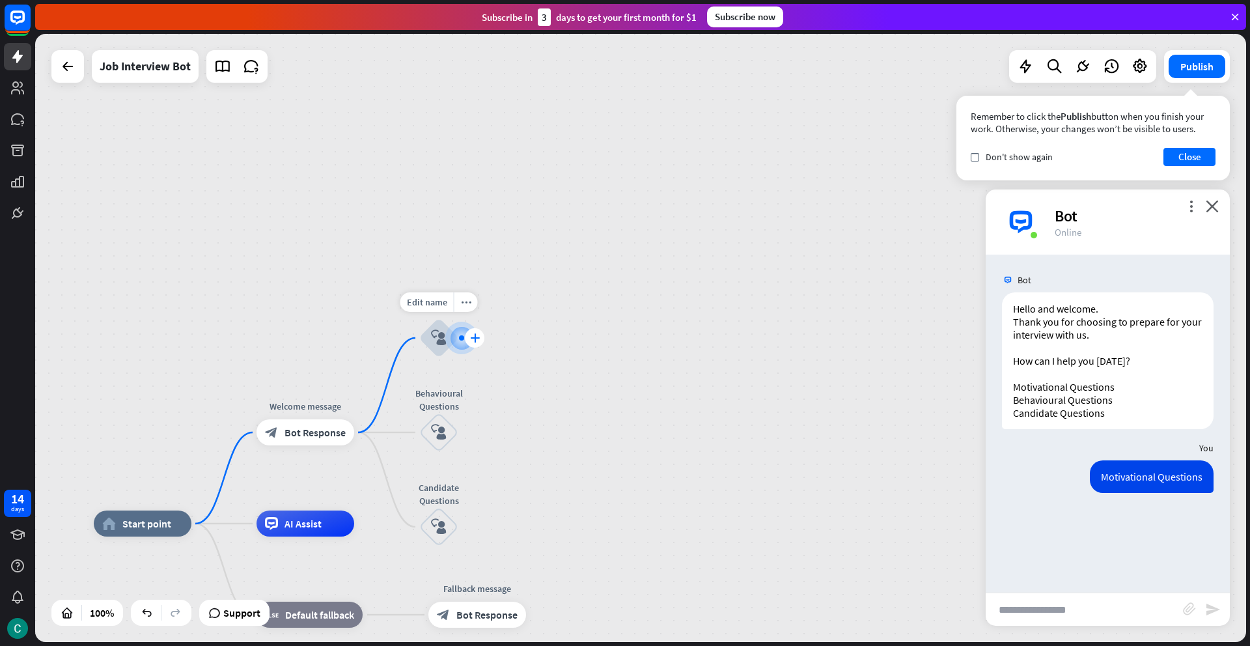
click at [479, 341] on icon "plus" at bounding box center [475, 337] width 10 height 9
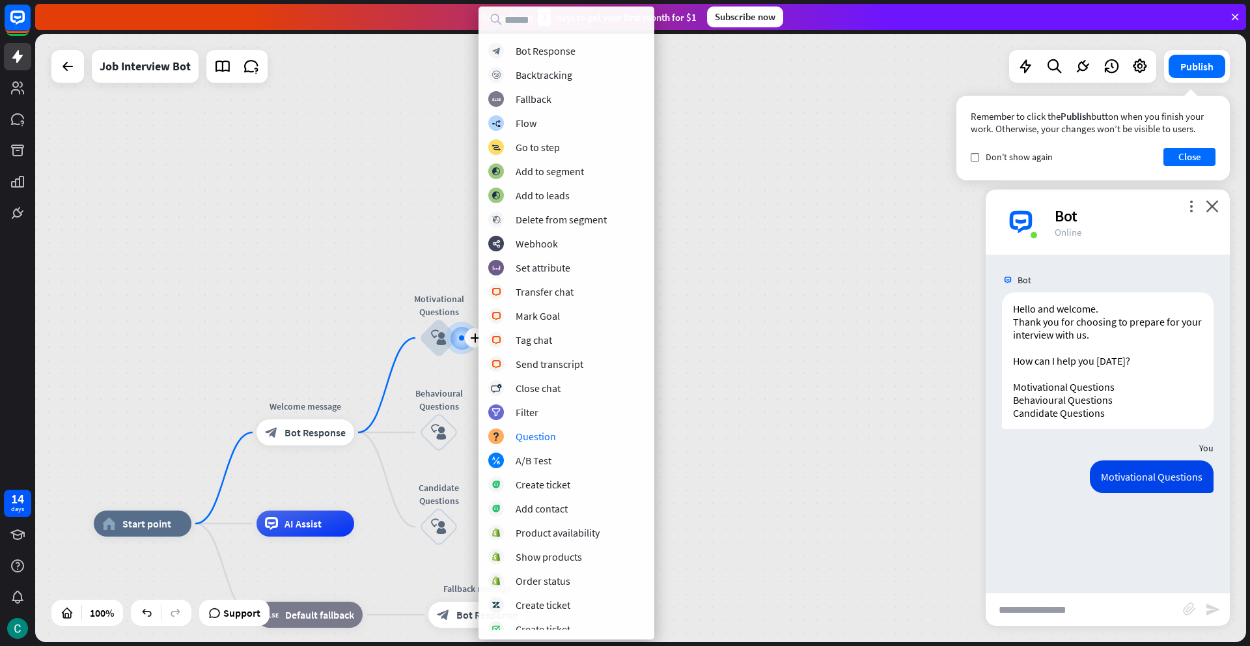
click at [739, 437] on div "home_2 Start point Welcome message block_bot_response Bot Response plus Motivat…" at bounding box center [640, 338] width 1211 height 608
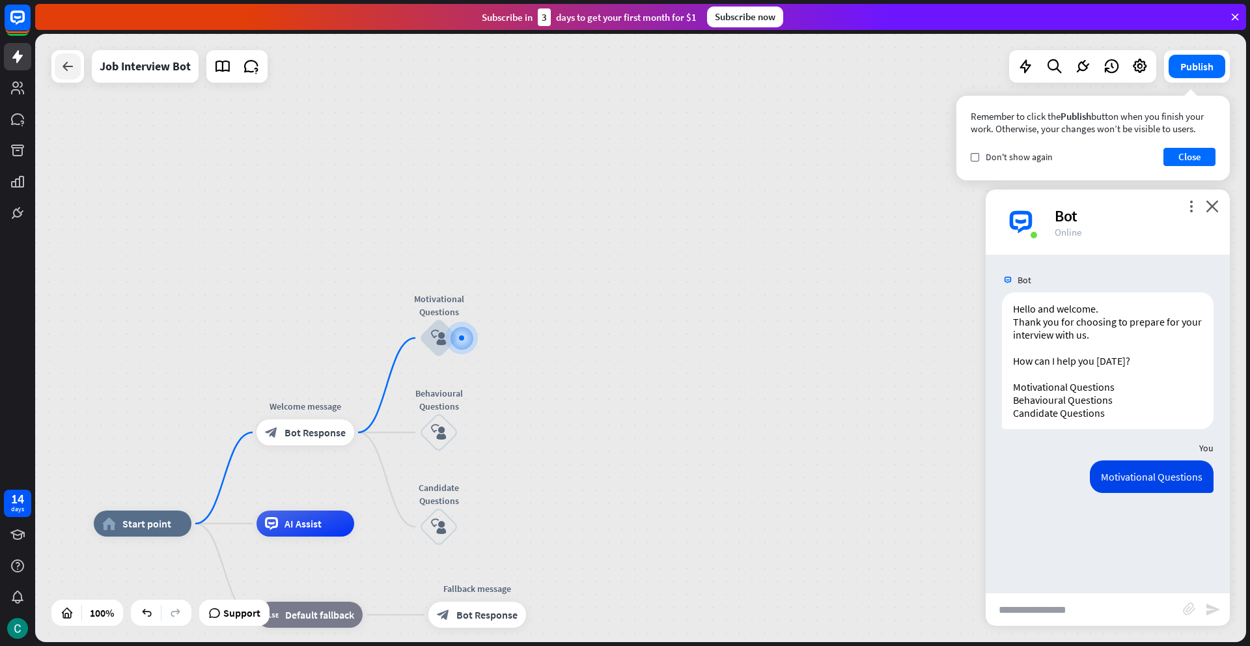
click at [76, 65] on div at bounding box center [68, 66] width 26 height 26
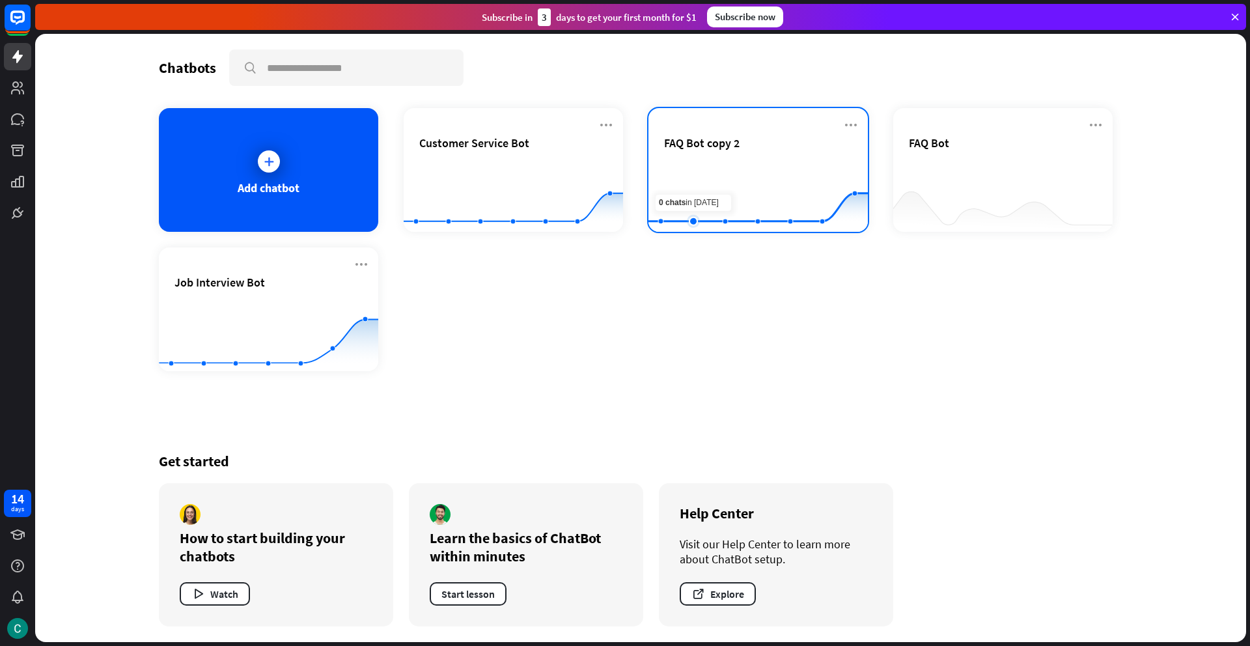
click at [679, 189] on rect at bounding box center [758, 199] width 219 height 81
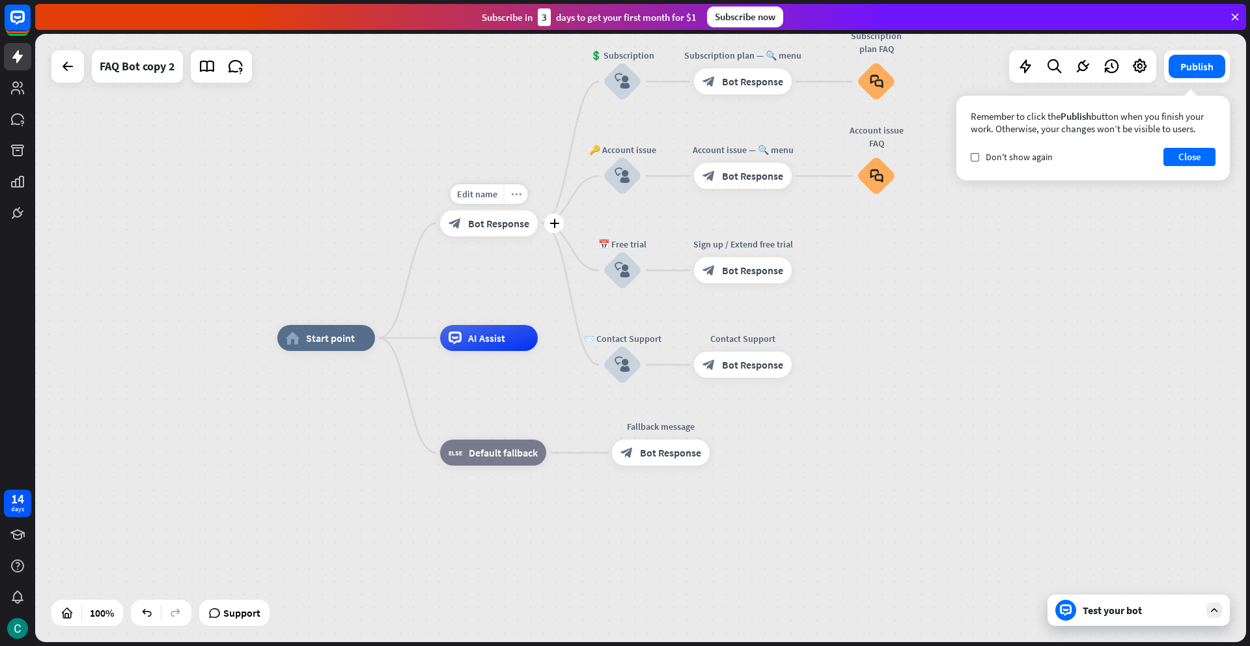
click at [517, 197] on icon "more_horiz" at bounding box center [516, 194] width 10 height 10
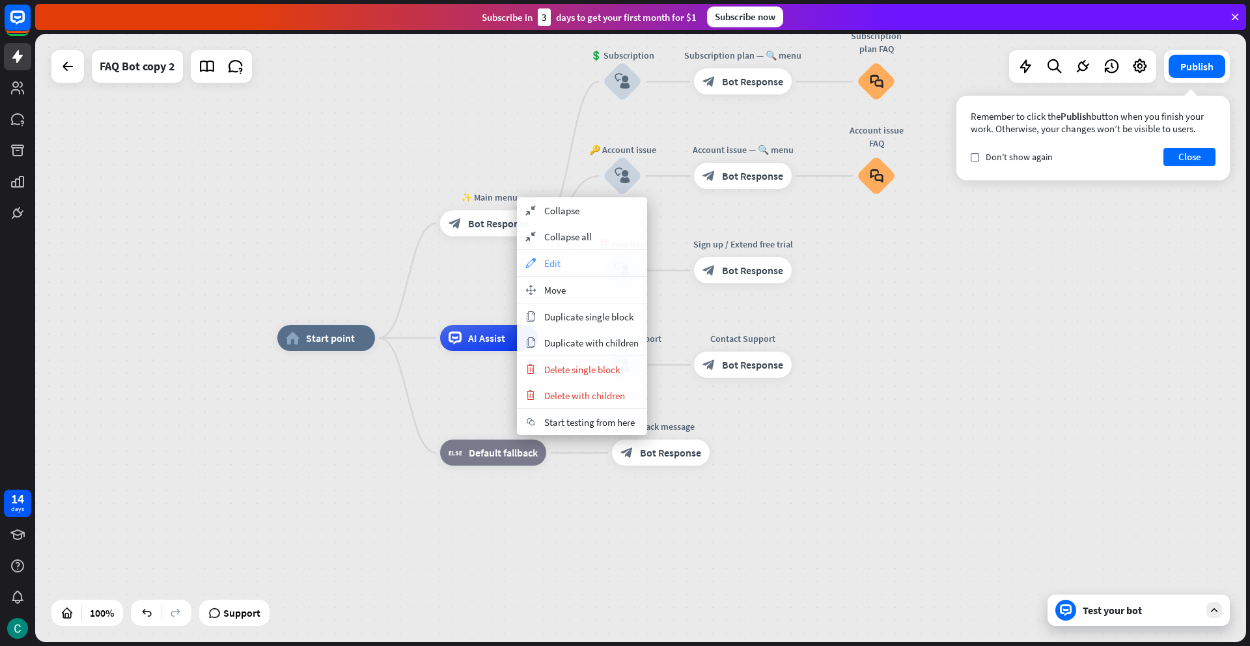
click at [535, 259] on icon "appearance" at bounding box center [531, 263] width 14 height 10
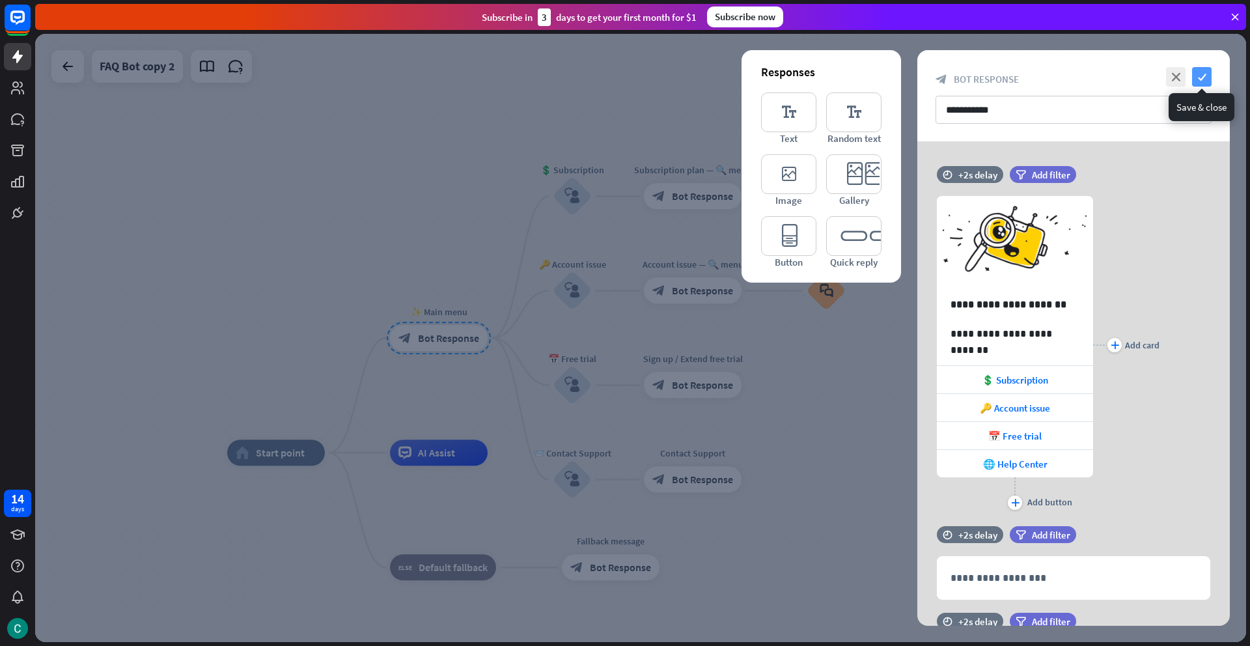
click at [1208, 74] on icon "check" at bounding box center [1202, 77] width 20 height 20
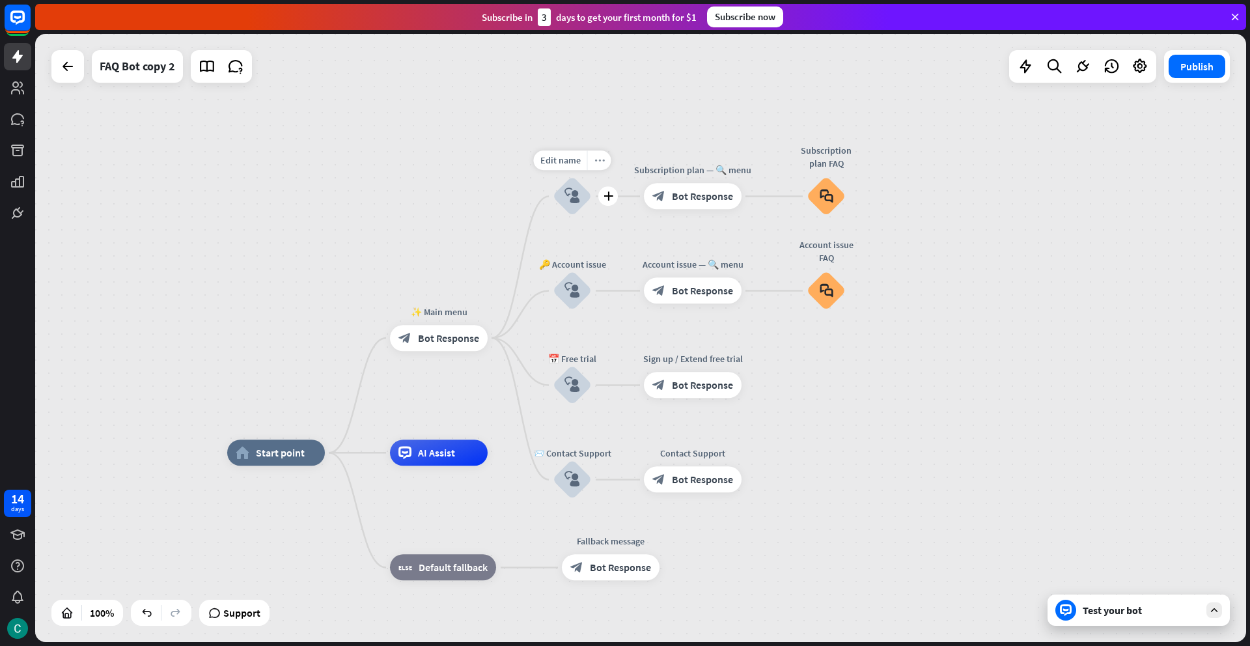
click at [601, 163] on icon "more_horiz" at bounding box center [600, 161] width 10 height 10
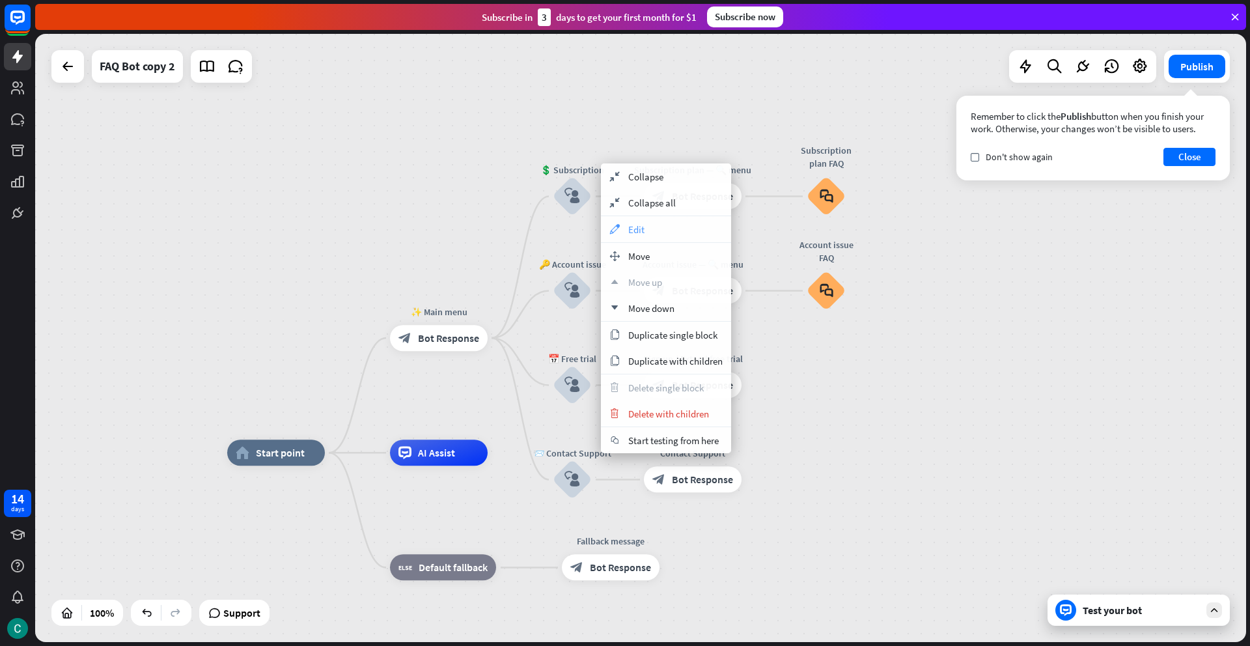
click at [622, 225] on div "appearance Edit" at bounding box center [666, 229] width 130 height 26
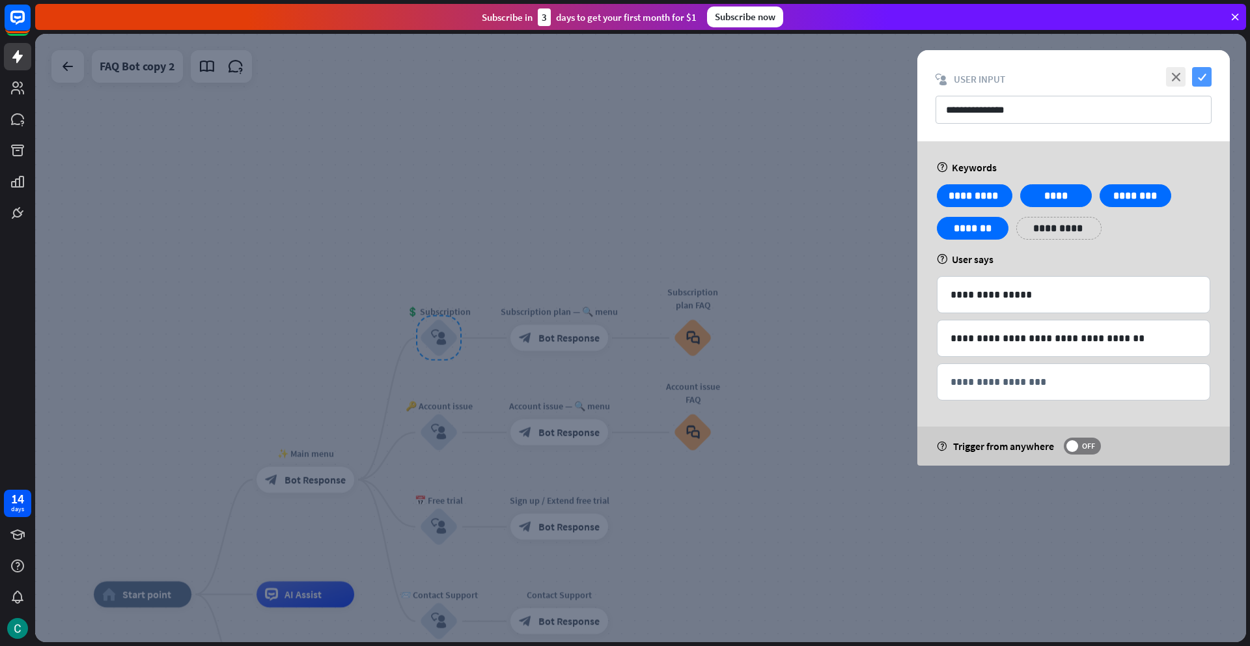
click at [1207, 77] on icon "check" at bounding box center [1202, 77] width 20 height 20
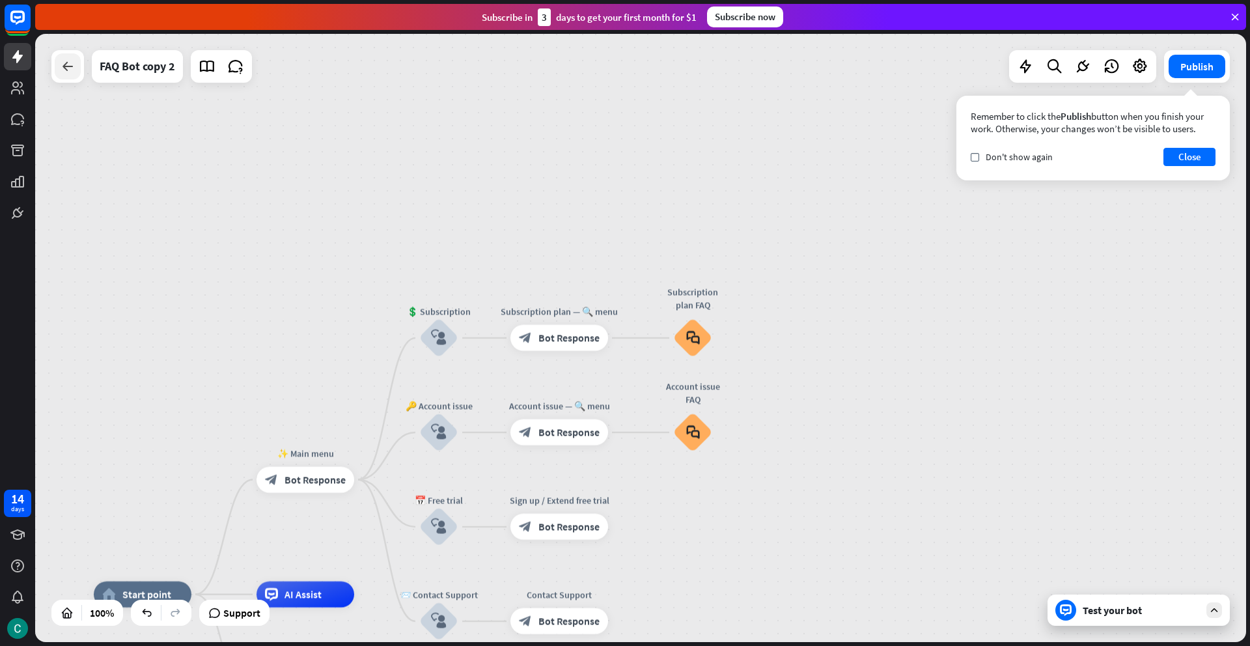
click at [71, 64] on icon at bounding box center [68, 67] width 16 height 16
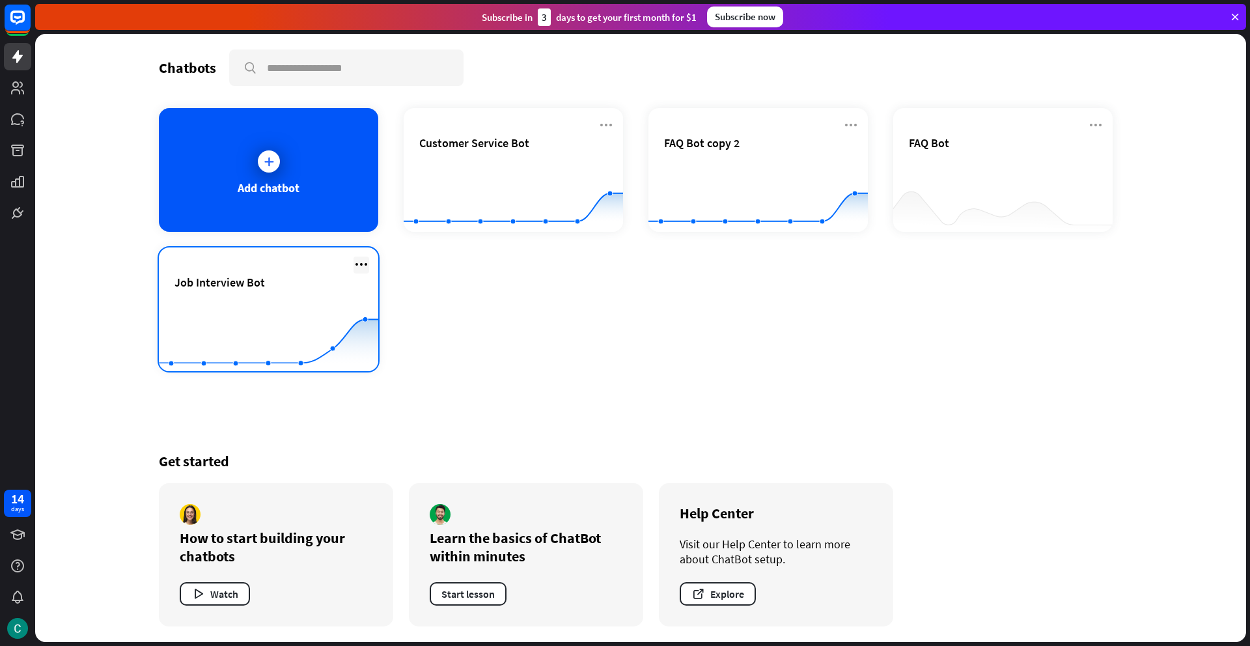
click at [359, 264] on icon at bounding box center [362, 265] width 16 height 16
click at [302, 273] on div "Job Interview Bot Created with Highcharts 10.1.0 0 10 20" at bounding box center [268, 309] width 219 height 124
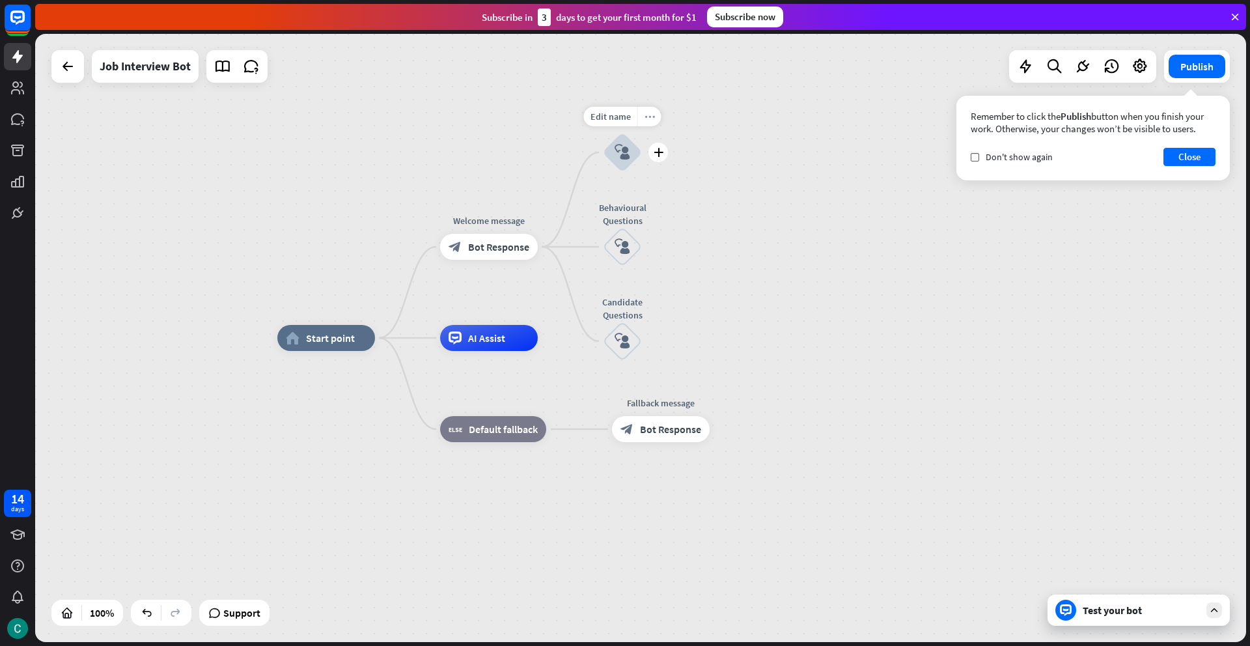
click at [647, 122] on div "more_horiz" at bounding box center [649, 117] width 24 height 20
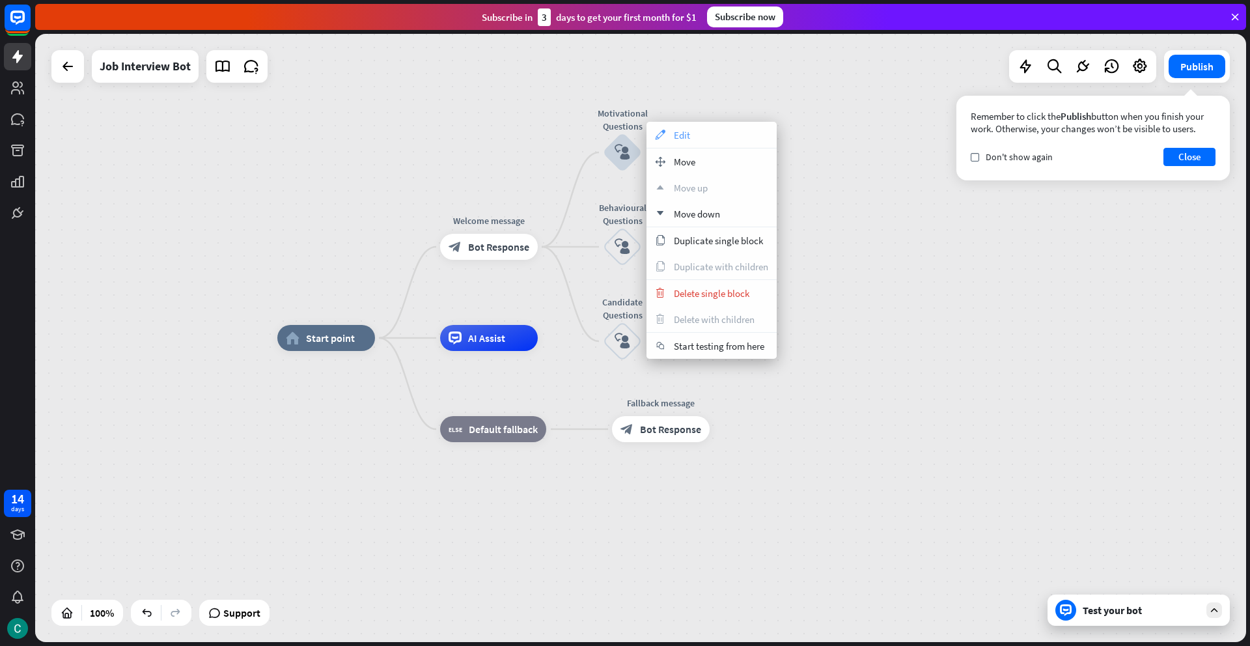
click at [671, 132] on div "appearance Edit" at bounding box center [712, 135] width 130 height 26
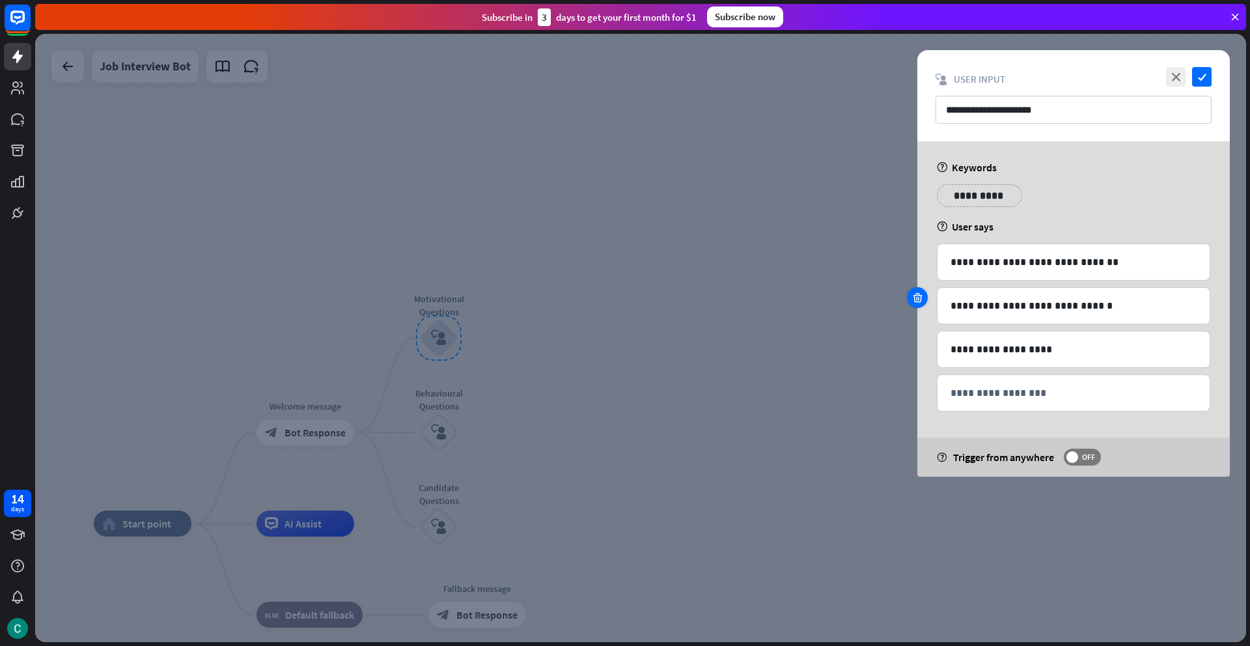
click at [923, 298] on div at bounding box center [917, 297] width 21 height 21
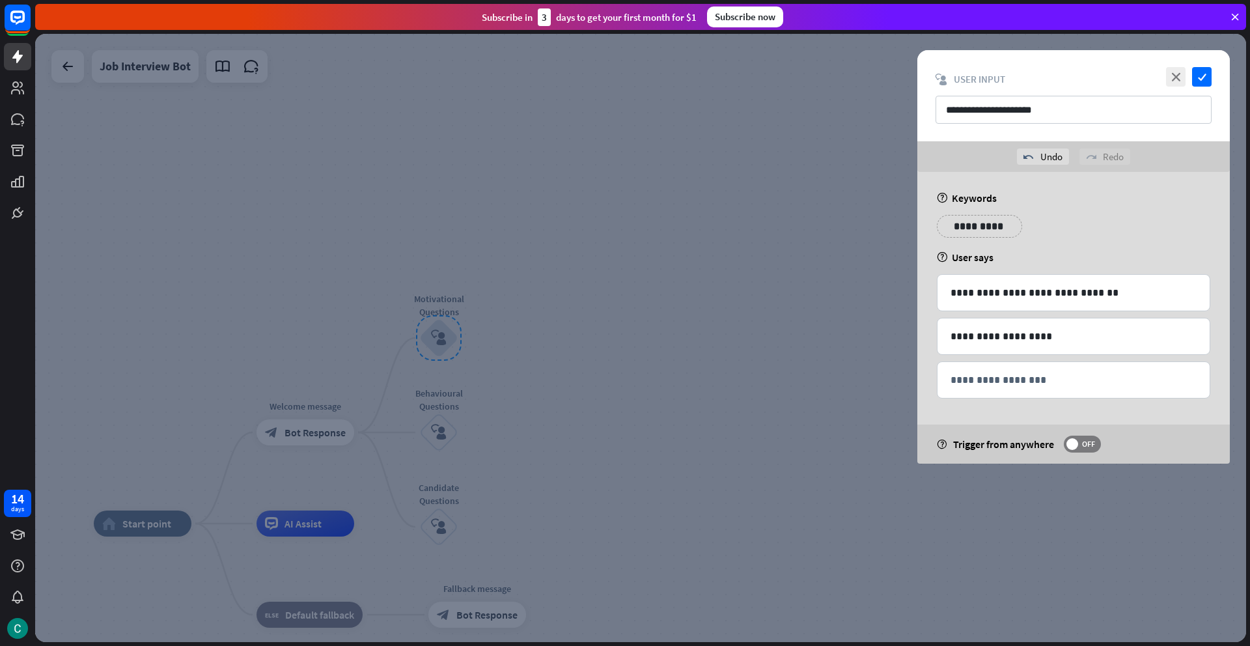
click at [921, 330] on icon at bounding box center [918, 328] width 12 height 12
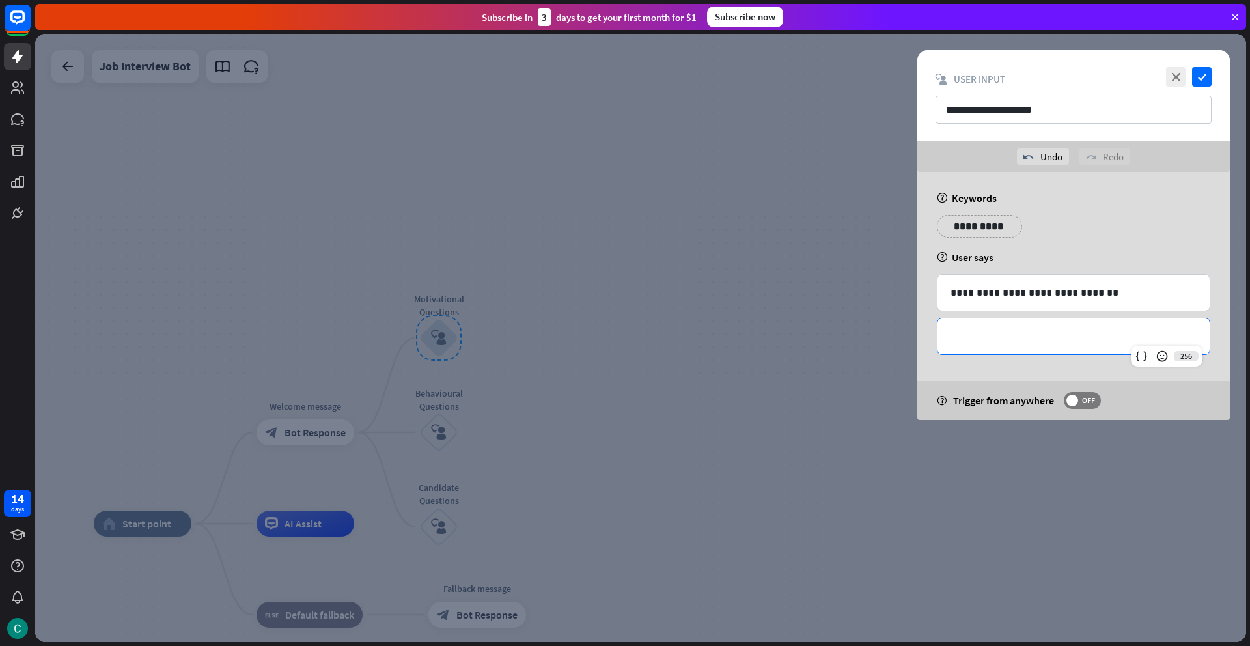
click at [957, 334] on p "**********" at bounding box center [1074, 336] width 246 height 16
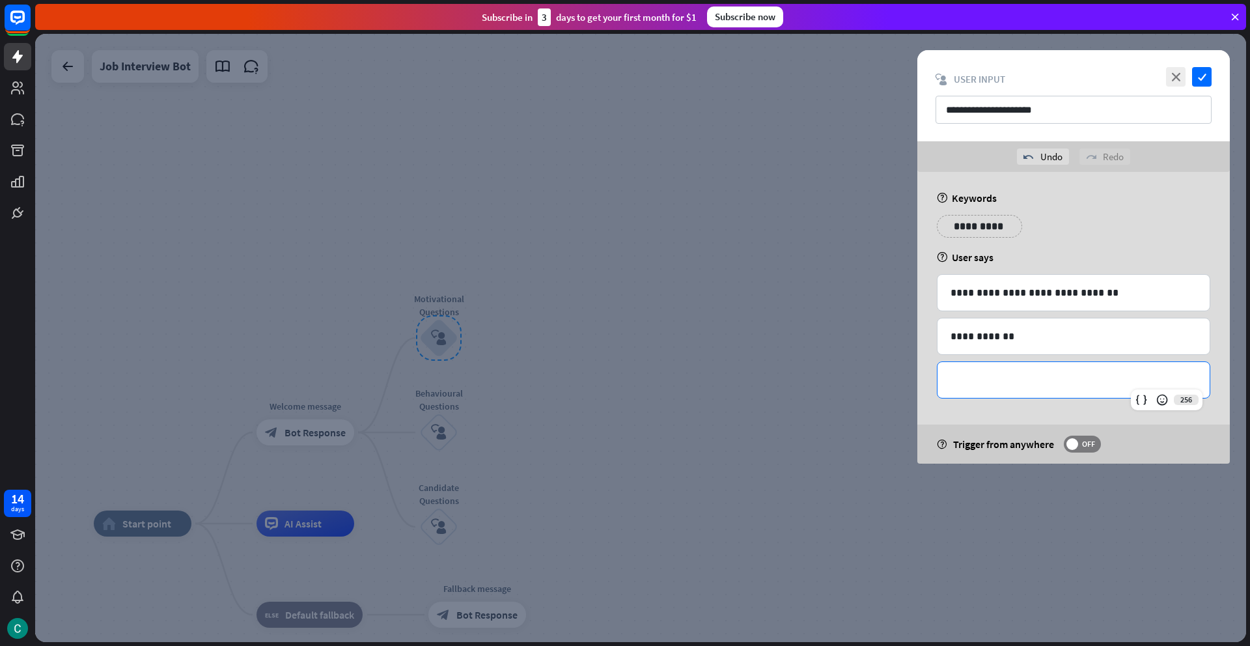
click at [957, 377] on p "**********" at bounding box center [1074, 380] width 246 height 16
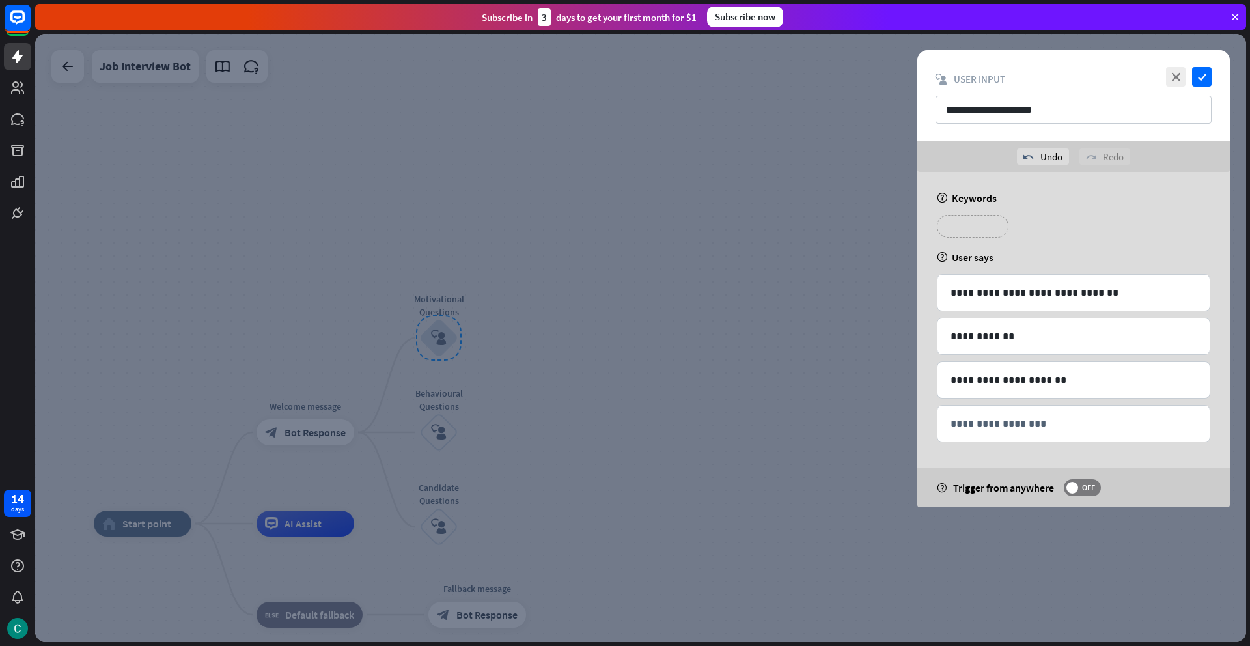
click at [991, 228] on p "**********" at bounding box center [973, 226] width 52 height 16
click at [1208, 80] on icon "check" at bounding box center [1202, 77] width 20 height 20
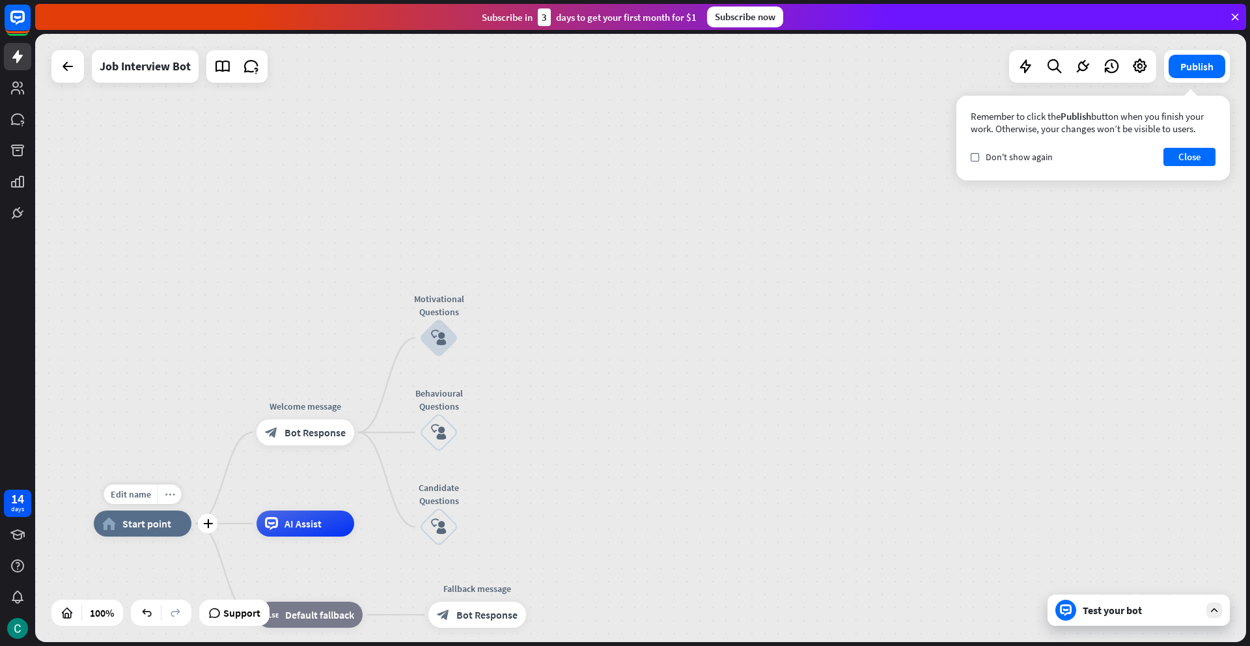
click at [173, 497] on icon "more_horiz" at bounding box center [170, 495] width 10 height 10
click at [221, 563] on span "Start testing from here" at bounding box center [246, 563] width 91 height 12
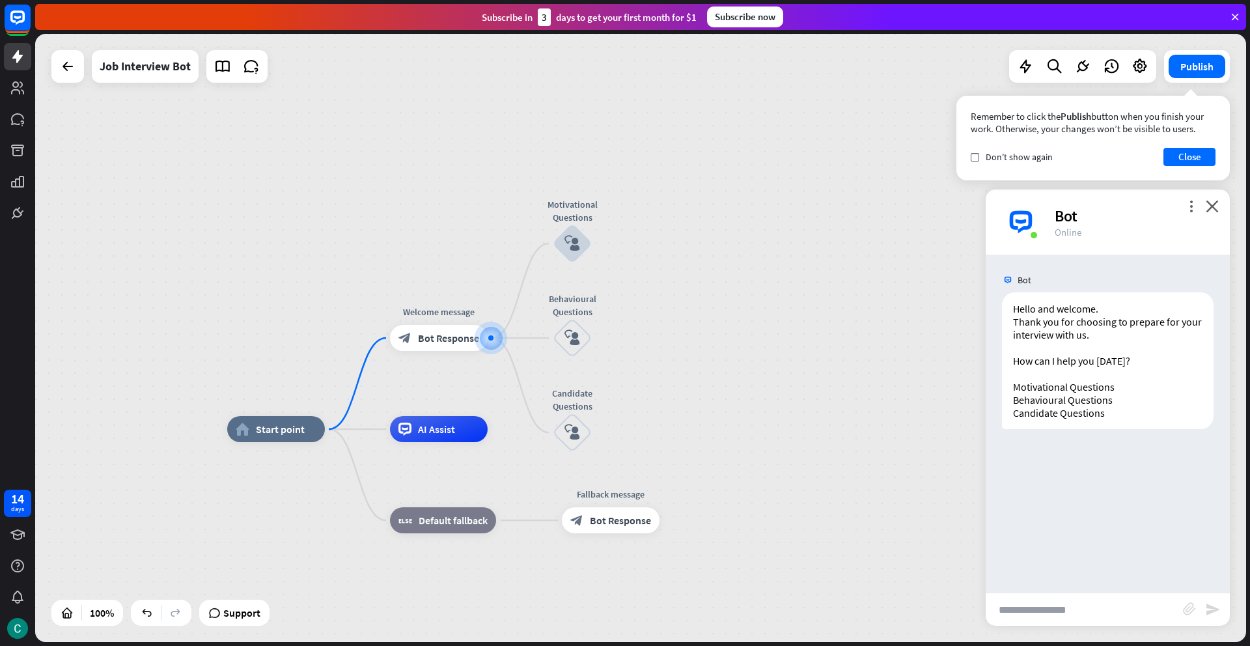
click at [1058, 619] on input "text" at bounding box center [1084, 609] width 197 height 33
type input "**********"
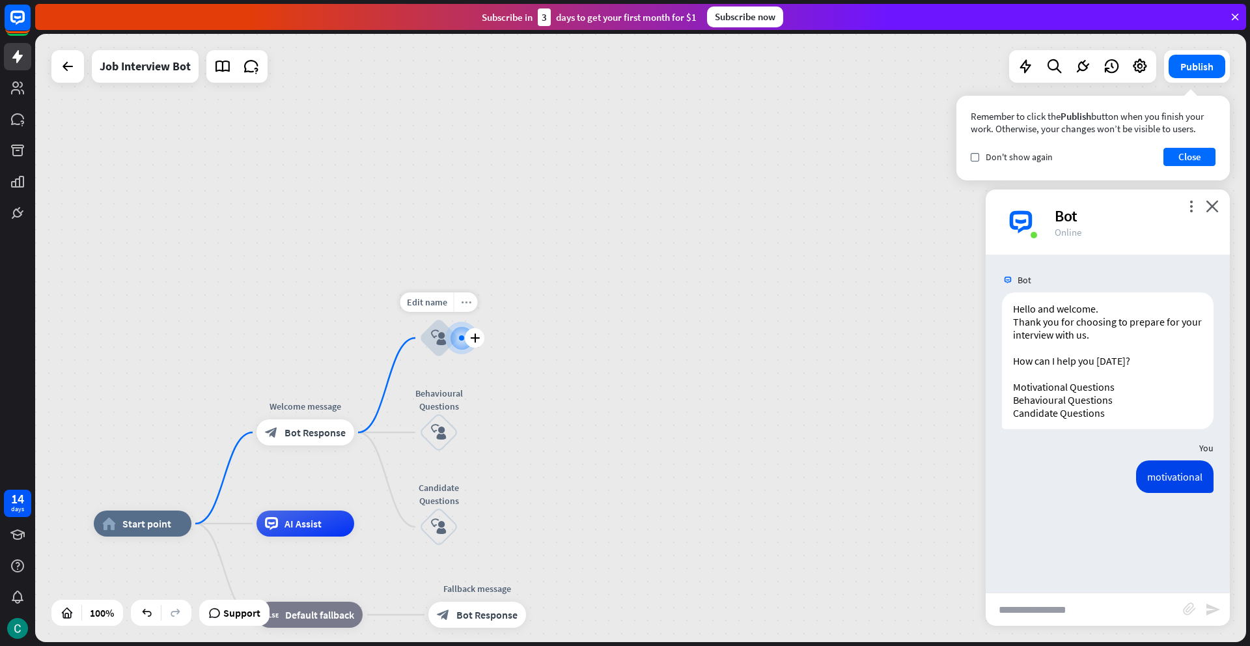
click at [464, 305] on icon "more_horiz" at bounding box center [466, 303] width 10 height 10
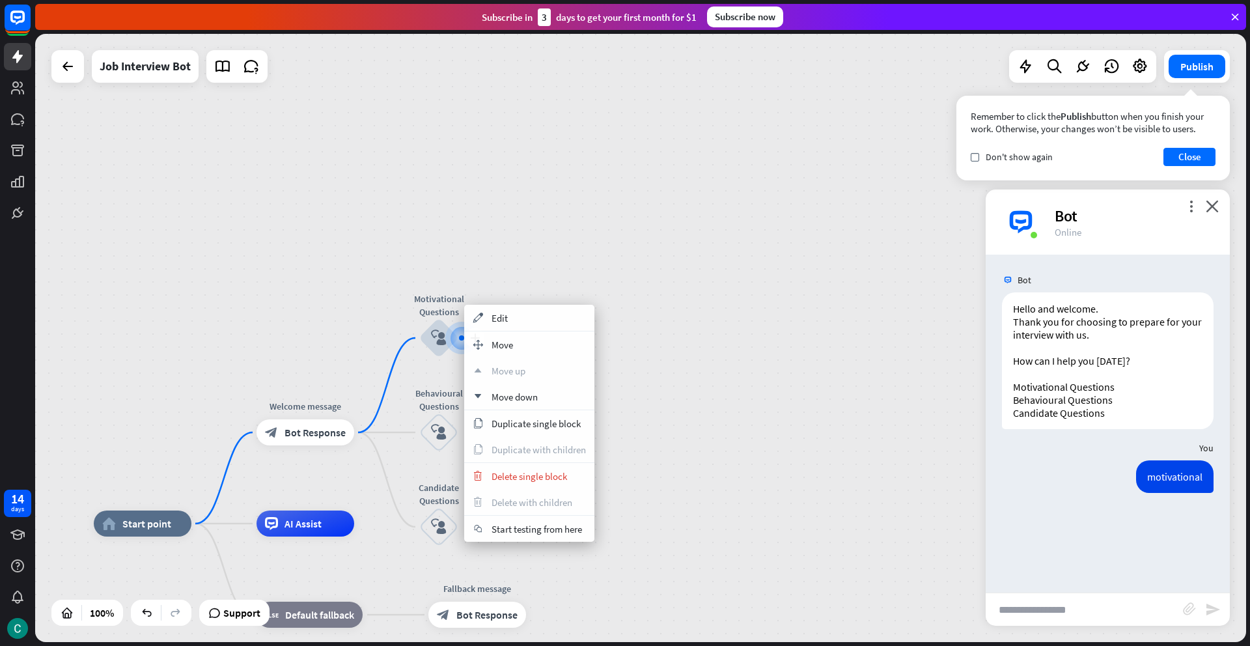
click at [453, 357] on div "plus Motivational Questions block_user_input" at bounding box center [438, 337] width 39 height 39
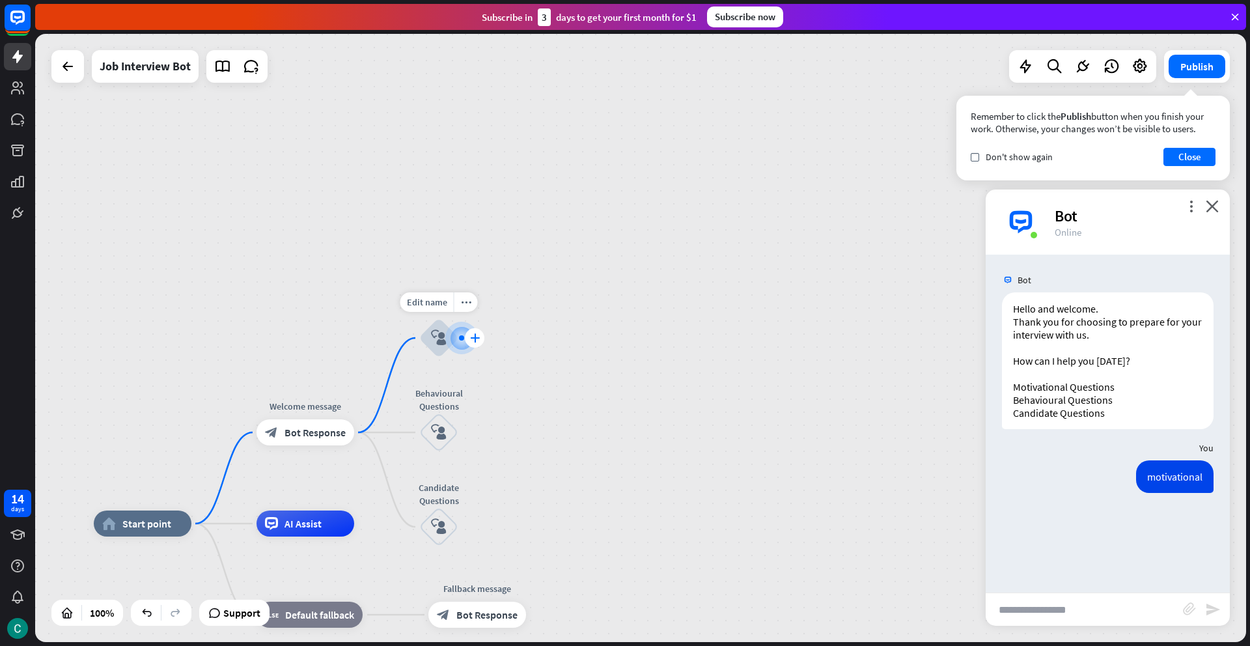
click at [478, 343] on div "plus" at bounding box center [475, 338] width 20 height 20
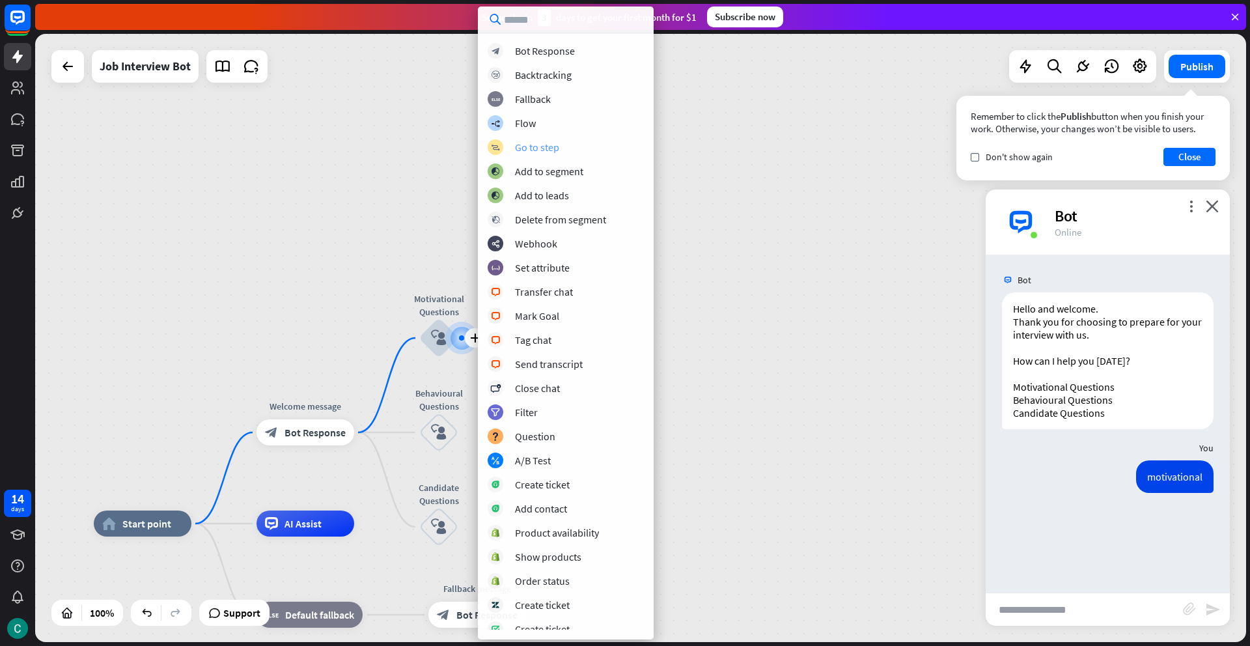
click at [551, 146] on div "Go to step" at bounding box center [537, 147] width 44 height 13
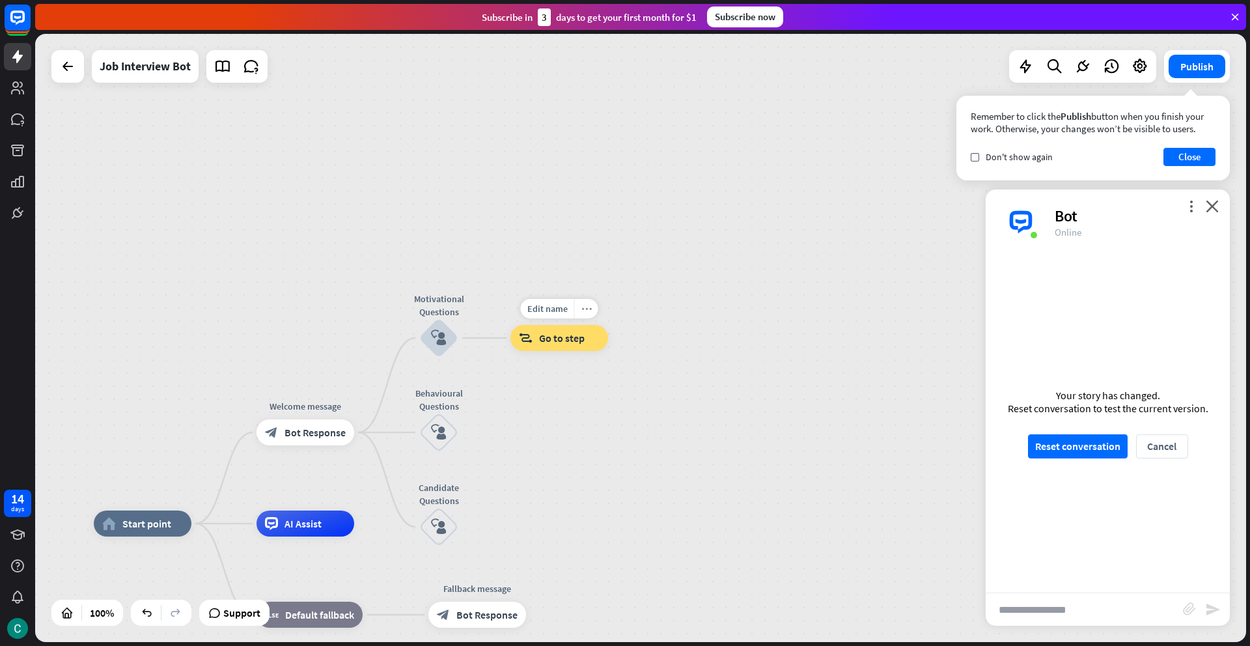
click at [587, 311] on icon "more_horiz" at bounding box center [586, 309] width 10 height 10
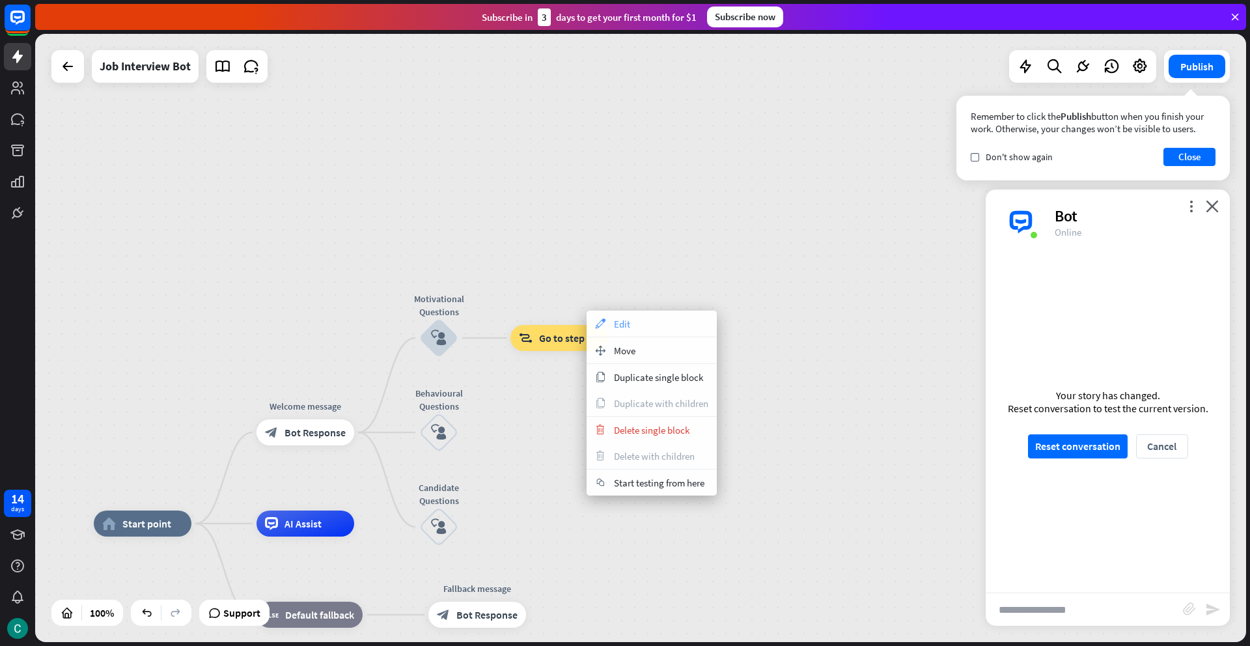
click at [619, 318] on span "Edit" at bounding box center [622, 324] width 16 height 12
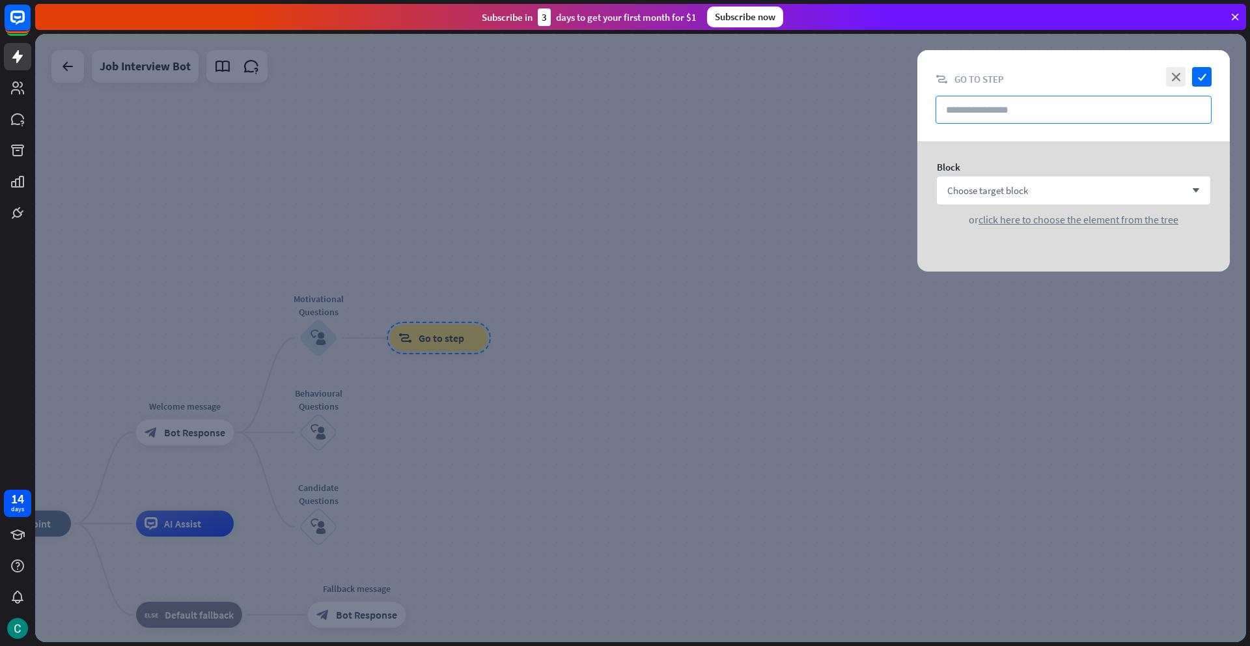
click at [1018, 116] on input "text" at bounding box center [1074, 110] width 276 height 28
click at [1035, 194] on div "Choose target block arrow_down" at bounding box center [1073, 190] width 273 height 28
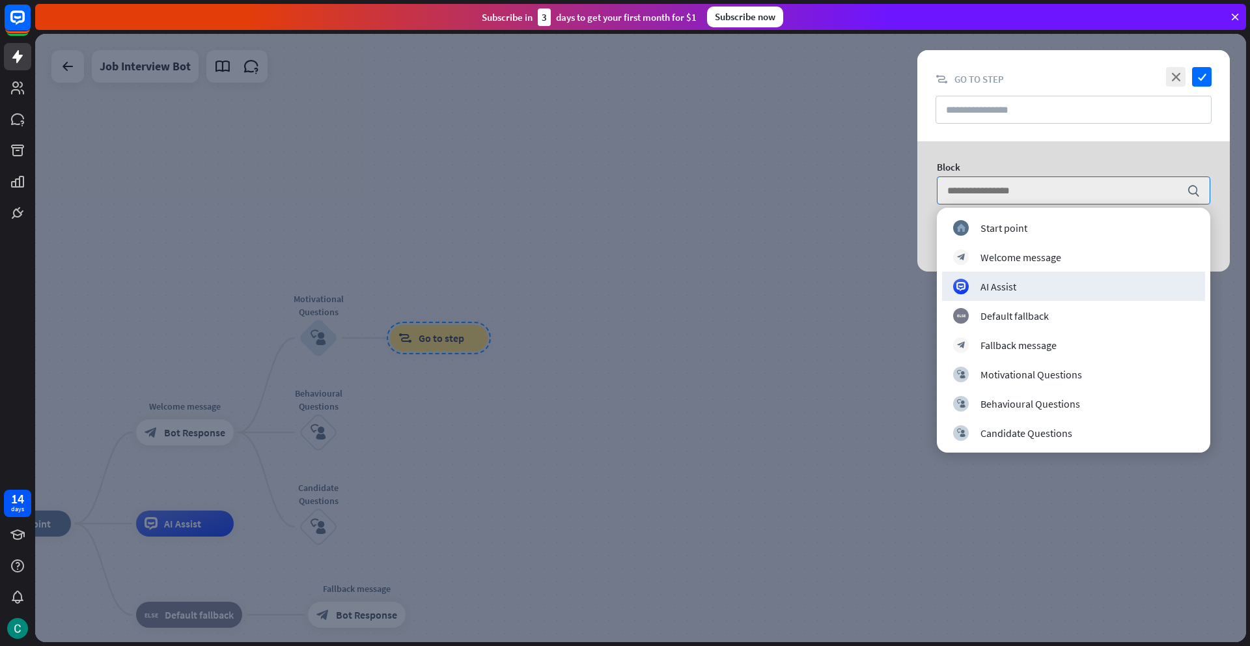
click at [1016, 290] on div "AI Assist" at bounding box center [999, 286] width 36 height 13
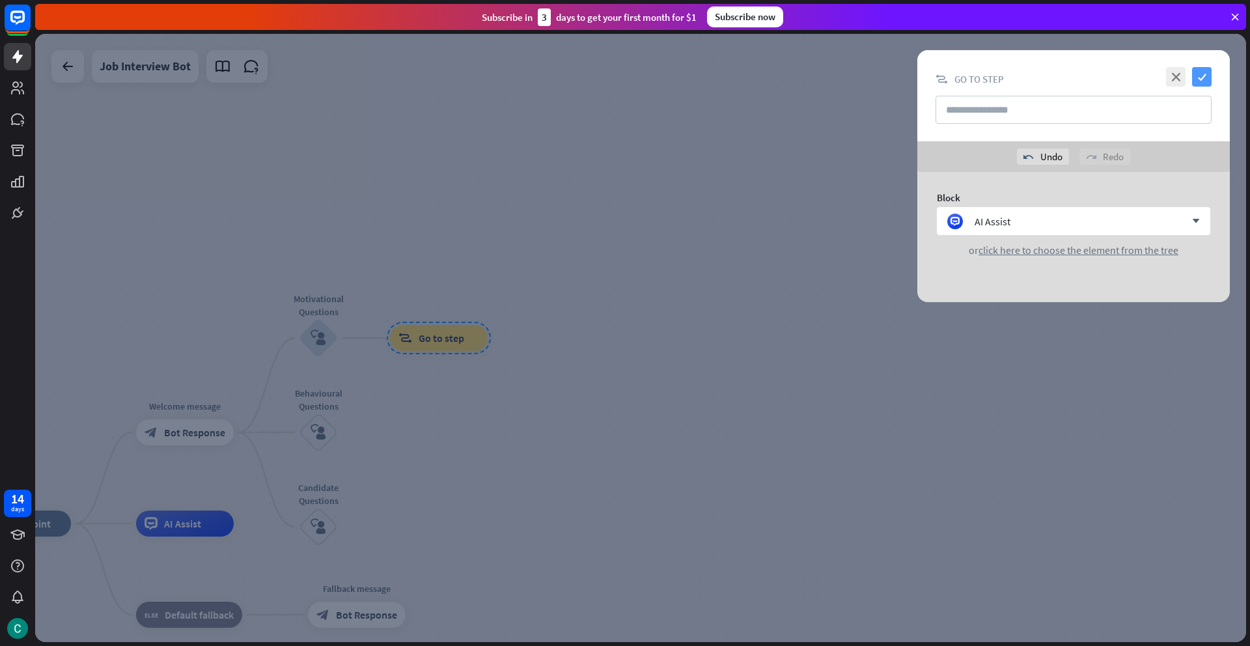
click at [1206, 75] on icon "check" at bounding box center [1202, 77] width 20 height 20
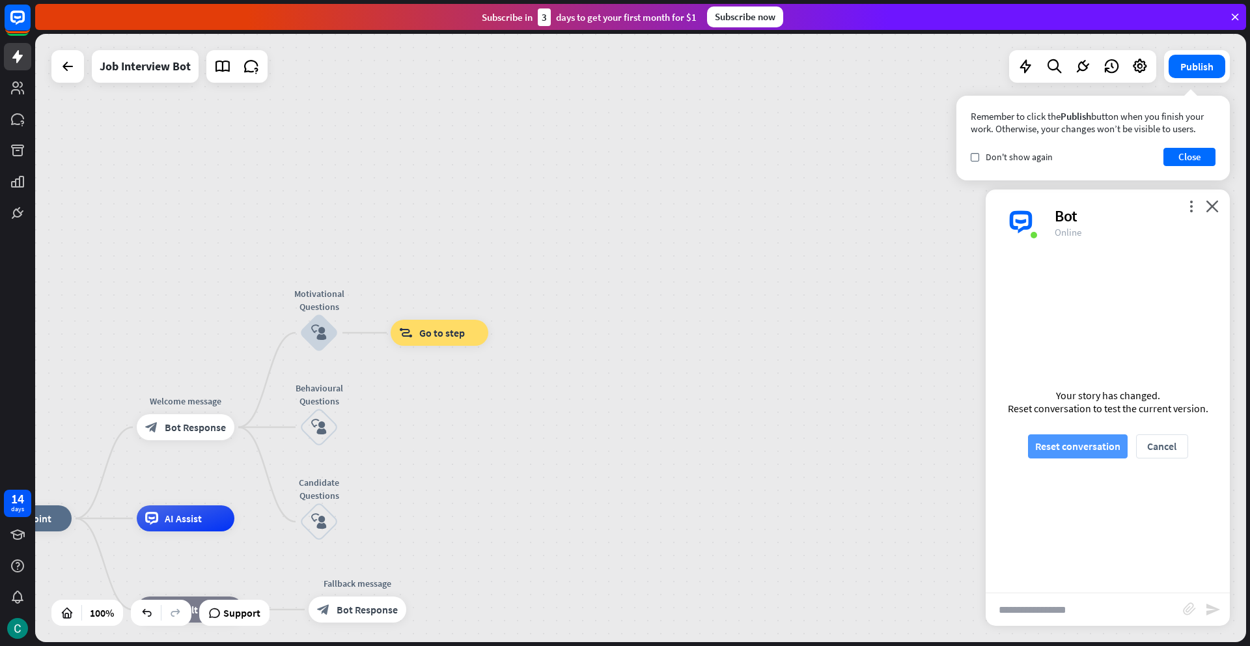
click at [1039, 448] on button "Reset conversation" at bounding box center [1078, 446] width 100 height 24
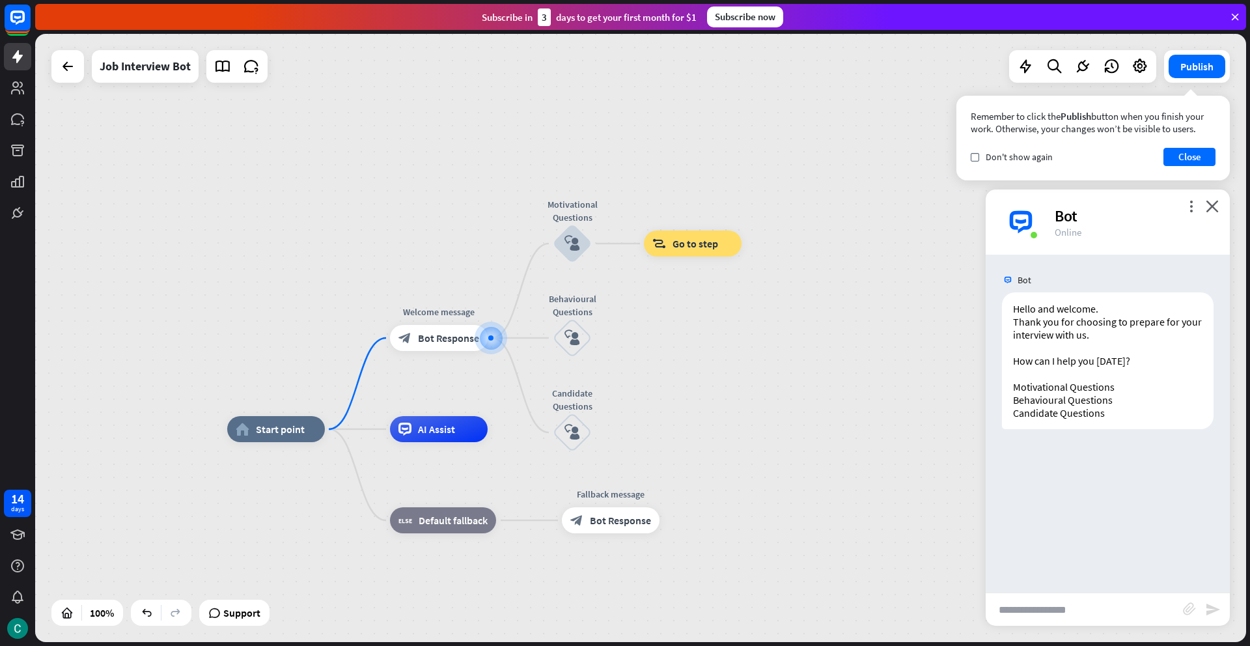
click at [1041, 612] on input "text" at bounding box center [1084, 609] width 197 height 33
type input "**********"
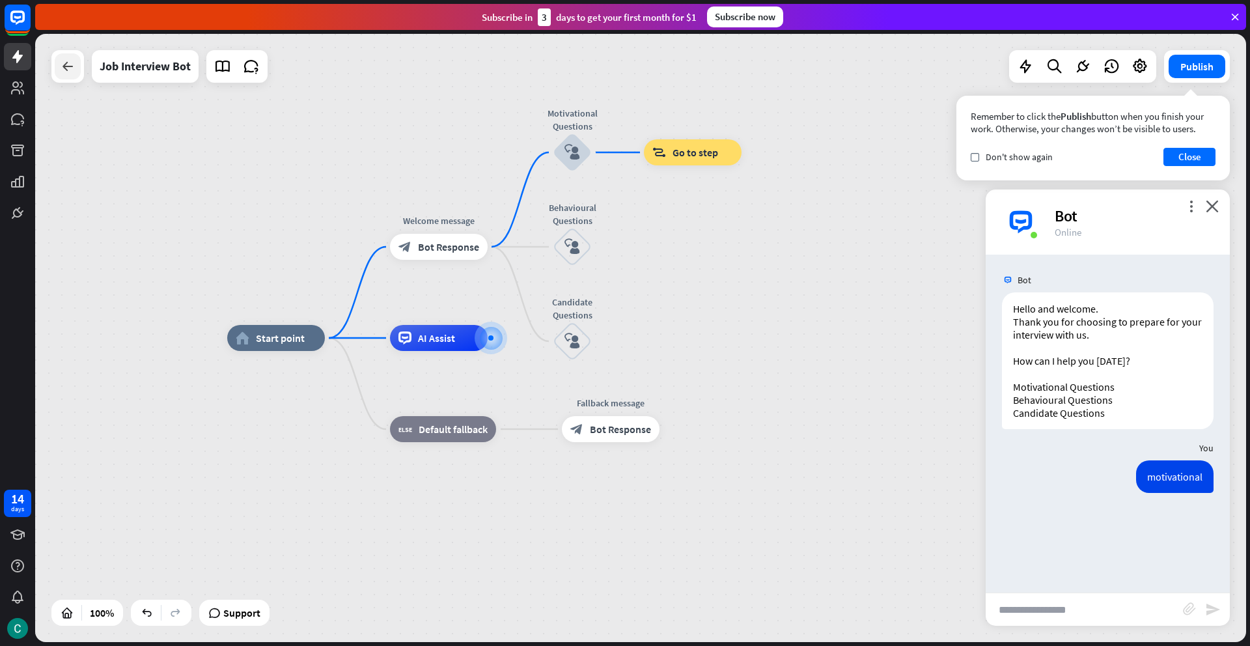
click at [77, 72] on div at bounding box center [68, 66] width 26 height 26
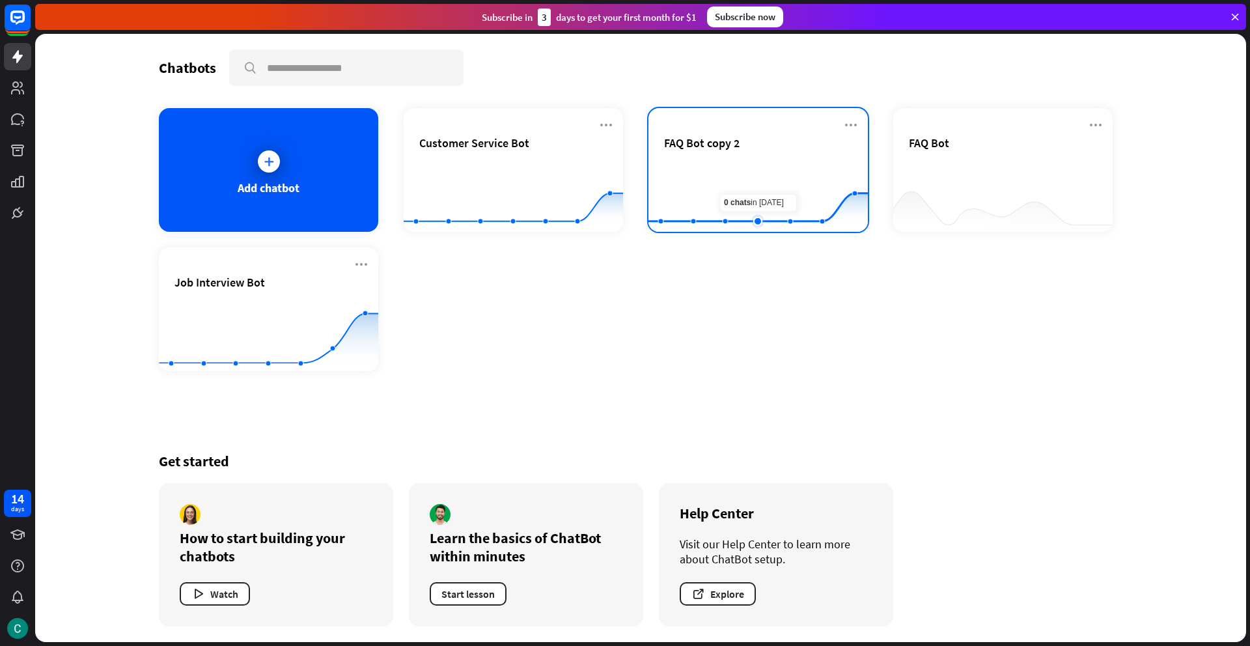
click at [750, 168] on rect at bounding box center [758, 199] width 219 height 81
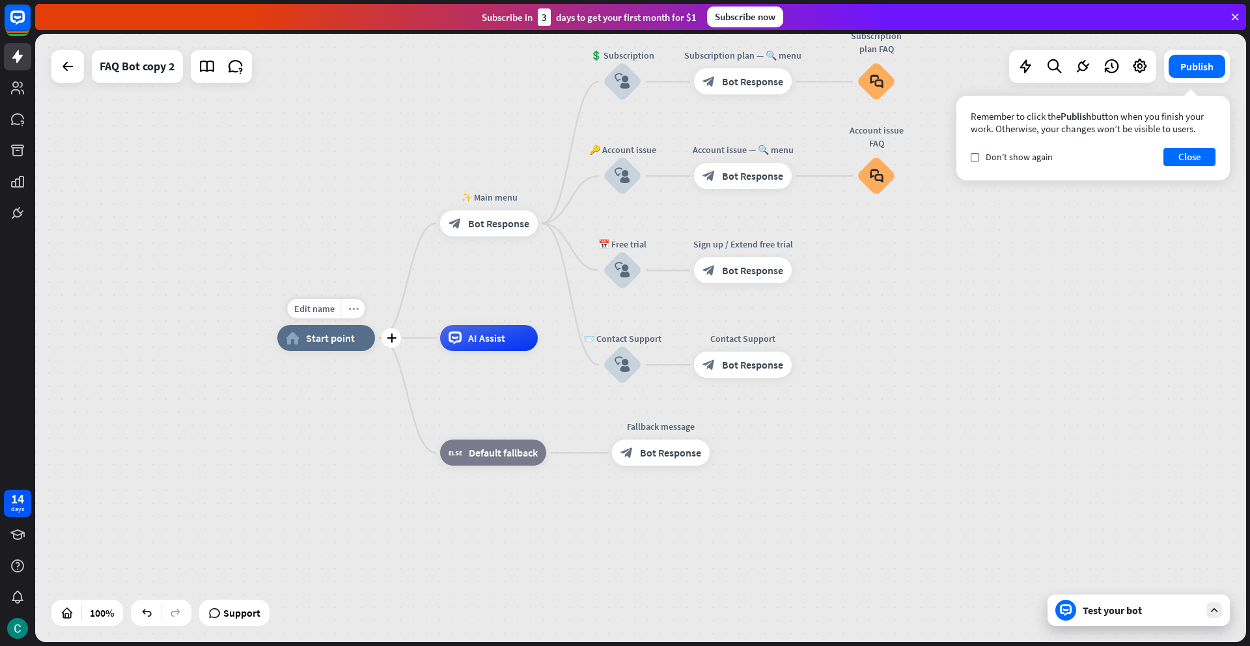
click at [353, 313] on icon "more_horiz" at bounding box center [353, 309] width 10 height 10
click at [382, 377] on span "Start testing from here" at bounding box center [425, 378] width 91 height 12
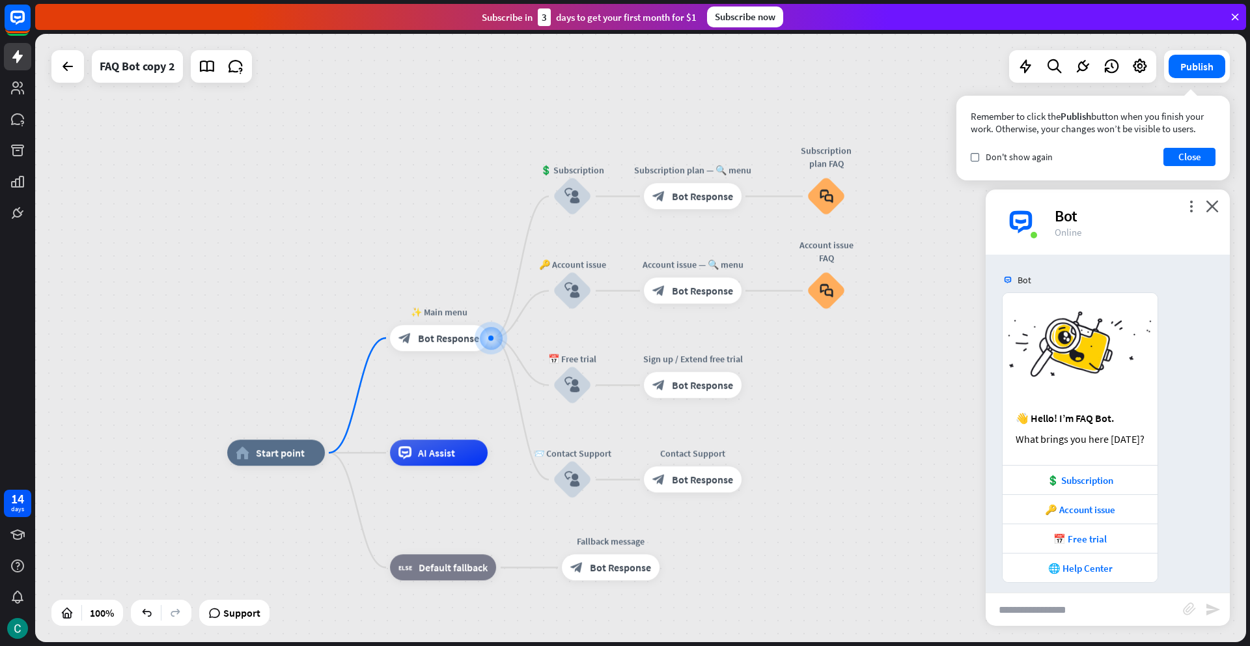
scroll to position [10, 0]
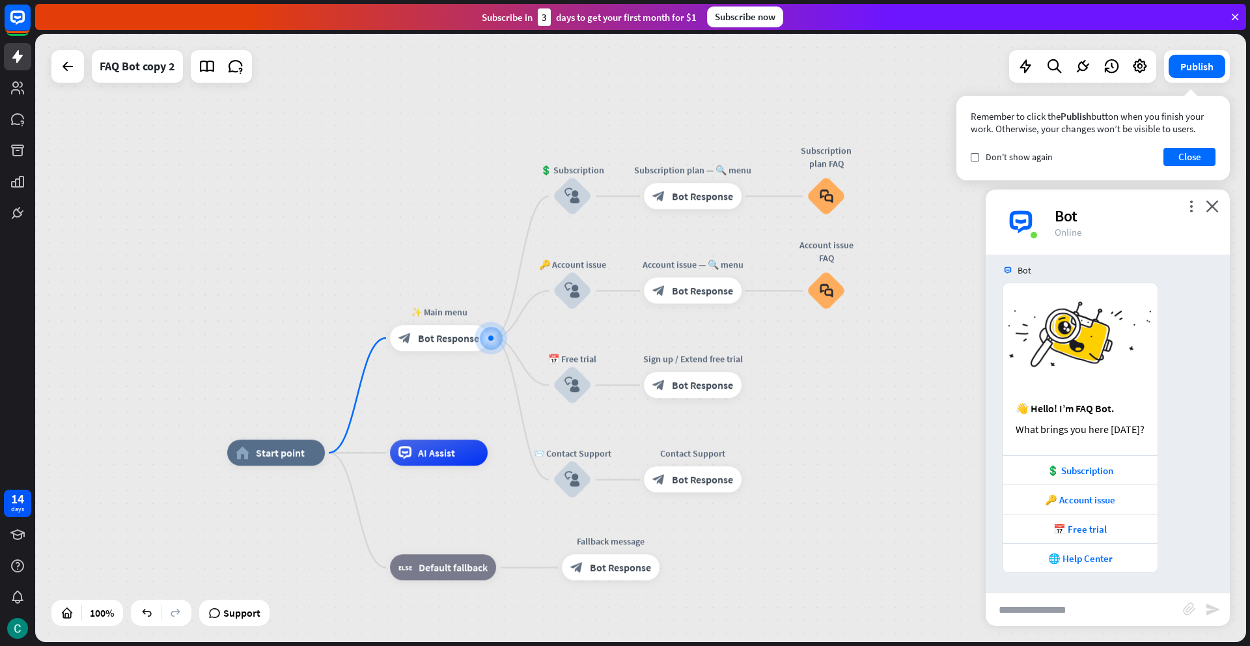
click at [1020, 612] on input "text" at bounding box center [1084, 609] width 197 height 33
type input "**********"
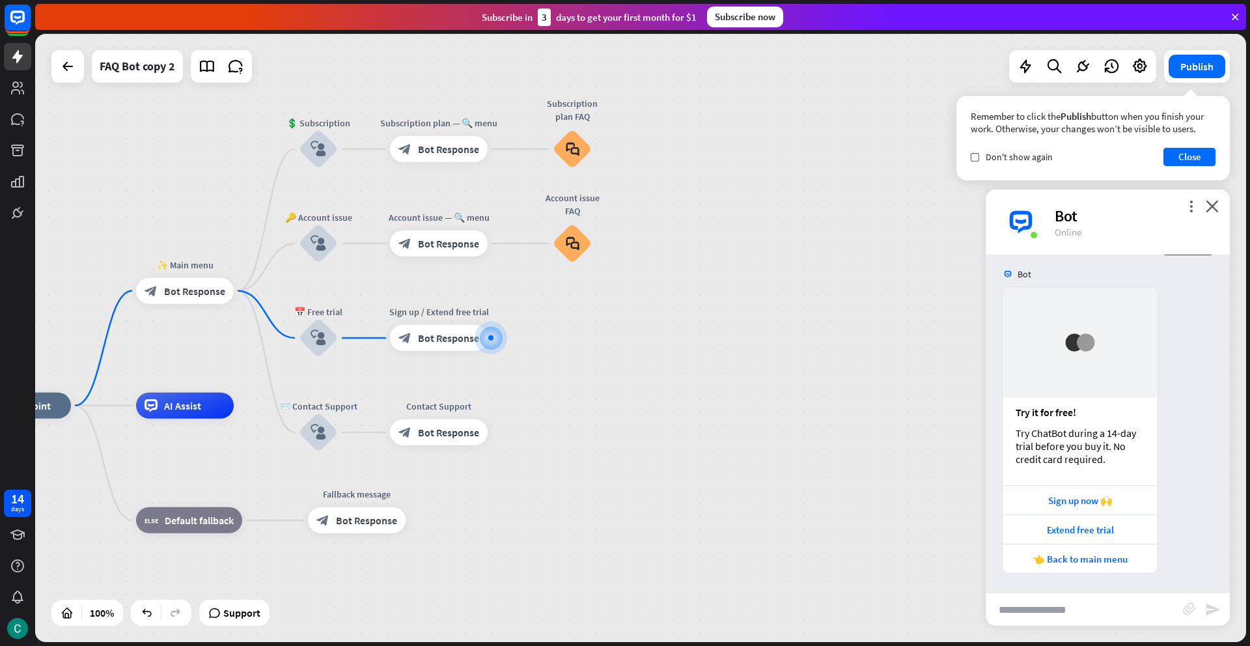
scroll to position [392, 0]
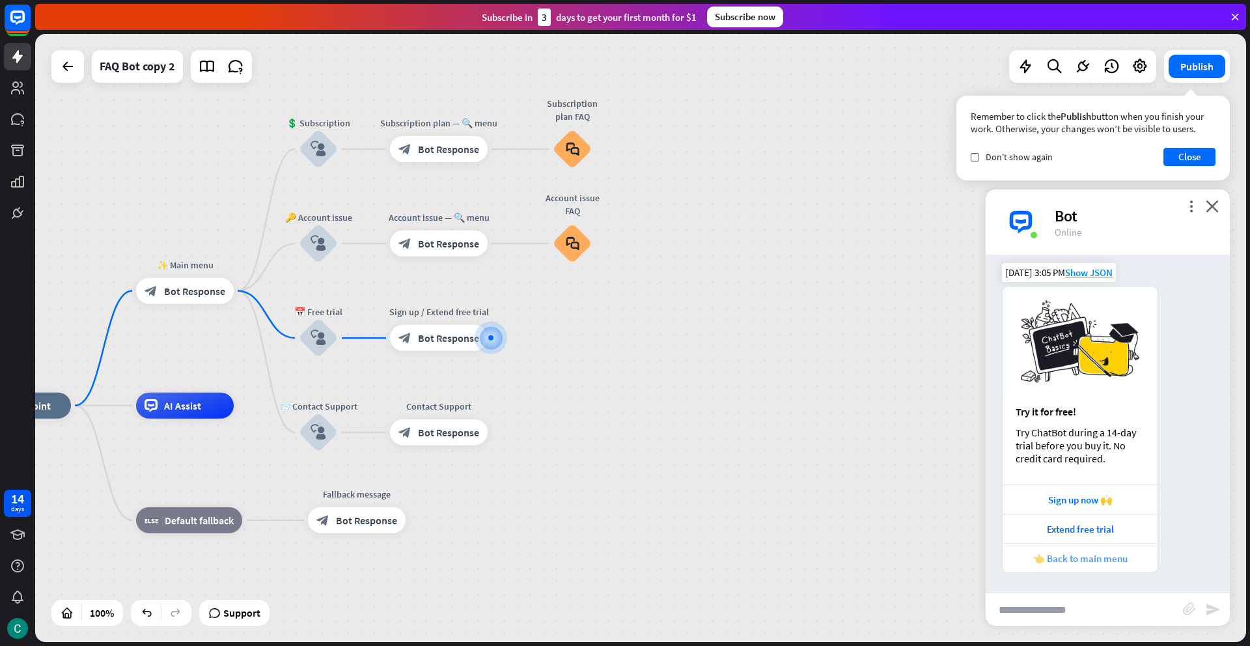
click at [1069, 563] on div "👈 Back to main menu" at bounding box center [1080, 558] width 142 height 12
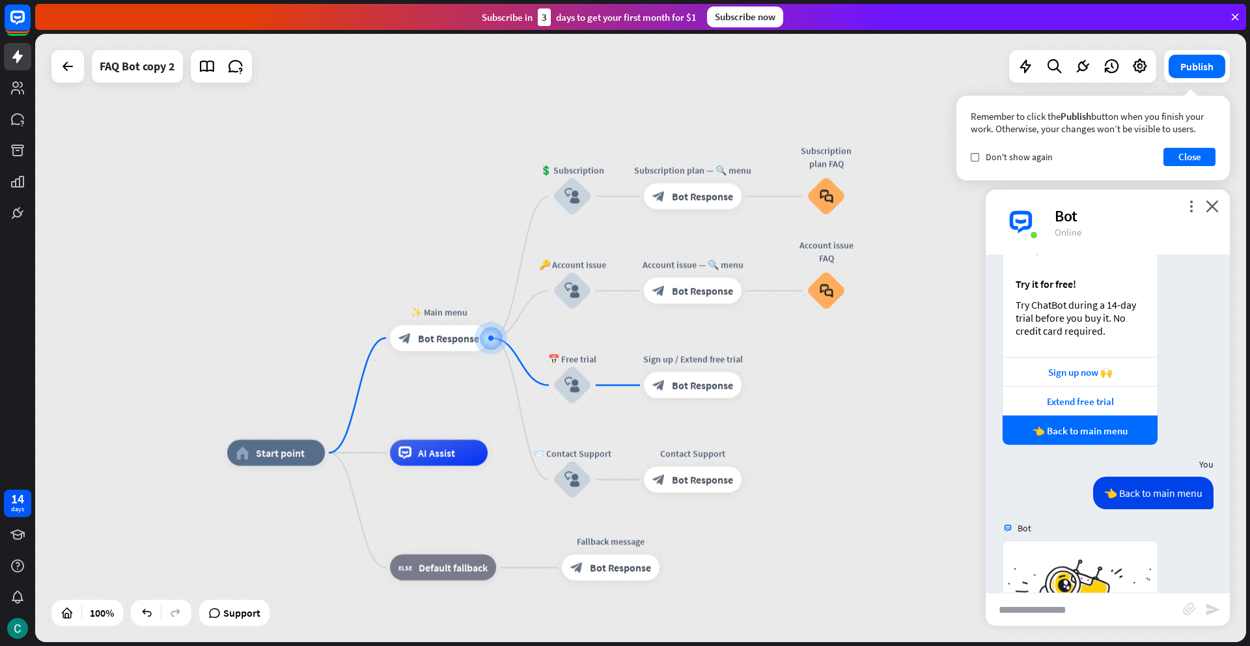
scroll to position [777, 0]
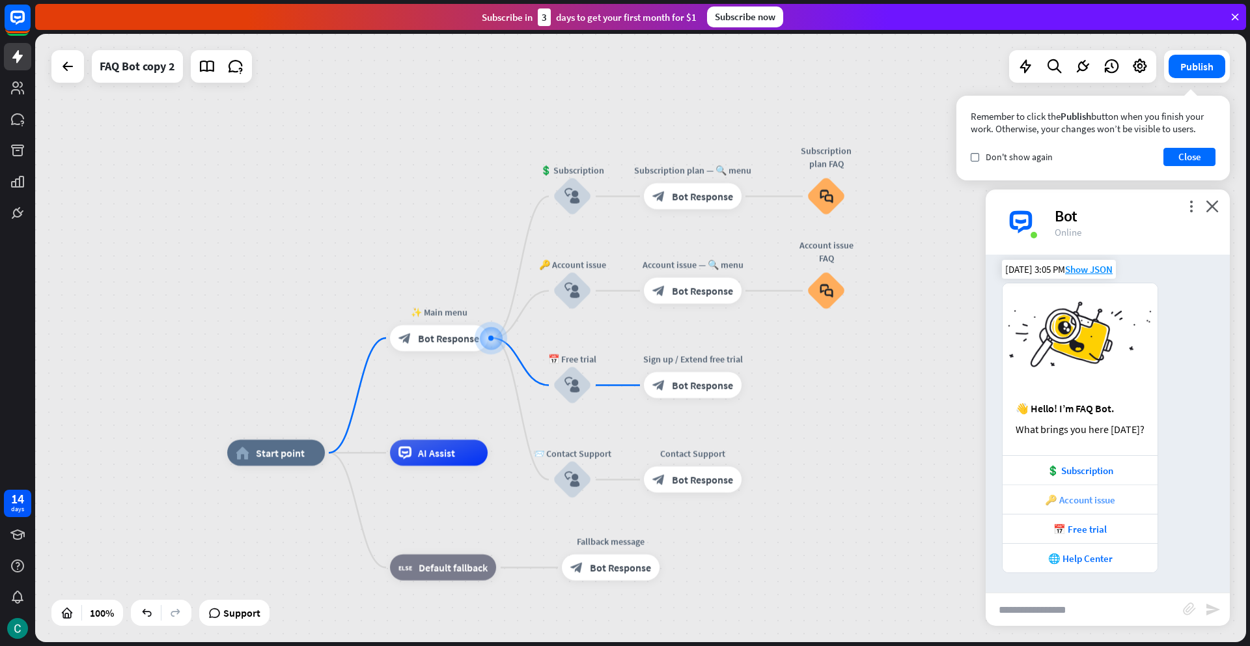
click at [1085, 503] on div "🔑 Account issue" at bounding box center [1080, 500] width 142 height 12
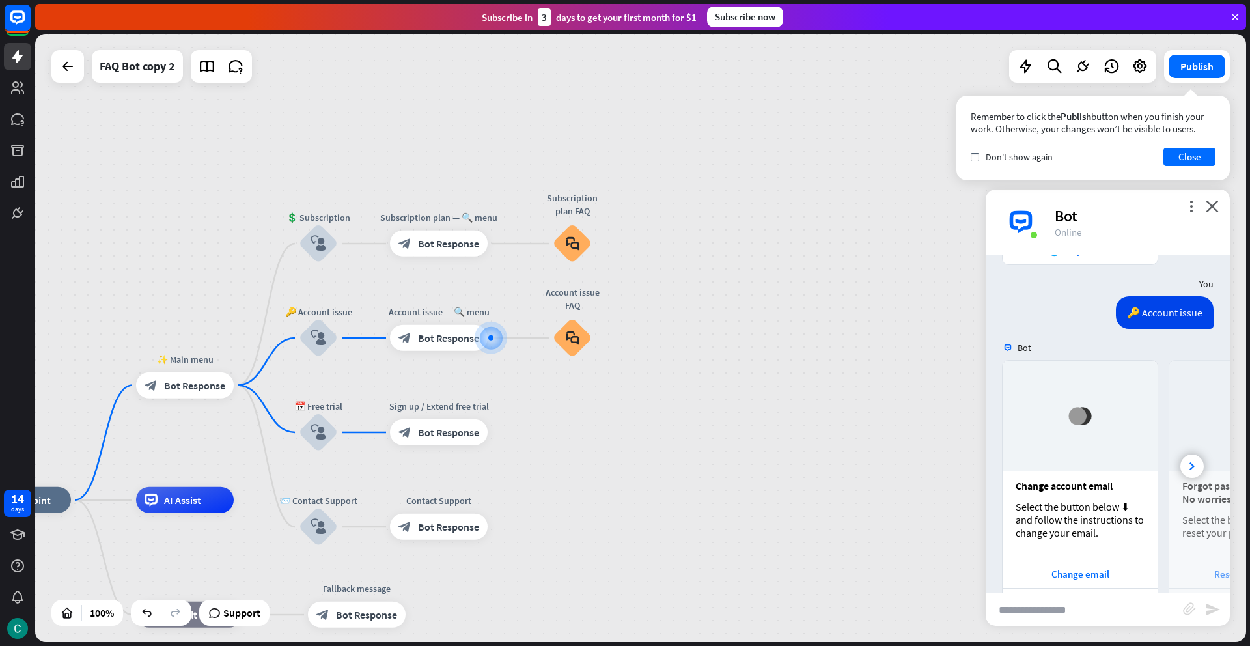
scroll to position [1130, 0]
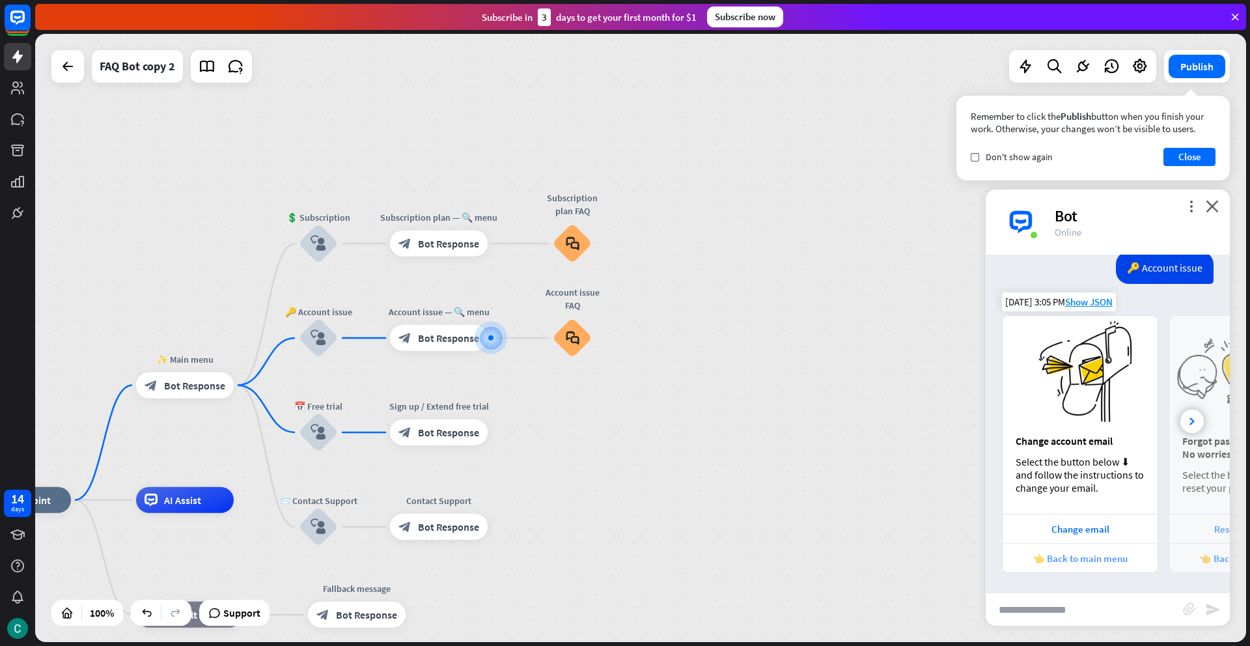
click at [1057, 560] on div "👈 Back to main menu" at bounding box center [1080, 558] width 142 height 12
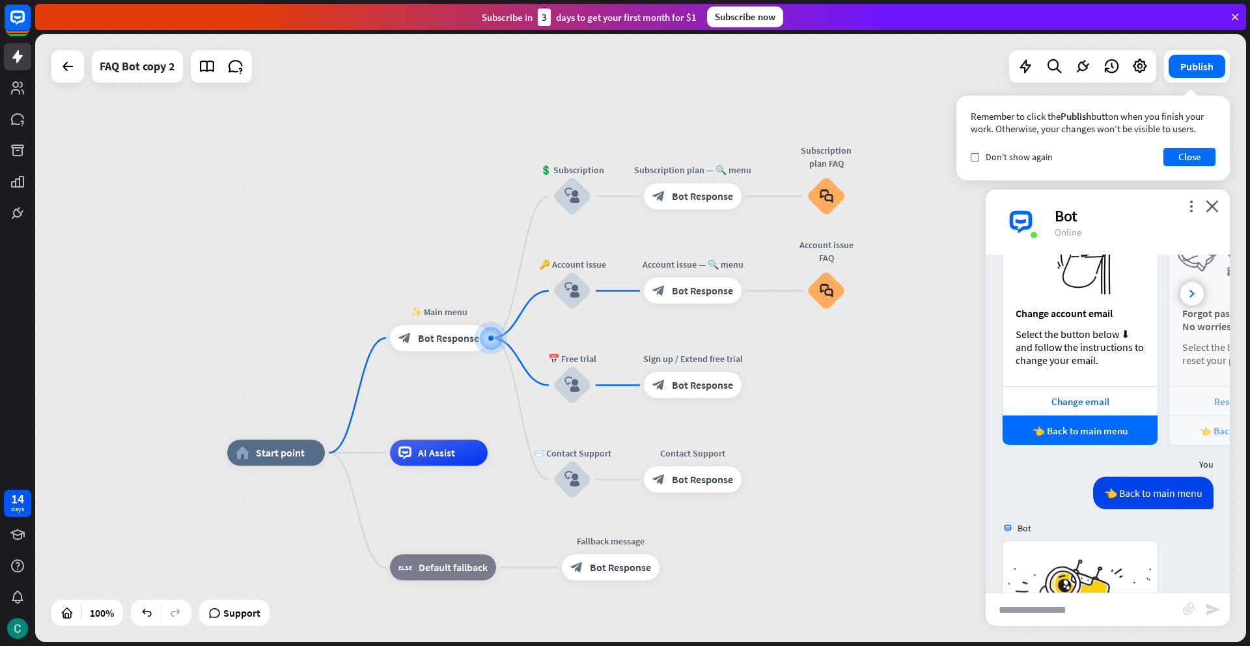
scroll to position [1516, 0]
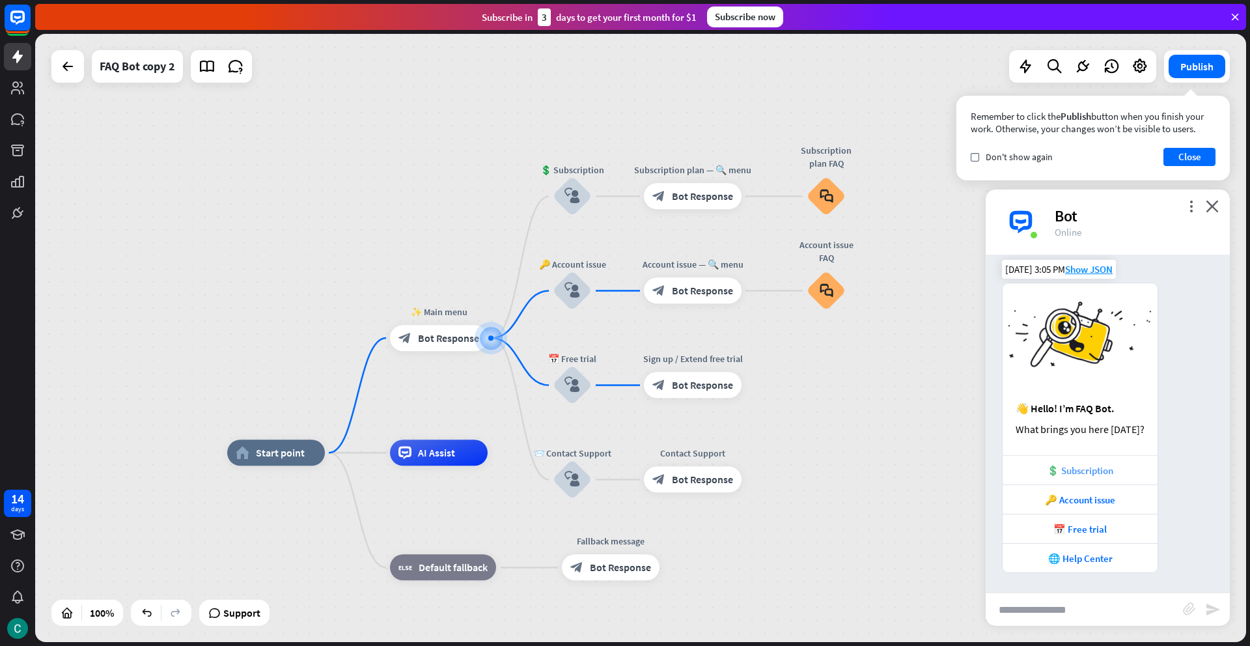
click at [1080, 469] on div "💲 Subscription" at bounding box center [1080, 470] width 142 height 12
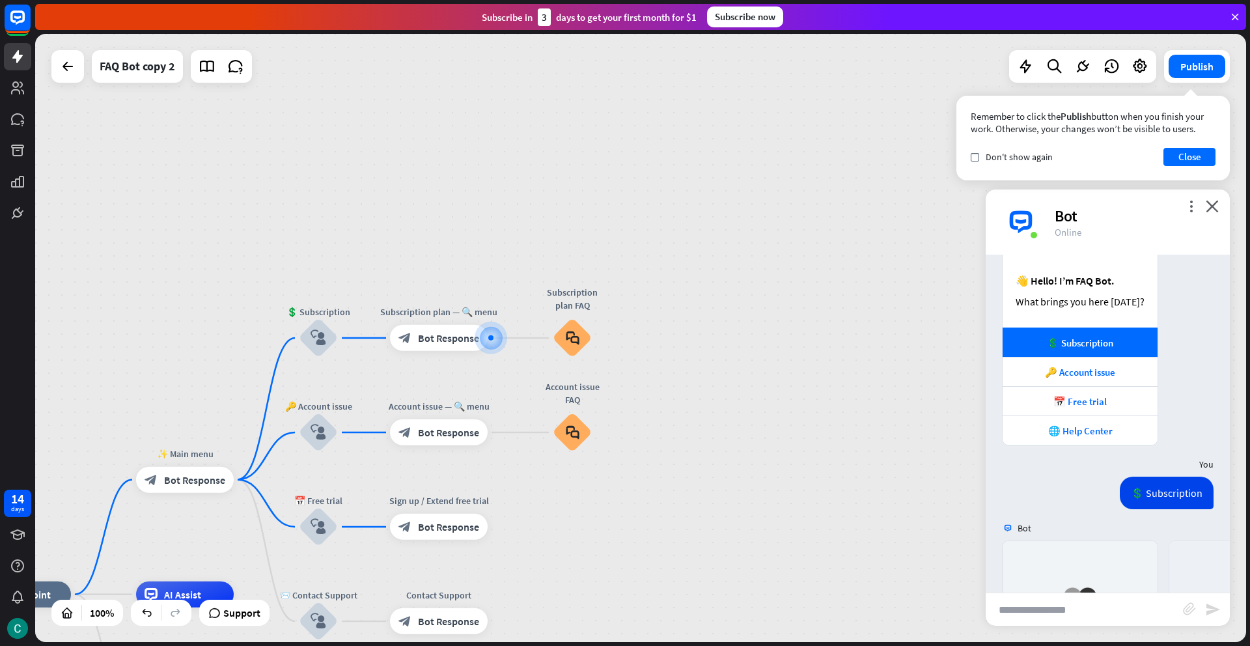
scroll to position [1856, 0]
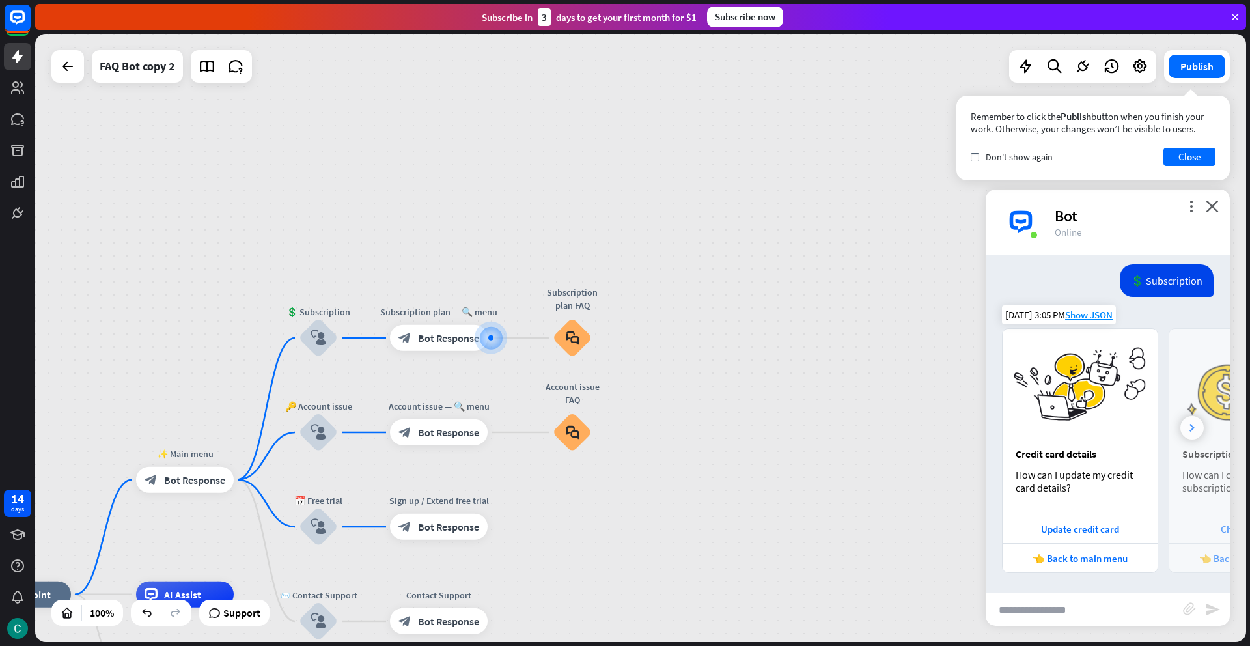
click at [1194, 428] on icon at bounding box center [1192, 428] width 5 height 8
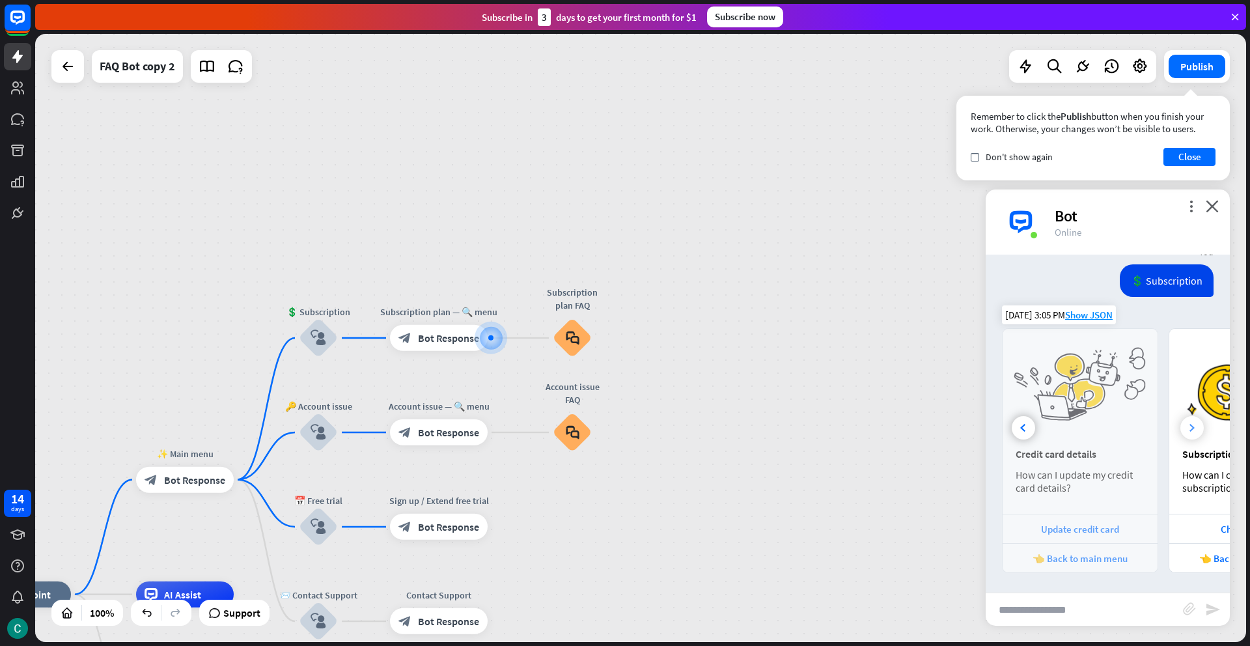
scroll to position [0, 139]
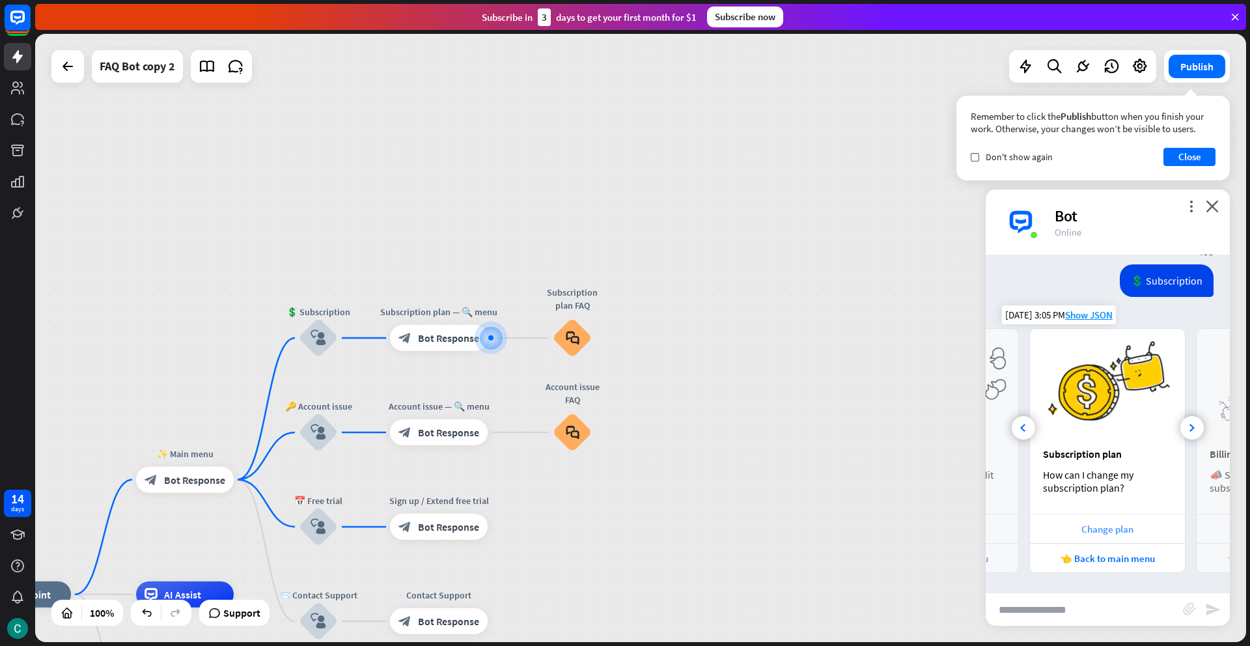
click at [1113, 525] on div "Change plan" at bounding box center [1108, 529] width 142 height 12
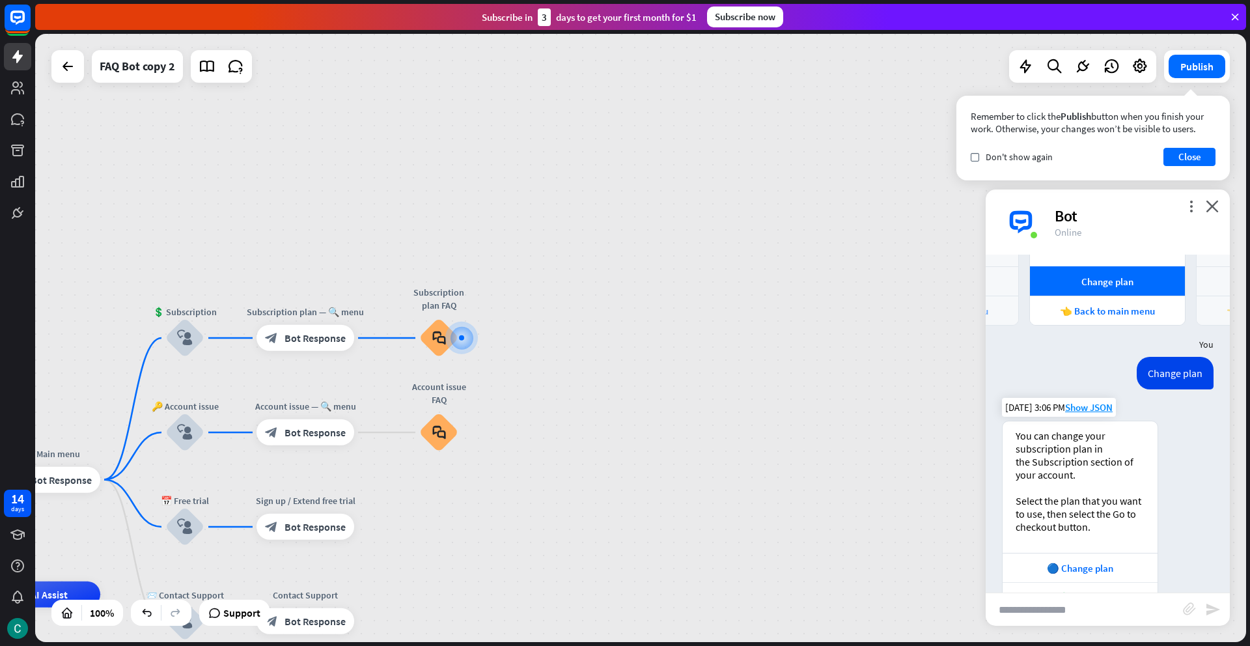
scroll to position [2172, 0]
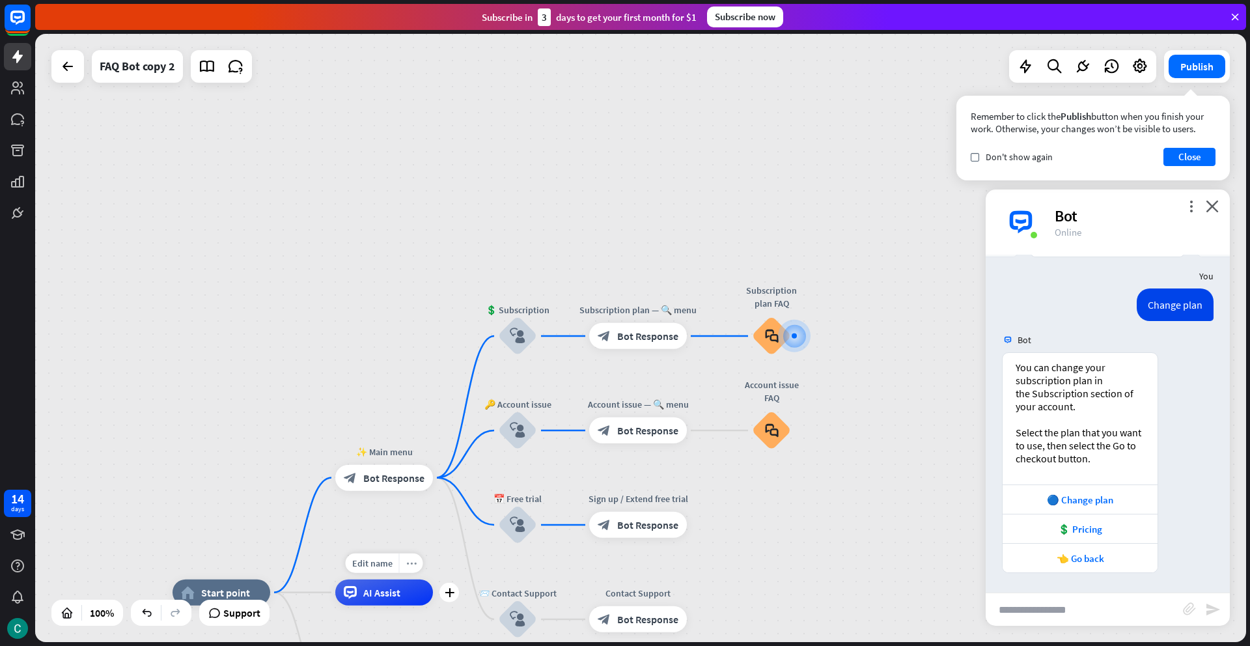
click at [411, 565] on icon "more_horiz" at bounding box center [411, 563] width 10 height 10
click at [443, 578] on span "Start testing from here" at bounding box center [483, 578] width 91 height 12
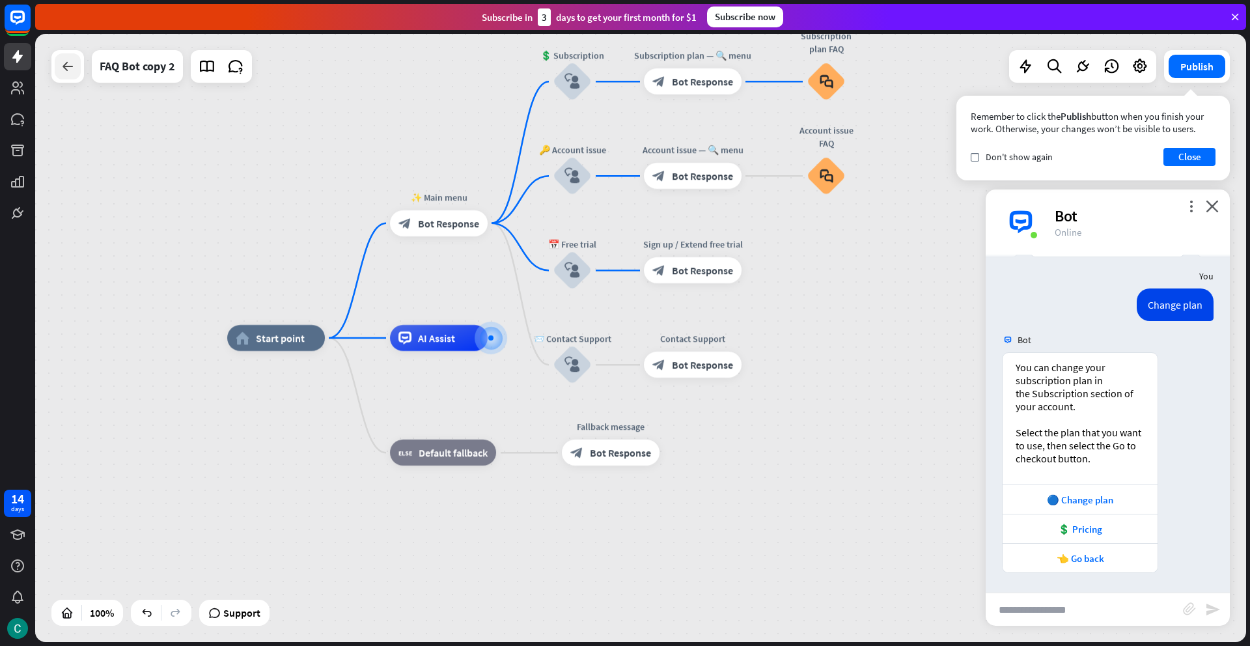
click at [60, 71] on icon at bounding box center [68, 67] width 16 height 16
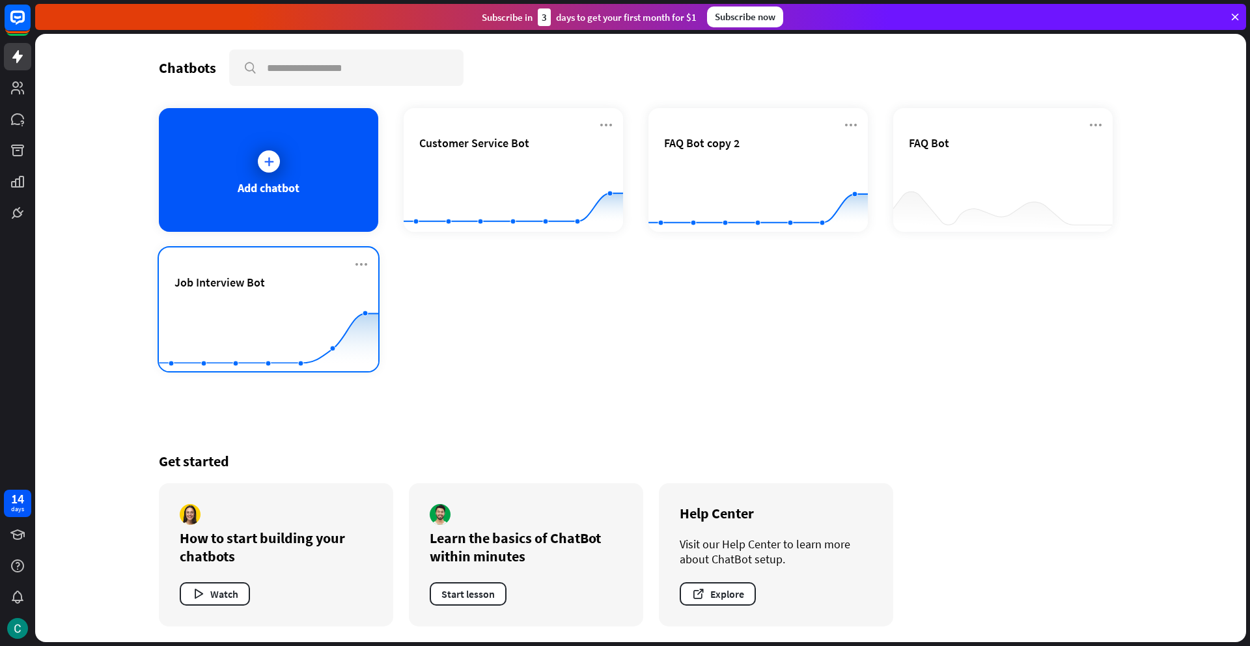
click at [293, 281] on div "Job Interview Bot" at bounding box center [269, 282] width 188 height 15
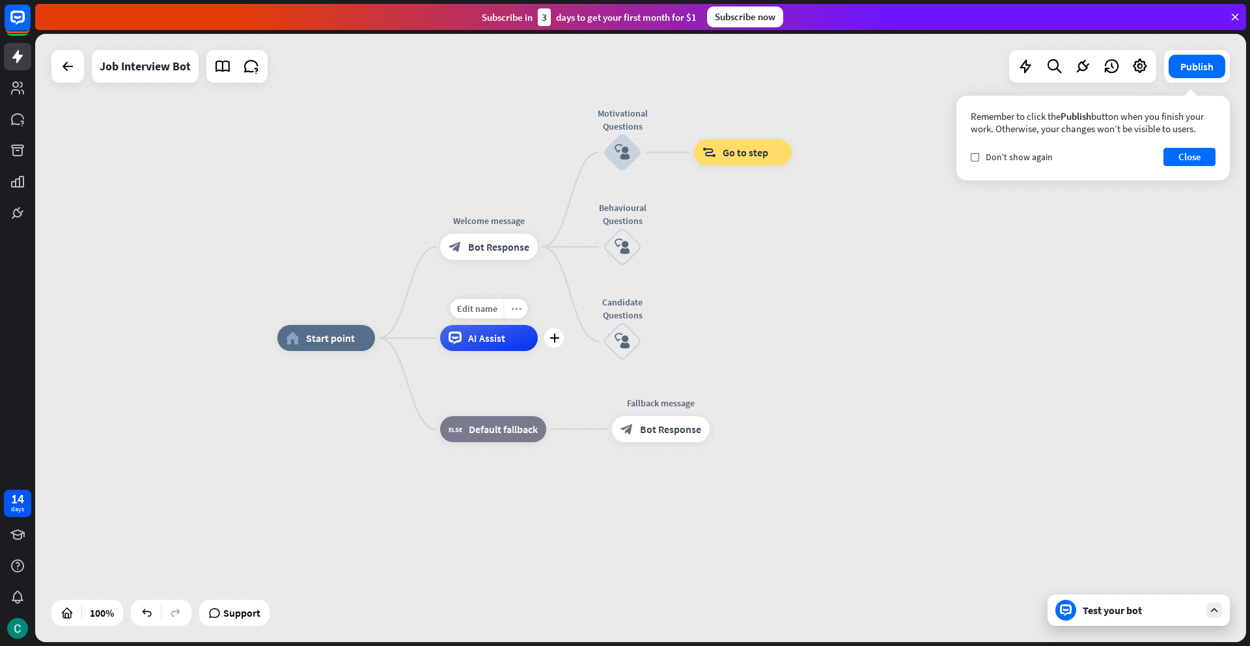
click at [516, 311] on icon "more_horiz" at bounding box center [516, 309] width 10 height 10
click at [533, 320] on icon "chat" at bounding box center [529, 324] width 14 height 8
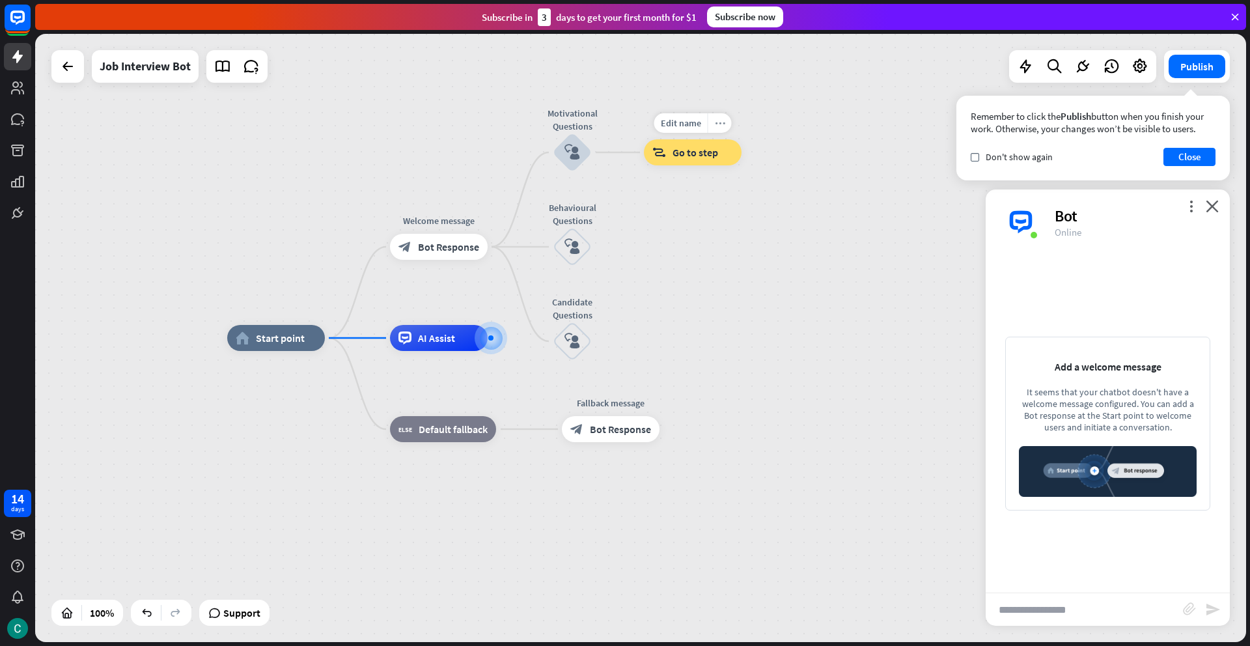
click at [718, 121] on icon "more_horiz" at bounding box center [720, 124] width 10 height 10
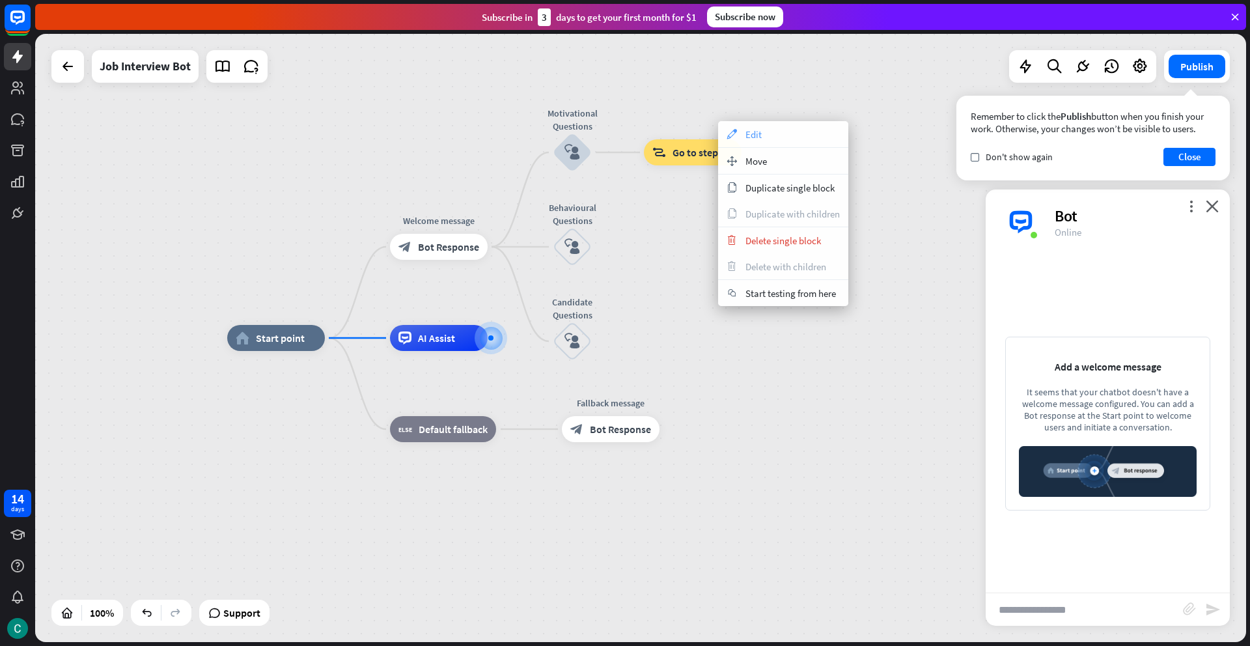
click at [729, 132] on icon "appearance" at bounding box center [732, 134] width 14 height 10
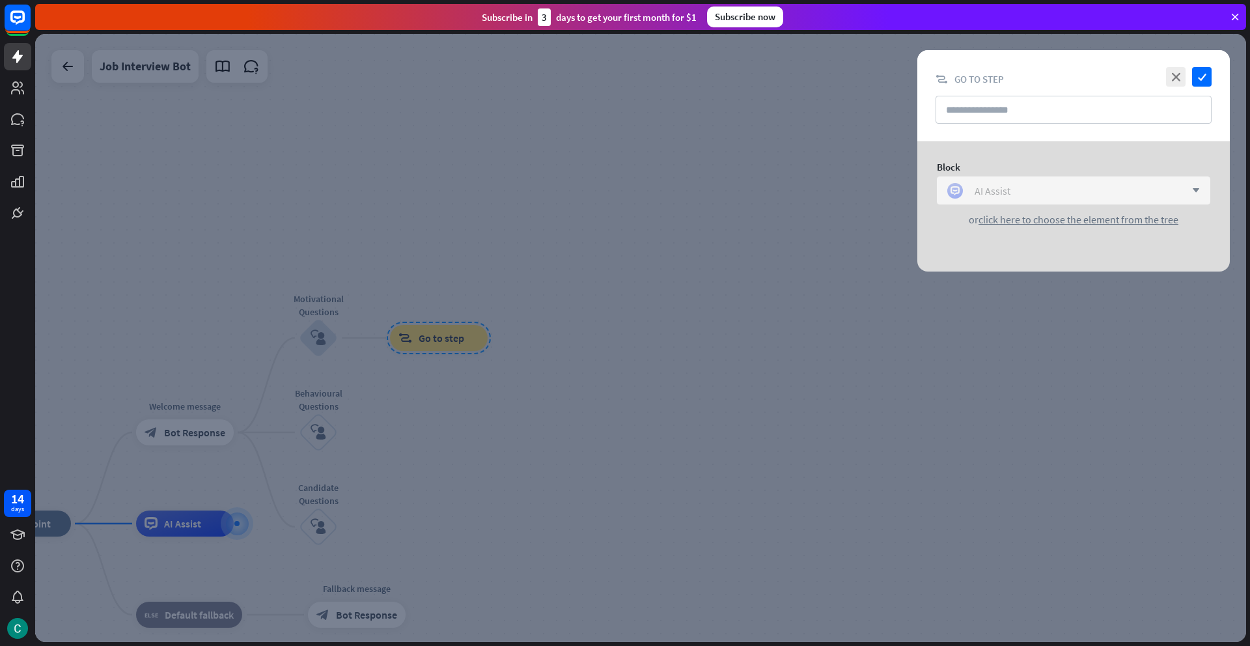
click at [1106, 194] on div "AI Assist" at bounding box center [1066, 191] width 238 height 16
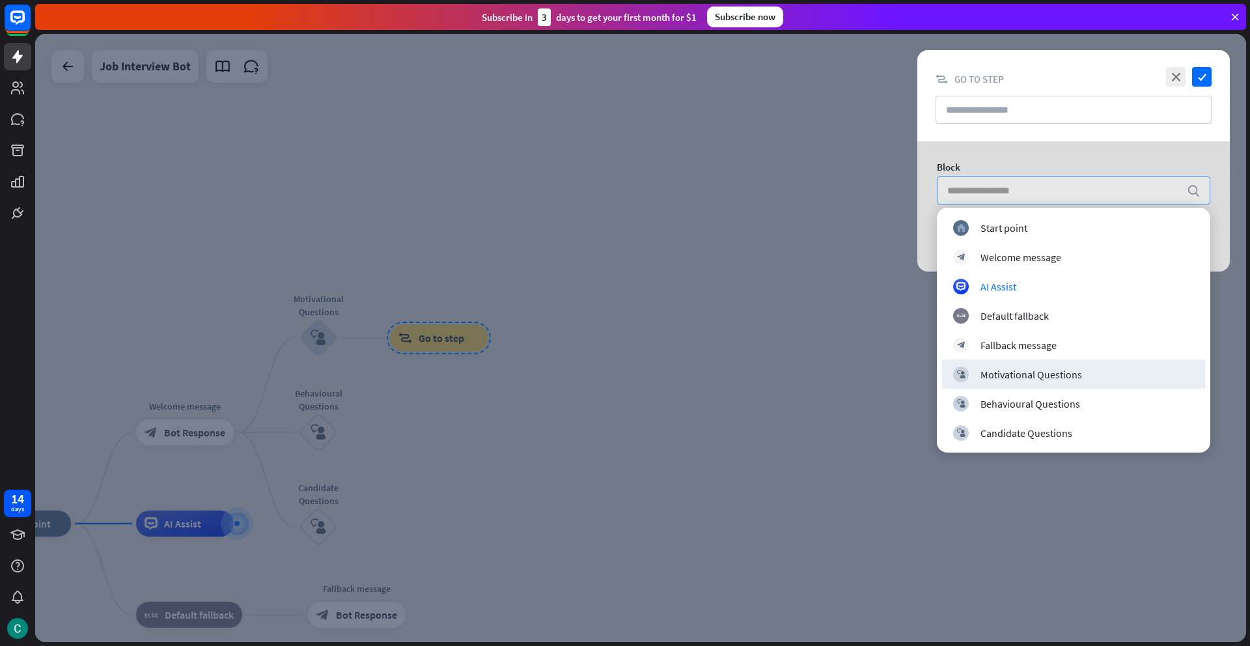
click at [1059, 370] on div "Motivational Questions" at bounding box center [1032, 374] width 102 height 13
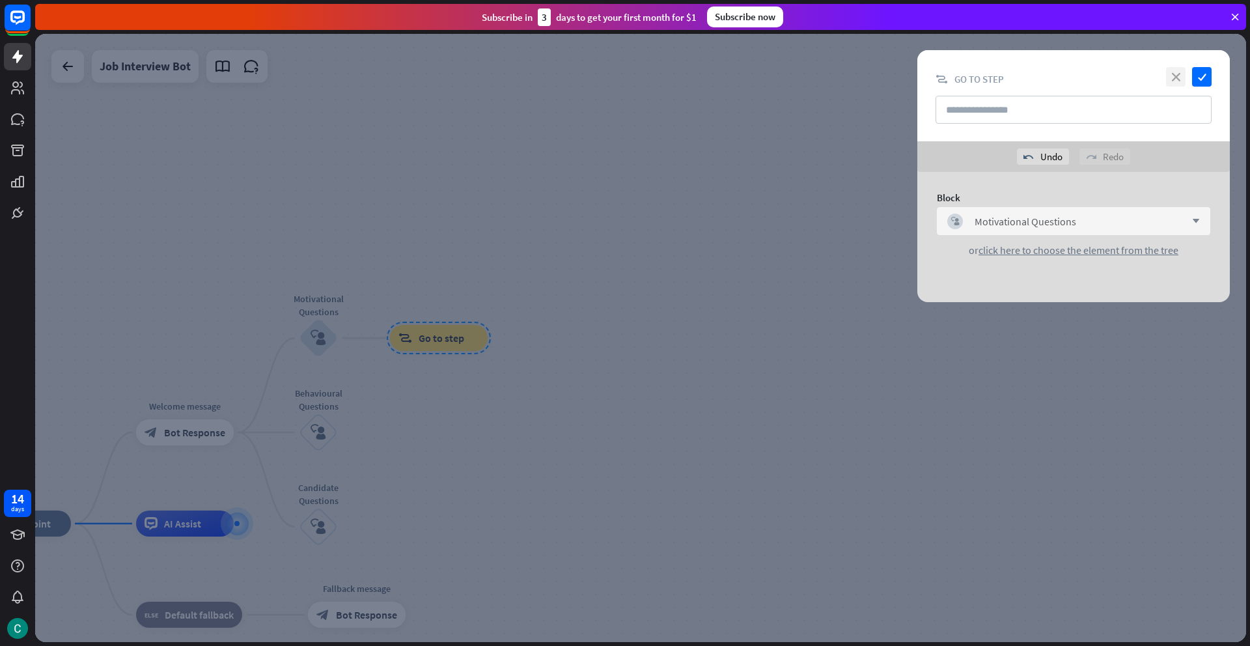
click at [1177, 75] on icon "close" at bounding box center [1176, 77] width 20 height 20
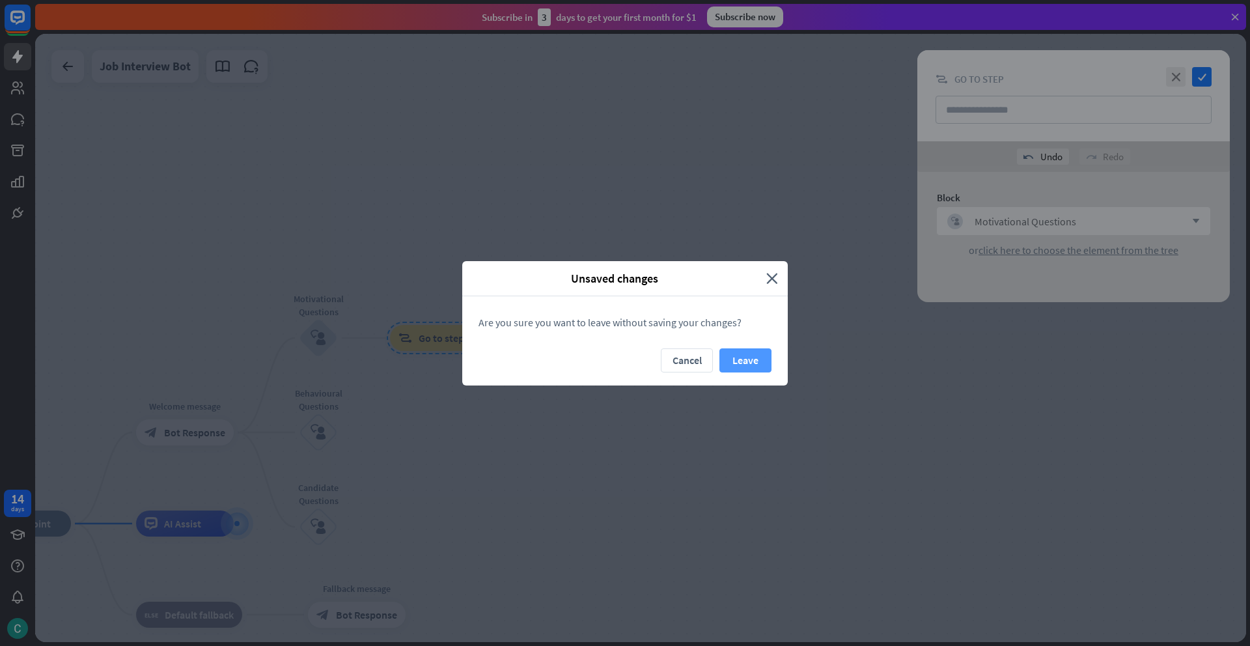
click at [757, 356] on button "Leave" at bounding box center [746, 360] width 52 height 24
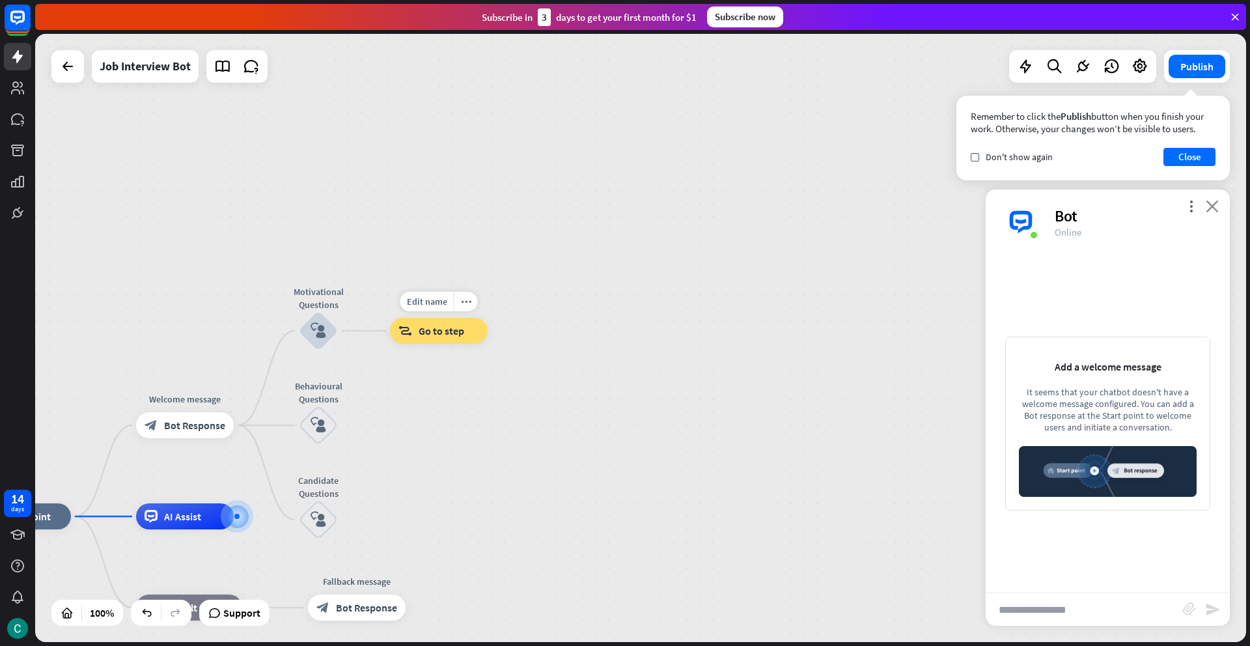
click at [1218, 209] on icon "close" at bounding box center [1212, 206] width 13 height 12
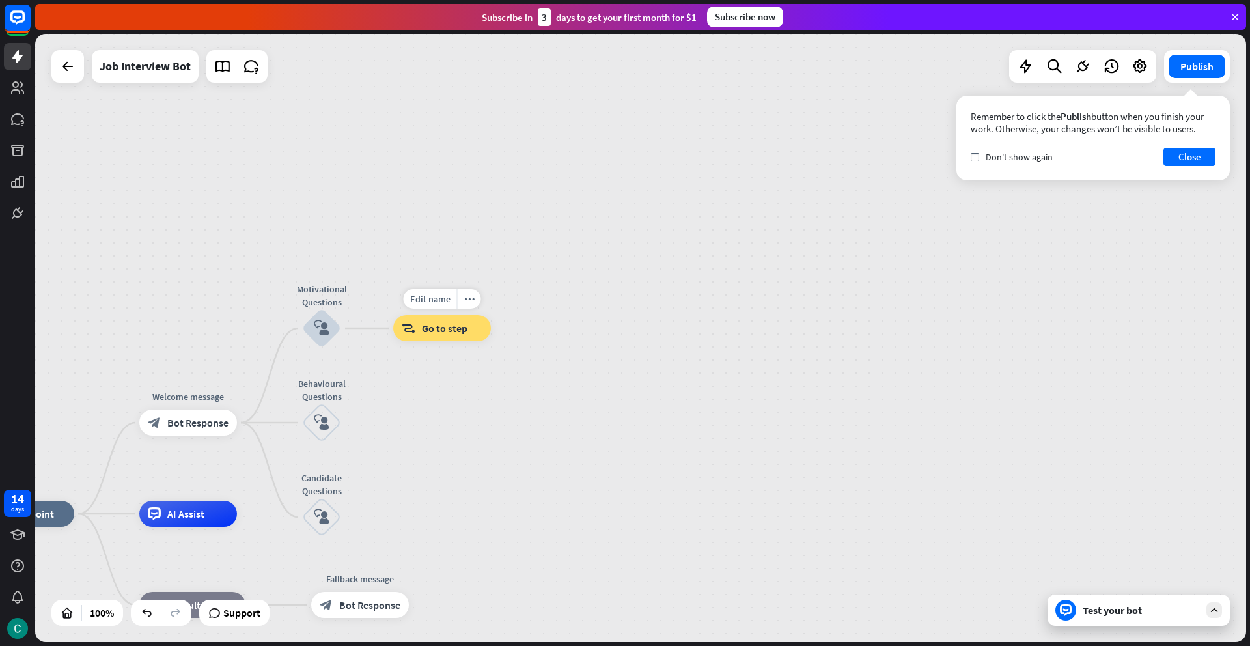
click at [414, 331] on icon "block_goto" at bounding box center [409, 328] width 14 height 13
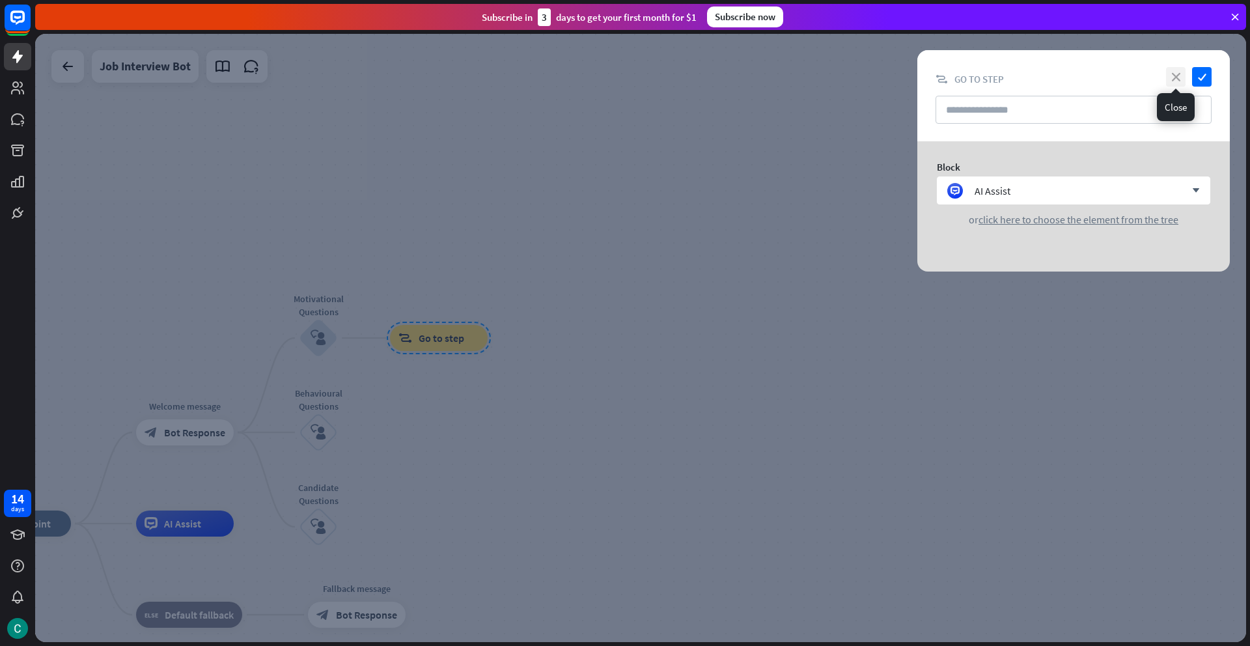
click at [1178, 81] on icon "close" at bounding box center [1176, 77] width 20 height 20
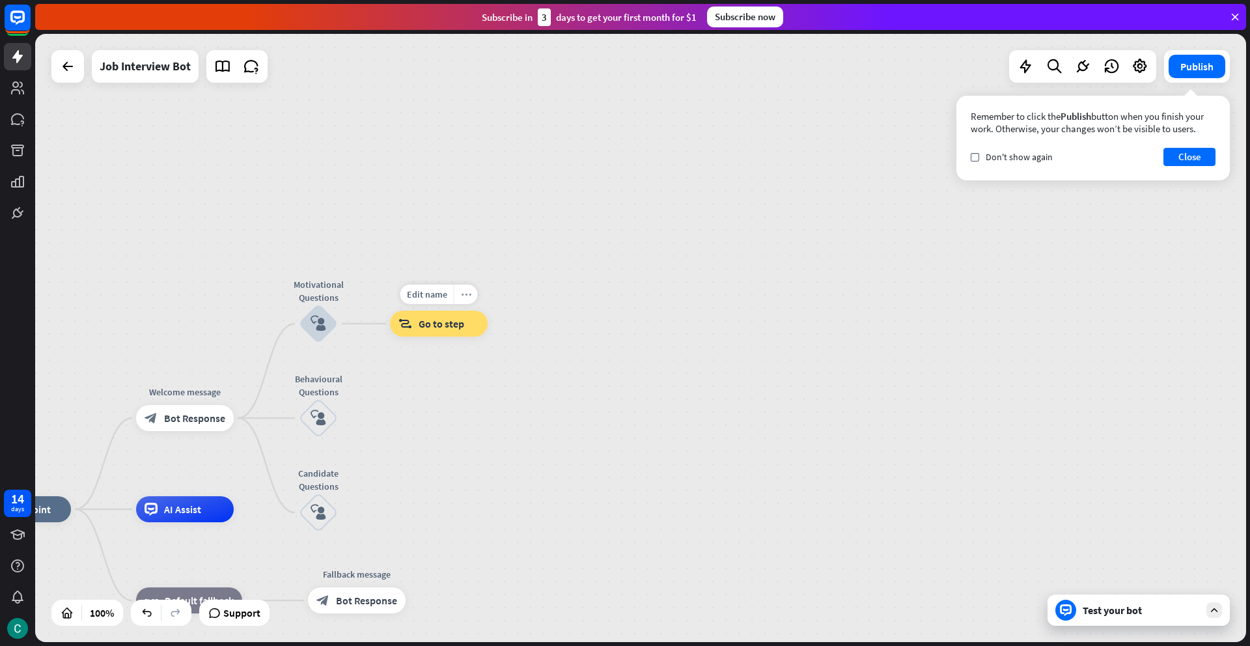
click at [468, 294] on icon "more_horiz" at bounding box center [466, 295] width 10 height 10
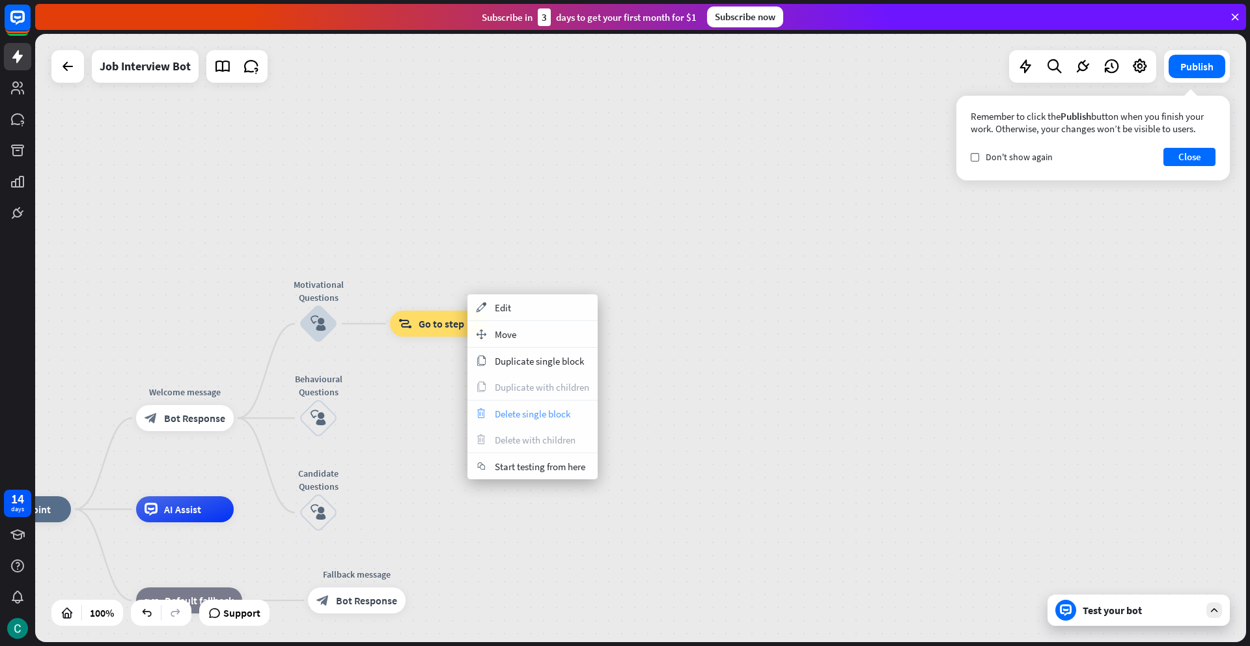
click at [497, 409] on span "Delete single block" at bounding box center [533, 414] width 76 height 12
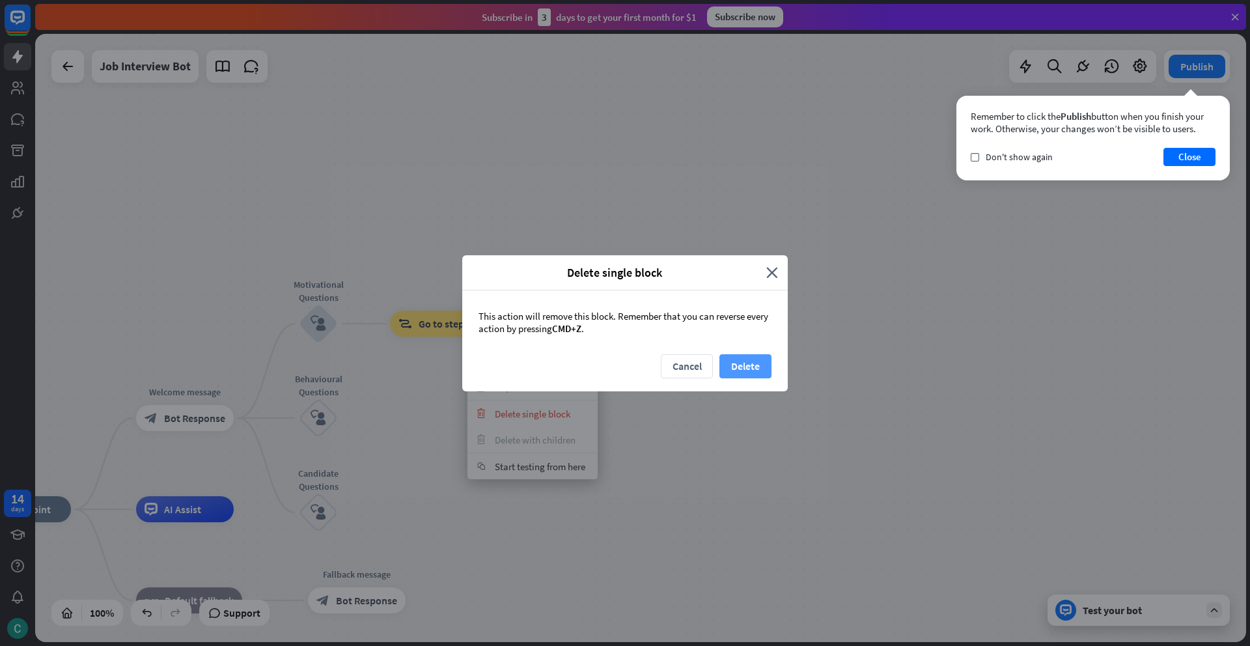
click at [749, 361] on button "Delete" at bounding box center [746, 366] width 52 height 24
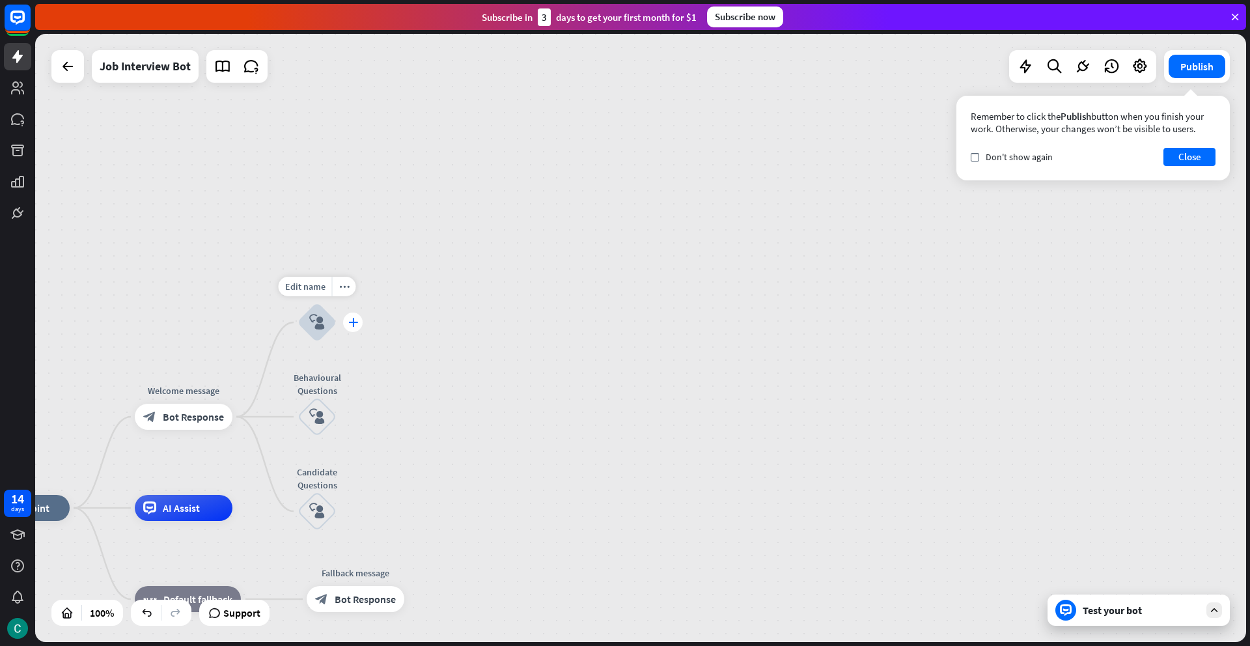
click at [356, 329] on div "plus" at bounding box center [353, 323] width 20 height 20
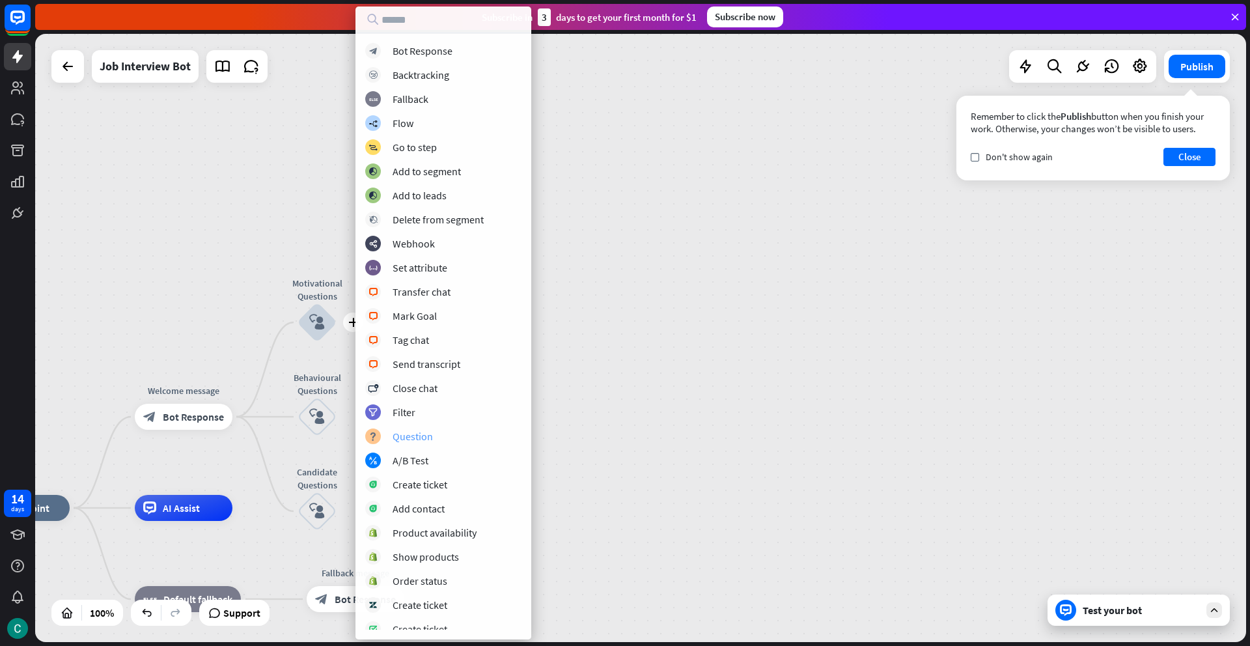
click at [406, 439] on div "Question" at bounding box center [413, 436] width 40 height 13
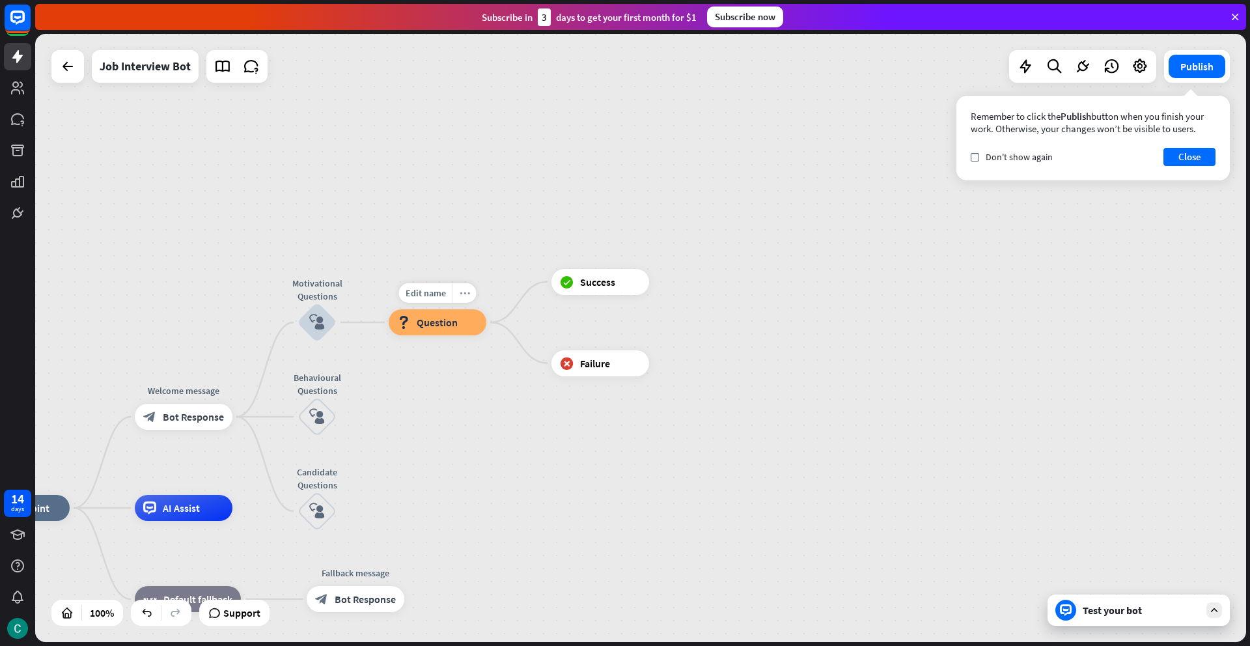
click at [466, 297] on icon "more_horiz" at bounding box center [465, 293] width 10 height 10
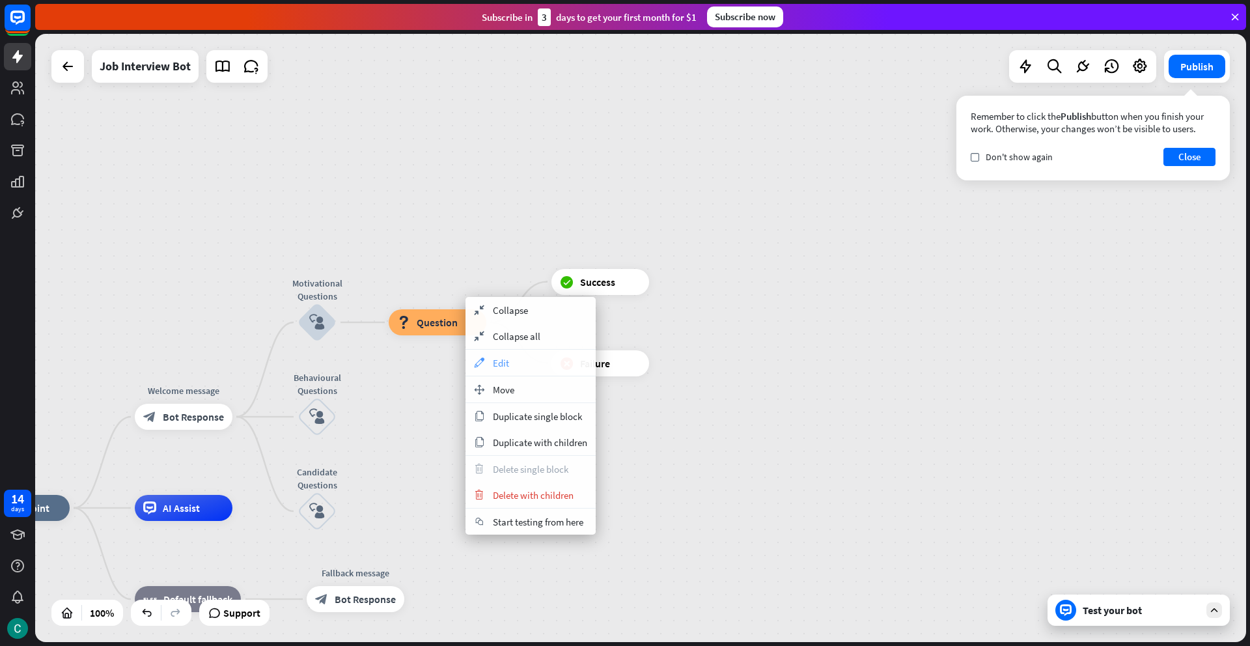
click at [504, 365] on span "Edit" at bounding box center [501, 363] width 16 height 12
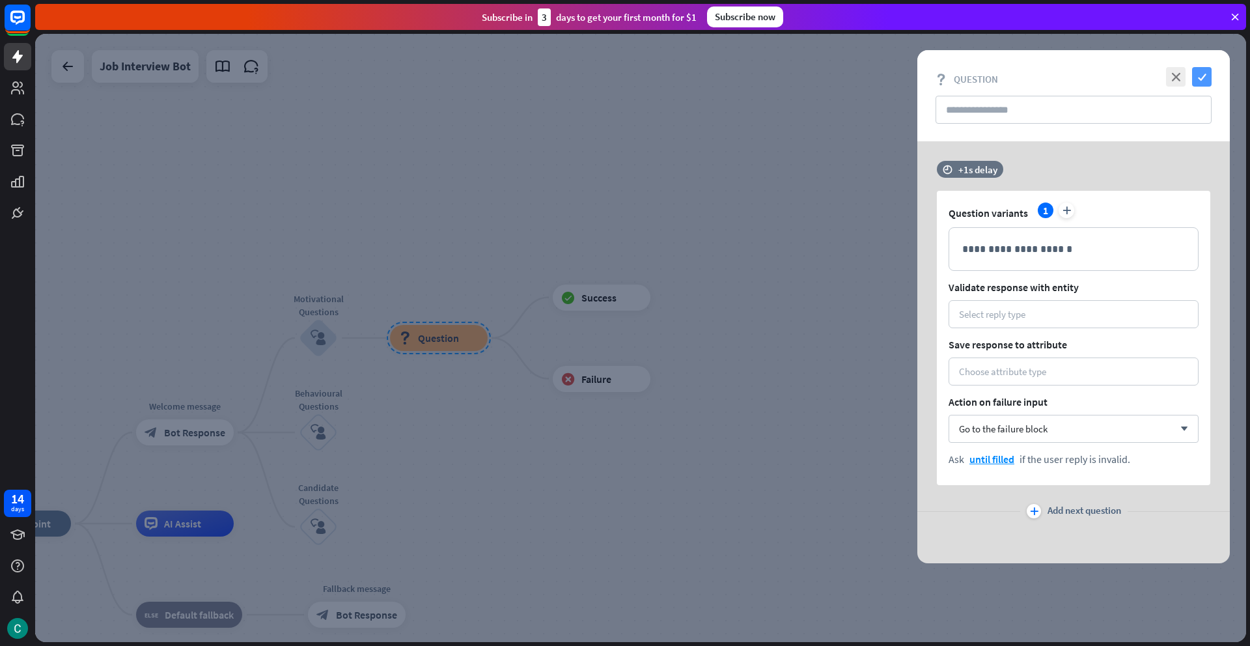
click at [1203, 81] on icon "check" at bounding box center [1202, 77] width 20 height 20
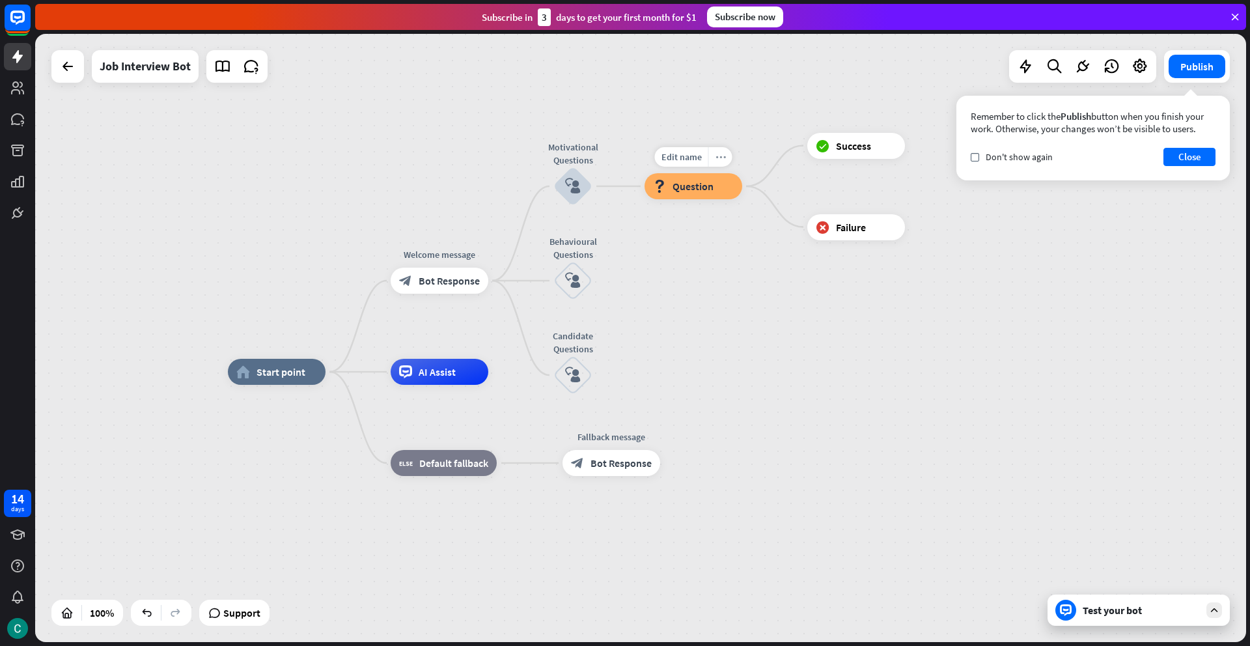
click at [725, 154] on div "more_horiz" at bounding box center [720, 157] width 24 height 20
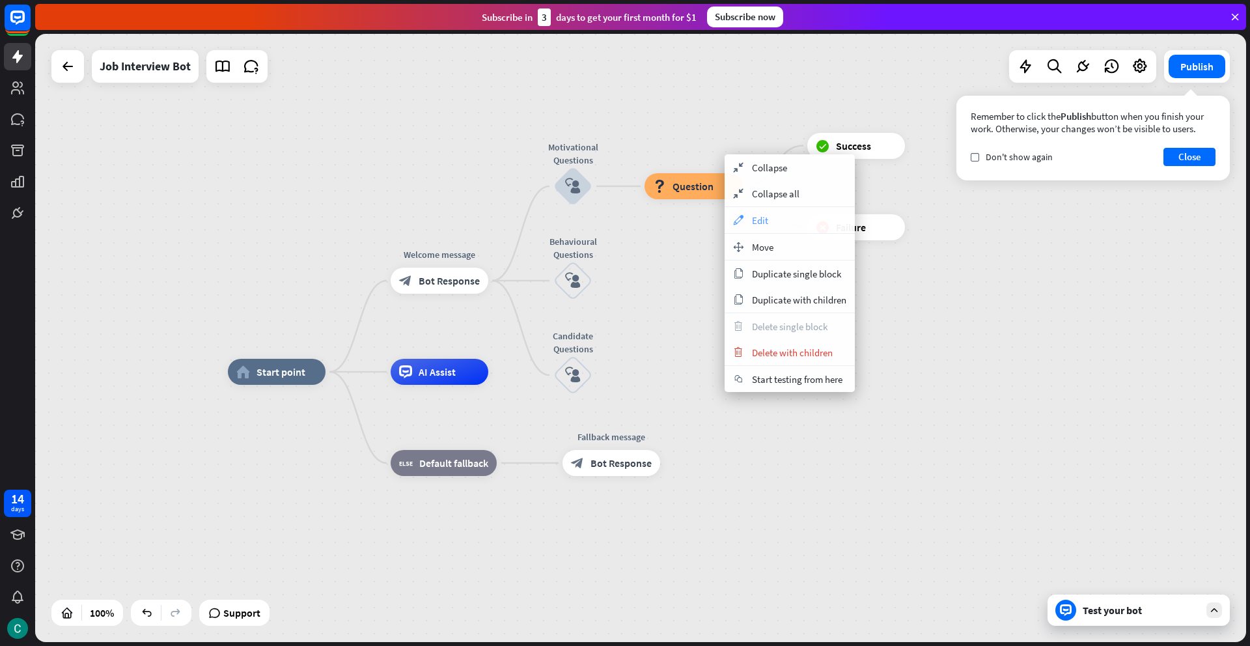
click at [748, 218] on div "appearance Edit" at bounding box center [790, 220] width 130 height 26
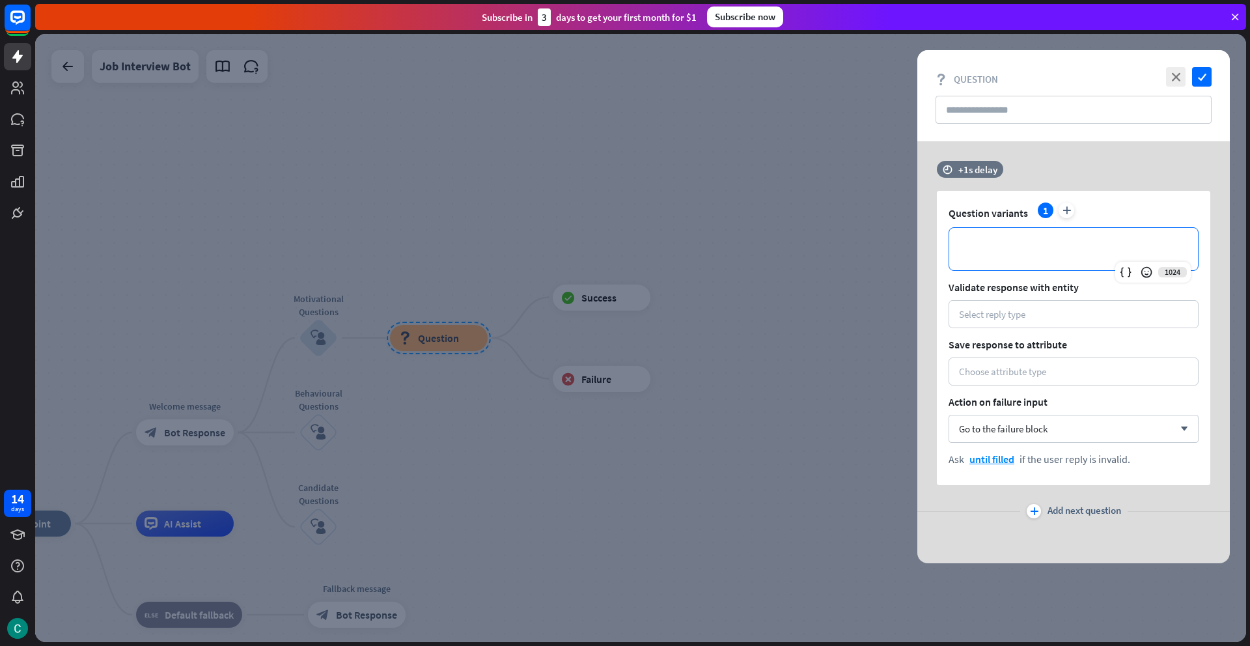
click at [985, 251] on p "**********" at bounding box center [1073, 249] width 223 height 16
click at [1178, 83] on icon "close" at bounding box center [1176, 77] width 20 height 20
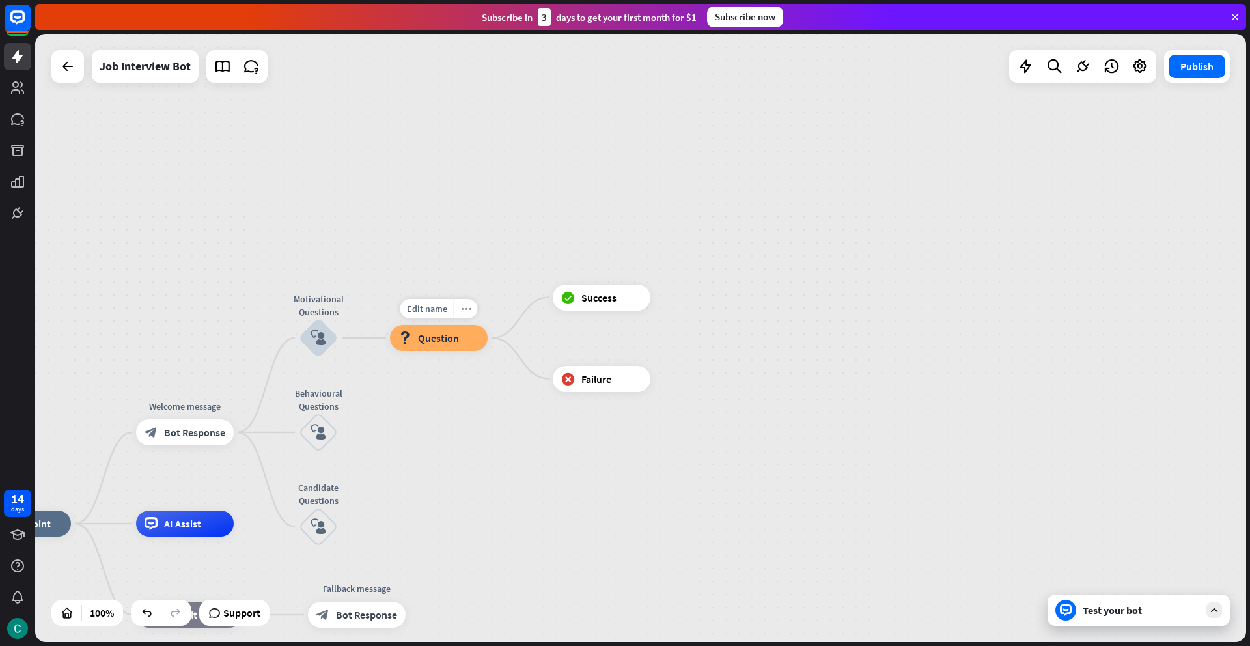
click at [468, 310] on icon "more_horiz" at bounding box center [466, 309] width 10 height 10
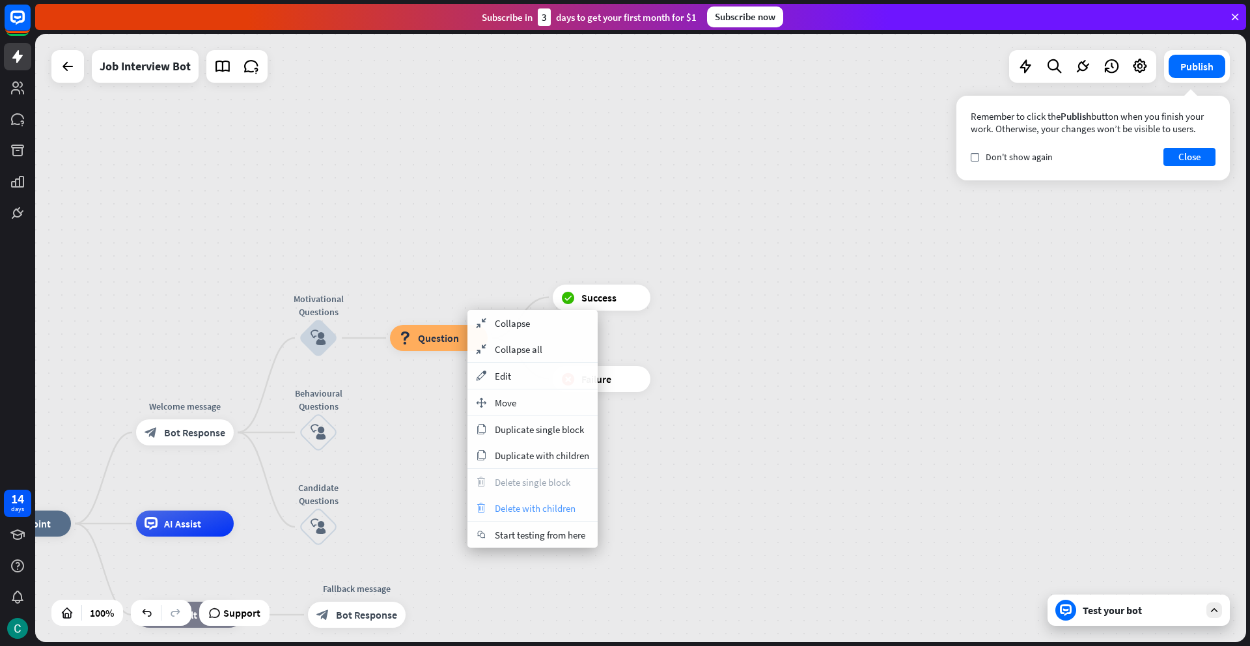
click at [511, 511] on span "Delete with children" at bounding box center [535, 508] width 81 height 12
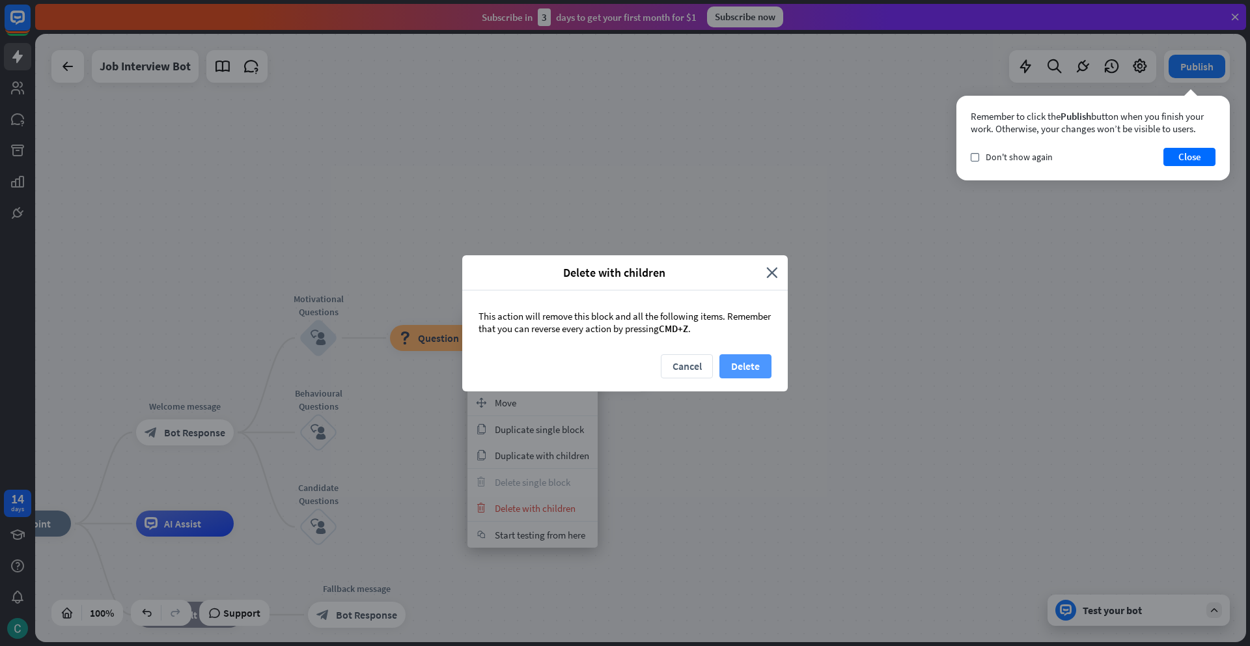
click at [763, 362] on button "Delete" at bounding box center [746, 366] width 52 height 24
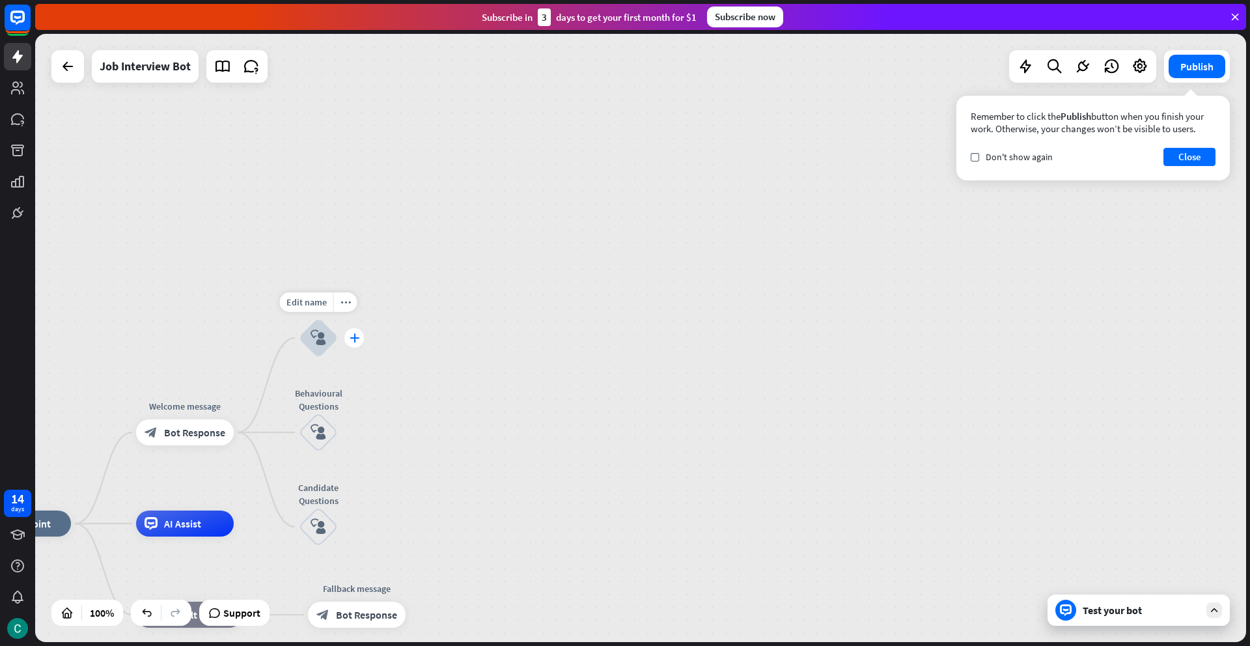
click at [351, 338] on icon "plus" at bounding box center [355, 337] width 10 height 9
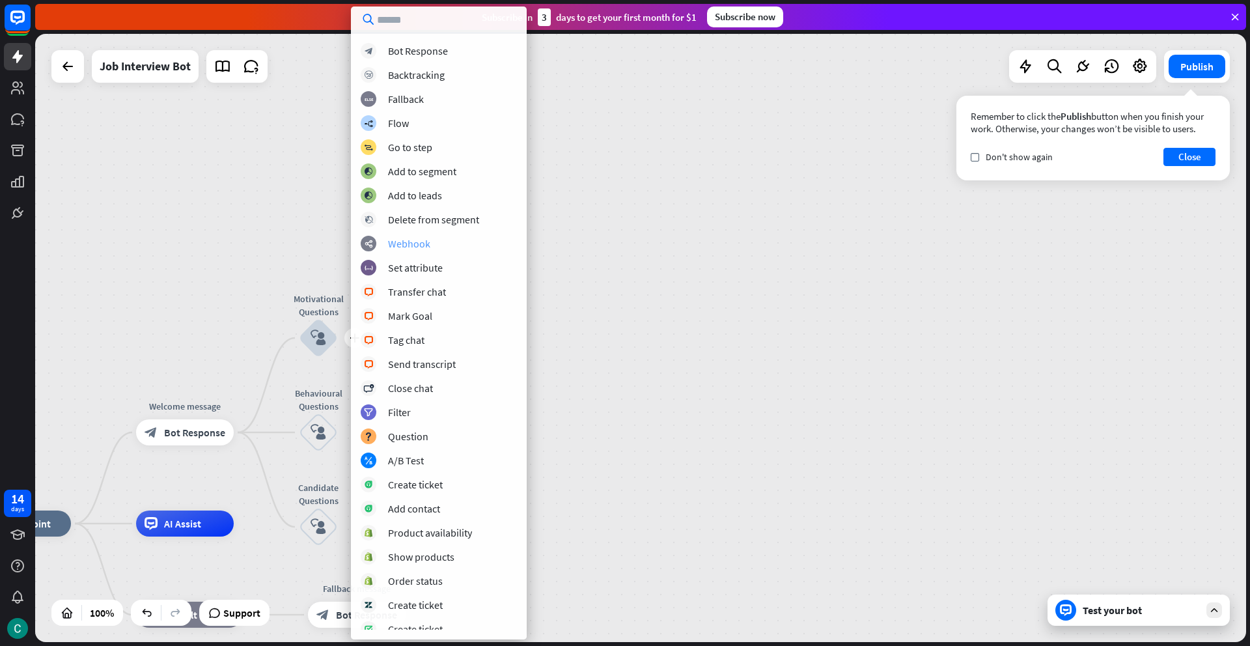
click at [411, 245] on div "Webhook" at bounding box center [409, 243] width 42 height 13
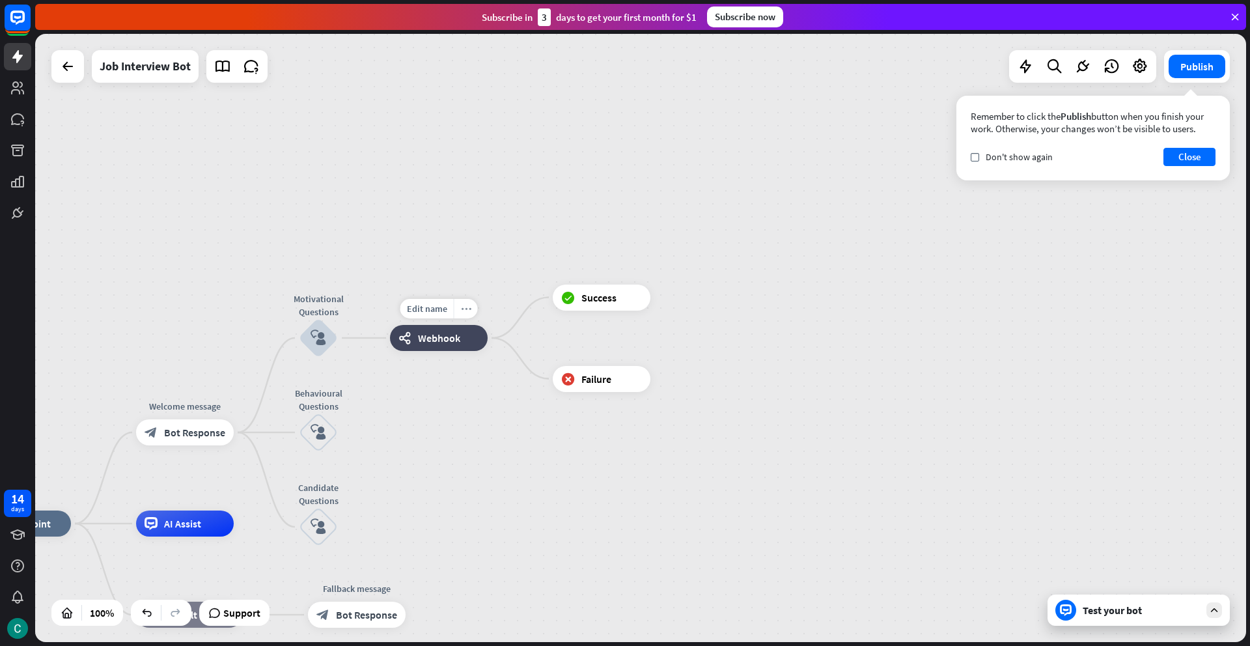
click at [467, 309] on icon "more_horiz" at bounding box center [466, 309] width 10 height 10
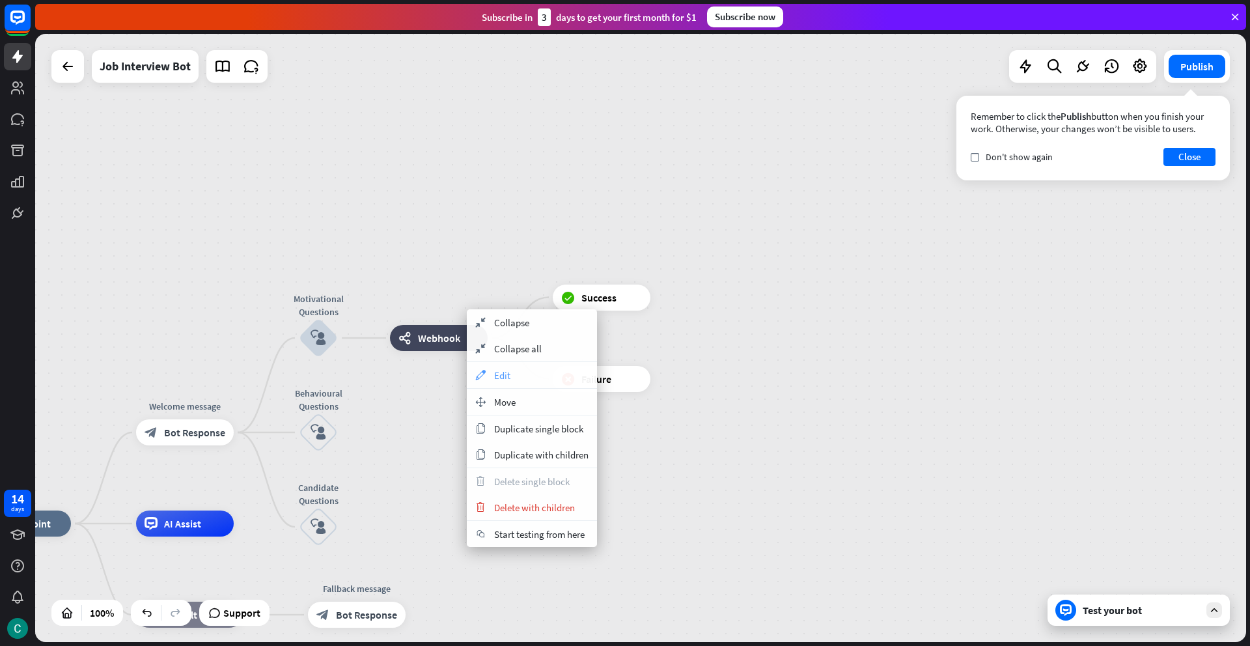
click at [495, 371] on span "Edit" at bounding box center [502, 375] width 16 height 12
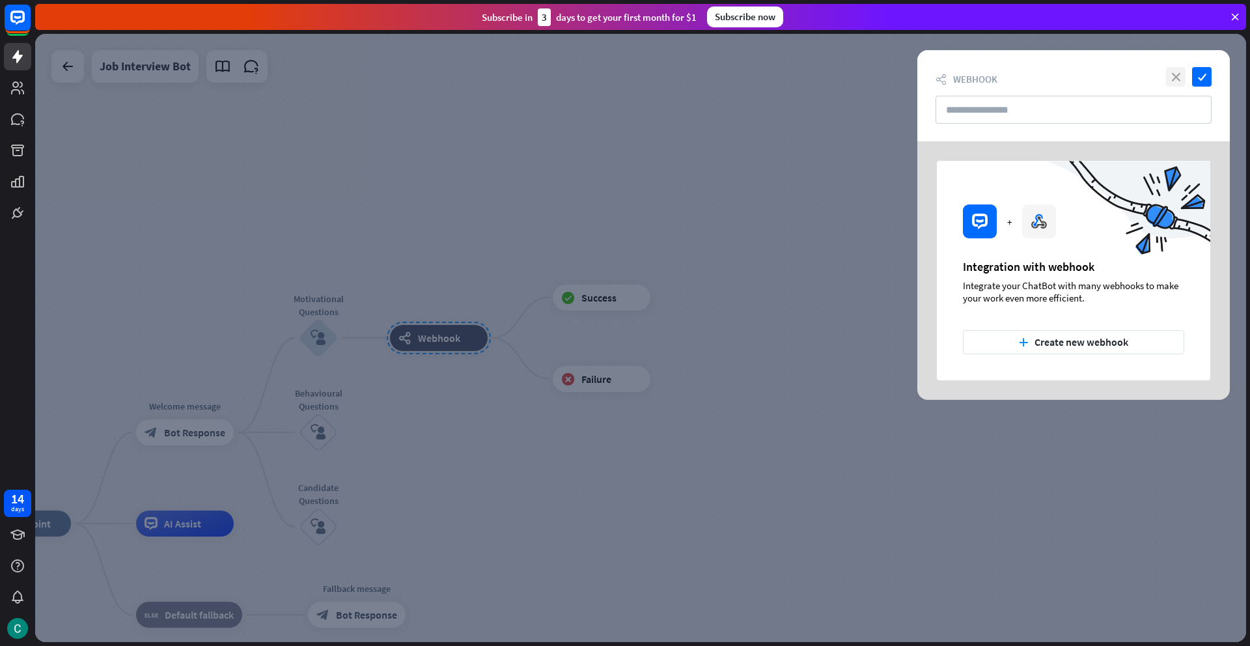
click at [1180, 78] on icon "close" at bounding box center [1176, 77] width 20 height 20
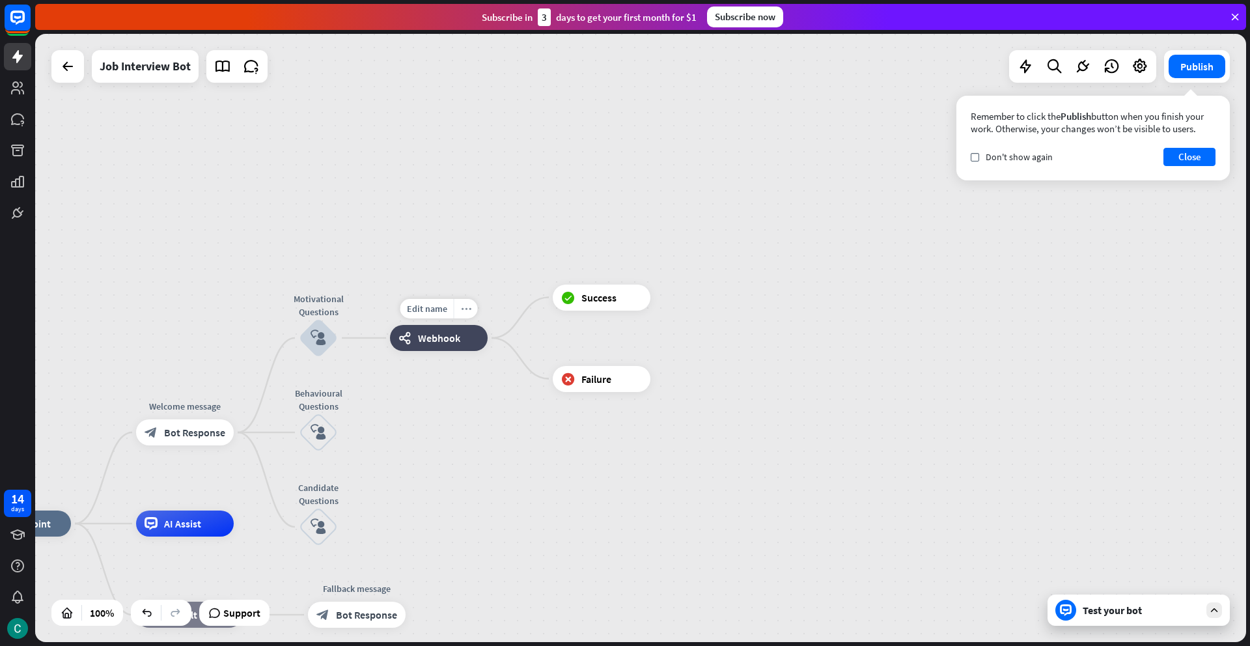
click at [471, 309] on div "more_horiz" at bounding box center [466, 309] width 24 height 20
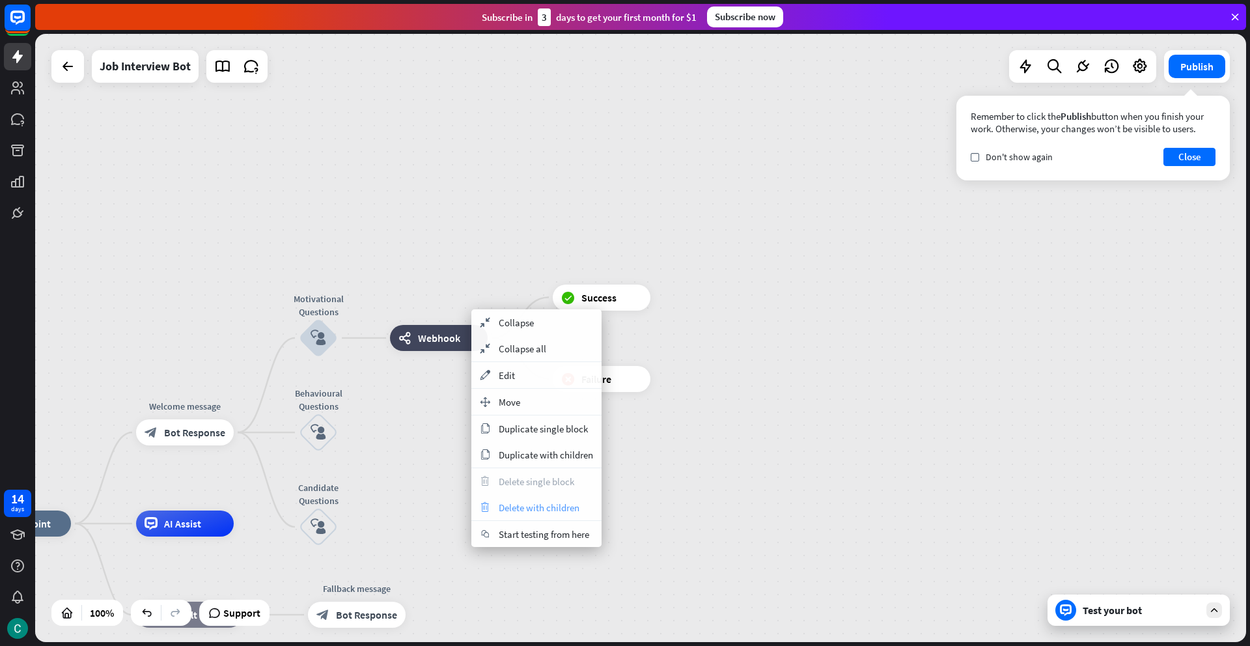
click at [501, 505] on span "Delete with children" at bounding box center [539, 507] width 81 height 12
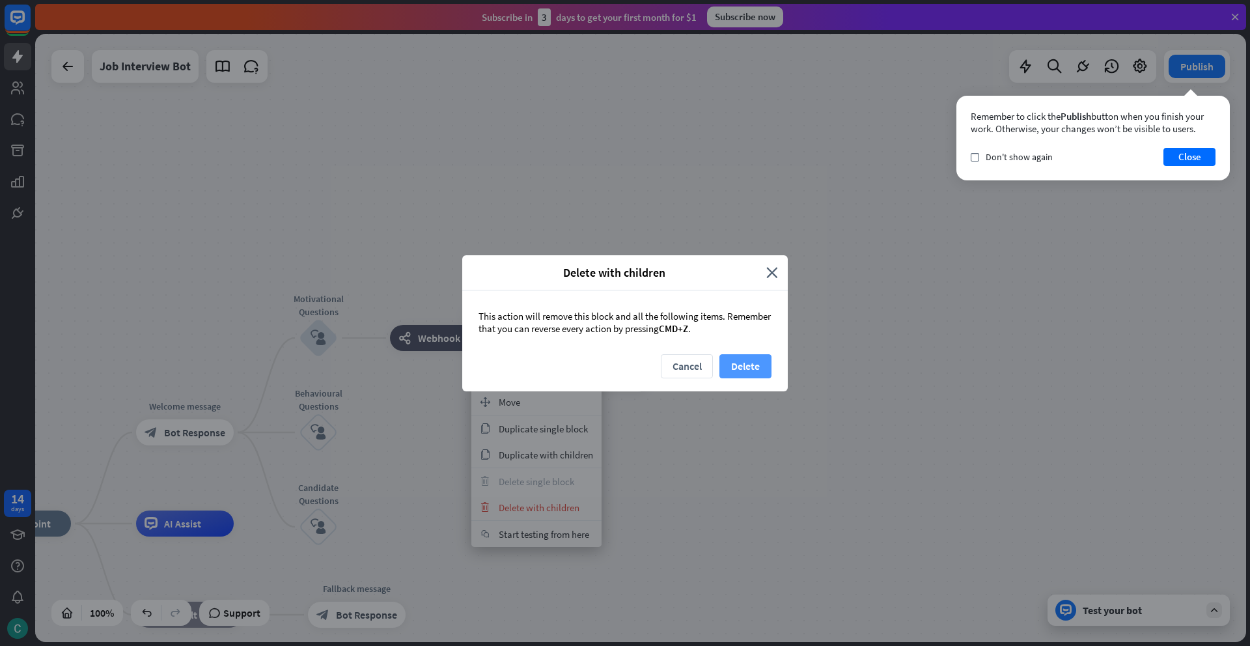
click at [733, 365] on button "Delete" at bounding box center [746, 366] width 52 height 24
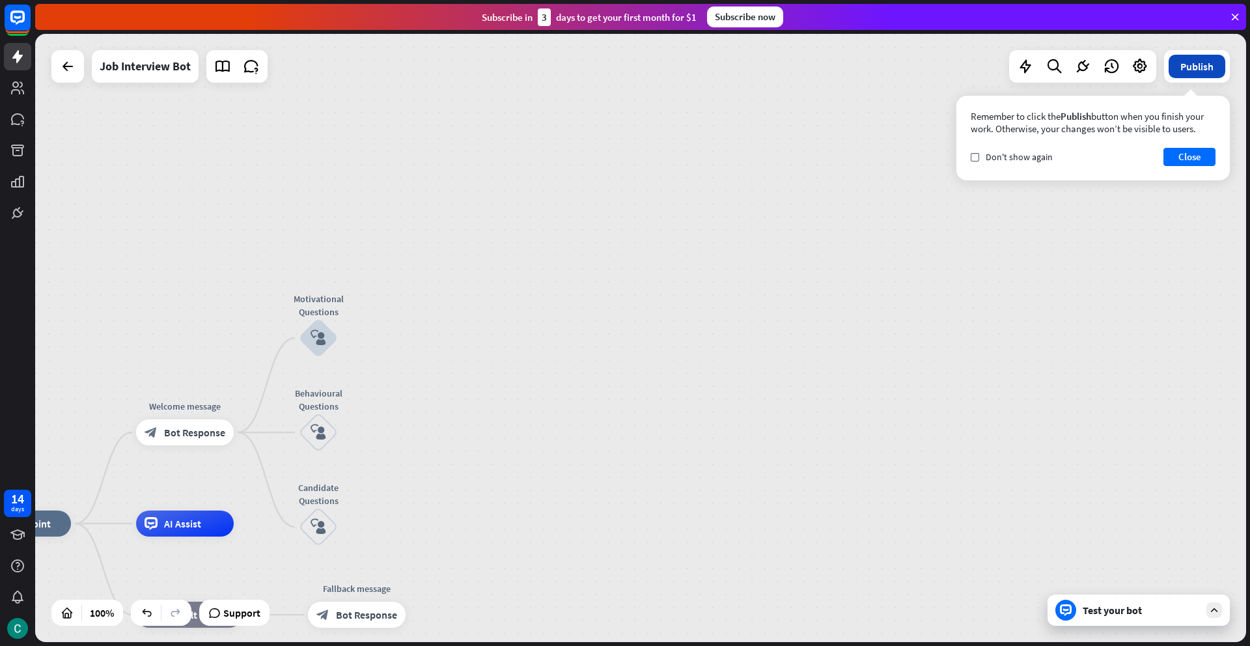
click at [1184, 69] on button "Publish" at bounding box center [1197, 66] width 57 height 23
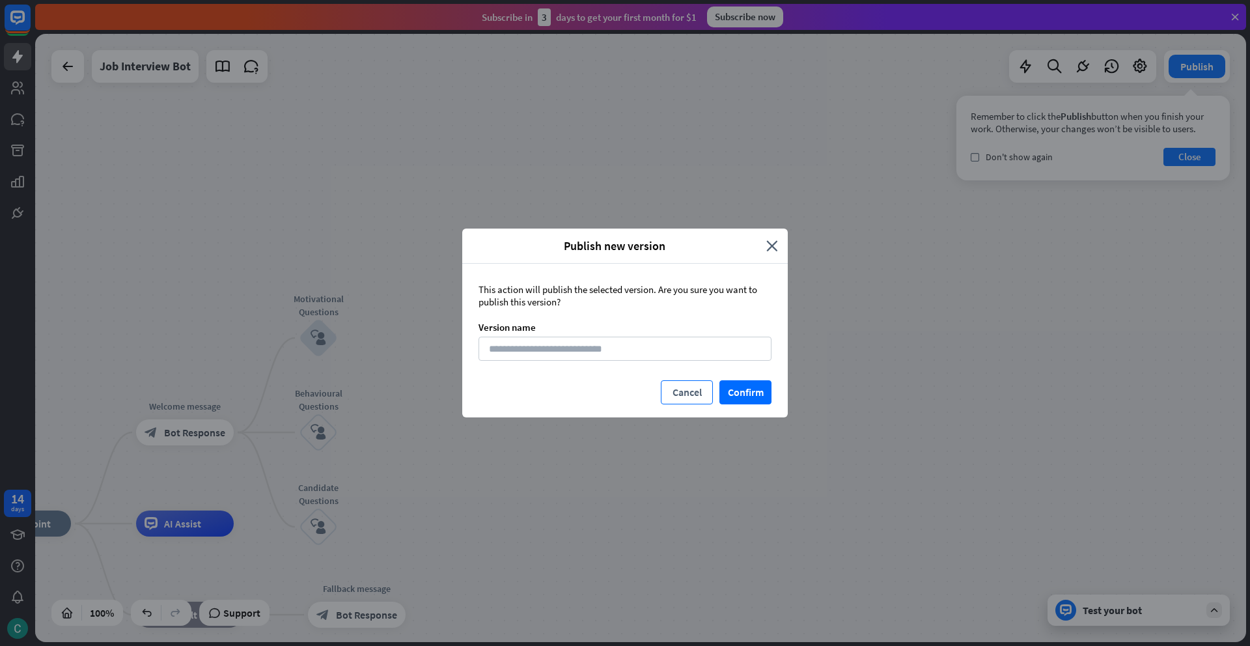
click at [695, 396] on button "Cancel" at bounding box center [687, 392] width 52 height 24
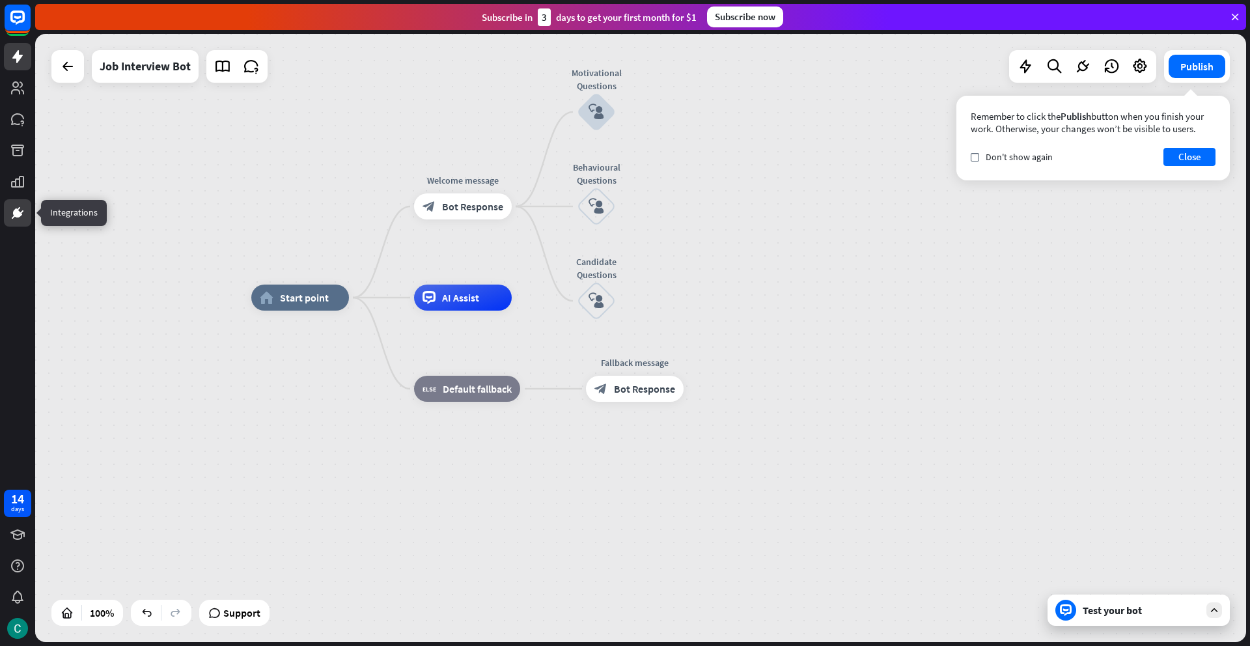
click at [20, 215] on icon at bounding box center [17, 212] width 9 height 9
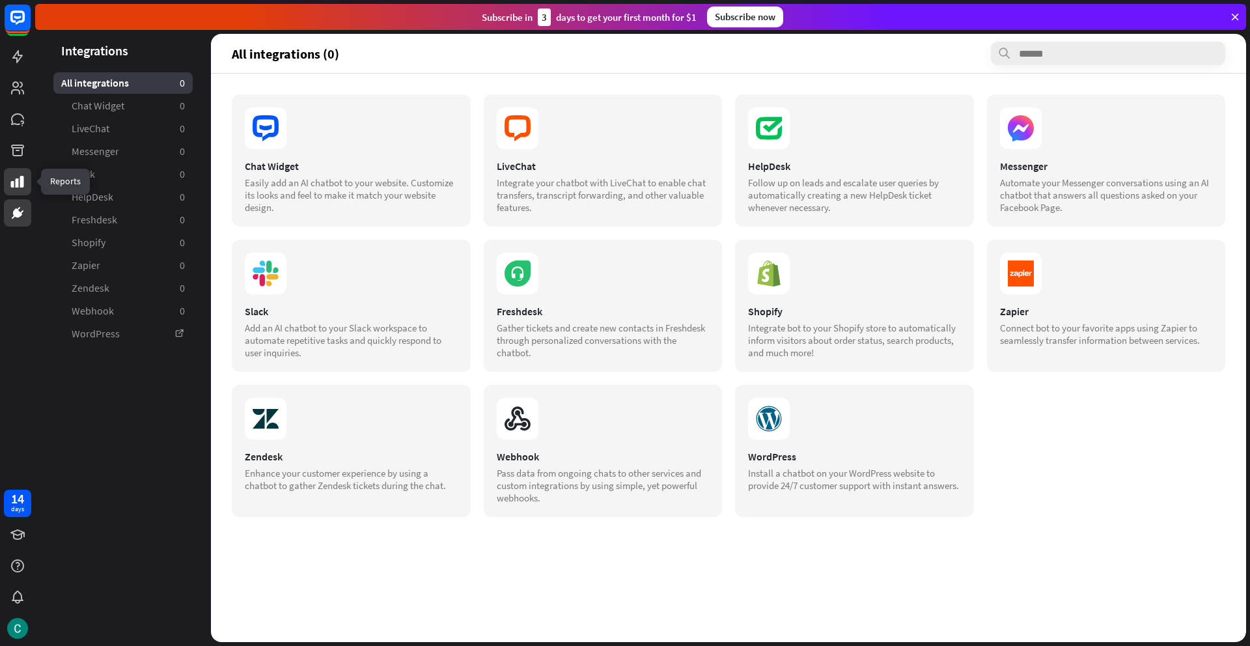
click at [16, 182] on icon at bounding box center [17, 182] width 13 height 12
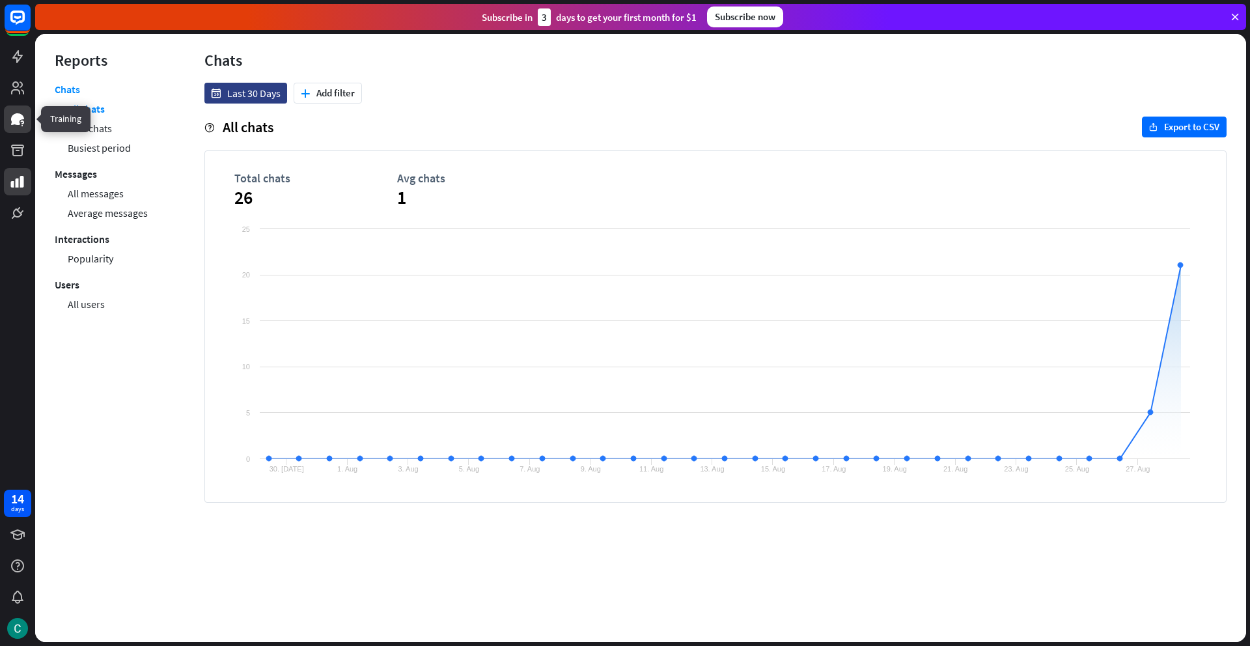
click at [14, 121] on icon at bounding box center [17, 119] width 13 height 12
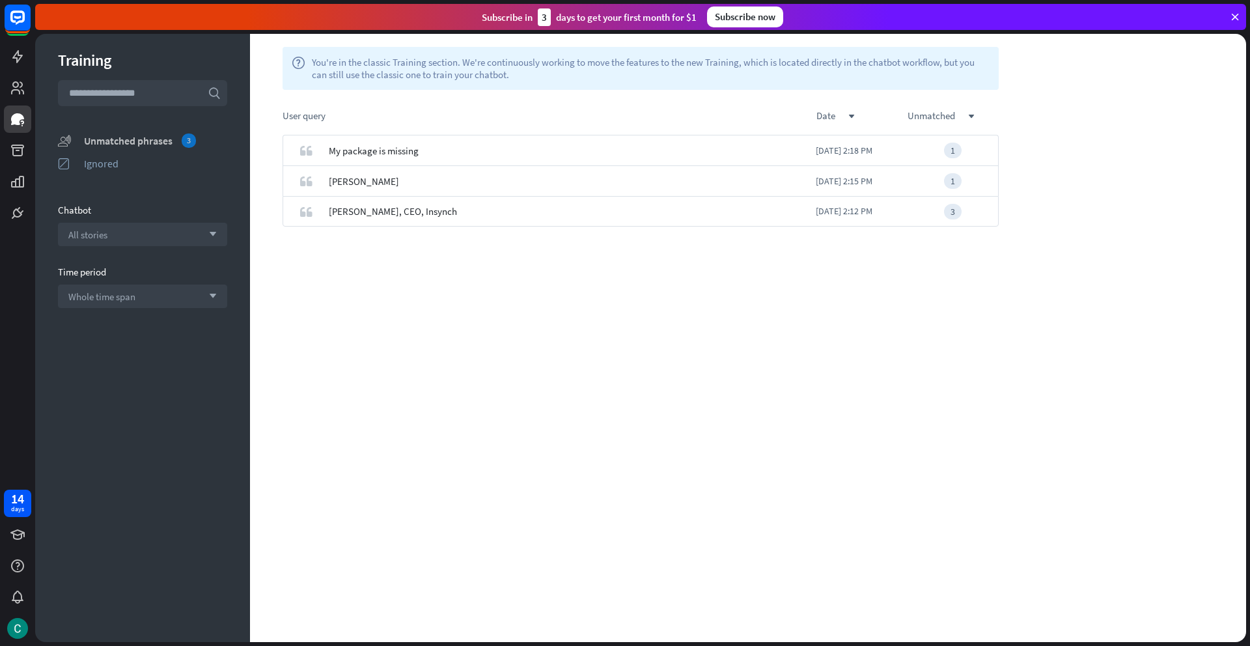
click at [114, 142] on div "Unmatched phrases 3" at bounding box center [155, 140] width 143 height 14
click at [18, 90] on icon at bounding box center [17, 87] width 13 height 13
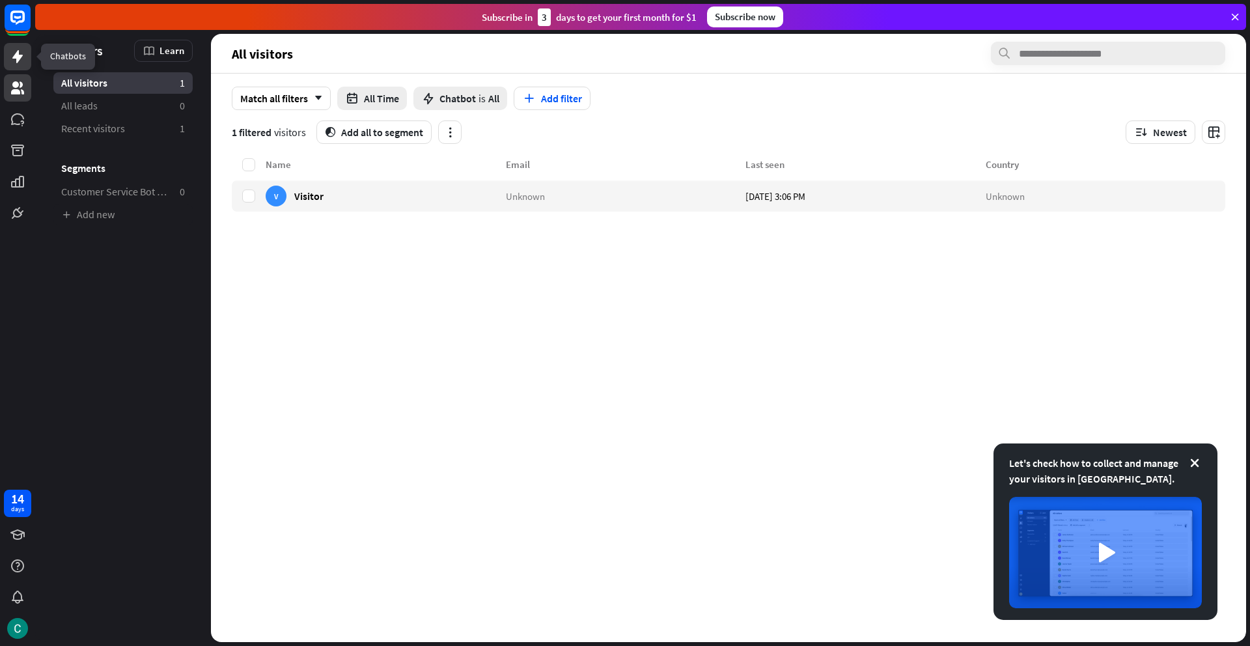
click at [12, 55] on icon at bounding box center [18, 57] width 16 height 16
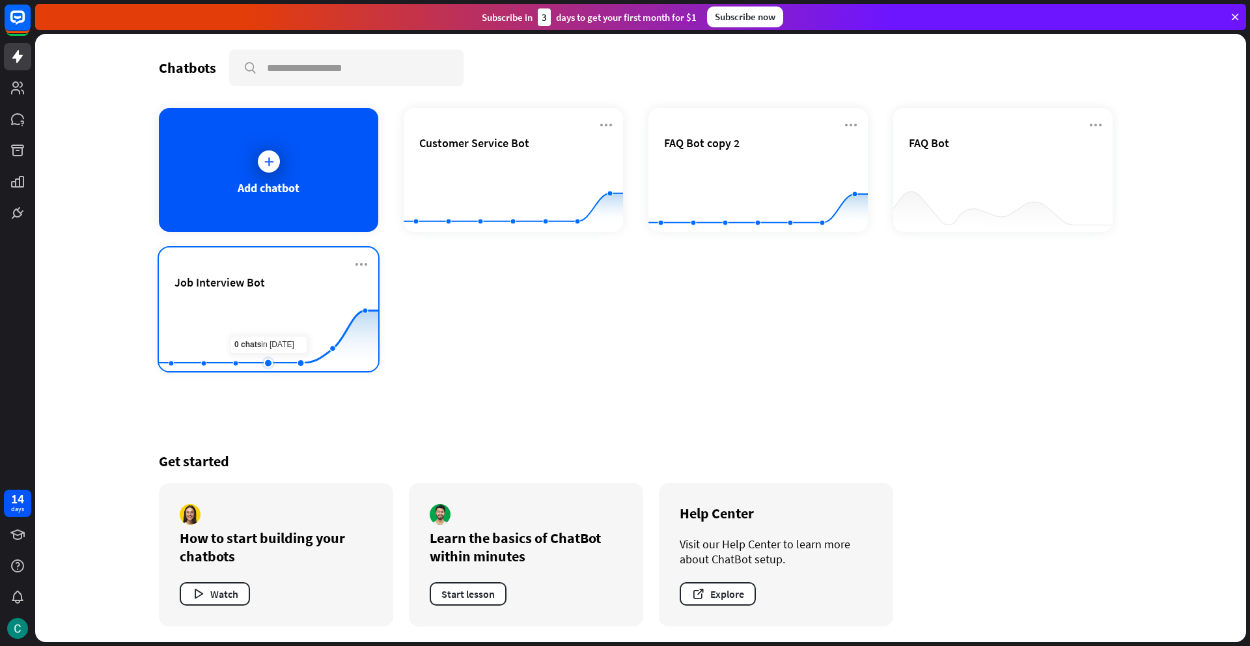
click at [279, 335] on rect at bounding box center [268, 338] width 219 height 81
